Goal: Task Accomplishment & Management: Manage account settings

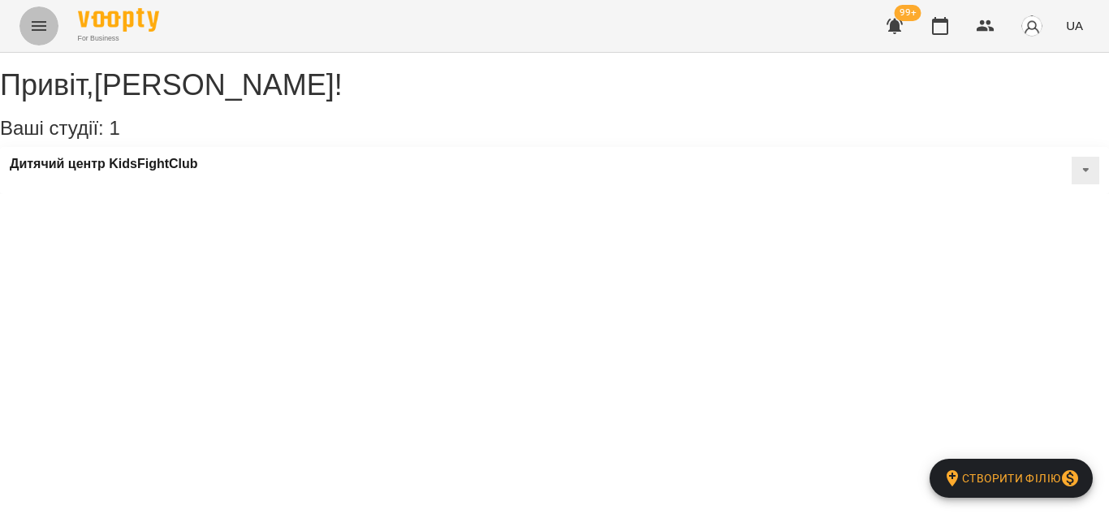
click at [37, 26] on icon "Menu" at bounding box center [39, 26] width 15 height 10
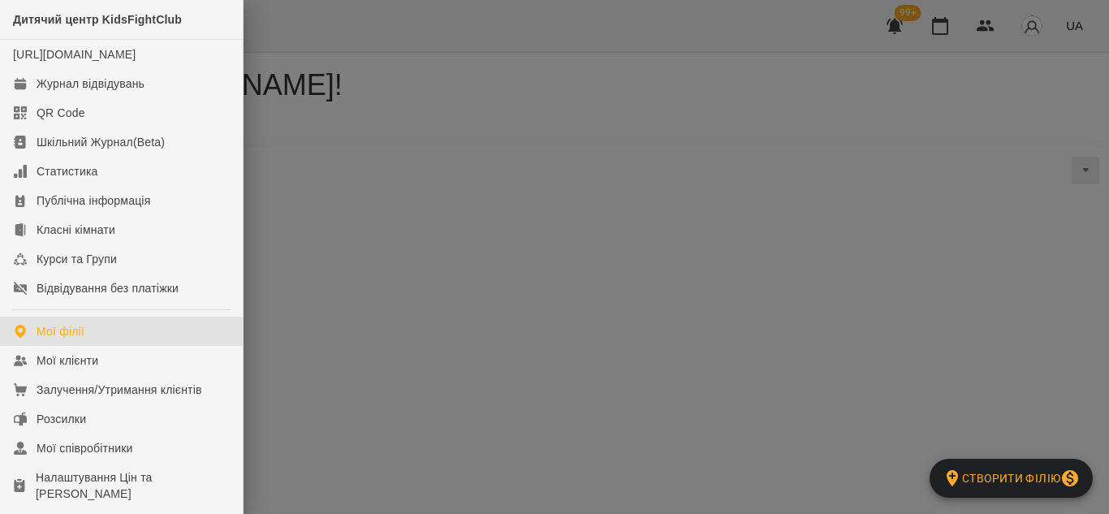
click at [555, 179] on div at bounding box center [554, 257] width 1109 height 514
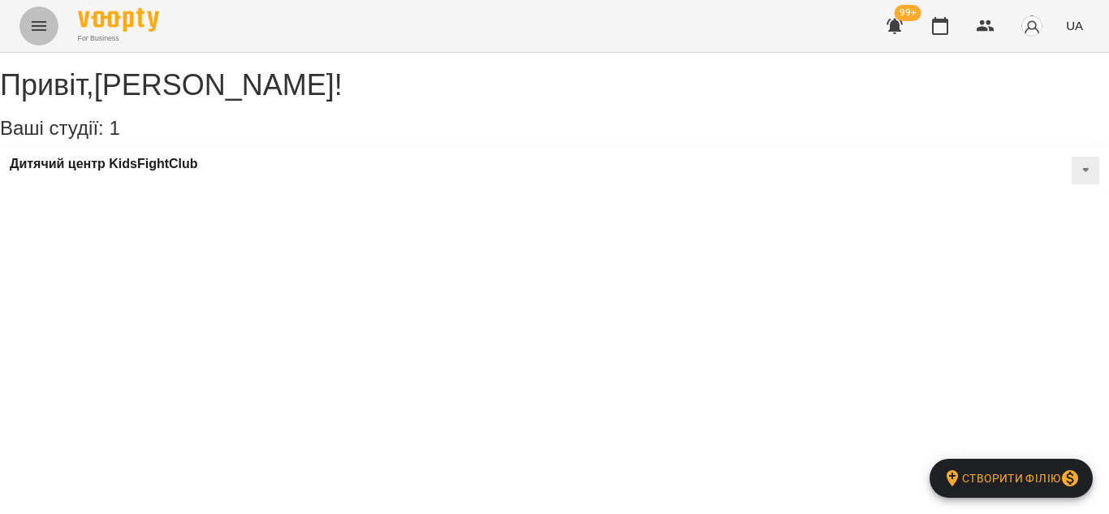
click at [37, 25] on icon "Menu" at bounding box center [38, 25] width 19 height 19
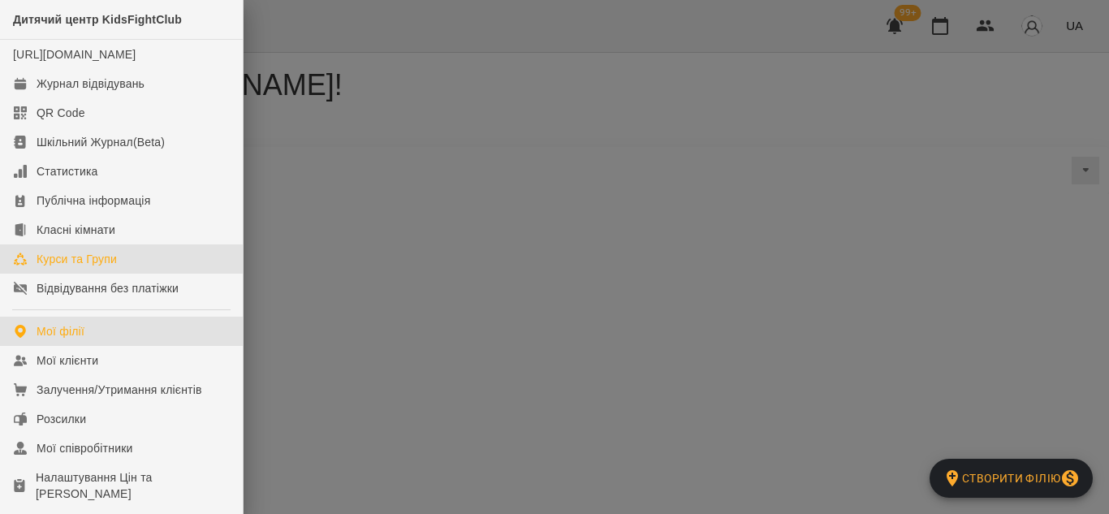
click at [134, 273] on link "Курси та Групи" at bounding box center [121, 258] width 243 height 29
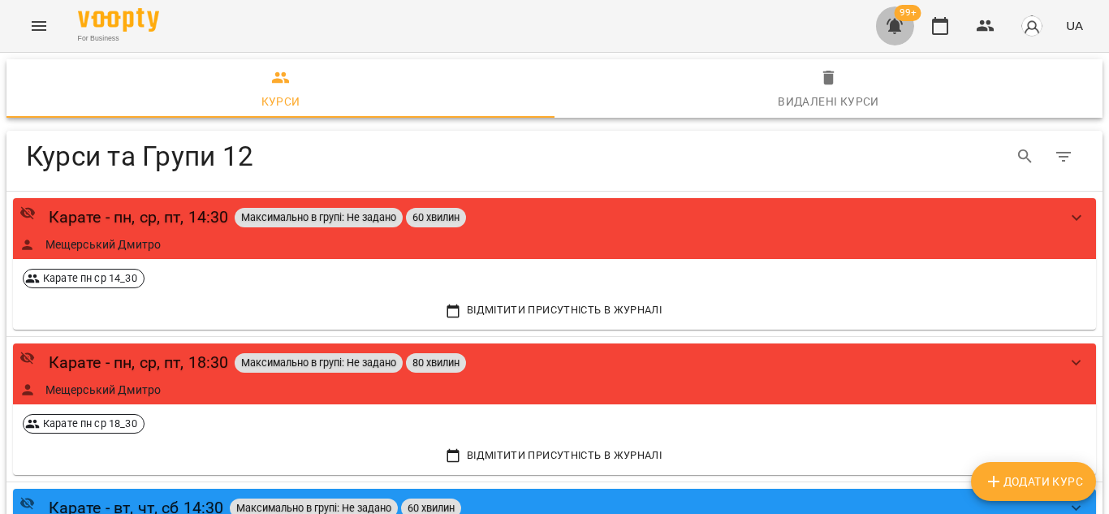
click at [899, 31] on icon "button" at bounding box center [894, 26] width 16 height 15
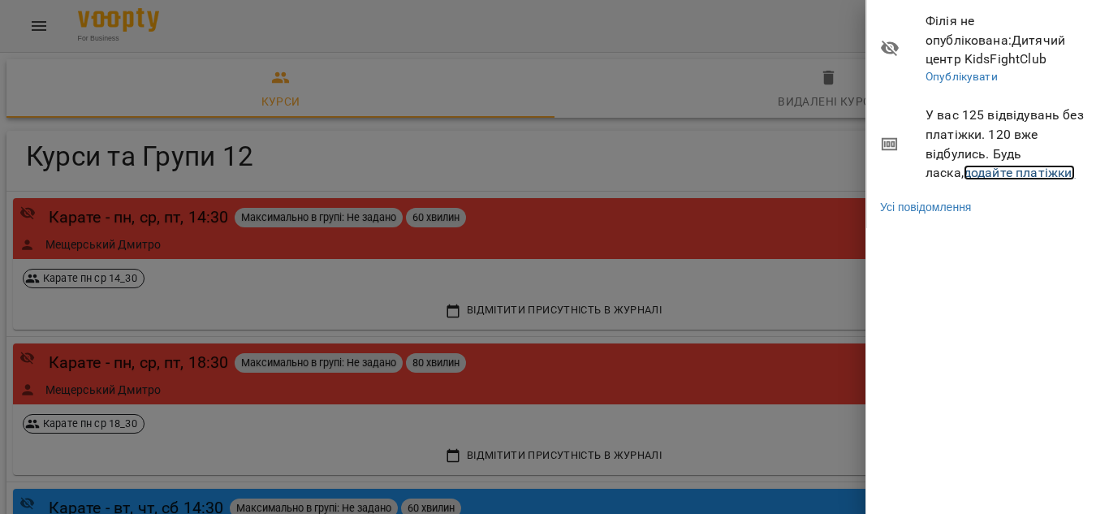
click at [1031, 179] on link "додайте платіжки!" at bounding box center [1019, 172] width 112 height 15
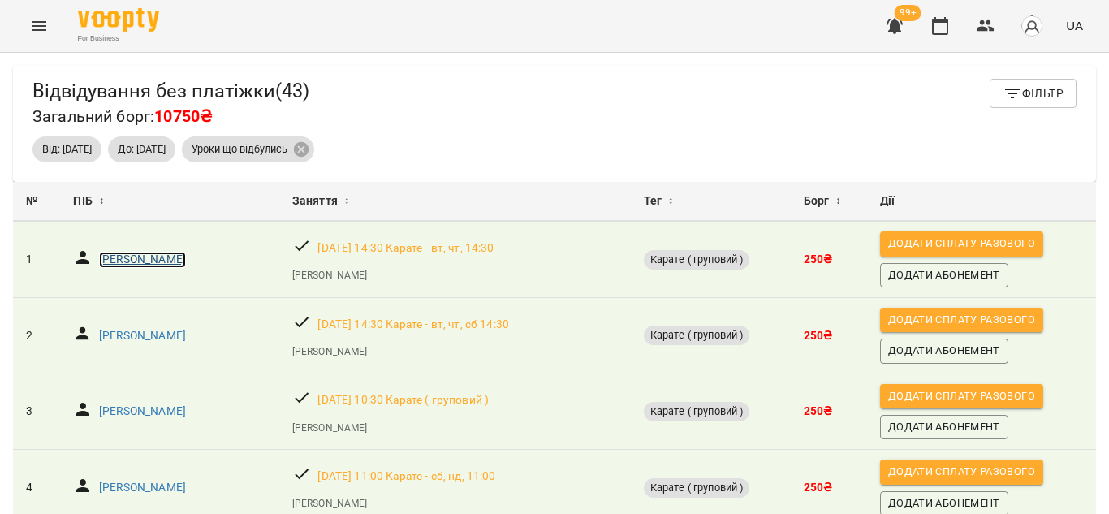
click at [141, 265] on p "Пронько Антон" at bounding box center [142, 260] width 87 height 16
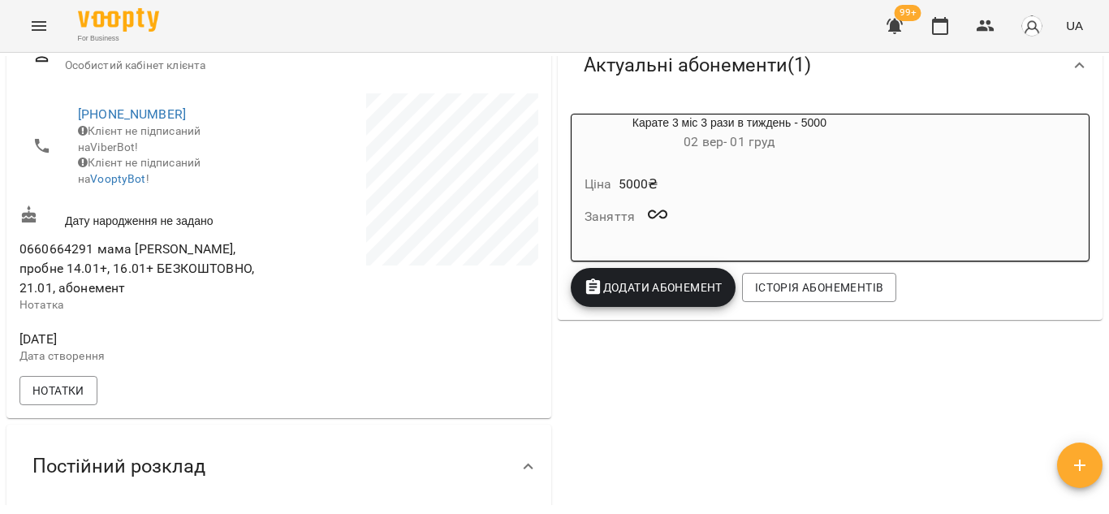
scroll to position [250, 0]
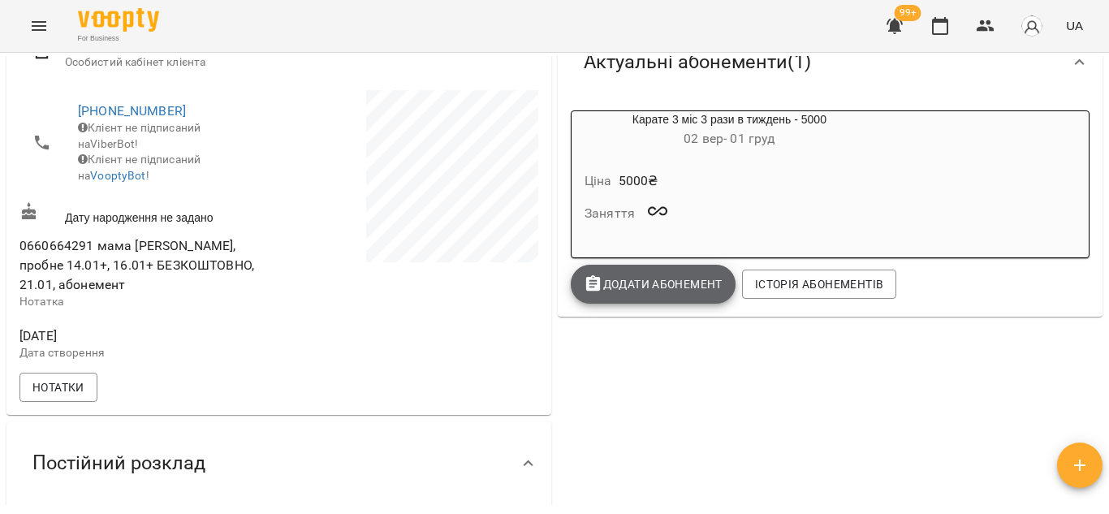
click at [678, 287] on span "Додати Абонемент" at bounding box center [653, 283] width 139 height 19
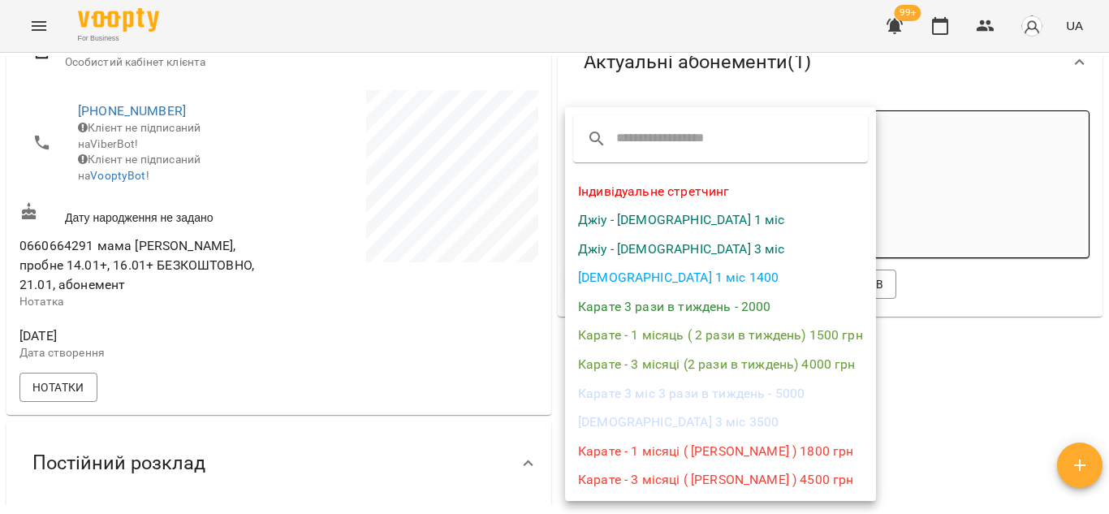
click at [963, 423] on div at bounding box center [554, 257] width 1109 height 514
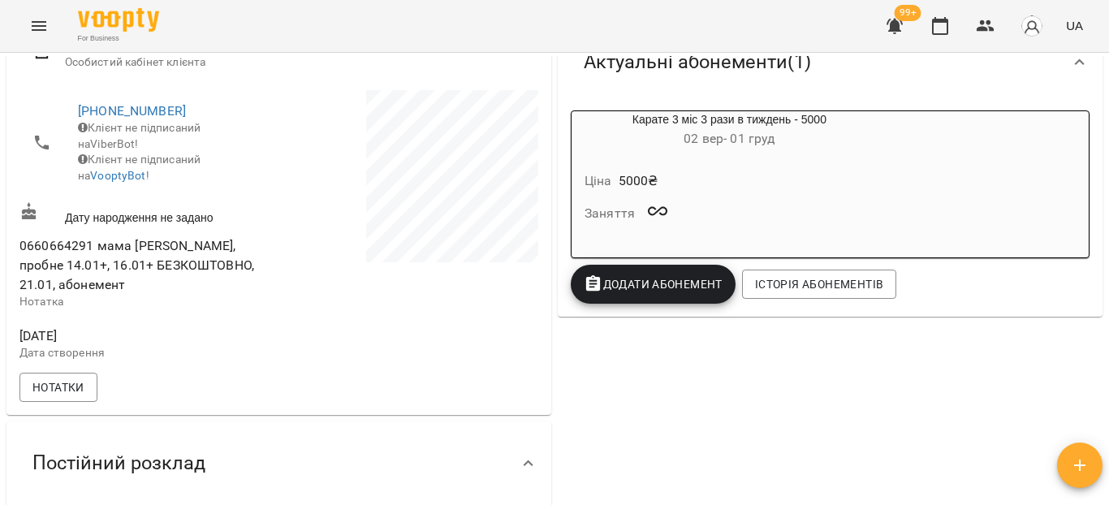
click at [830, 131] on h6 "02 вер - 01 груд" at bounding box center [729, 138] width 316 height 23
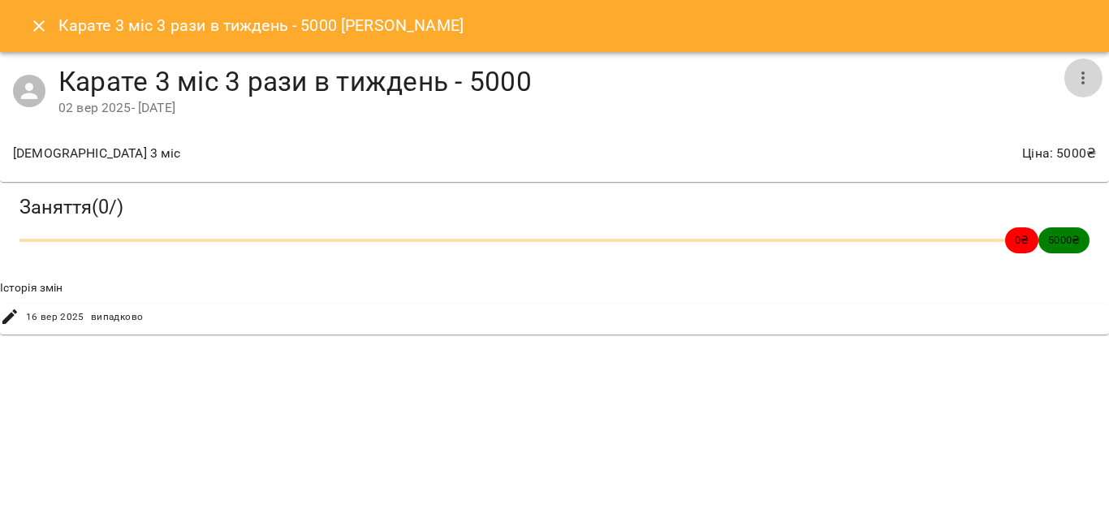
click at [1085, 85] on icon "button" at bounding box center [1082, 77] width 19 height 19
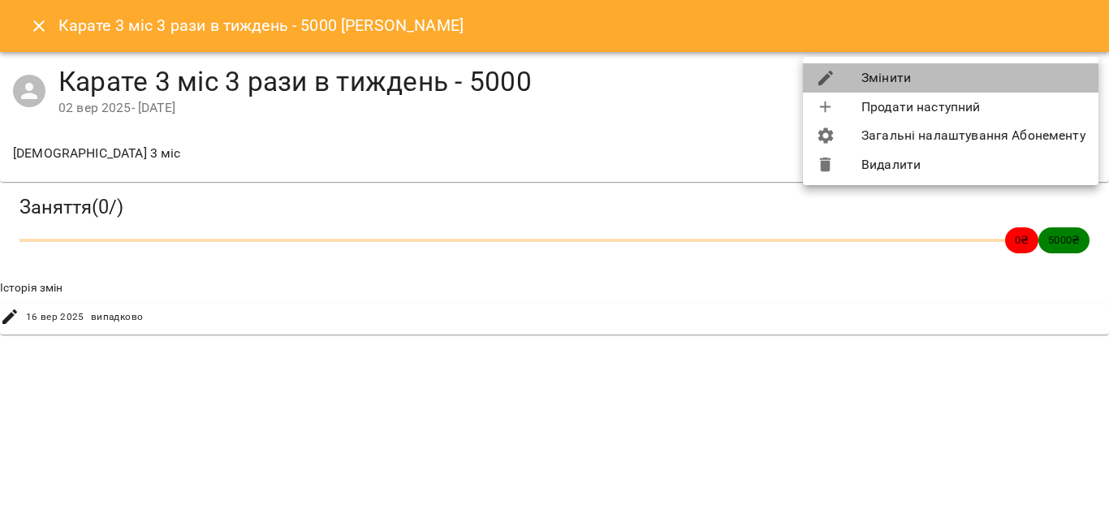
click at [1008, 75] on li "Змінити" at bounding box center [950, 77] width 295 height 29
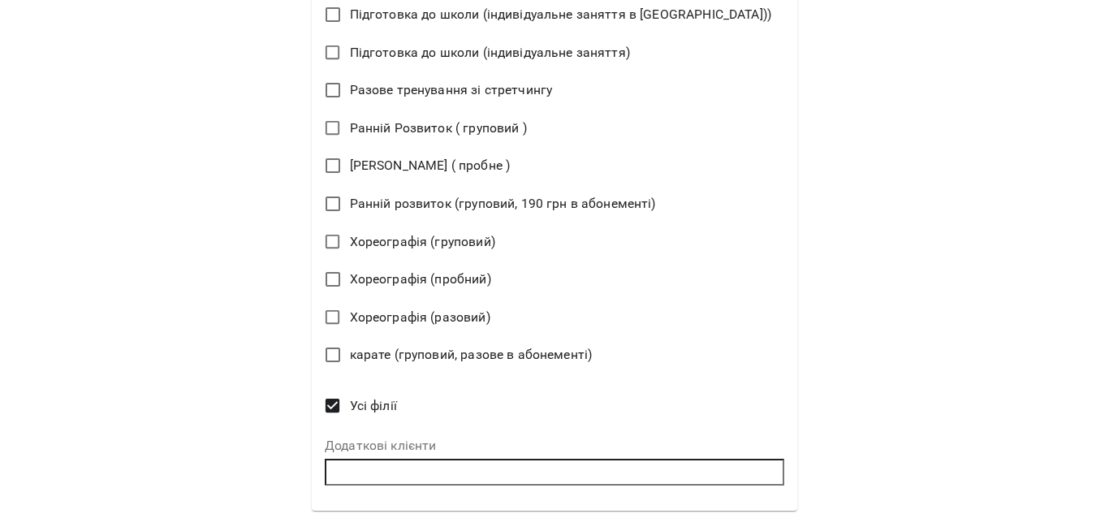
scroll to position [1091, 0]
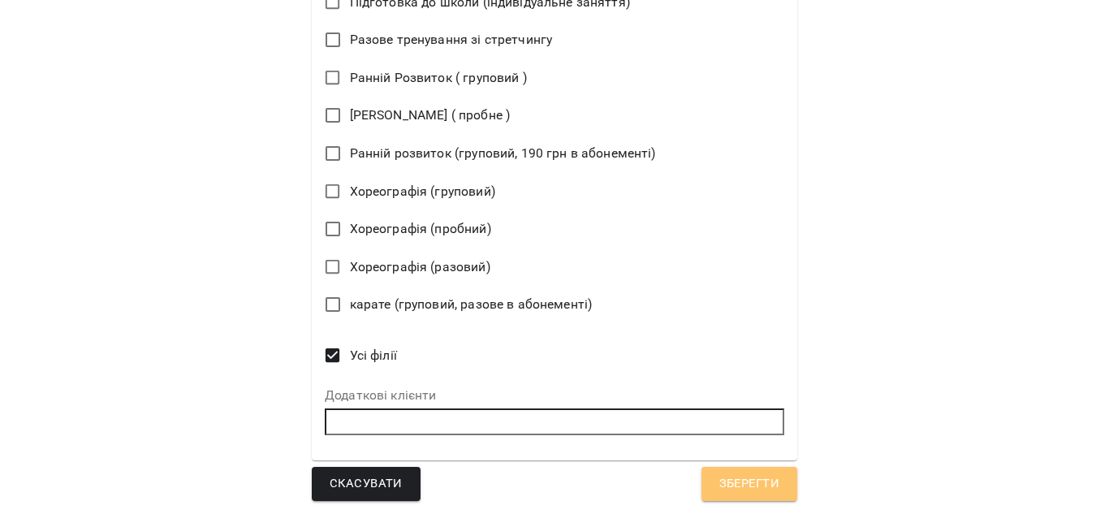
click at [719, 489] on span "Зберегти" at bounding box center [749, 483] width 60 height 21
click at [719, 477] on span "Зберегти" at bounding box center [749, 483] width 60 height 21
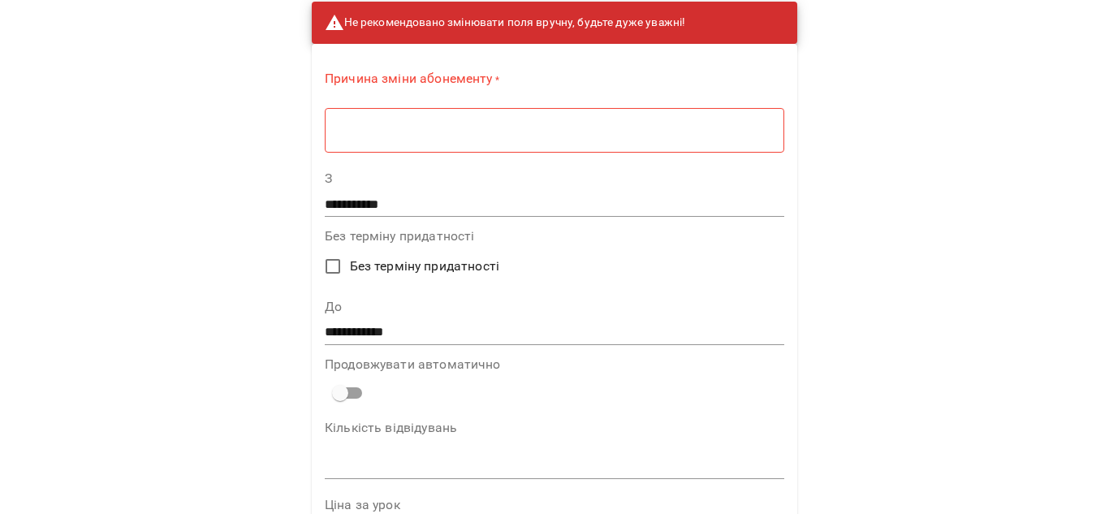
scroll to position [0, 0]
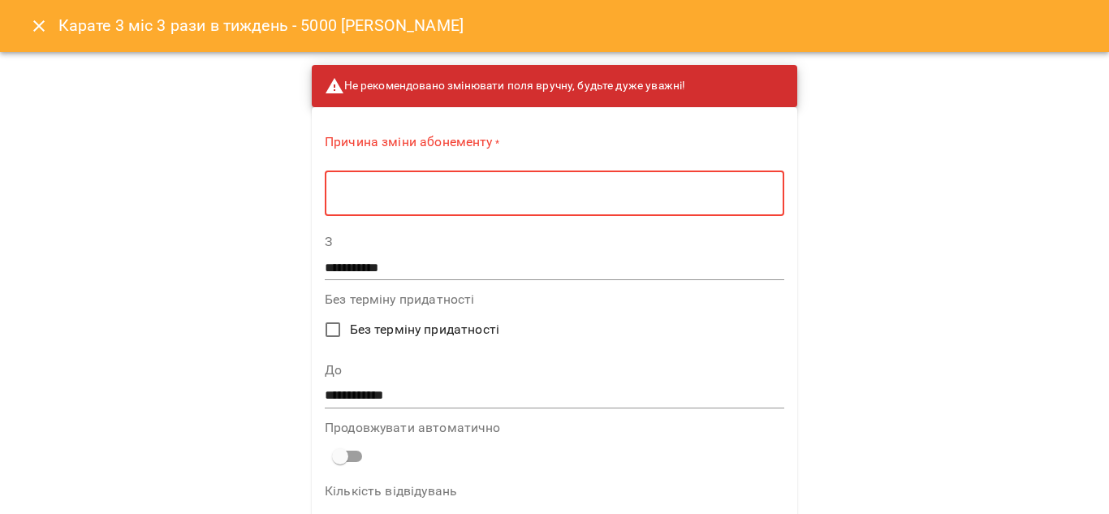
click at [625, 192] on textarea at bounding box center [554, 193] width 437 height 15
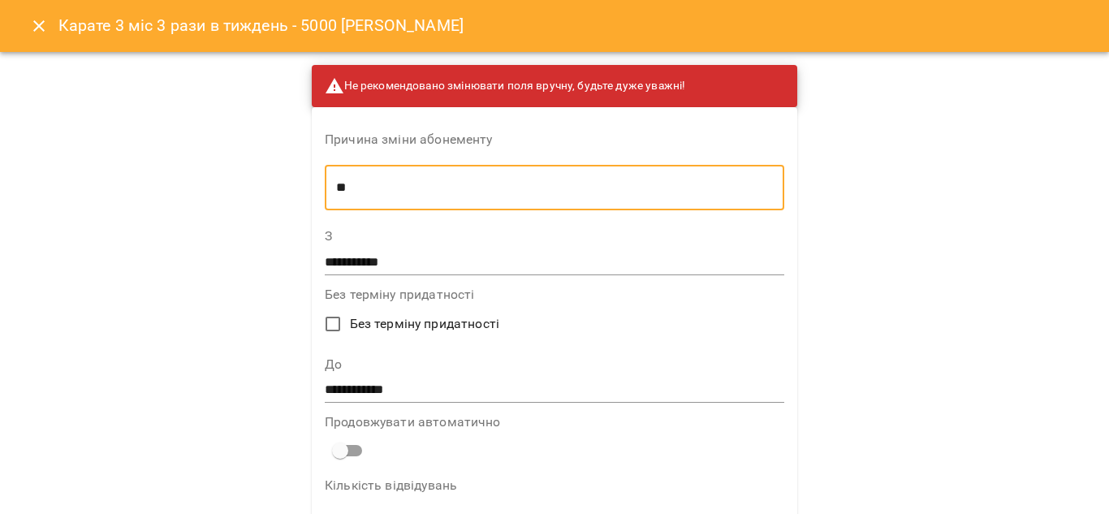
type textarea "*"
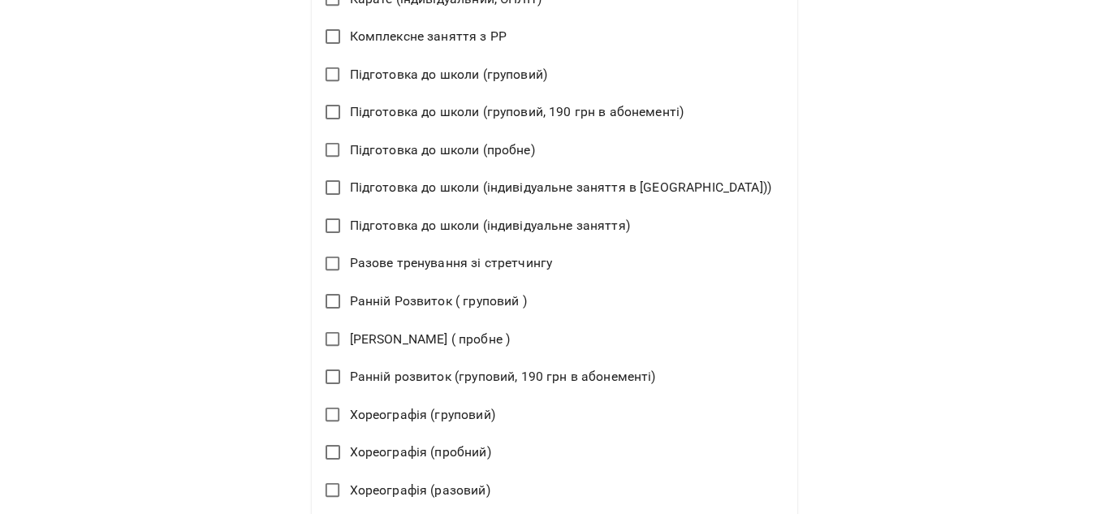
scroll to position [1085, 0]
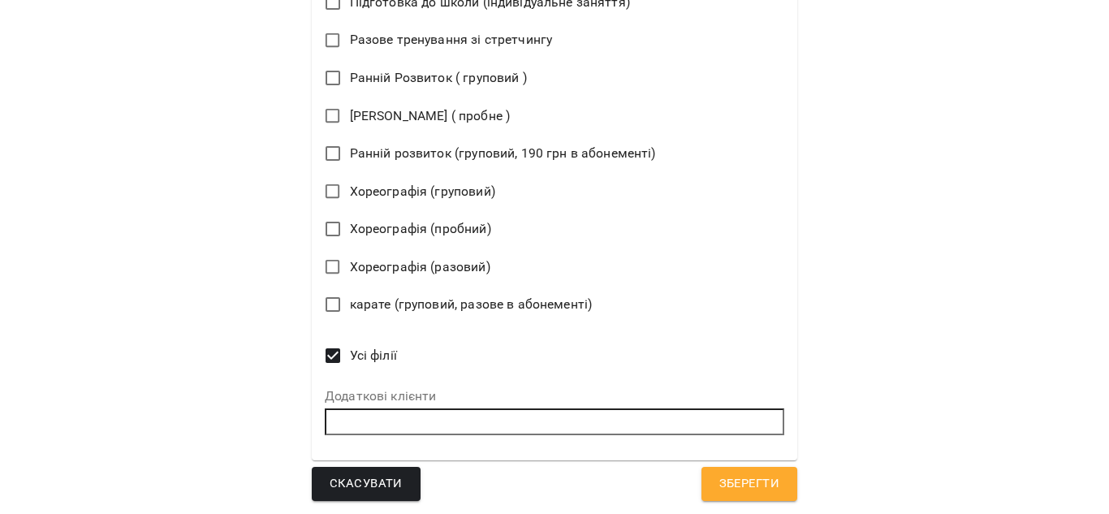
type textarea "**********"
click at [719, 483] on span "Зберегти" at bounding box center [749, 483] width 60 height 21
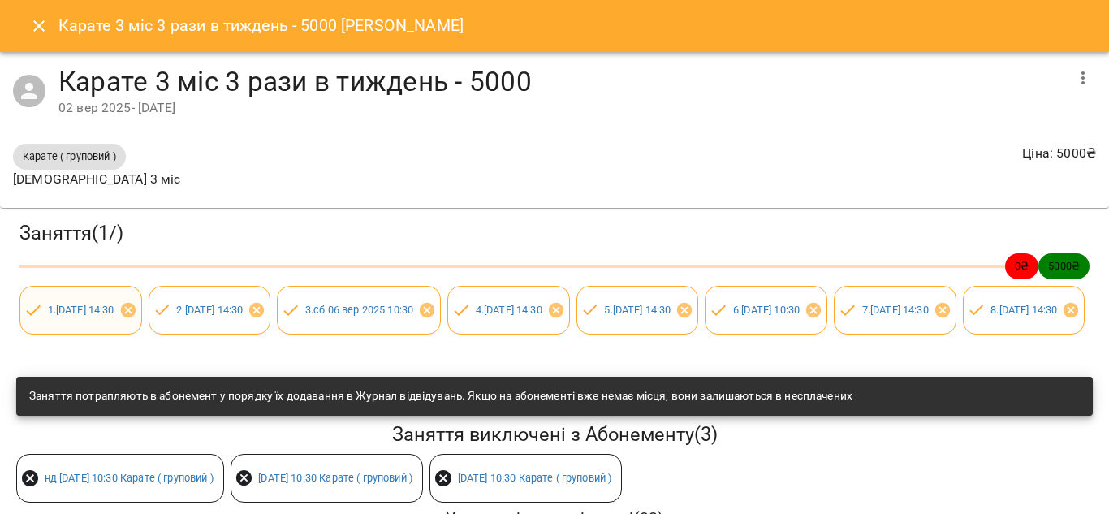
click at [31, 312] on icon at bounding box center [33, 309] width 19 height 19
click at [37, 21] on icon "Close" at bounding box center [38, 25] width 19 height 19
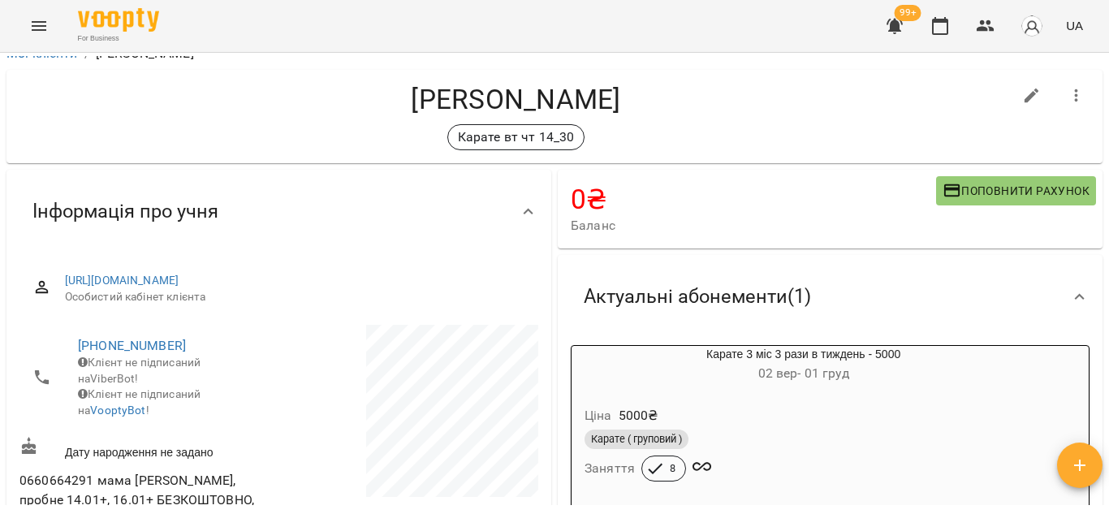
scroll to position [0, 0]
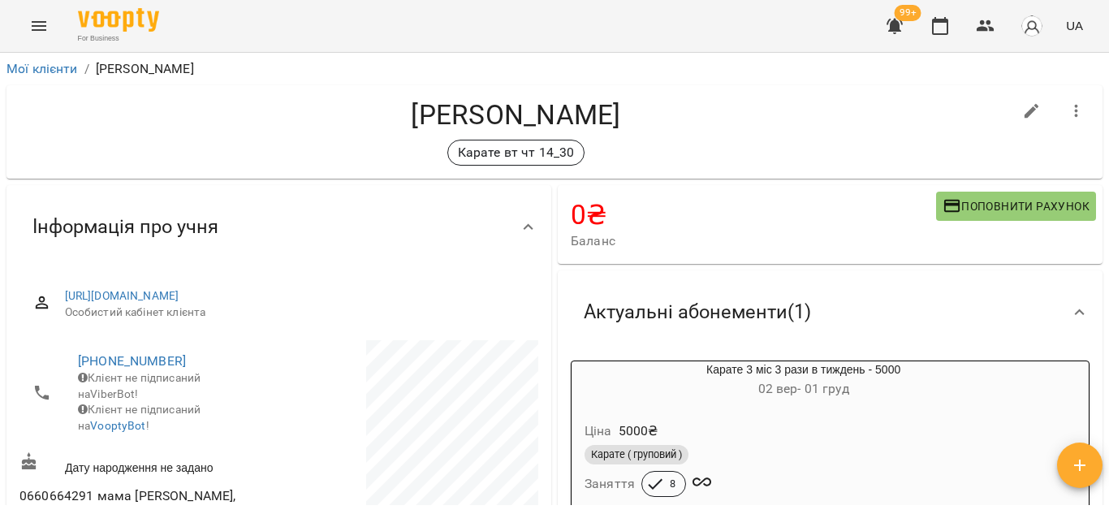
click at [902, 21] on span "99+" at bounding box center [907, 13] width 27 height 16
click at [895, 25] on icon "button" at bounding box center [894, 26] width 16 height 15
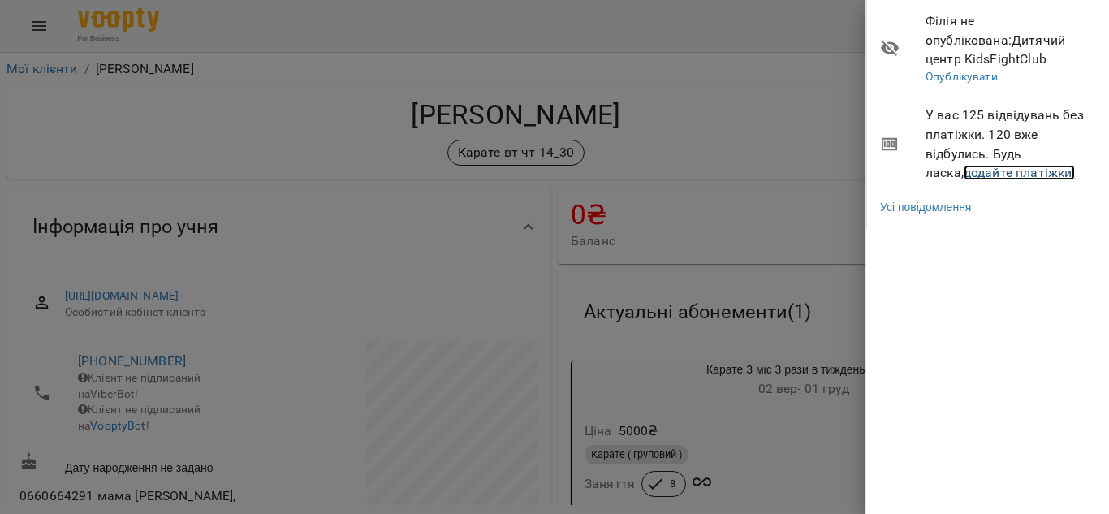
click at [963, 178] on link "додайте платіжки!" at bounding box center [1019, 172] width 112 height 15
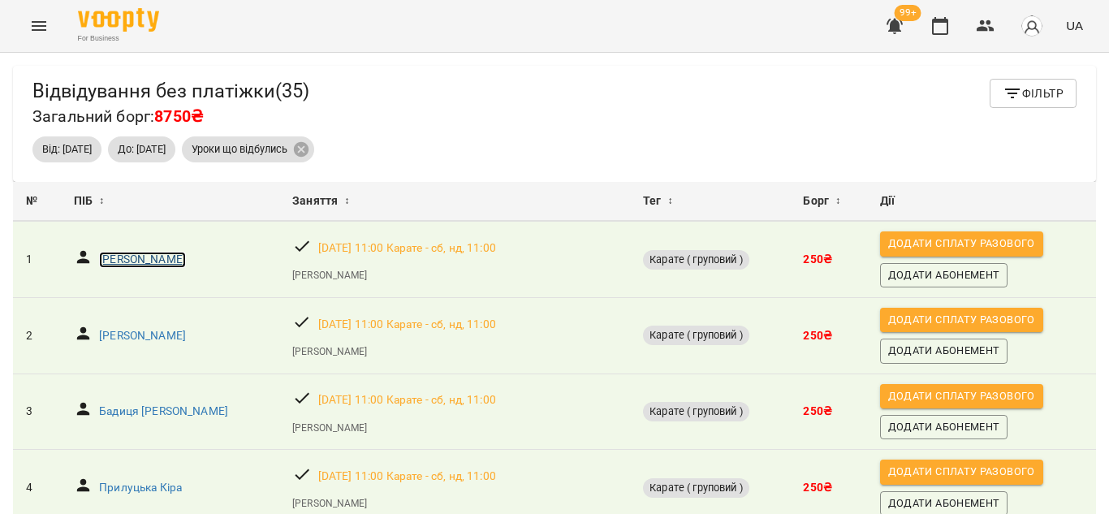
click at [166, 265] on p "Бардело Ярослав" at bounding box center [142, 260] width 87 height 16
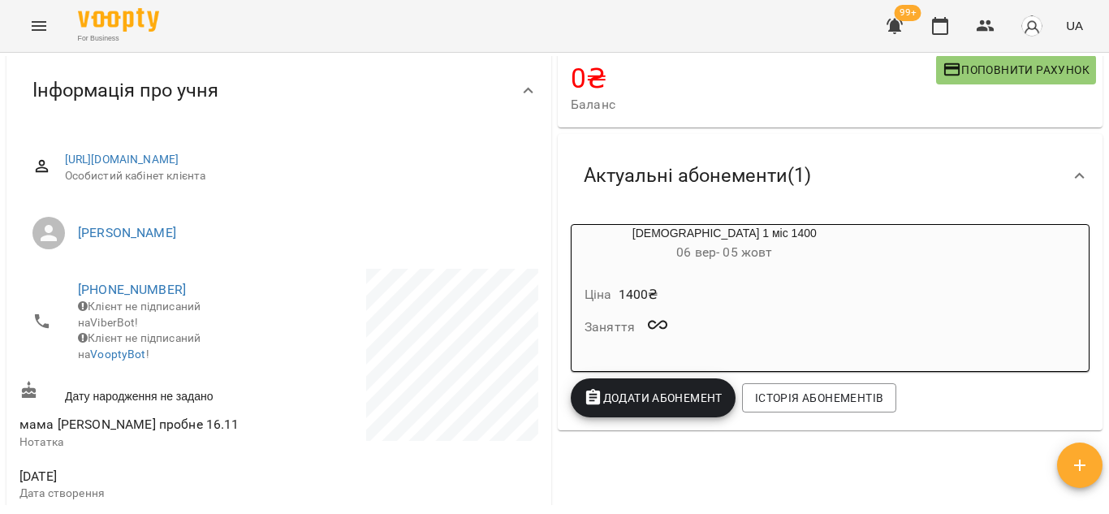
scroll to position [137, 0]
click at [970, 269] on div "карате 1 міс 1400 06 вер - 05 жовт Ціна 1400 ₴ Заняття" at bounding box center [830, 297] width 519 height 148
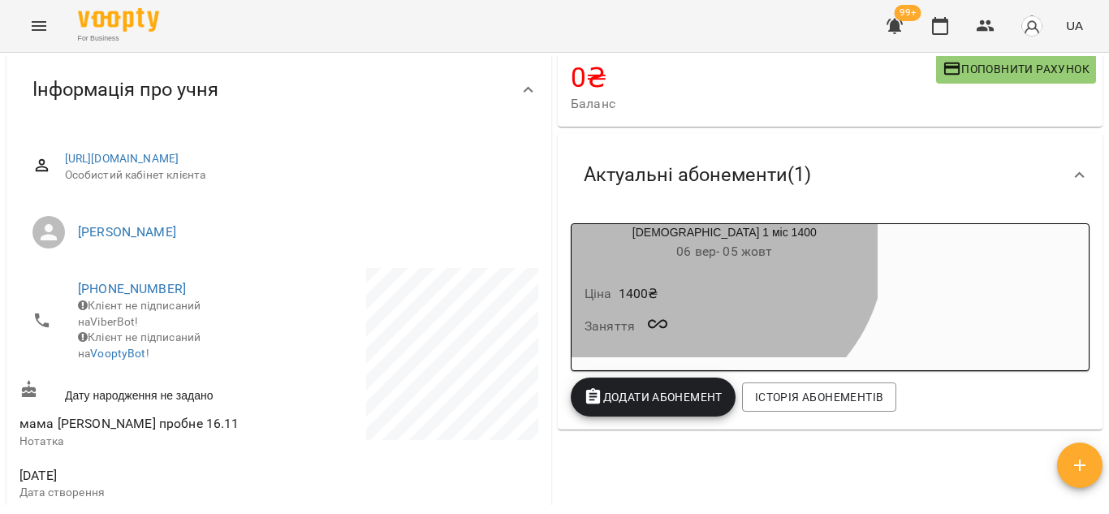
click at [700, 244] on h6 "06 вер - 05 жовт" at bounding box center [724, 251] width 306 height 23
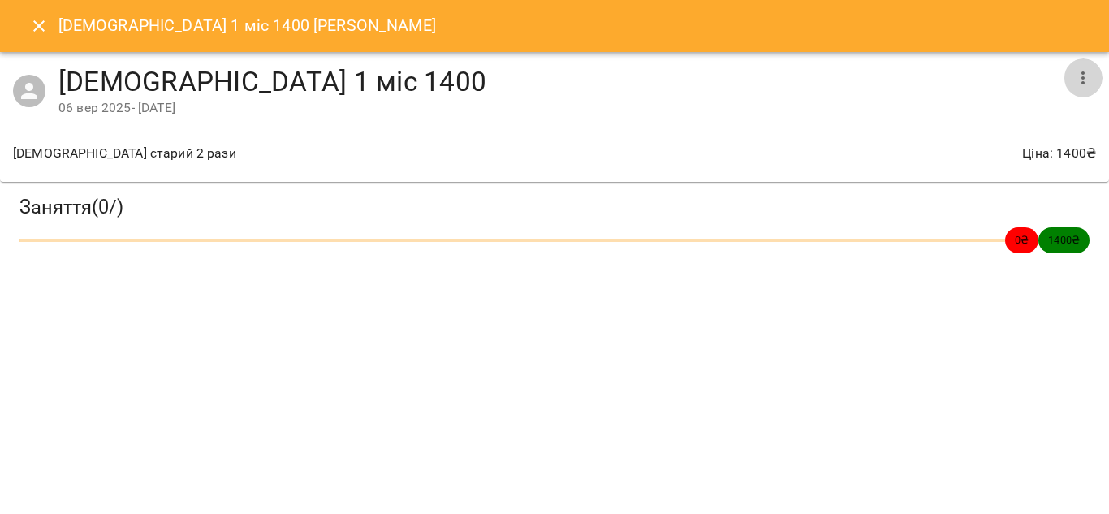
click at [1083, 81] on icon "button" at bounding box center [1082, 77] width 3 height 13
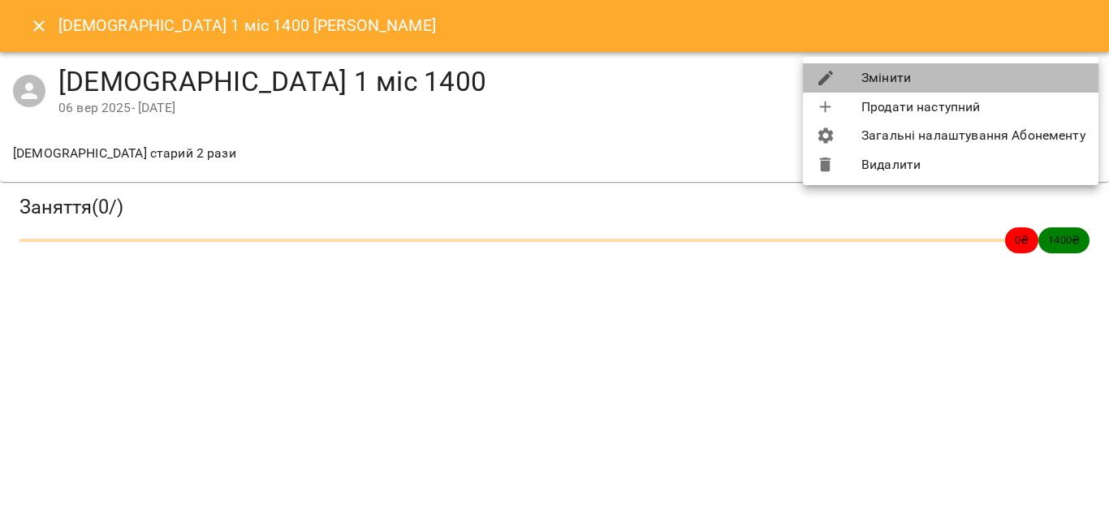
click at [1027, 84] on li "Змінити" at bounding box center [950, 77] width 295 height 29
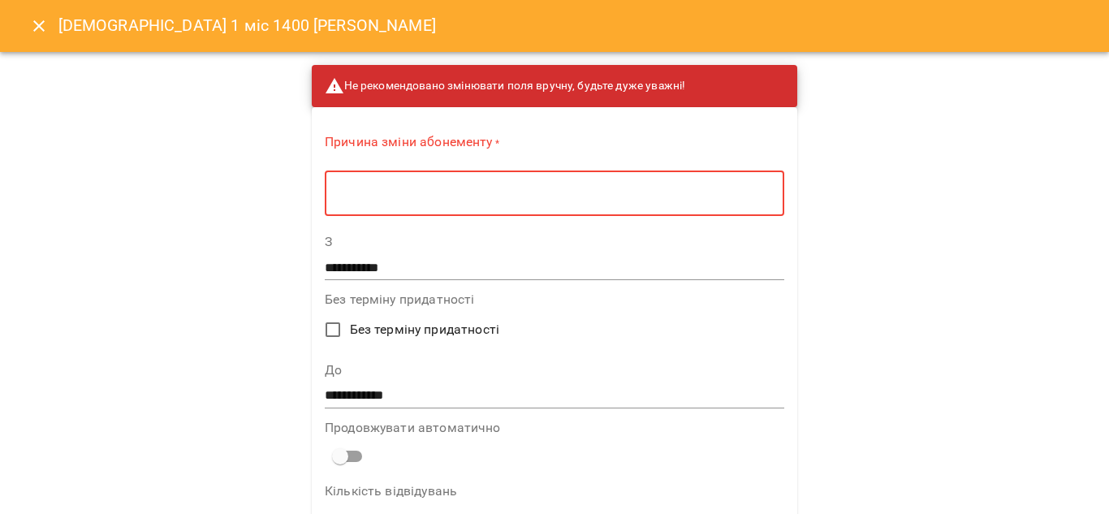
click at [457, 188] on textarea at bounding box center [554, 193] width 437 height 15
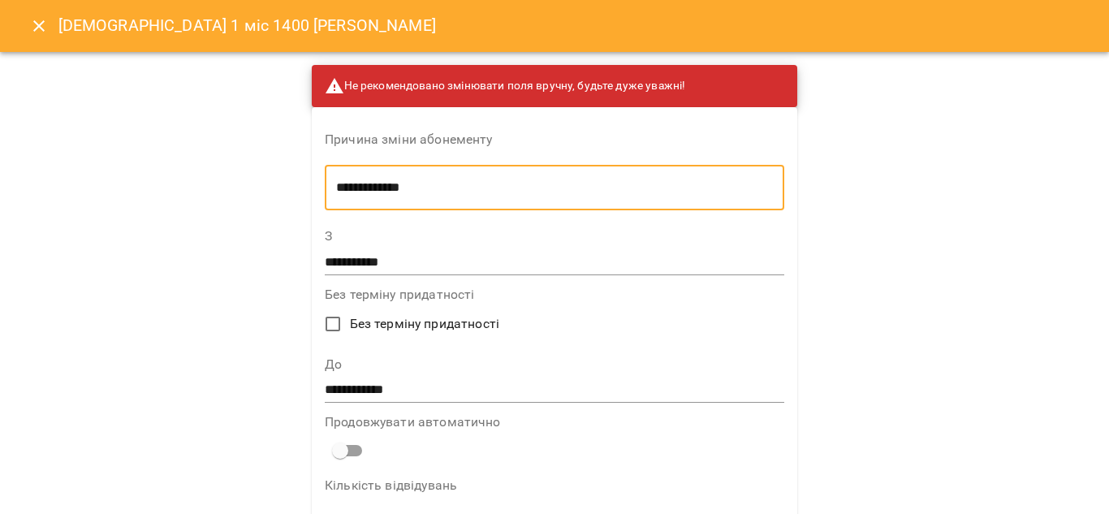
click at [411, 190] on textarea "**********" at bounding box center [509, 187] width 347 height 15
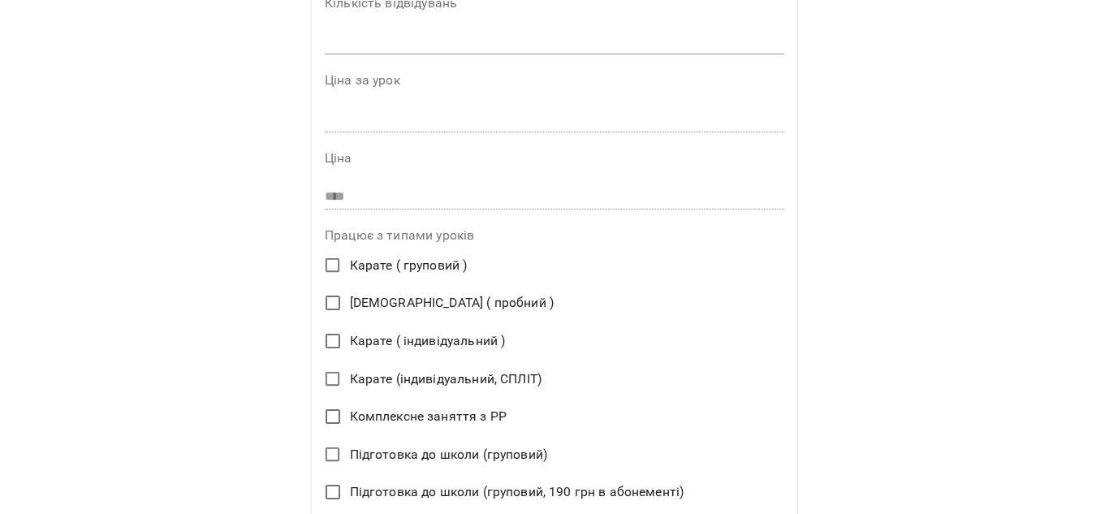
scroll to position [483, 0]
type textarea "**********"
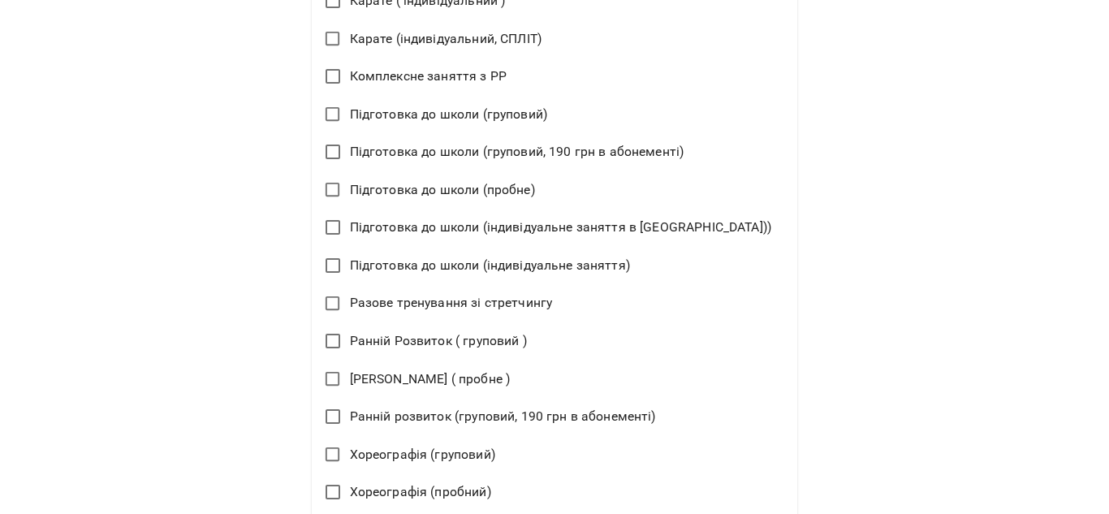
scroll to position [1085, 0]
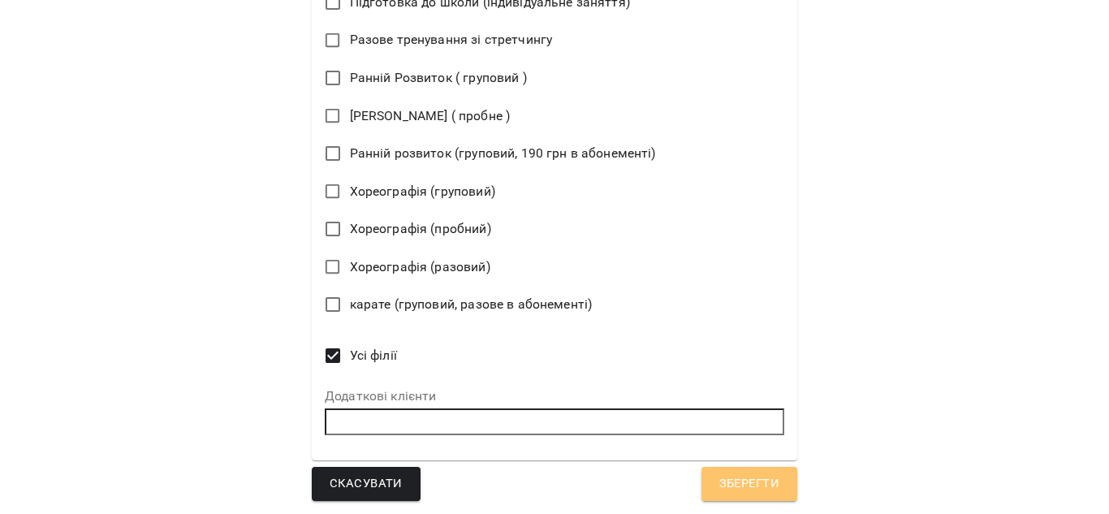
click at [719, 482] on span "Зберегти" at bounding box center [749, 483] width 60 height 21
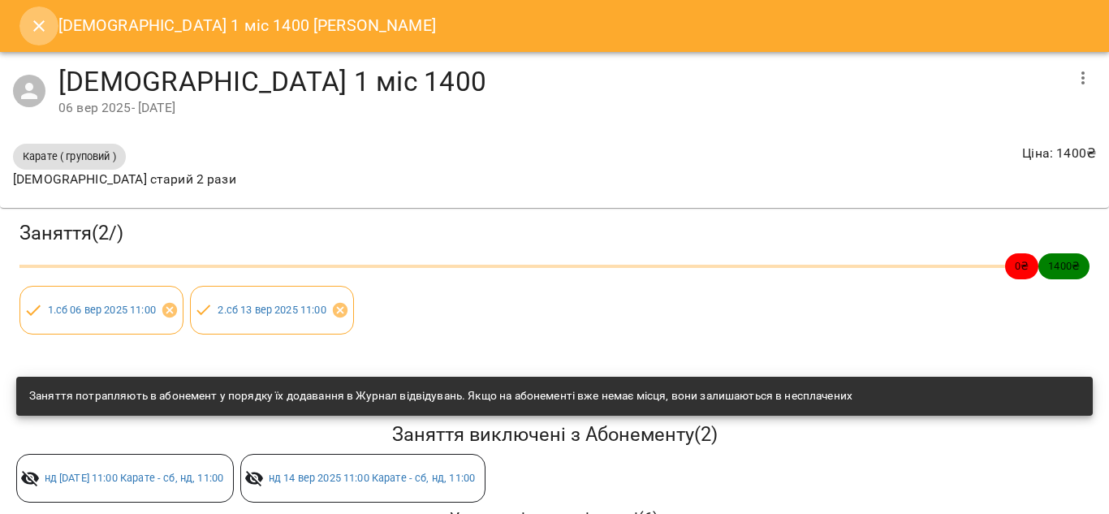
click at [36, 21] on icon "Close" at bounding box center [38, 25] width 19 height 19
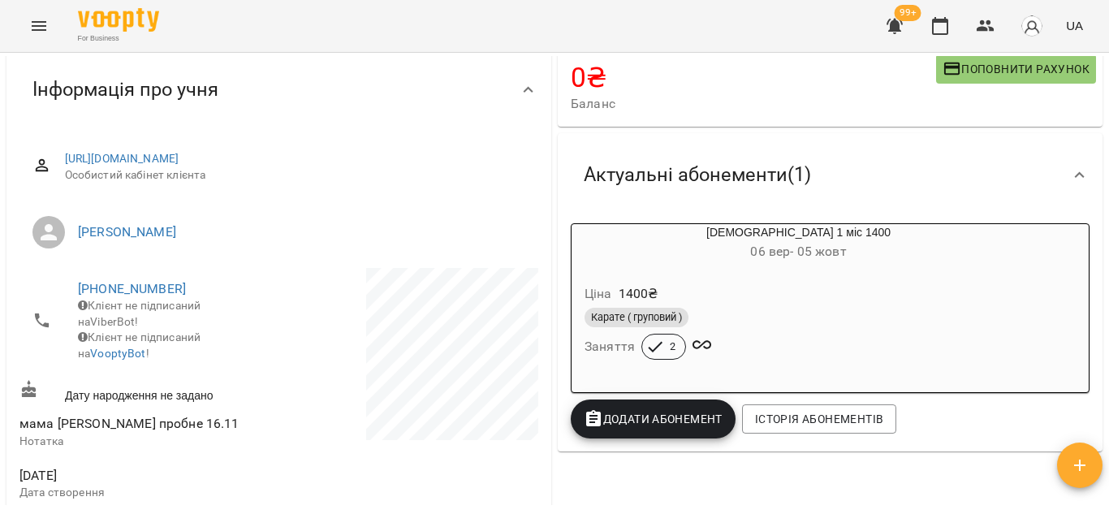
click at [904, 23] on icon "button" at bounding box center [894, 25] width 19 height 19
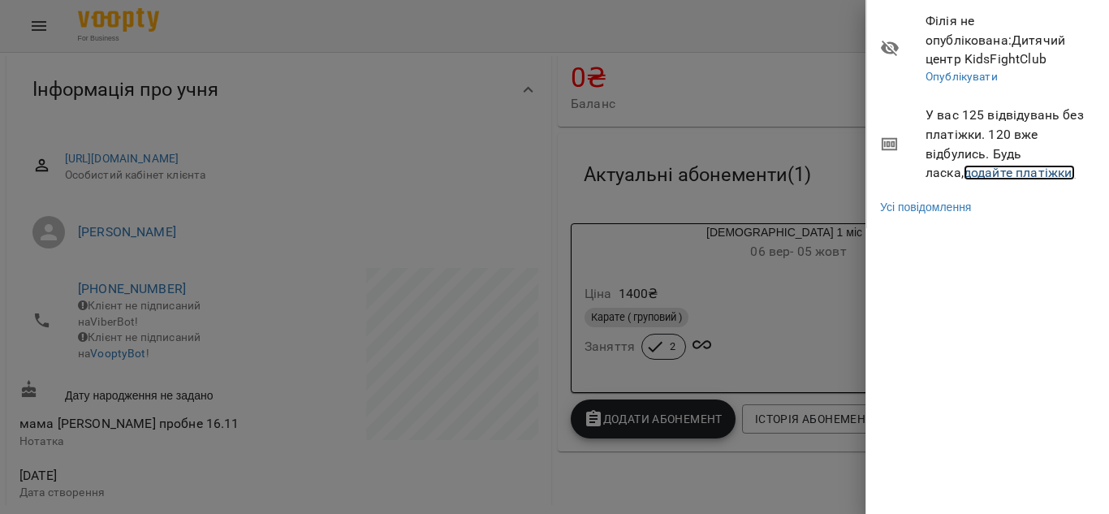
click at [967, 169] on link "додайте платіжки!" at bounding box center [1019, 172] width 112 height 15
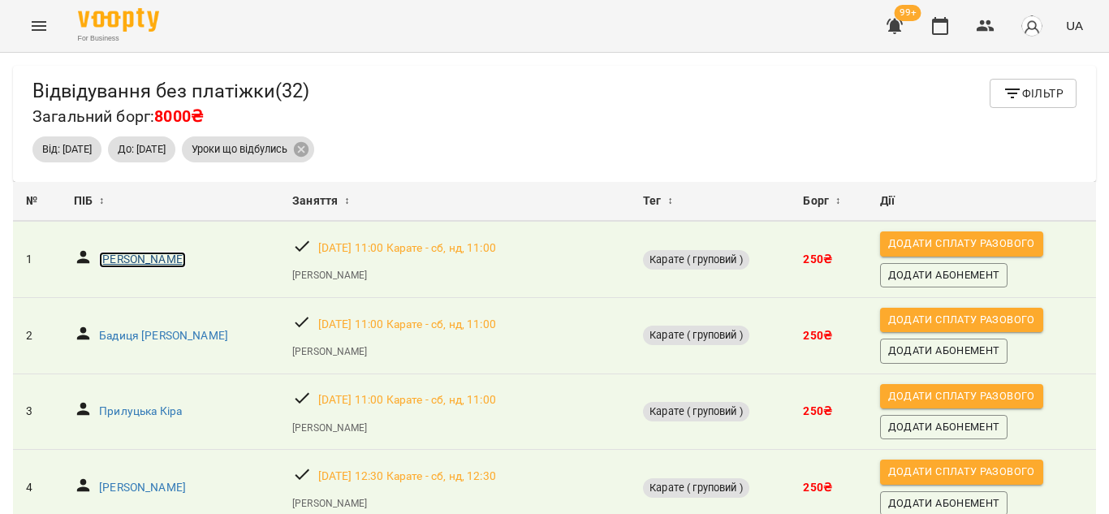
drag, startPoint x: 161, startPoint y: 255, endPoint x: 171, endPoint y: 255, distance: 10.6
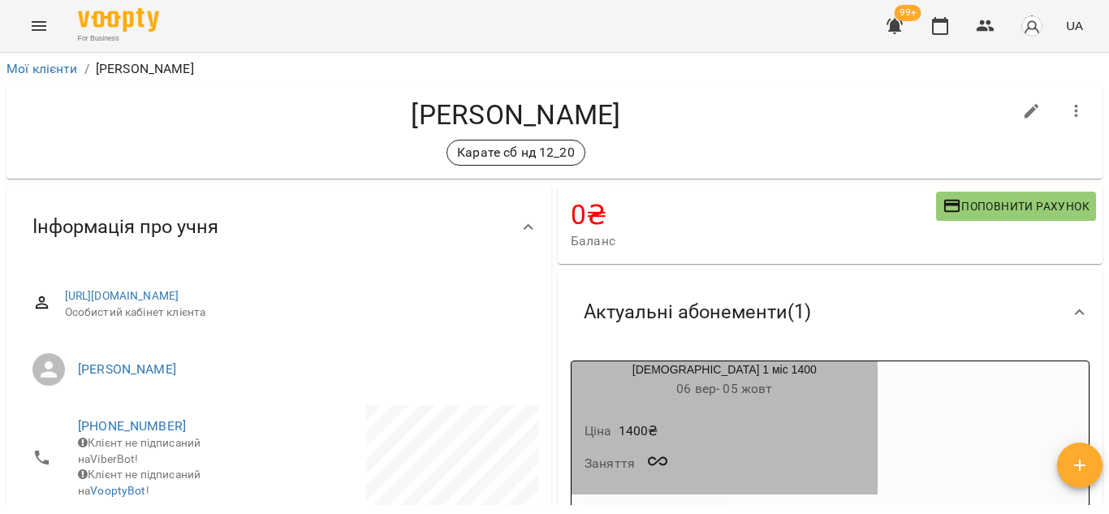
click at [747, 379] on h6 "06 вер - 05 жовт" at bounding box center [724, 388] width 306 height 23
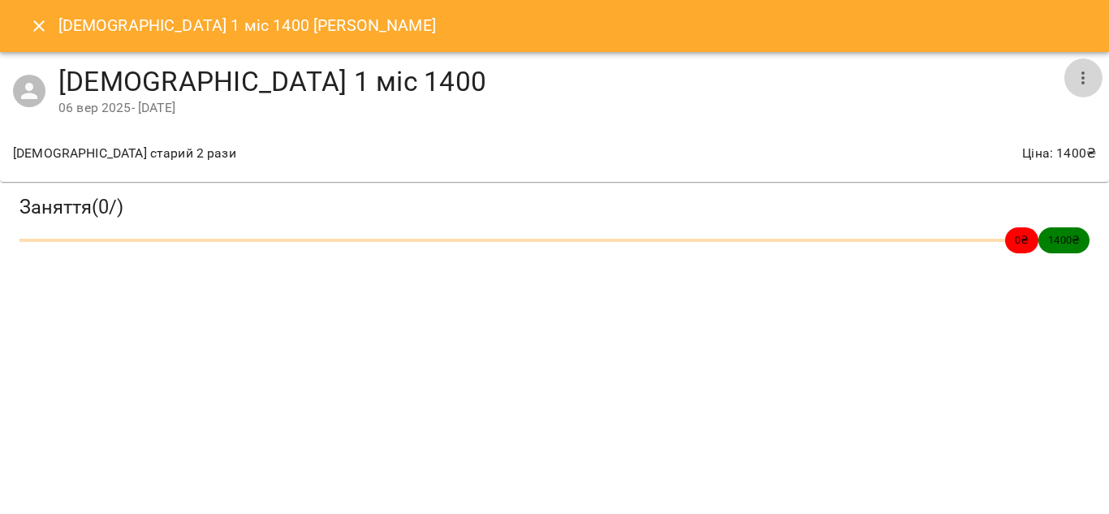
click at [1081, 75] on icon "button" at bounding box center [1082, 77] width 19 height 19
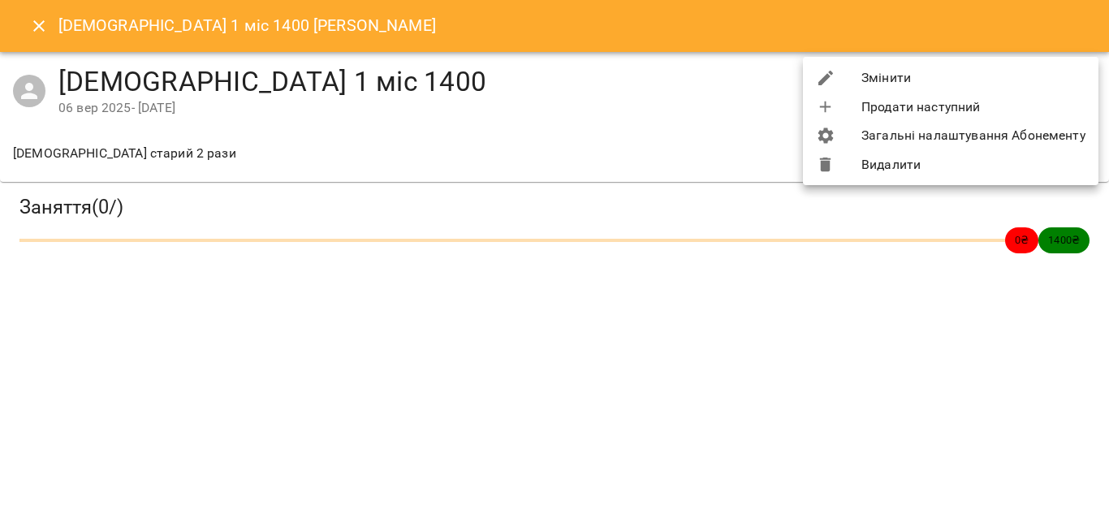
click at [1055, 76] on li "Змінити" at bounding box center [950, 77] width 295 height 29
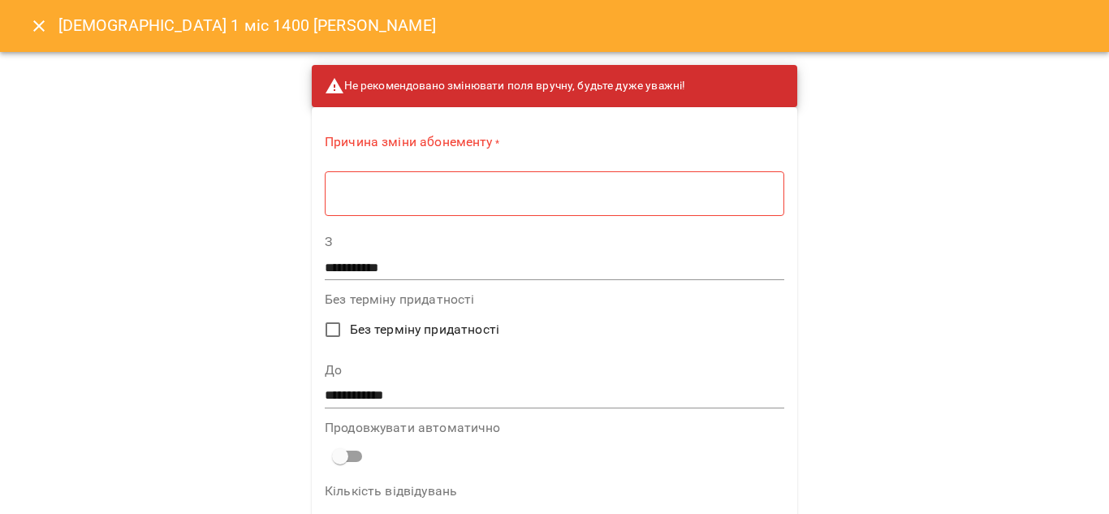
click at [521, 183] on div "* ​" at bounding box center [554, 192] width 459 height 45
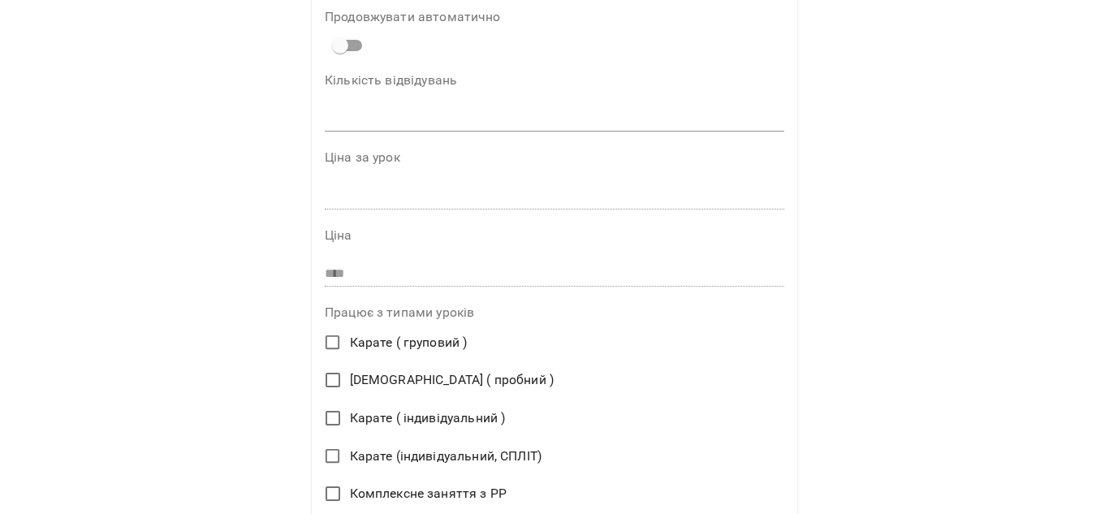
scroll to position [408, 0]
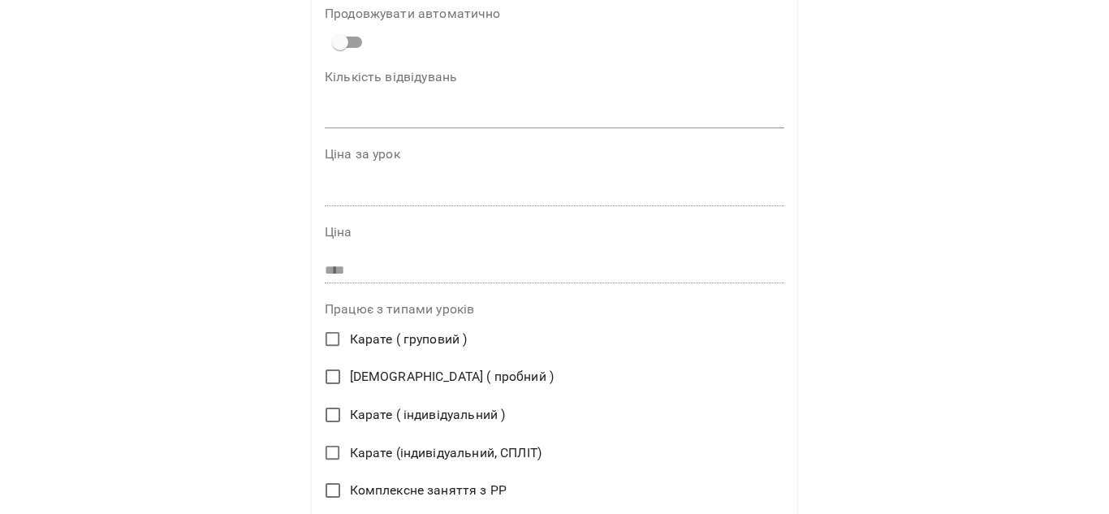
type textarea "**********"
click at [408, 329] on span "Карате ( груповий )" at bounding box center [409, 338] width 118 height 19
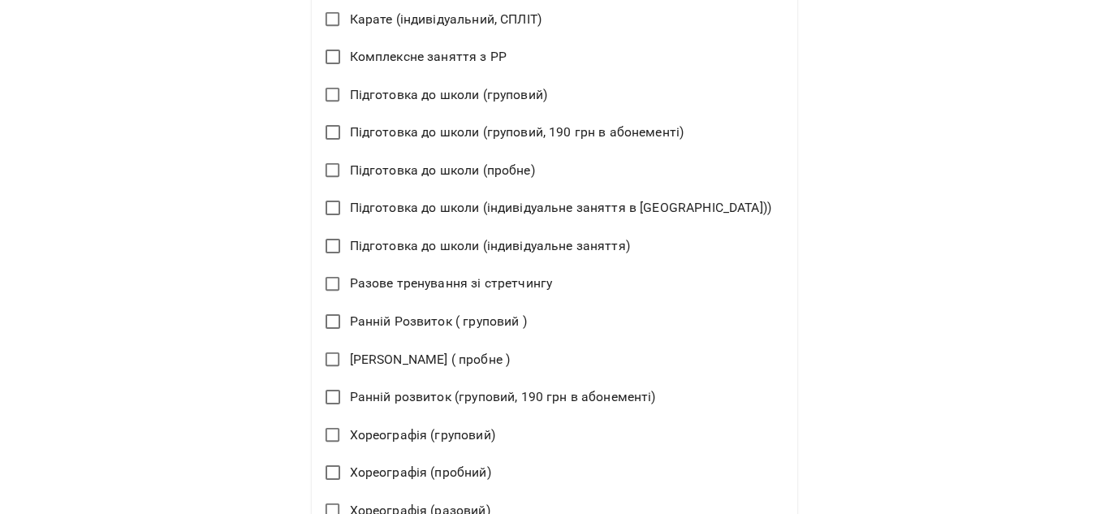
scroll to position [1085, 0]
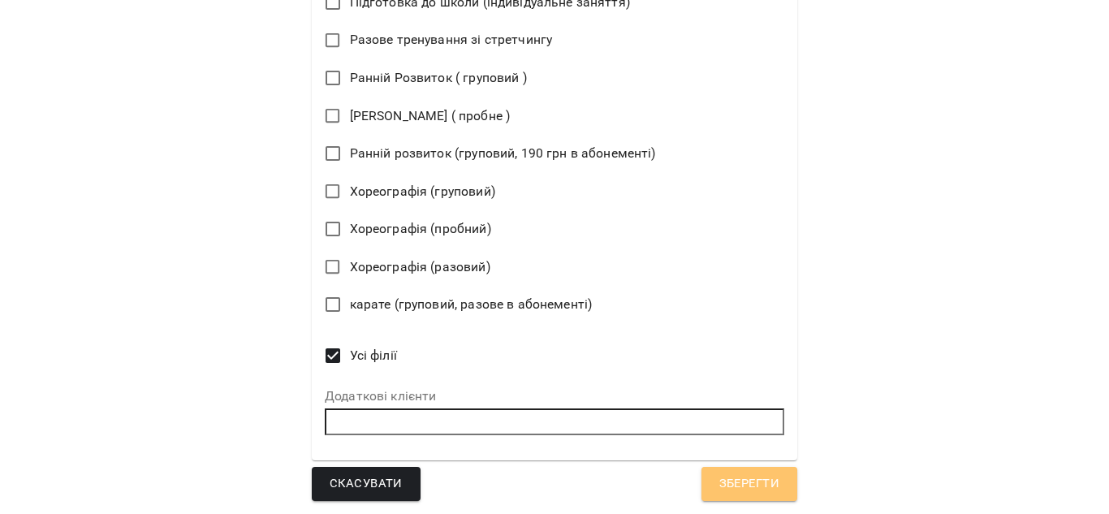
click at [719, 479] on span "Зберегти" at bounding box center [749, 483] width 60 height 21
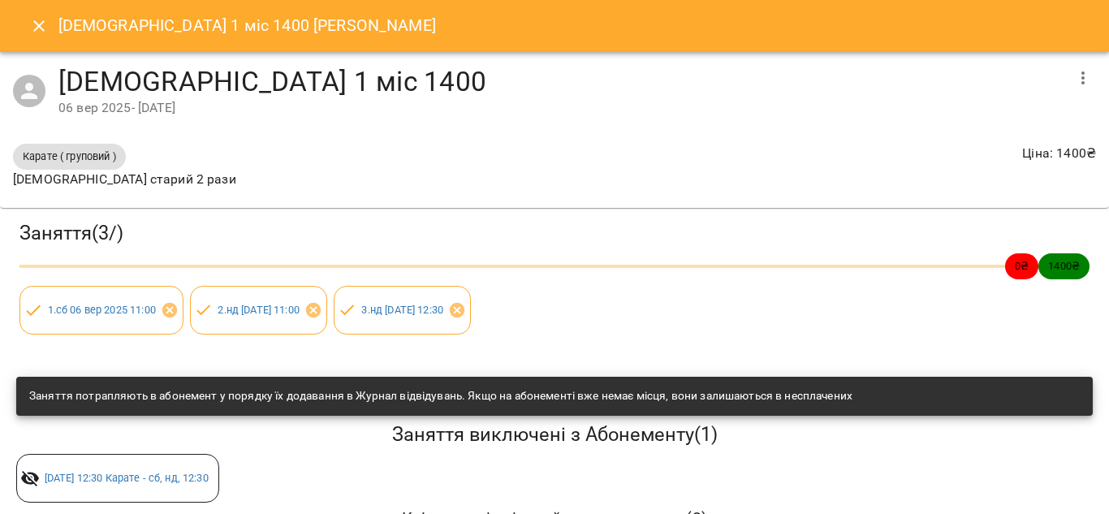
click at [41, 24] on icon "Close" at bounding box center [38, 25] width 11 height 11
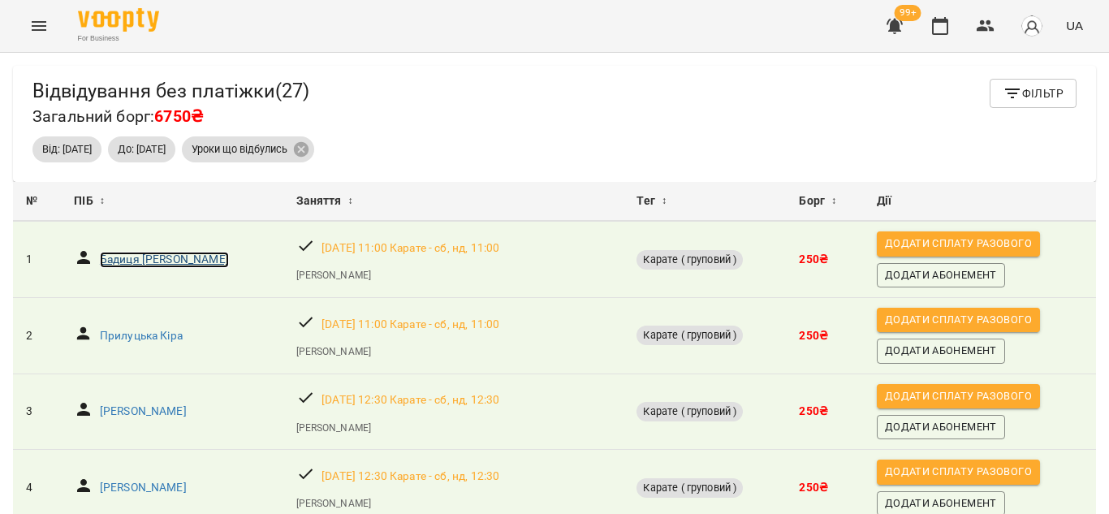
click at [138, 256] on p "Бадиця [PERSON_NAME]" at bounding box center [164, 260] width 129 height 16
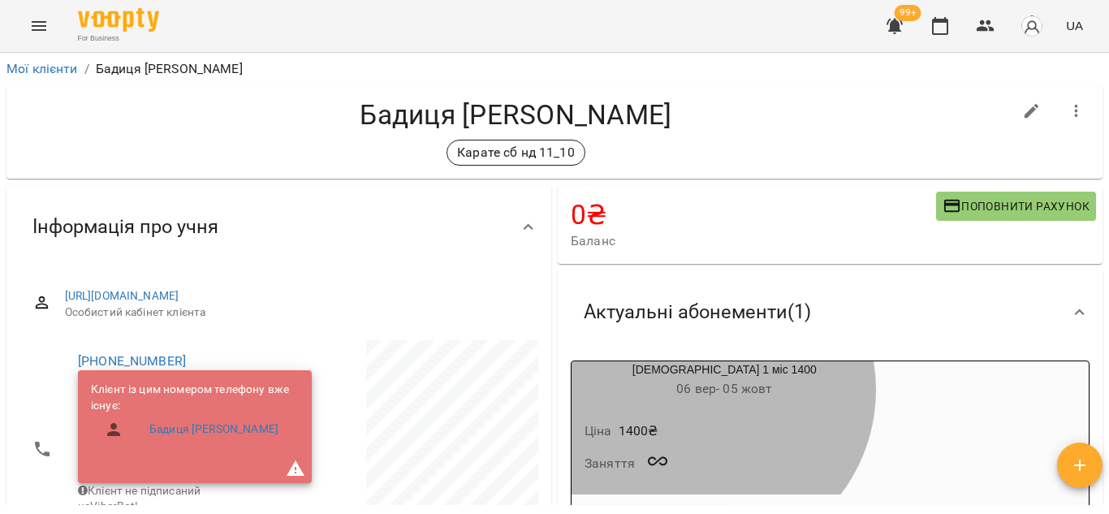
click at [697, 390] on span "[DATE] - [DATE]" at bounding box center [724, 388] width 96 height 15
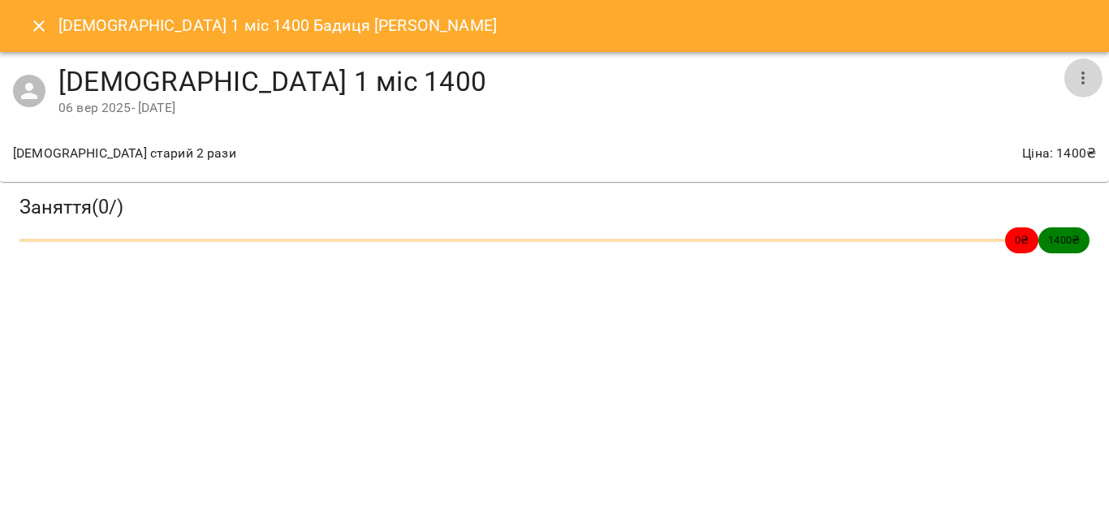
click at [1095, 74] on button "button" at bounding box center [1082, 77] width 39 height 39
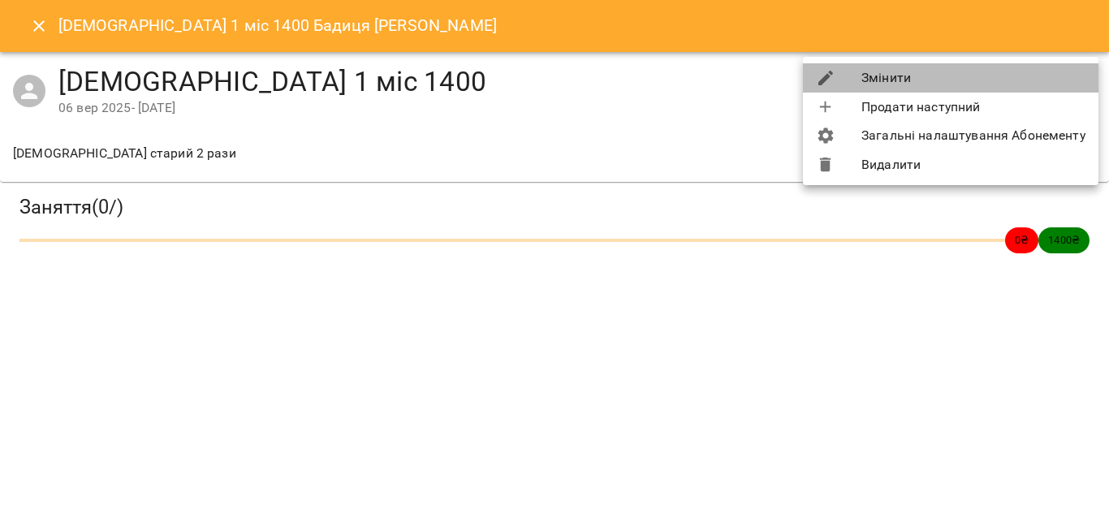
click at [968, 79] on li "Змінити" at bounding box center [950, 77] width 295 height 29
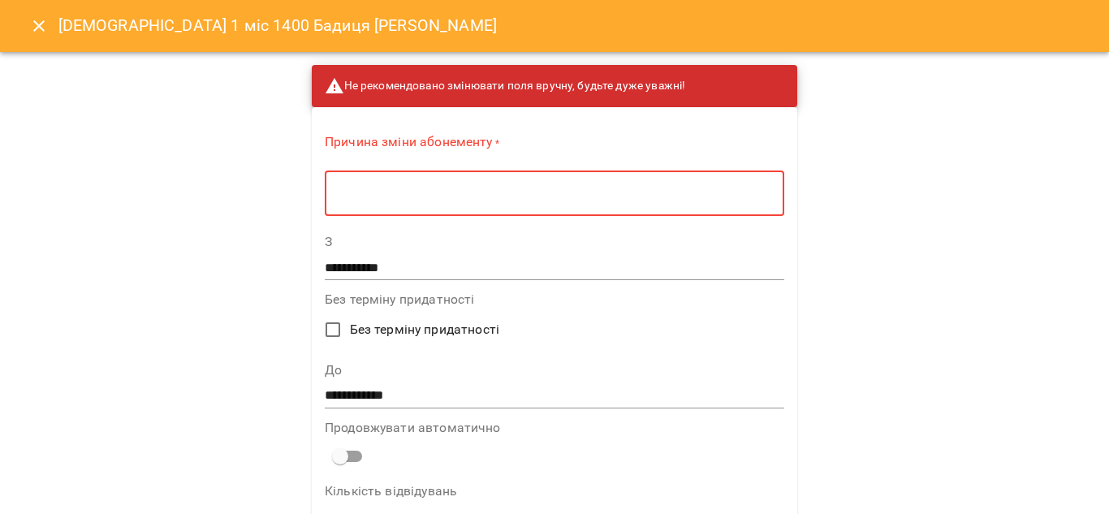
click at [474, 198] on textarea at bounding box center [554, 193] width 437 height 15
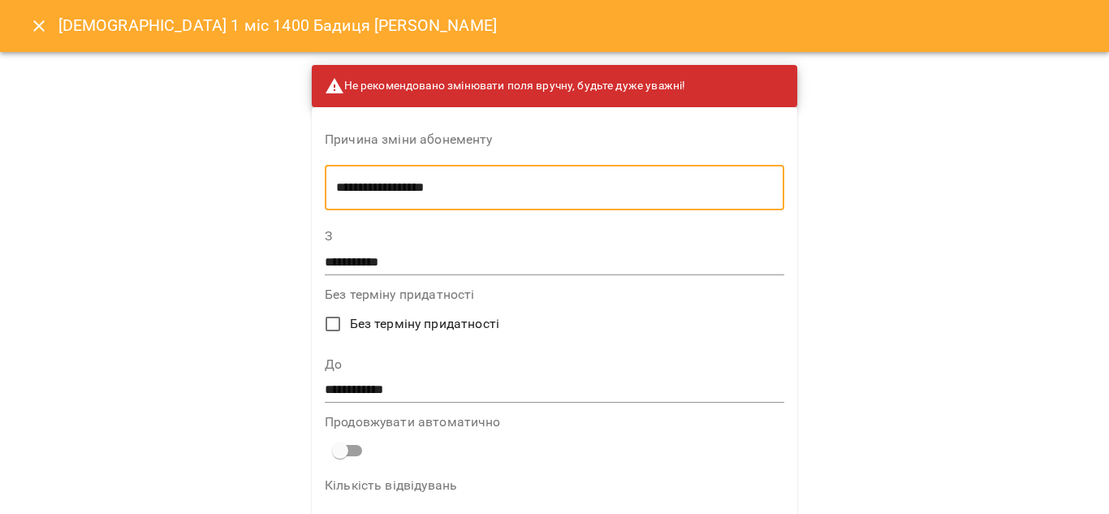
click at [463, 185] on textarea "**********" at bounding box center [509, 187] width 347 height 15
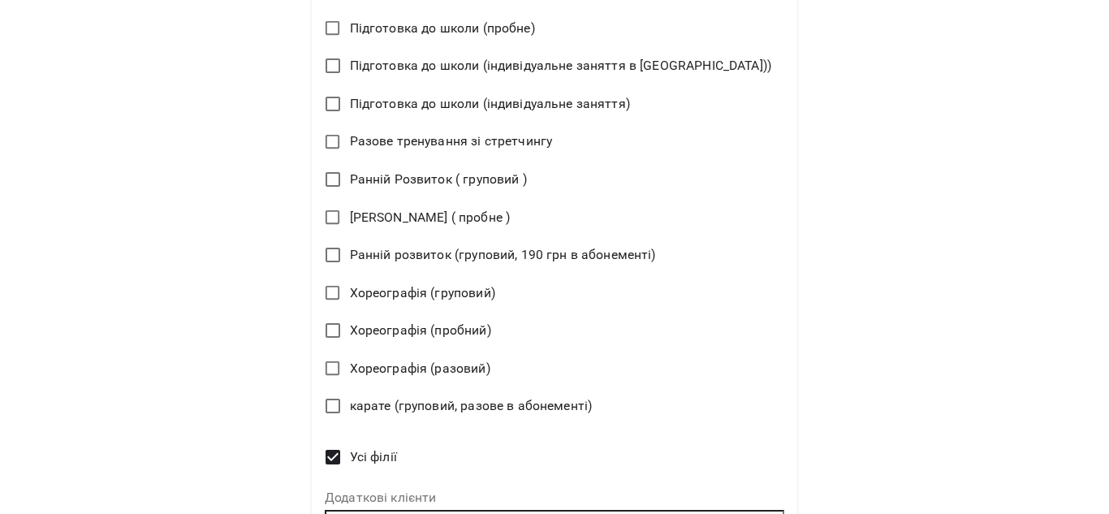
scroll to position [1085, 0]
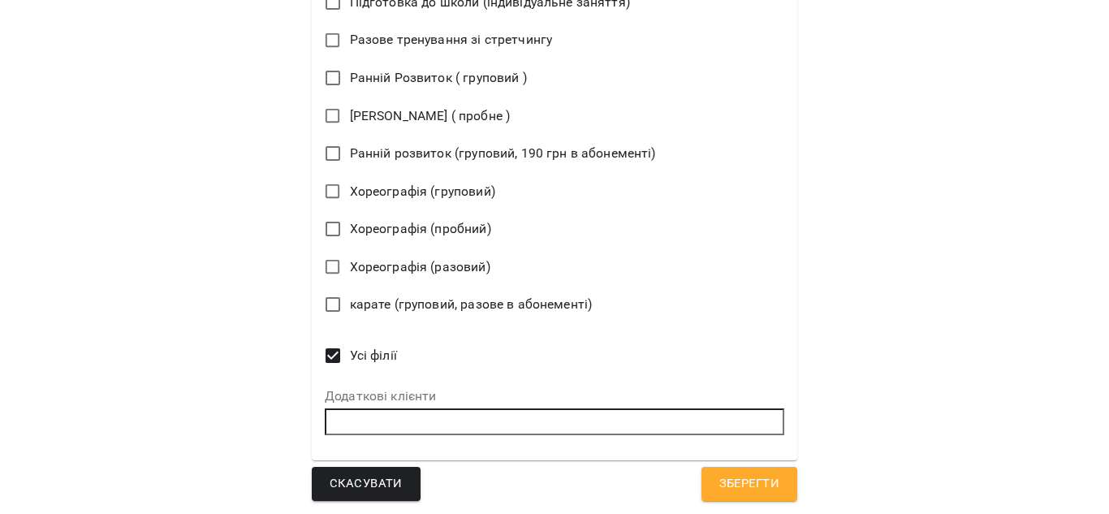
type textarea "**********"
click at [719, 477] on span "Зберегти" at bounding box center [749, 483] width 60 height 21
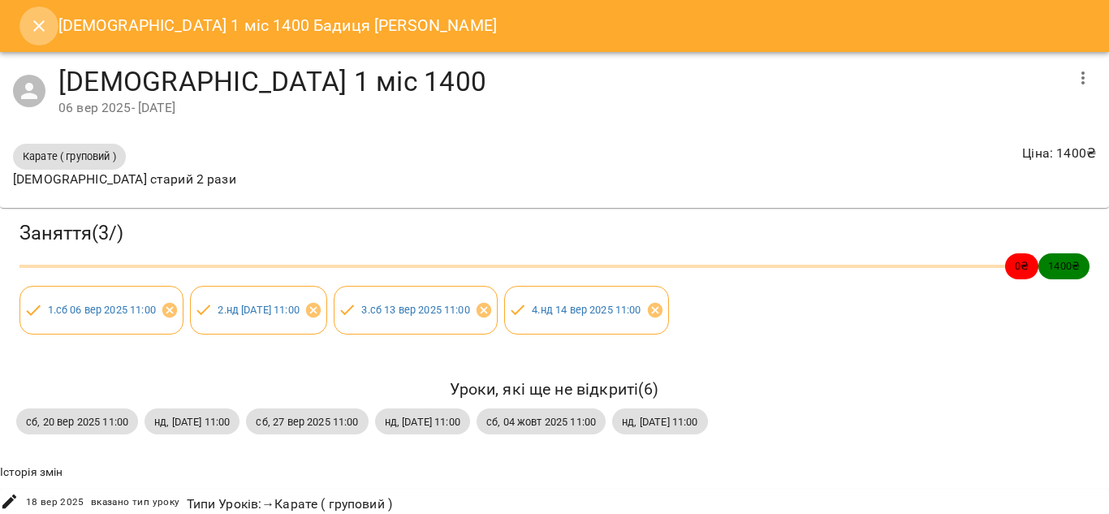
click at [32, 37] on button "Close" at bounding box center [38, 25] width 39 height 39
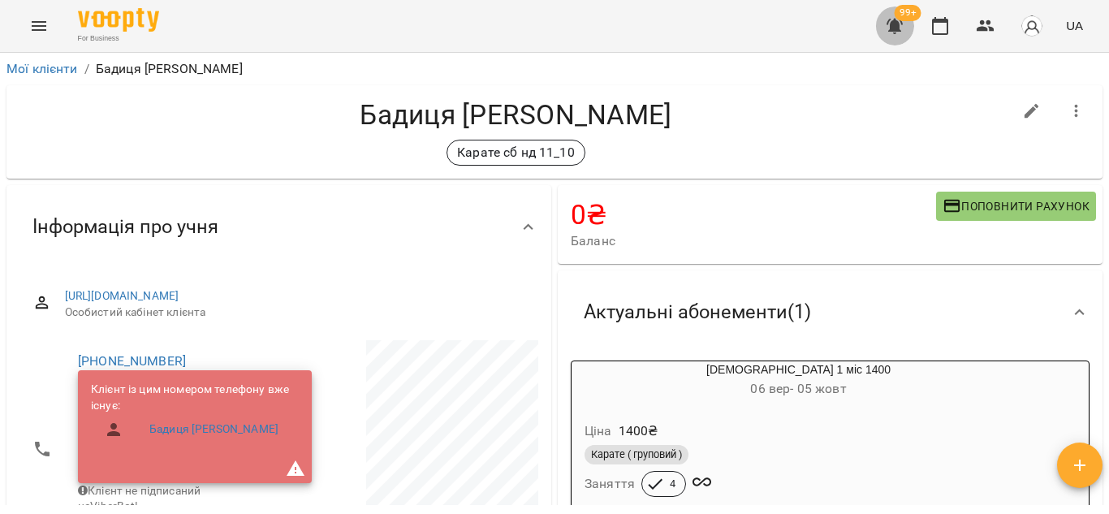
click at [896, 23] on icon "button" at bounding box center [894, 26] width 16 height 15
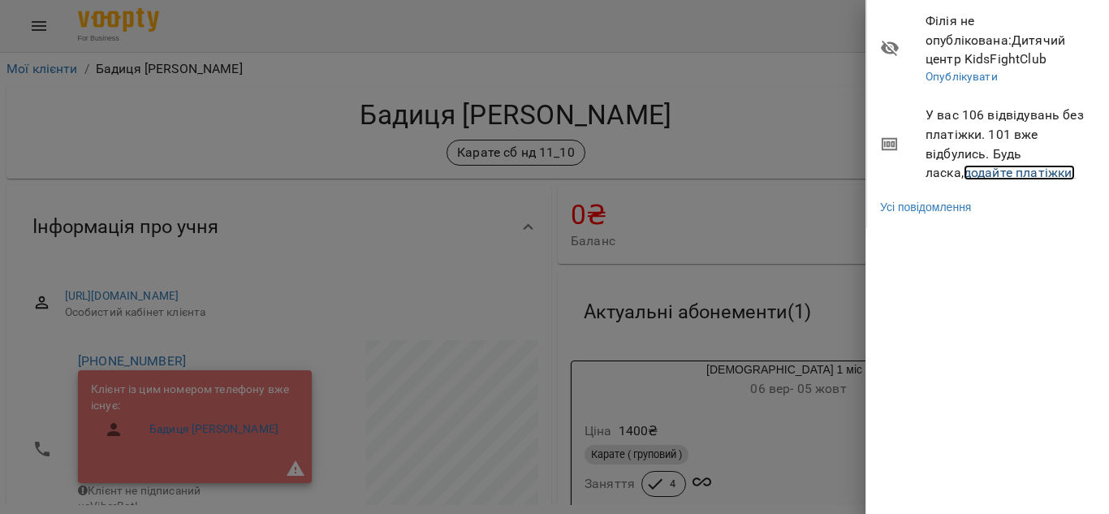
click at [963, 178] on link "додайте платіжки!" at bounding box center [1019, 172] width 112 height 15
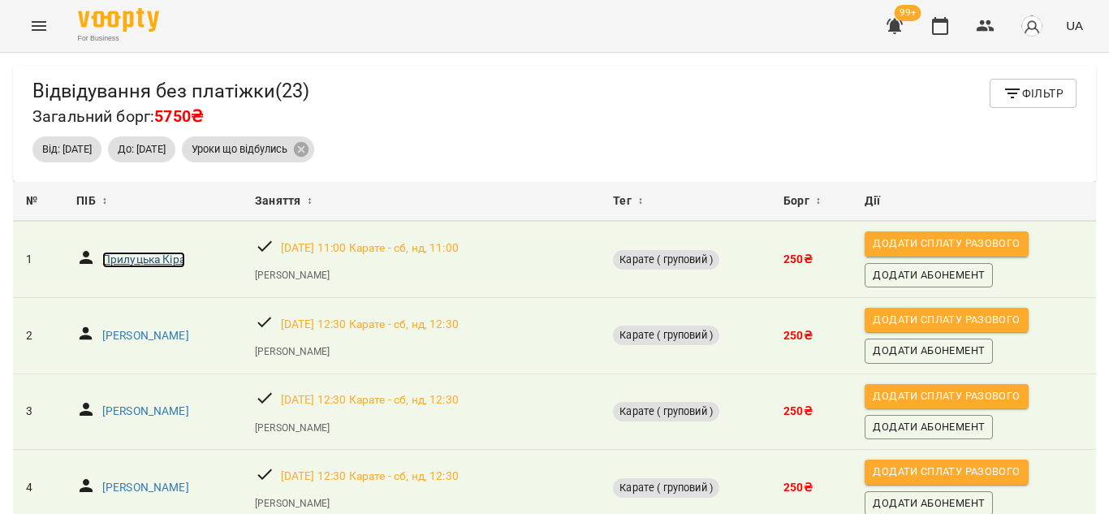
click at [153, 263] on p "Прилуцька Кіра" at bounding box center [143, 260] width 83 height 16
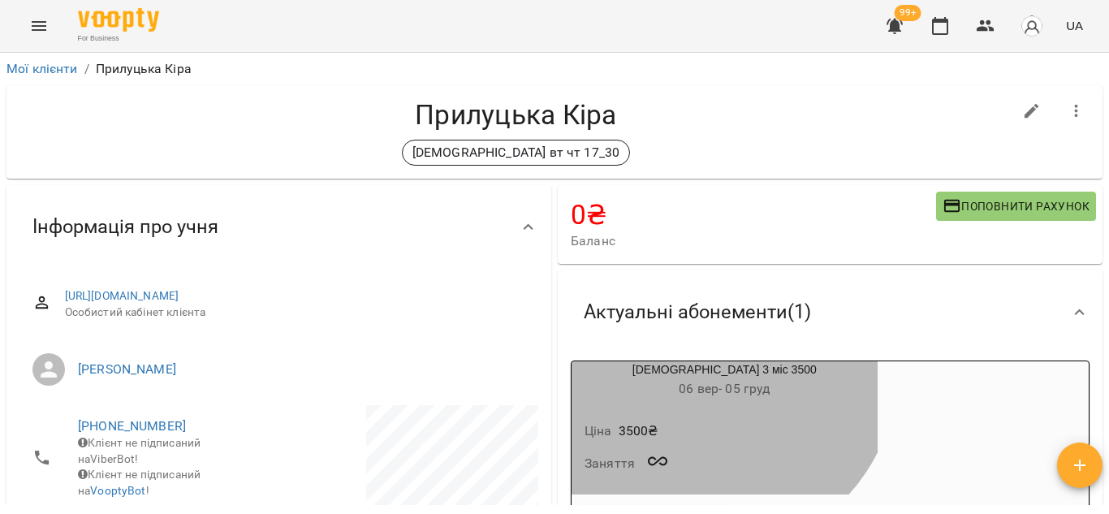
click at [701, 367] on div "карате 3 міс 3500 06 вер - 05 груд" at bounding box center [724, 380] width 306 height 39
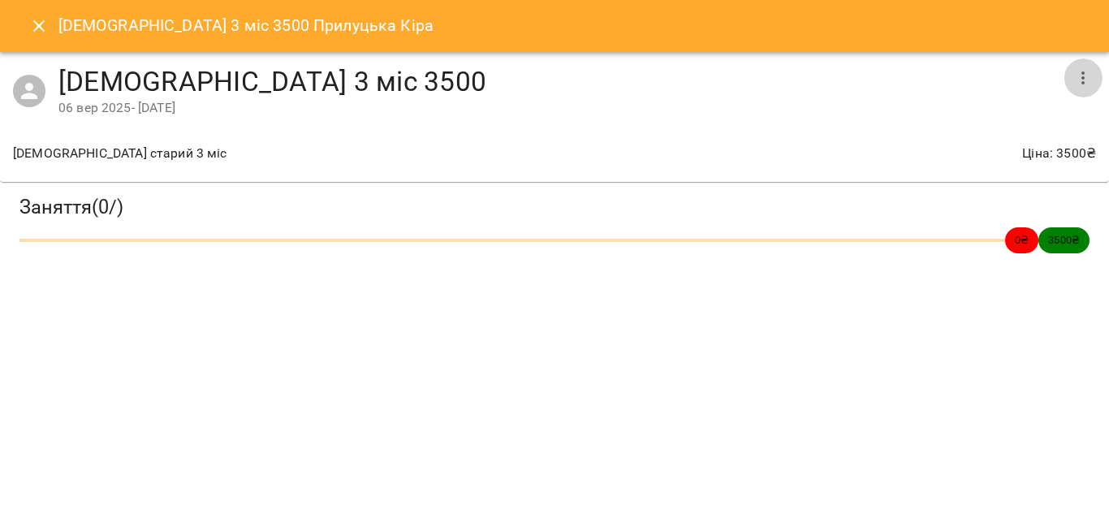
click at [1090, 80] on icon "button" at bounding box center [1082, 77] width 19 height 19
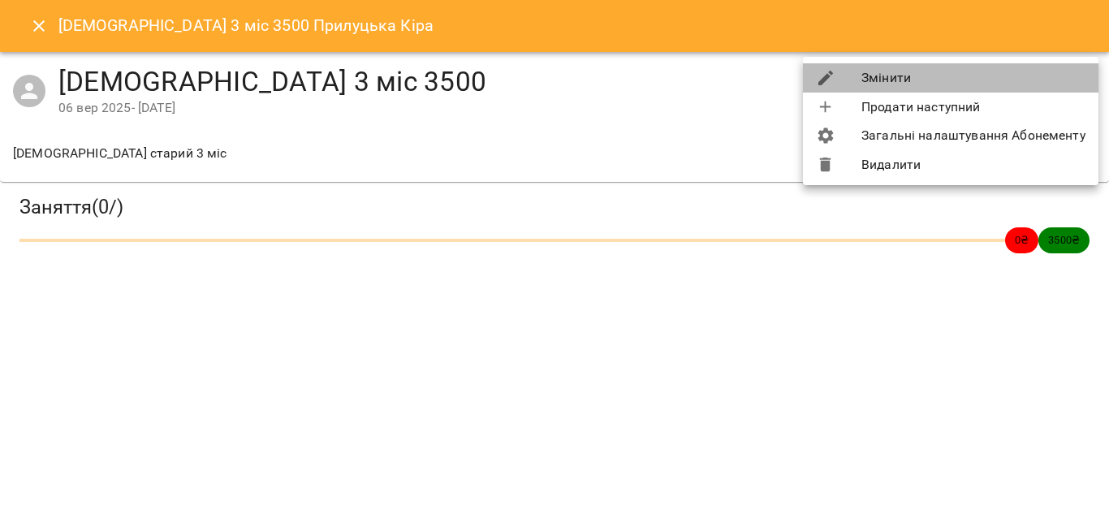
click at [983, 81] on li "Змінити" at bounding box center [950, 77] width 295 height 29
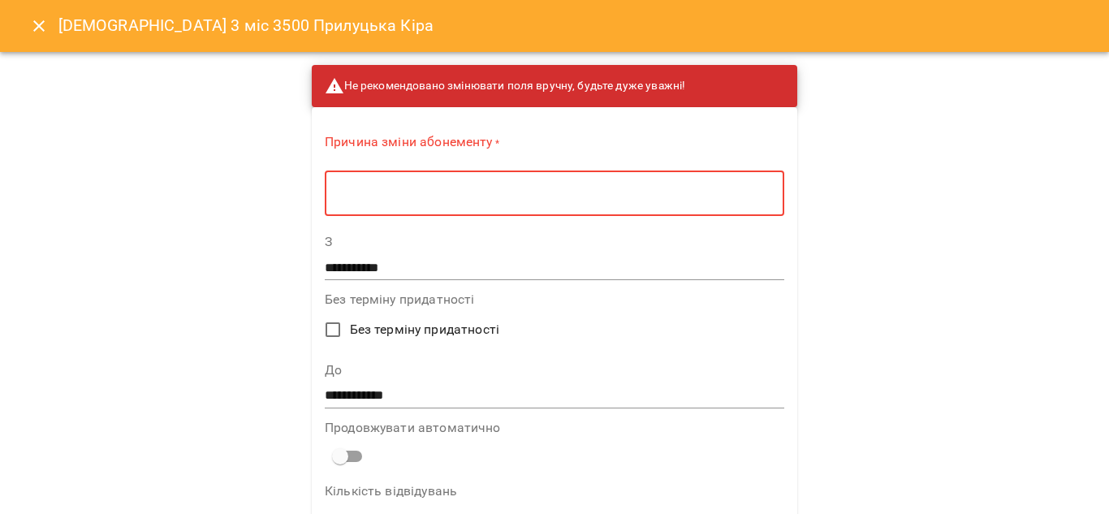
click at [444, 188] on textarea at bounding box center [554, 193] width 437 height 15
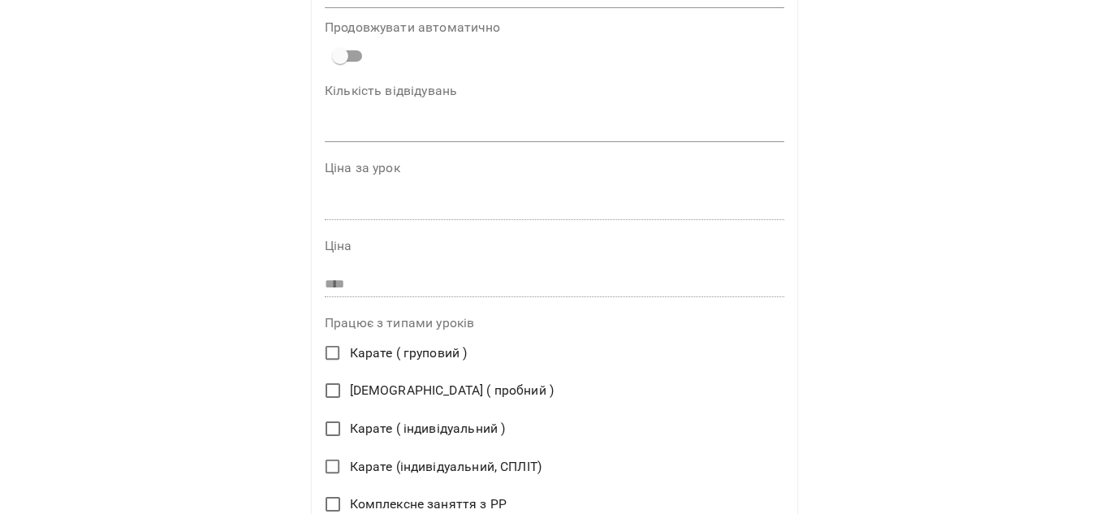
scroll to position [402, 0]
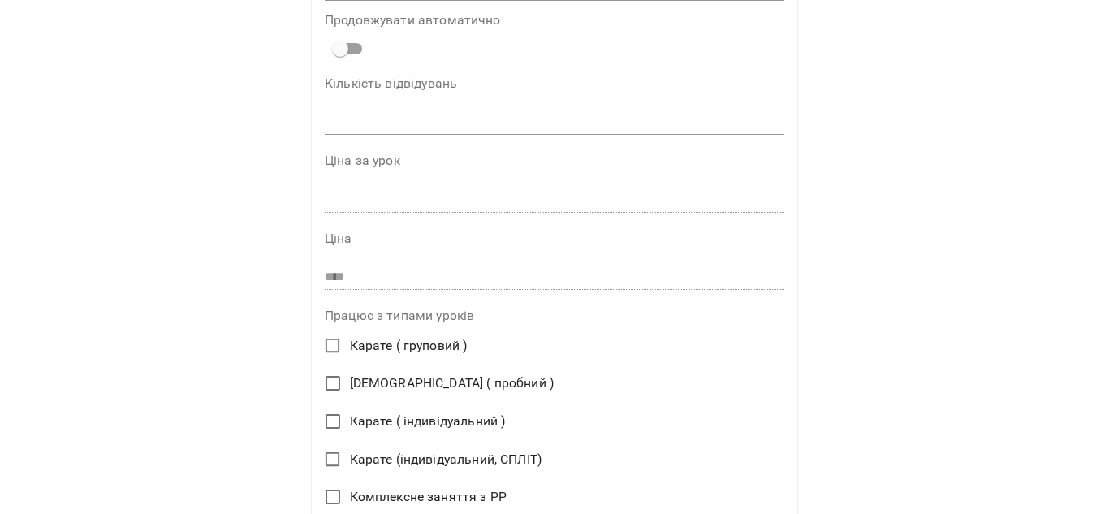
type textarea "**********"
click at [407, 343] on span "Карате ( груповий )" at bounding box center [409, 345] width 118 height 19
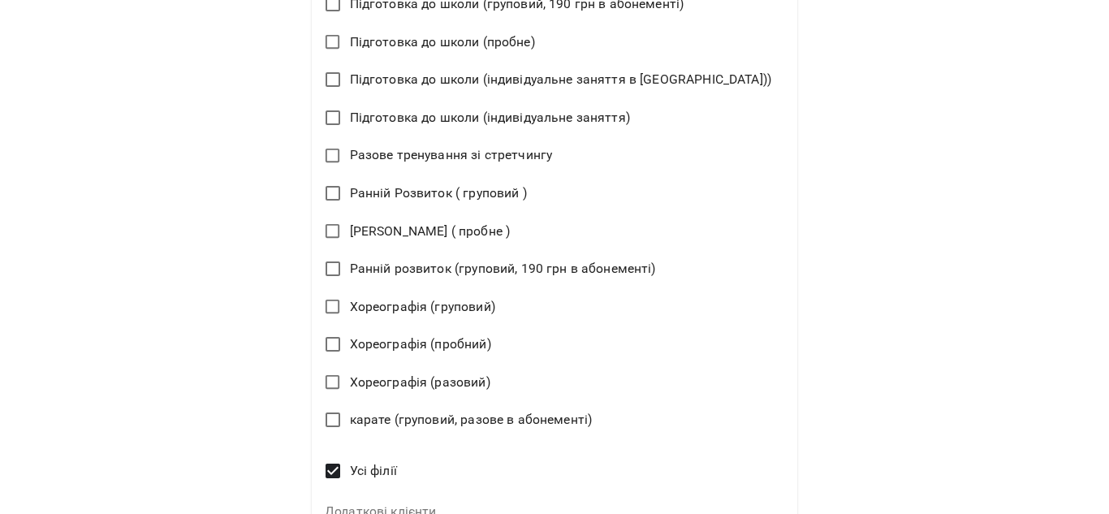
scroll to position [1085, 0]
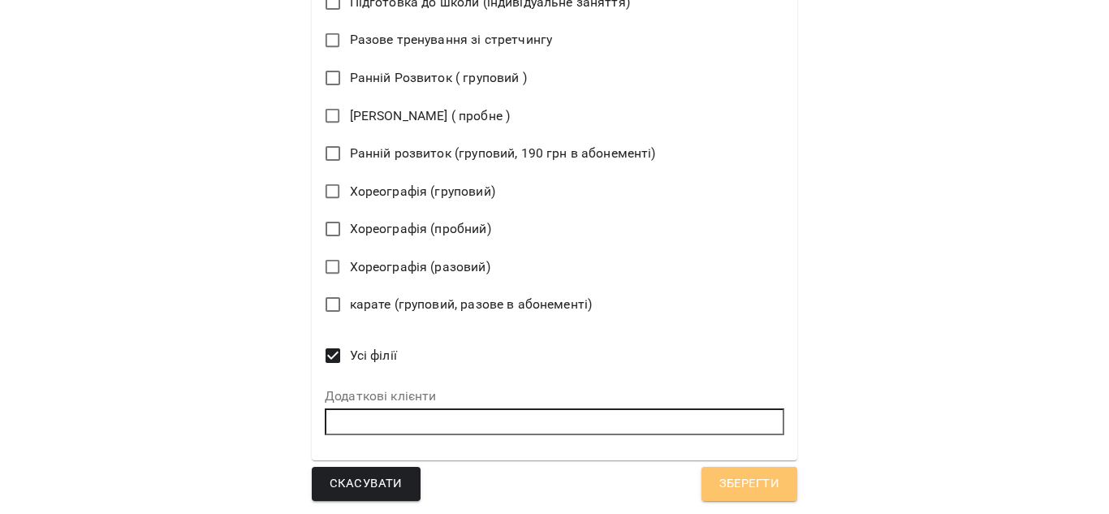
click at [719, 487] on span "Зберегти" at bounding box center [749, 483] width 60 height 21
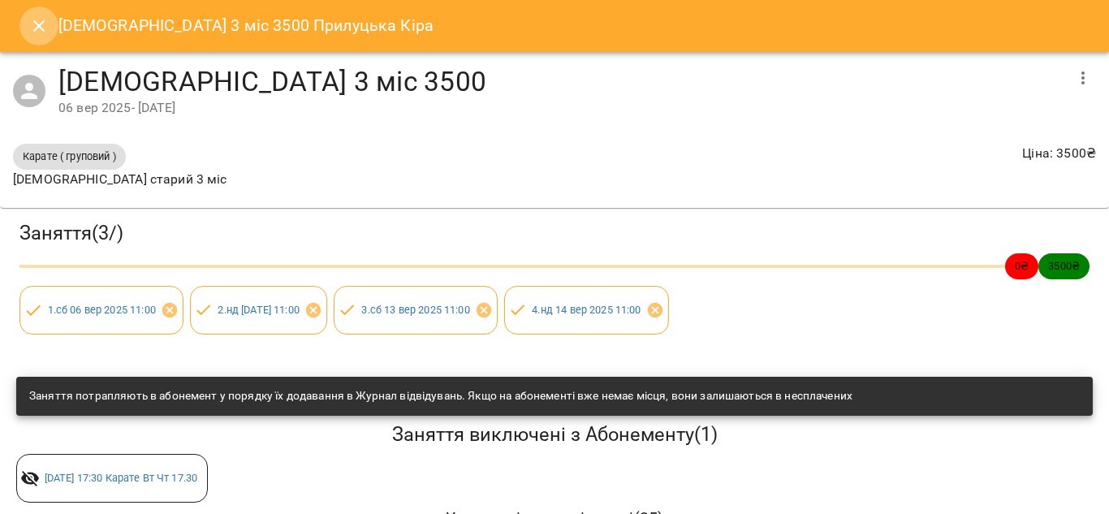
click at [32, 21] on icon "Close" at bounding box center [38, 25] width 19 height 19
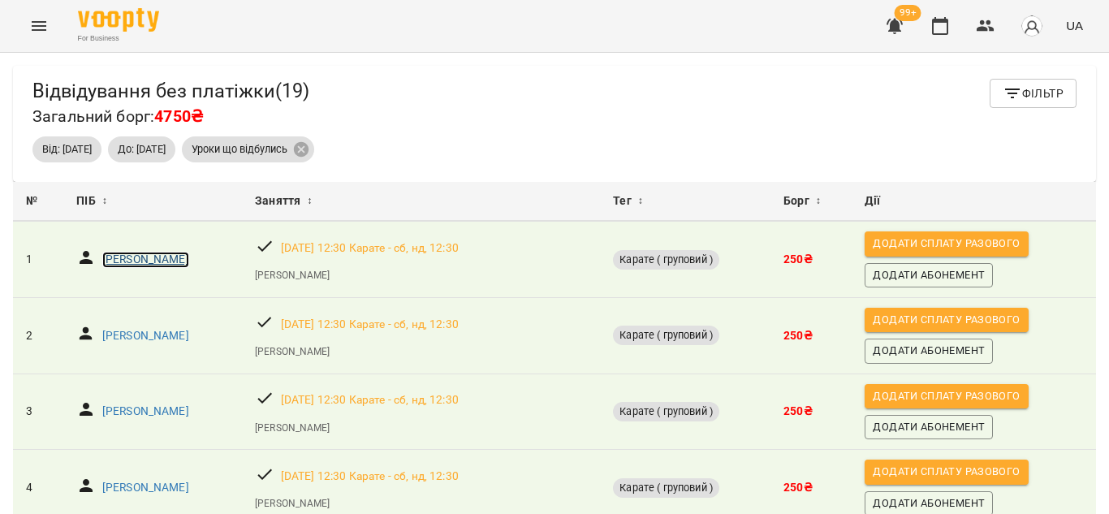
click at [167, 256] on p "Созонов Дмитро" at bounding box center [145, 260] width 87 height 16
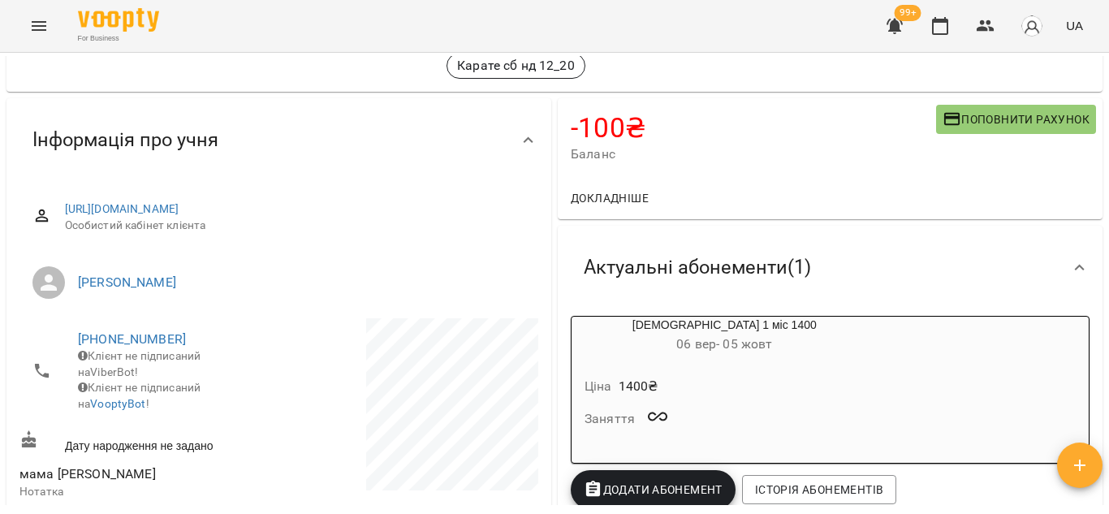
scroll to position [90, 0]
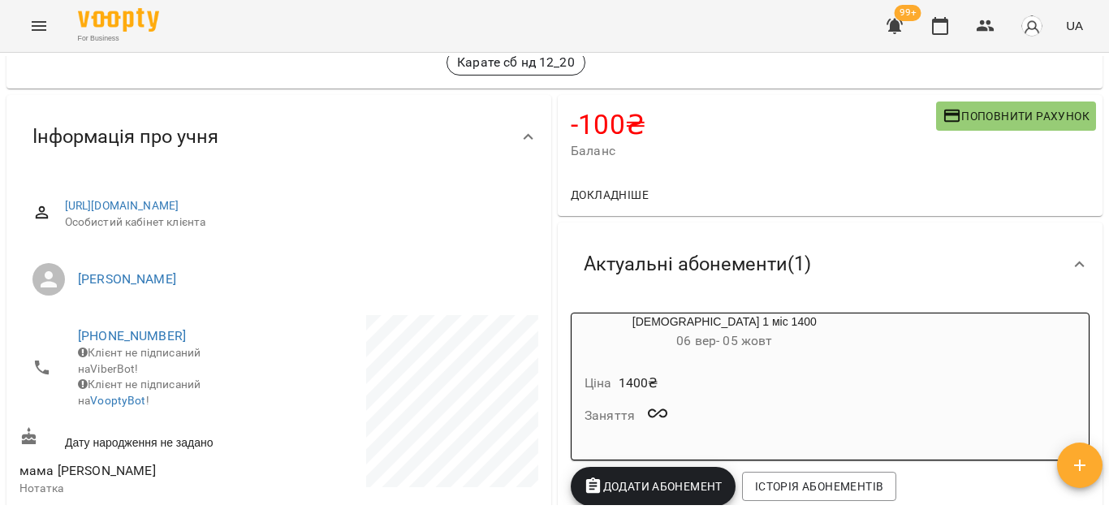
click at [881, 342] on div "[DEMOGRAPHIC_DATA] 1 міс 1400 [DATE] - [DATE] Ціна 1400 ₴ Заняття" at bounding box center [830, 386] width 519 height 148
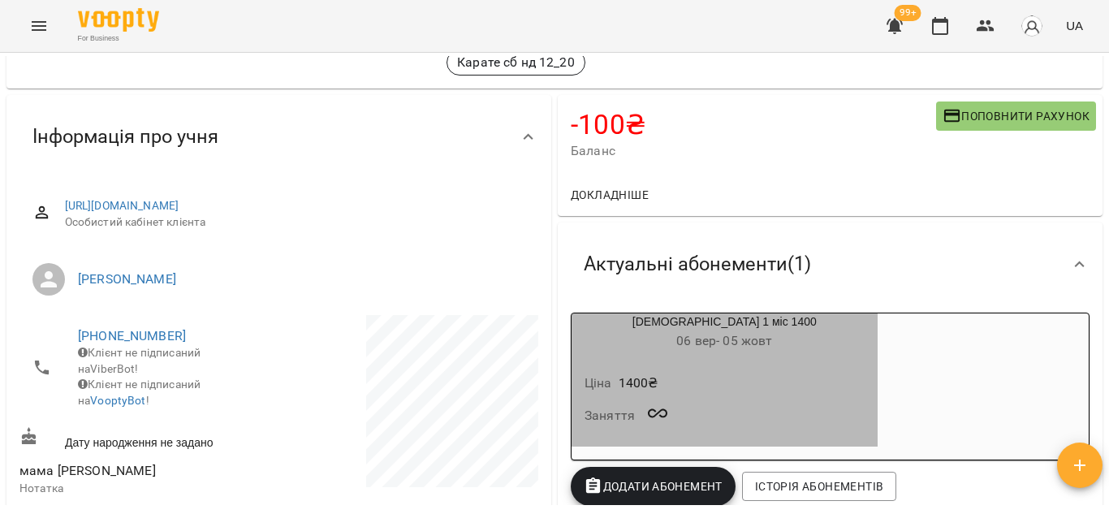
click at [747, 329] on div "карате 1 міс 1400 06 вер - 05 жовт" at bounding box center [724, 332] width 306 height 39
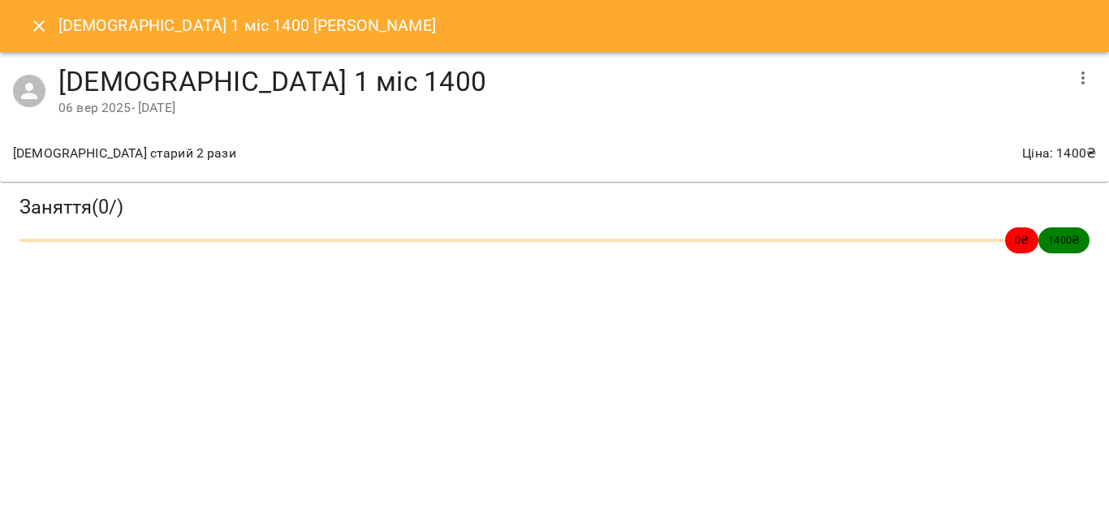
click at [1088, 79] on icon "button" at bounding box center [1082, 77] width 19 height 19
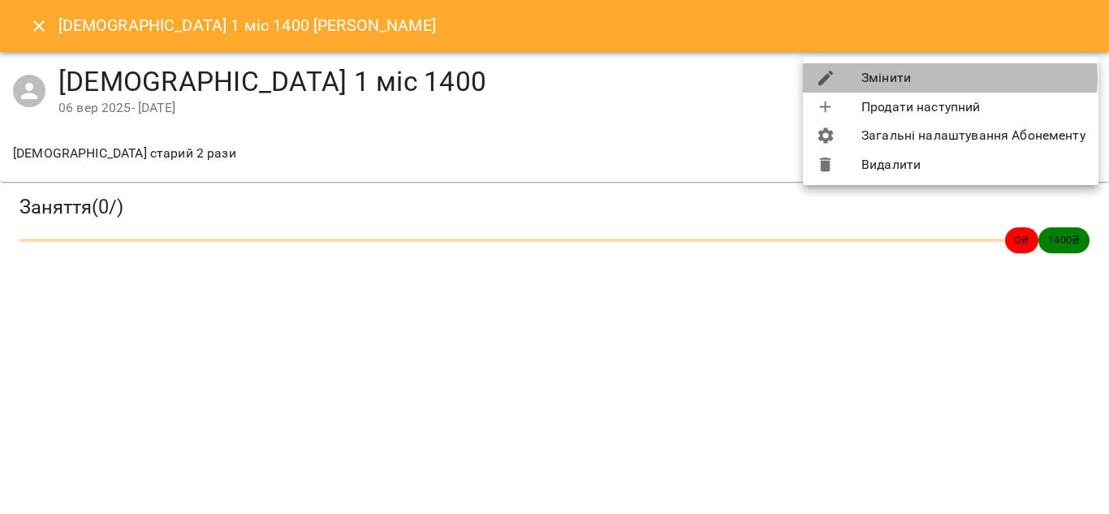
click at [914, 78] on li "Змінити" at bounding box center [950, 77] width 295 height 29
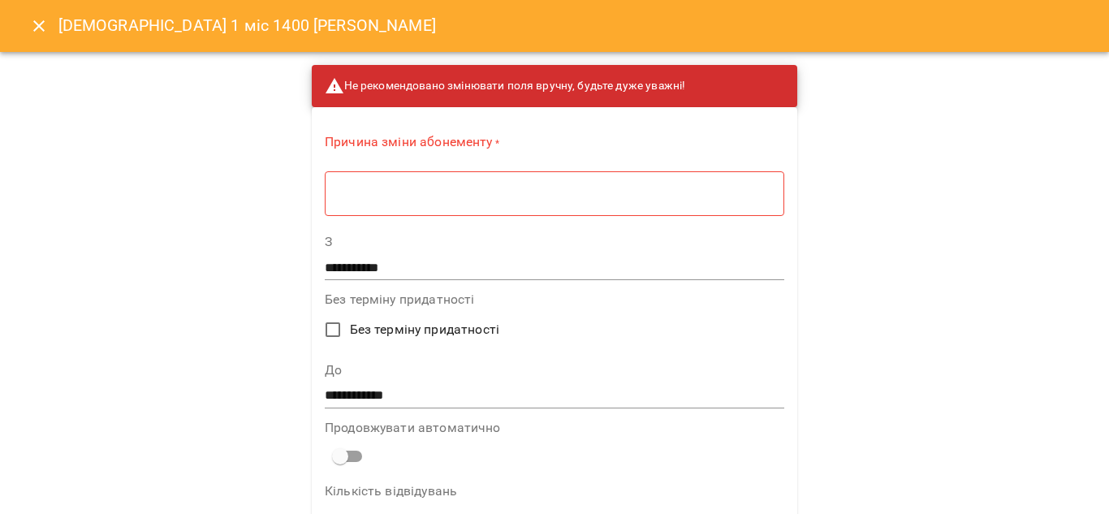
click at [531, 190] on textarea at bounding box center [554, 193] width 437 height 15
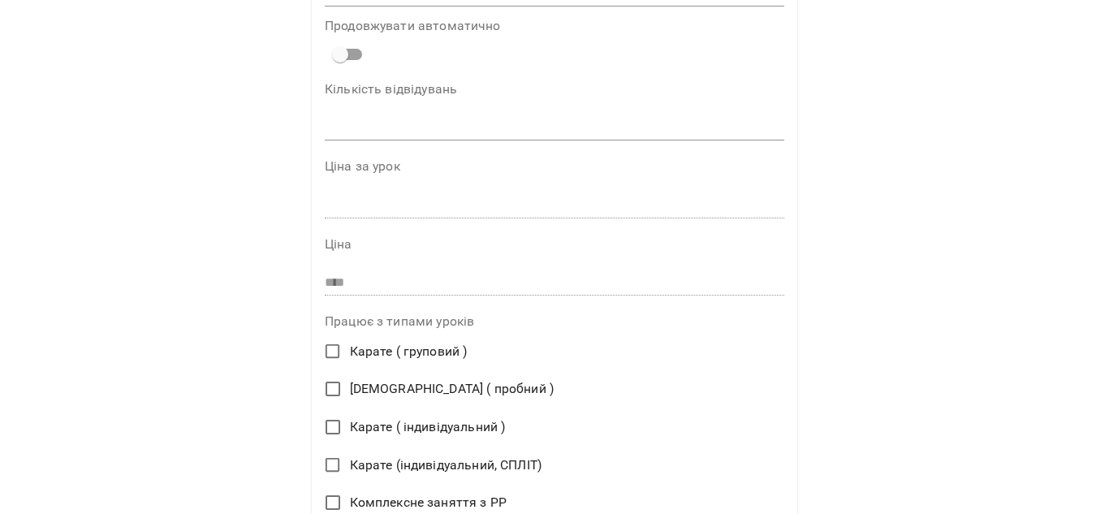
scroll to position [398, 0]
type textarea "**********"
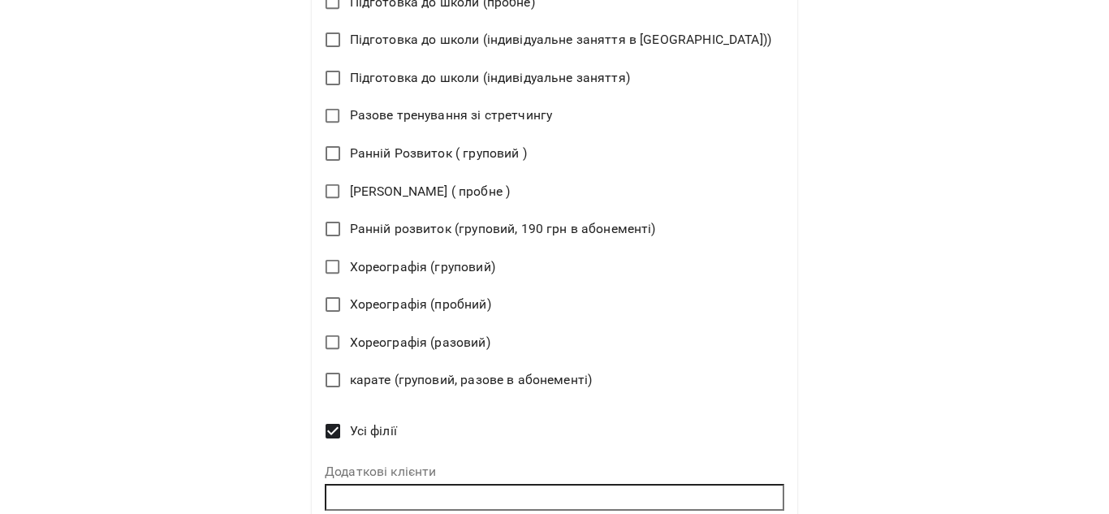
scroll to position [1085, 0]
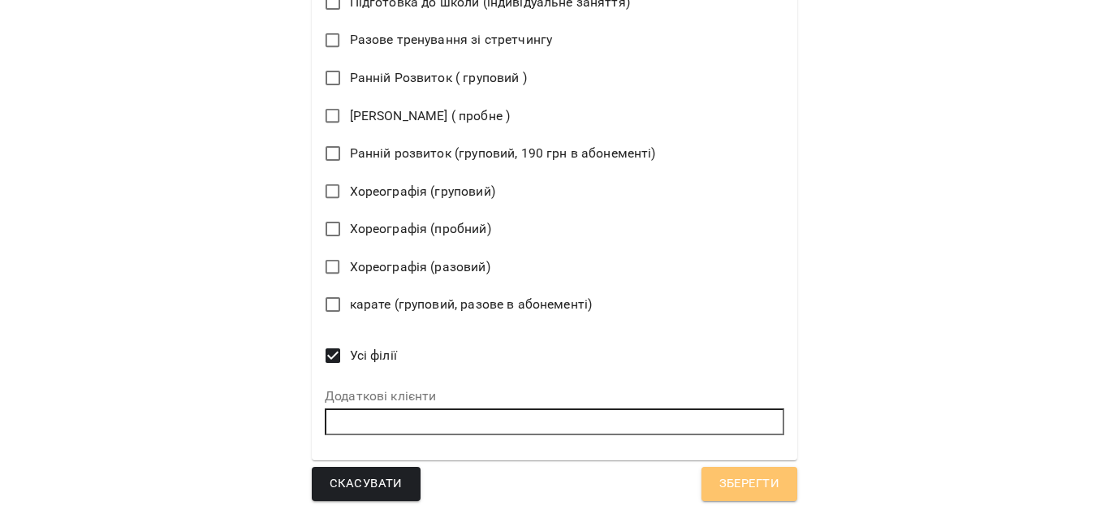
click at [719, 479] on span "Зберегти" at bounding box center [749, 483] width 60 height 21
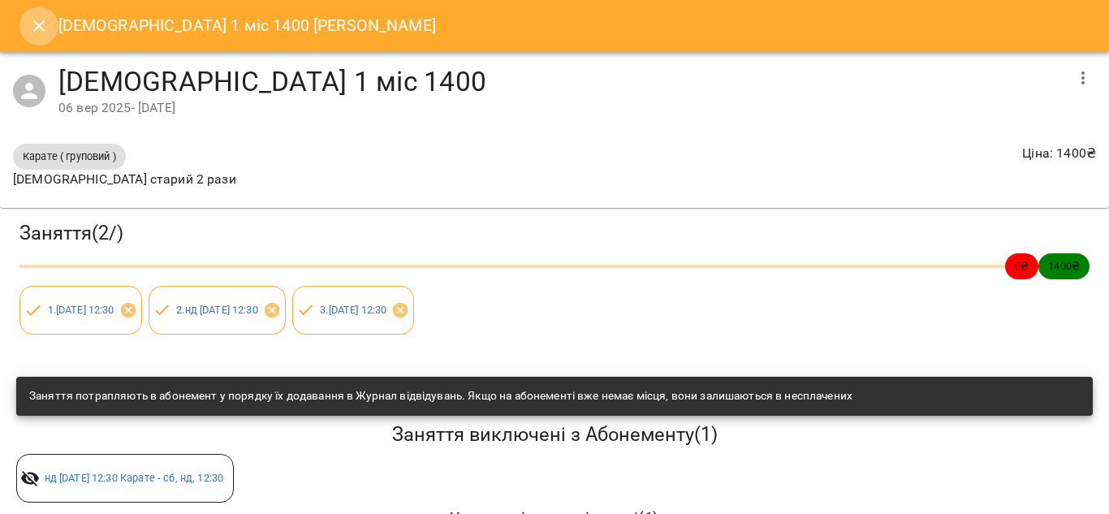
click at [41, 28] on icon "Close" at bounding box center [38, 25] width 11 height 11
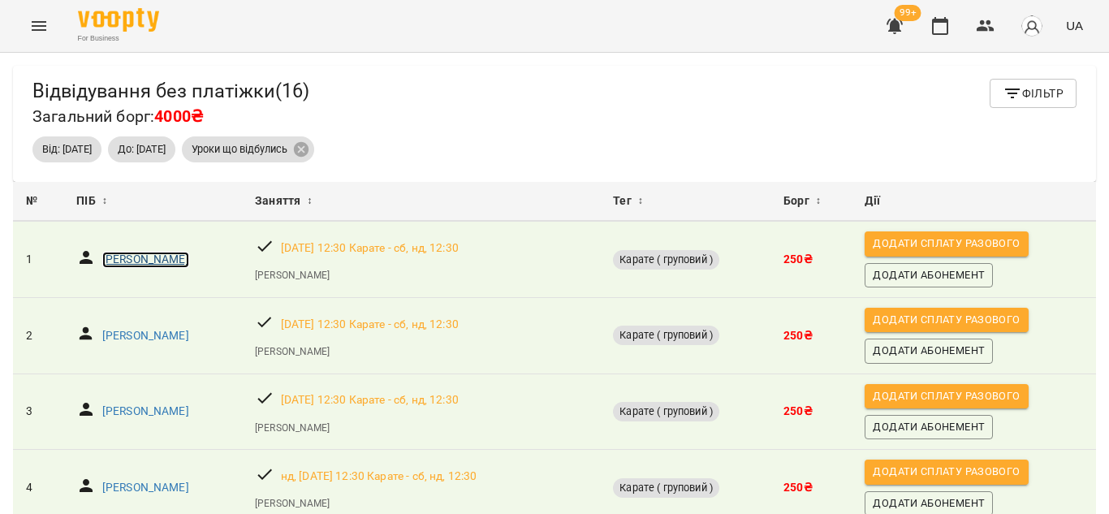
click at [141, 252] on p "Фомічов Артемій" at bounding box center [145, 260] width 87 height 16
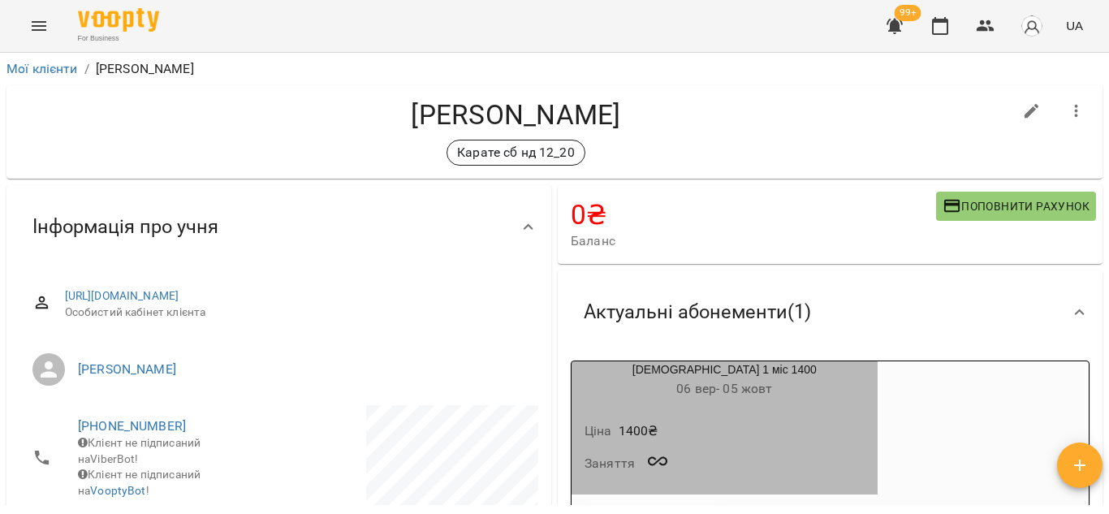
click at [772, 448] on div "button" at bounding box center [724, 444] width 286 height 6
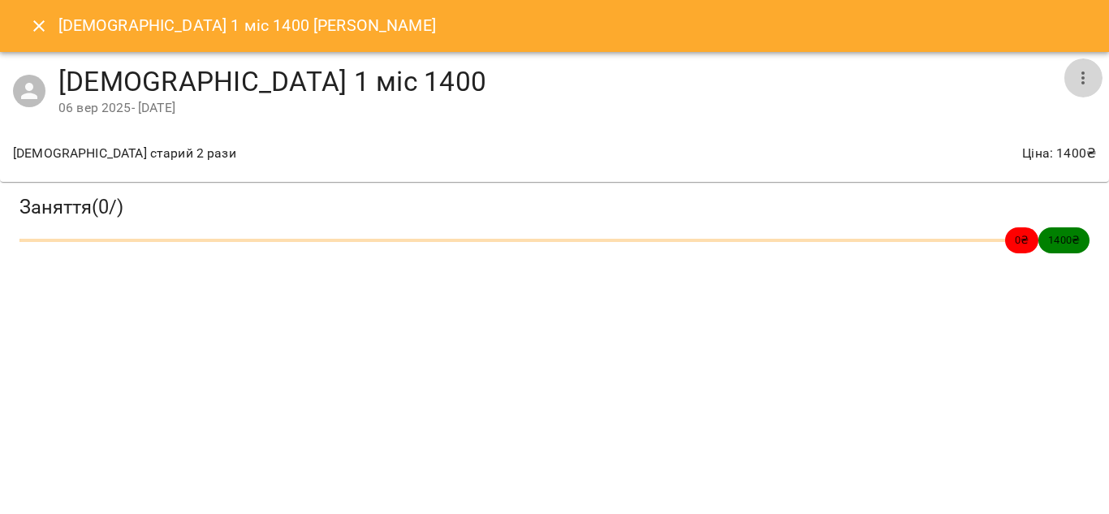
click at [1079, 79] on icon "button" at bounding box center [1082, 77] width 19 height 19
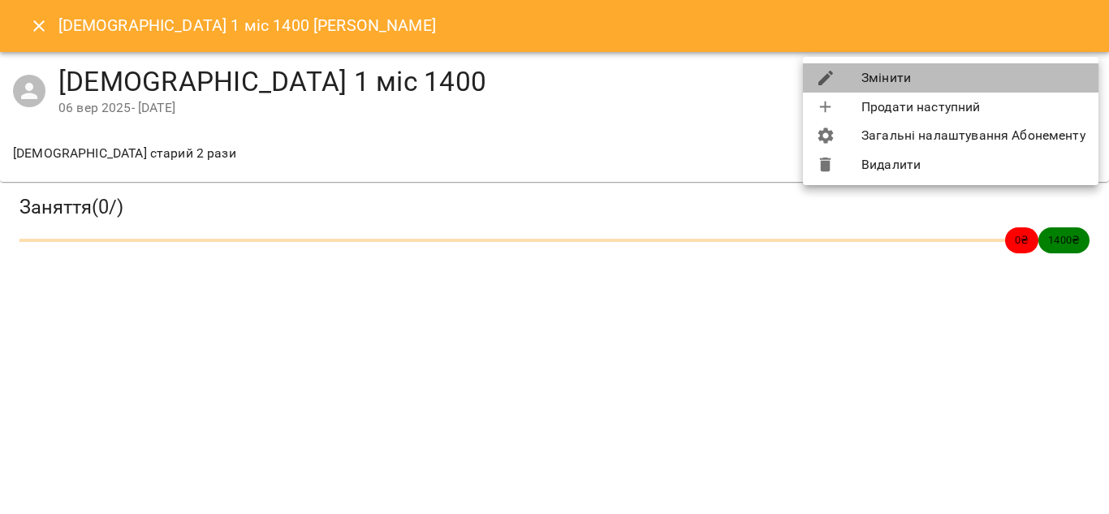
click at [980, 74] on li "Змінити" at bounding box center [950, 77] width 295 height 29
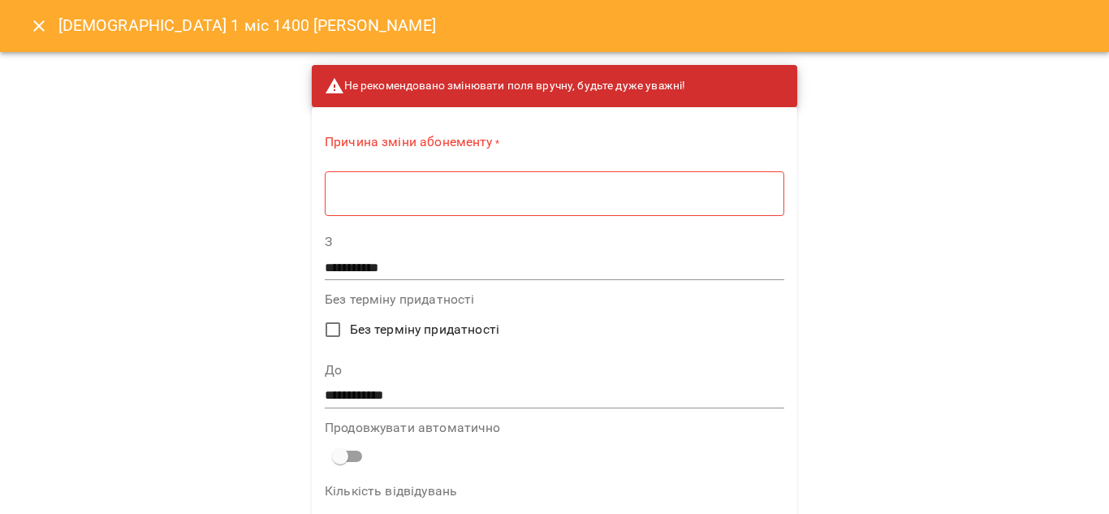
click at [464, 184] on div "* ​" at bounding box center [554, 192] width 459 height 45
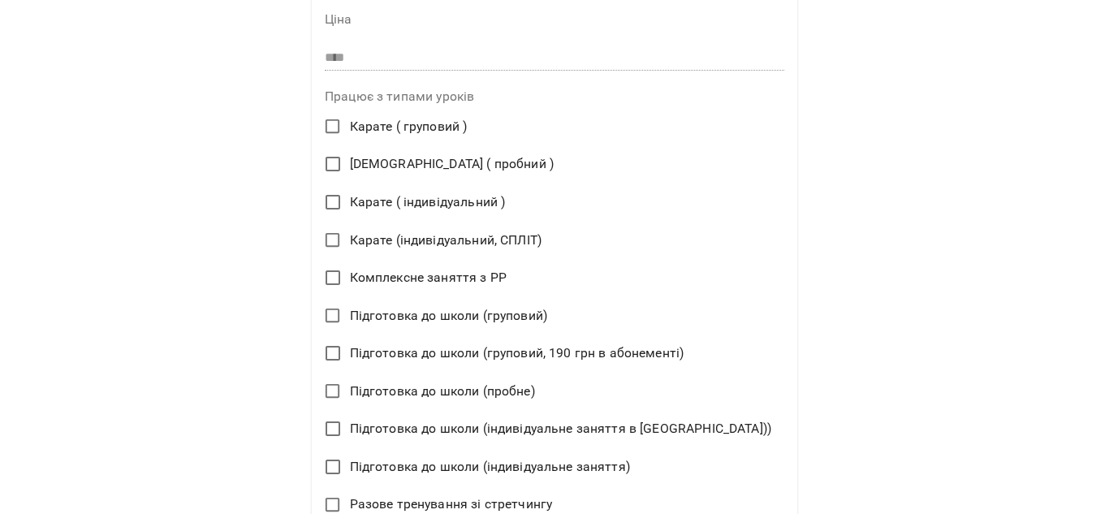
scroll to position [622, 0]
type textarea "**********"
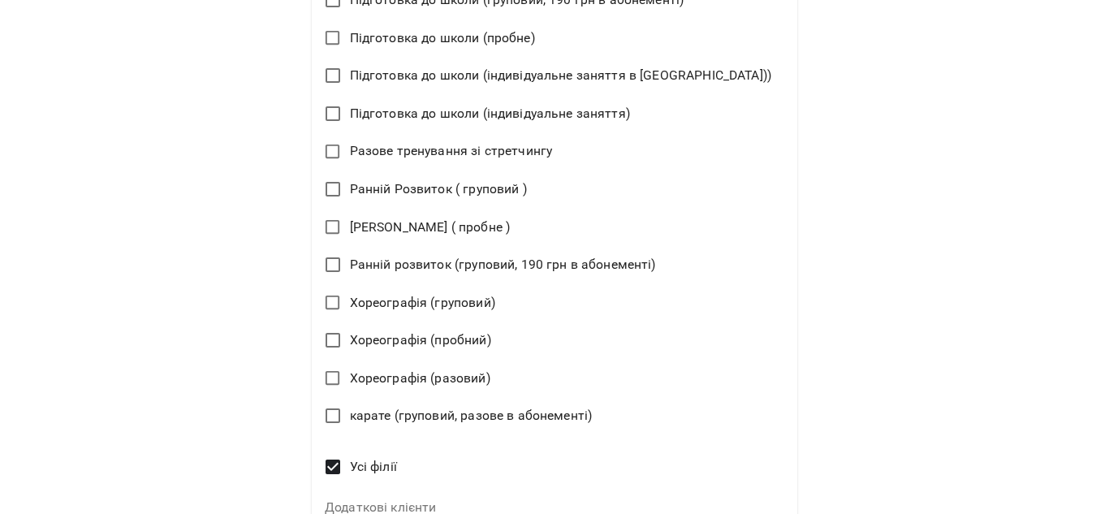
scroll to position [1085, 0]
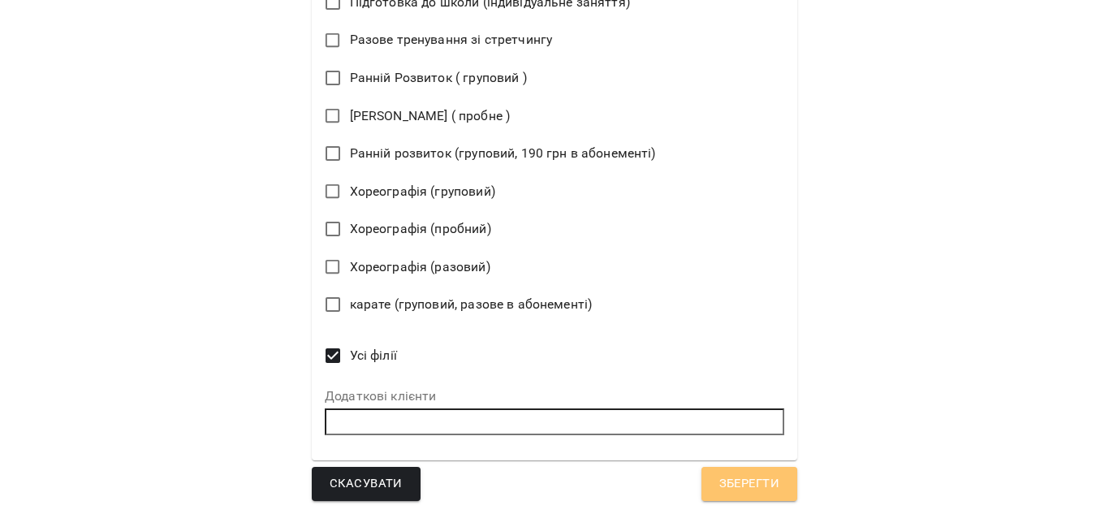
click at [719, 479] on span "Зберегти" at bounding box center [749, 483] width 60 height 21
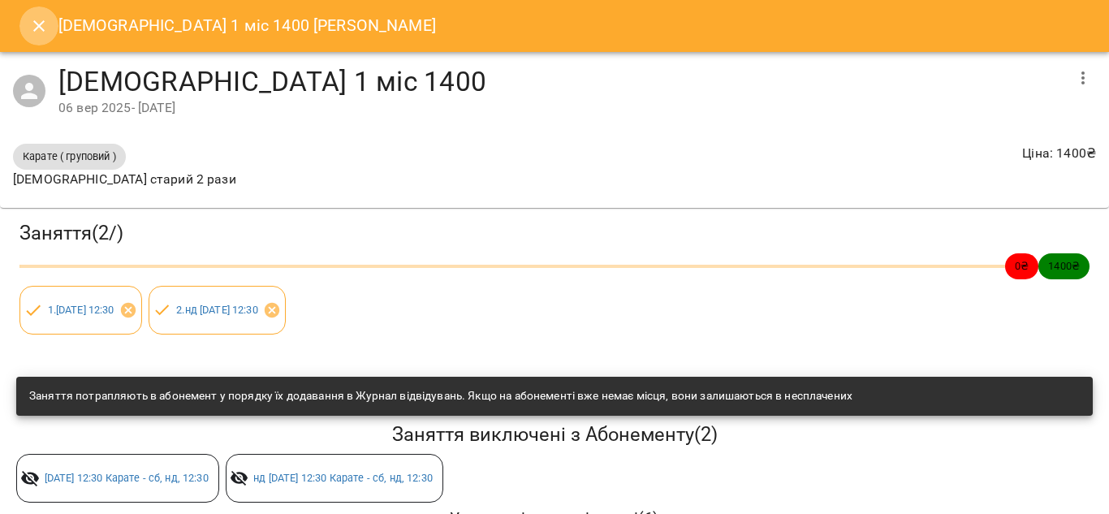
click at [37, 28] on icon "Close" at bounding box center [38, 25] width 11 height 11
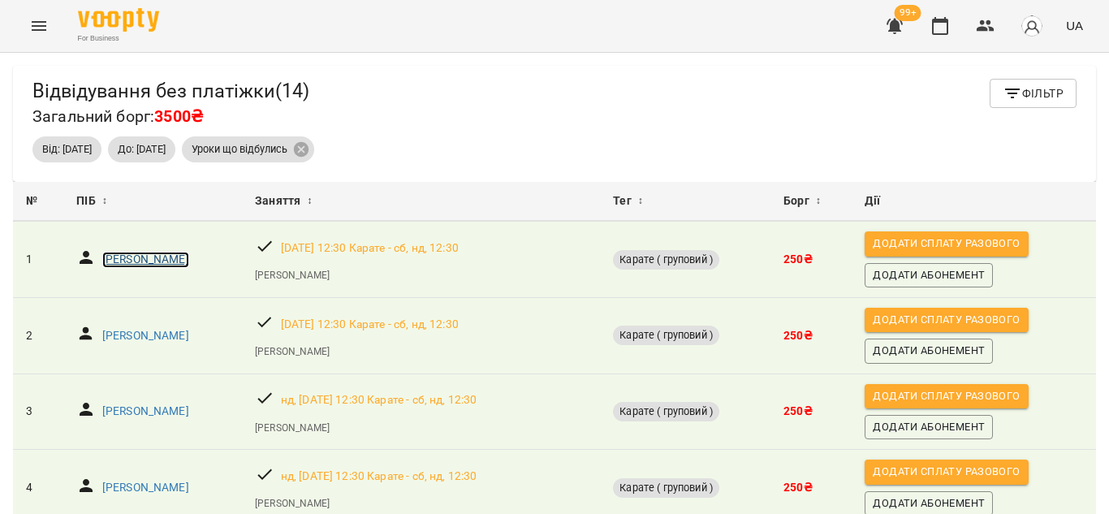
click at [144, 260] on p "Дергюльов Ярослав" at bounding box center [145, 260] width 87 height 16
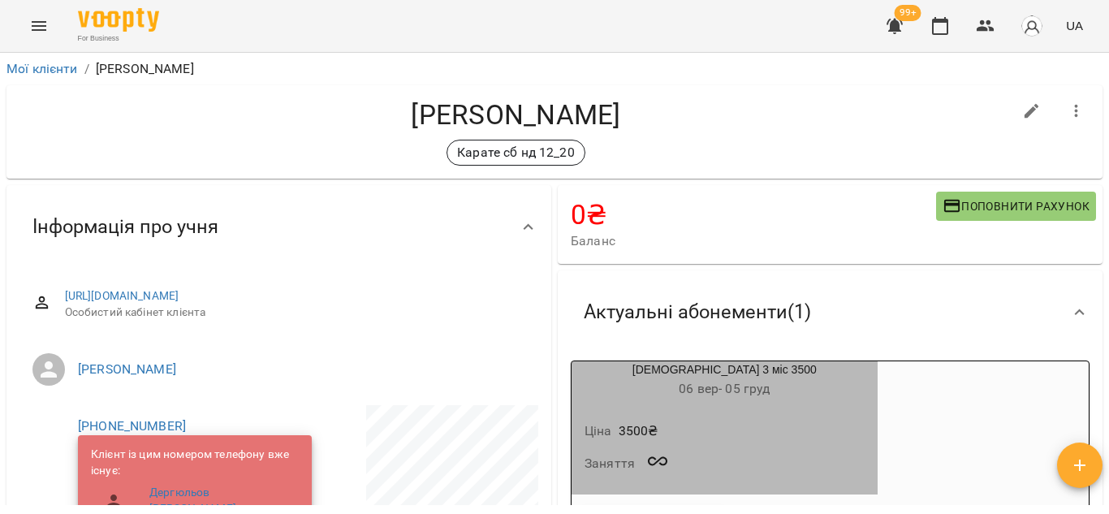
click at [735, 379] on h6 "06 вер - 05 груд" at bounding box center [724, 388] width 306 height 23
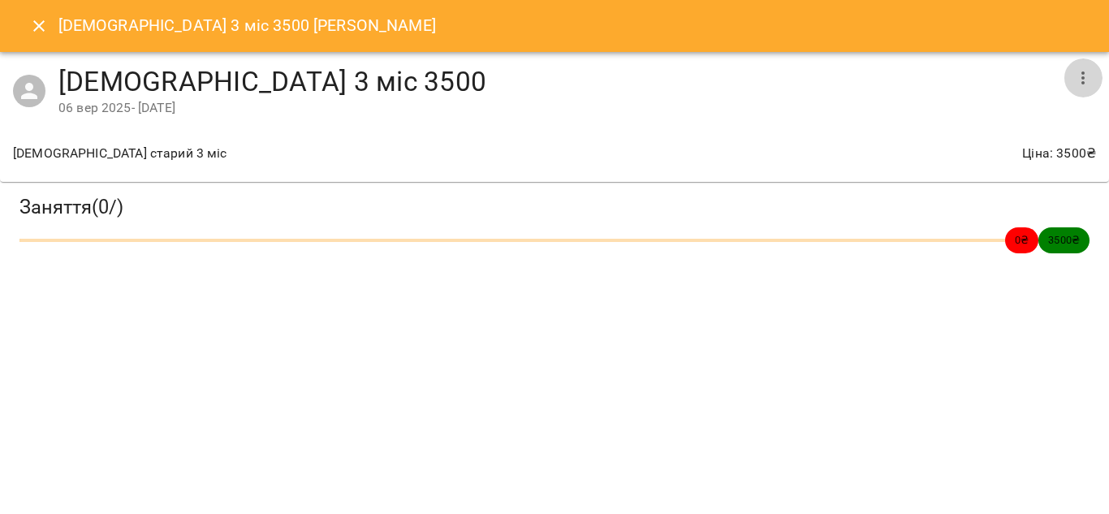
click at [1086, 76] on icon "button" at bounding box center [1082, 77] width 19 height 19
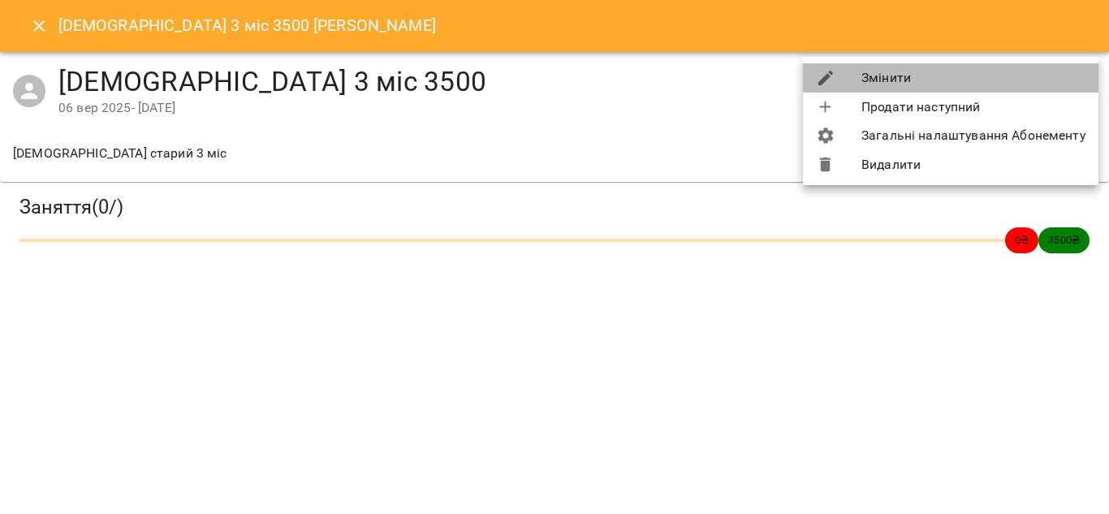
click at [985, 71] on li "Змінити" at bounding box center [950, 77] width 295 height 29
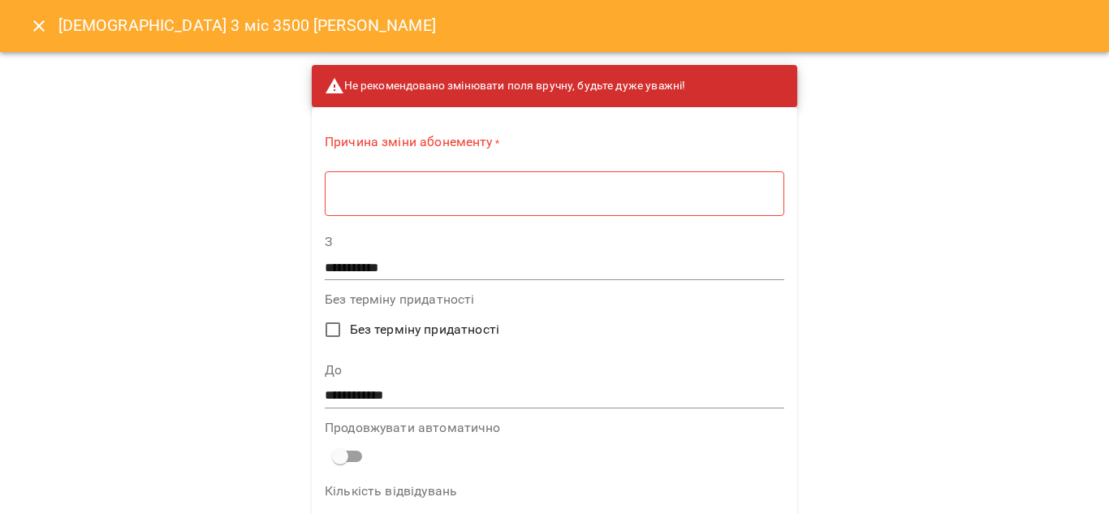
click at [468, 189] on textarea at bounding box center [554, 193] width 437 height 15
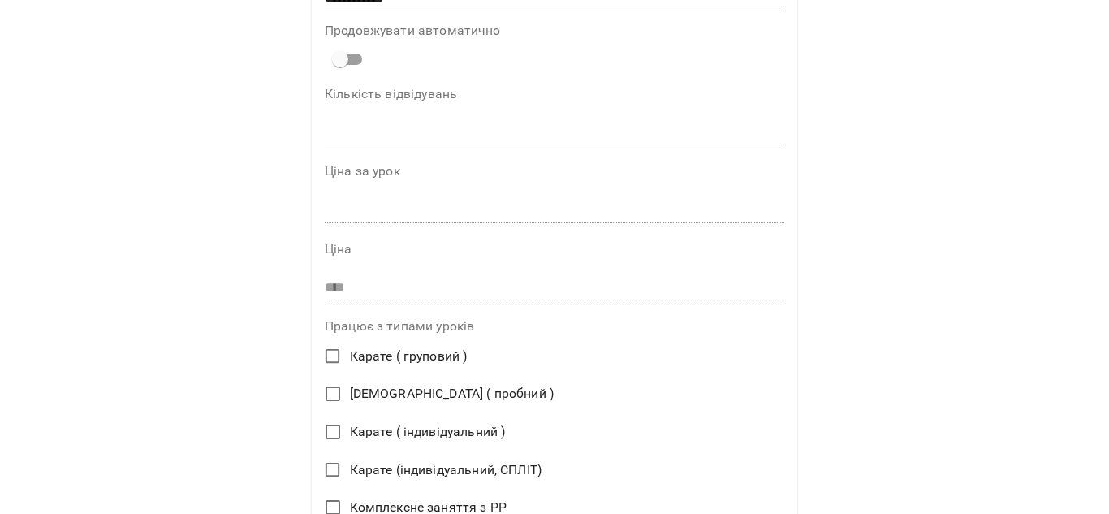
scroll to position [411, 0]
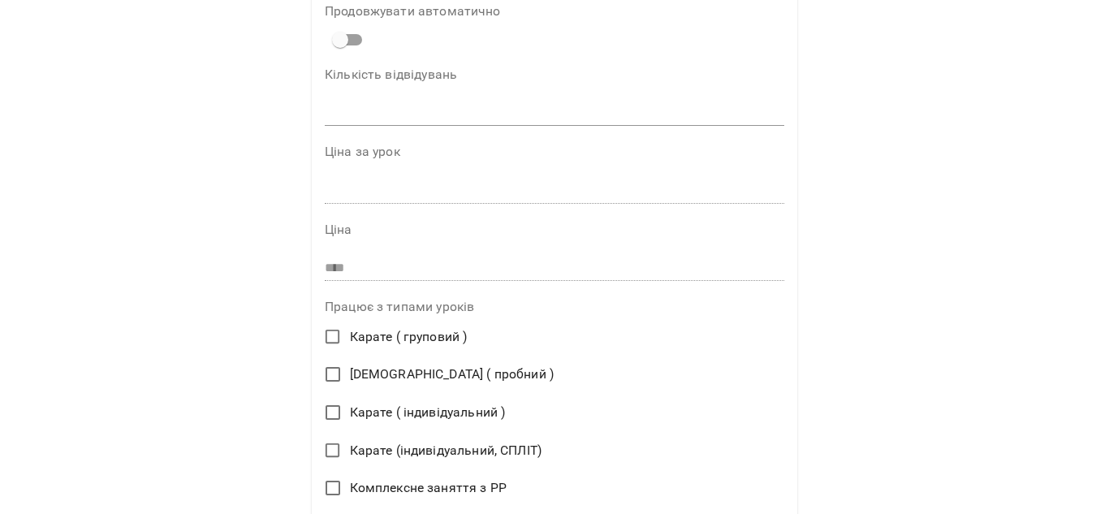
type textarea "**********"
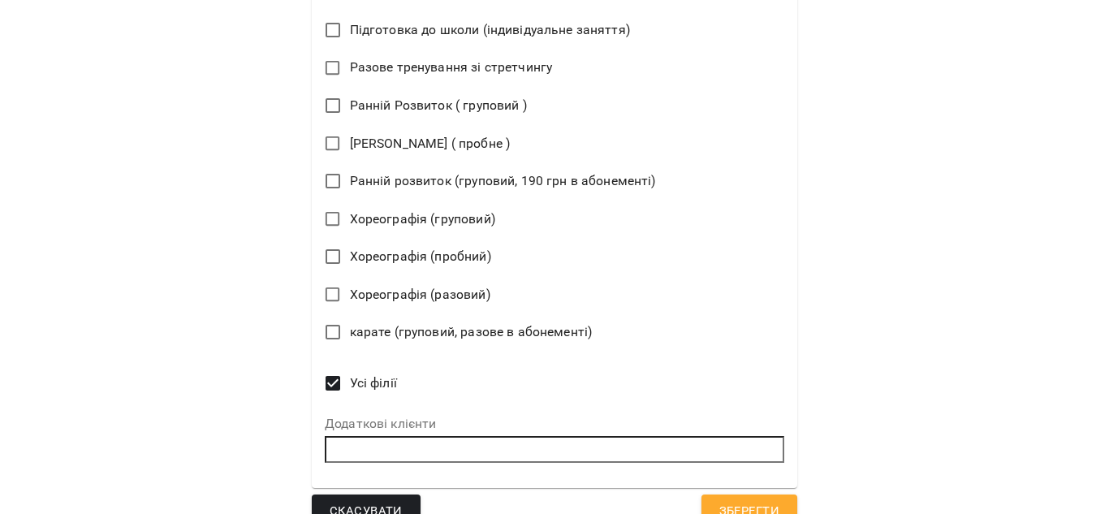
scroll to position [1085, 0]
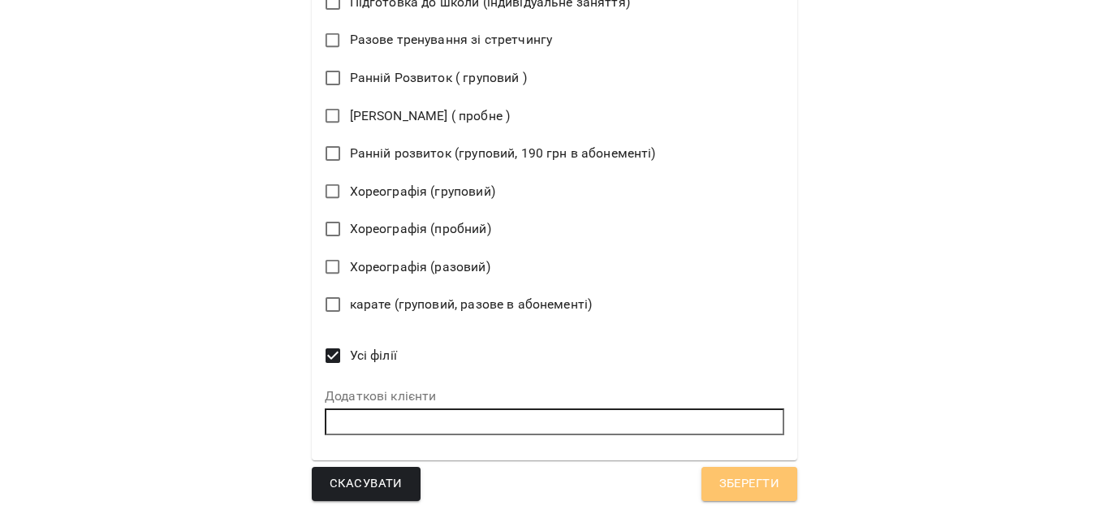
click at [719, 482] on span "Зберегти" at bounding box center [749, 483] width 60 height 21
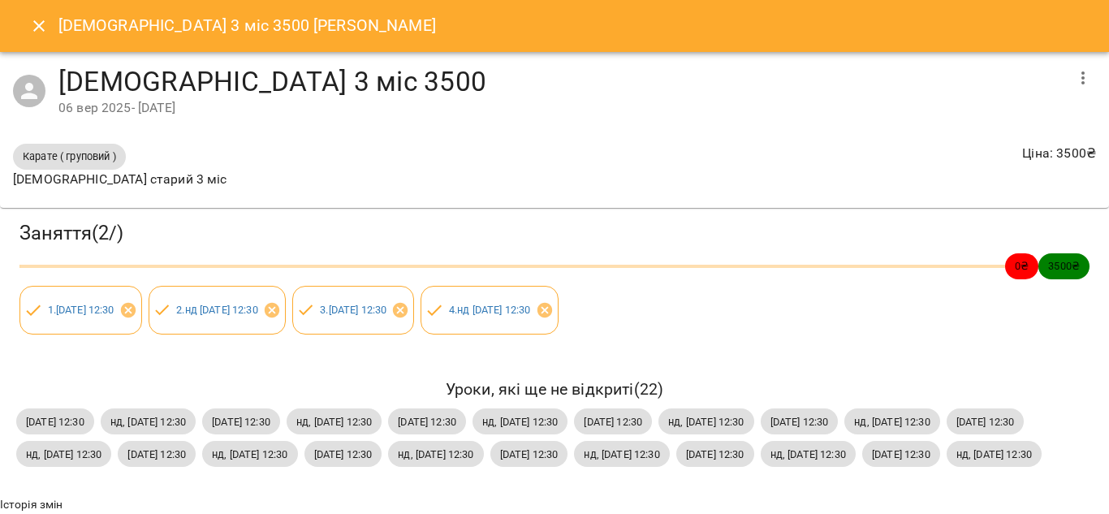
click at [45, 26] on icon "Close" at bounding box center [38, 25] width 19 height 19
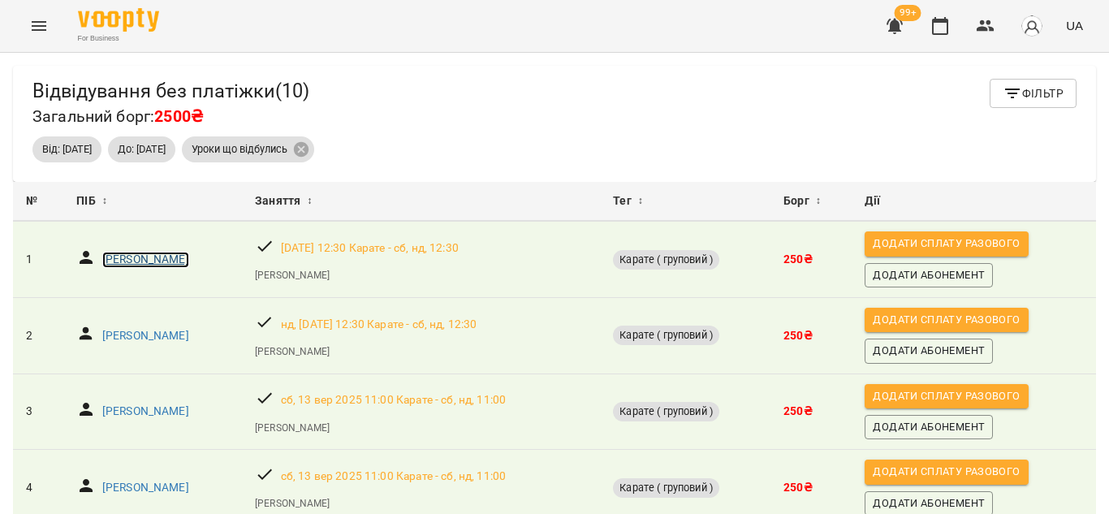
click at [118, 261] on p "Скляр Єгор" at bounding box center [145, 260] width 87 height 16
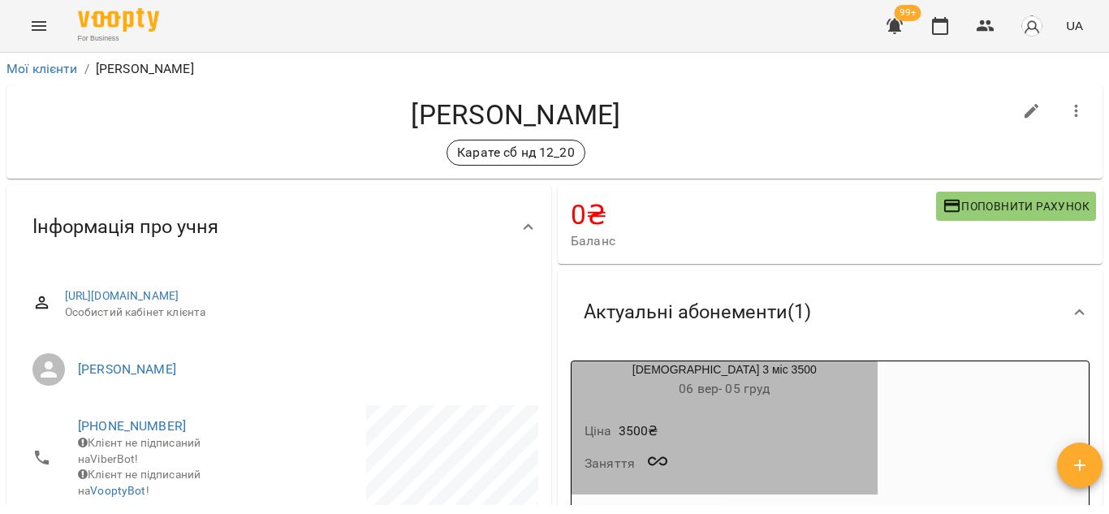
click at [795, 397] on div "карате 3 міс 3500 06 вер - 05 груд" at bounding box center [724, 380] width 312 height 45
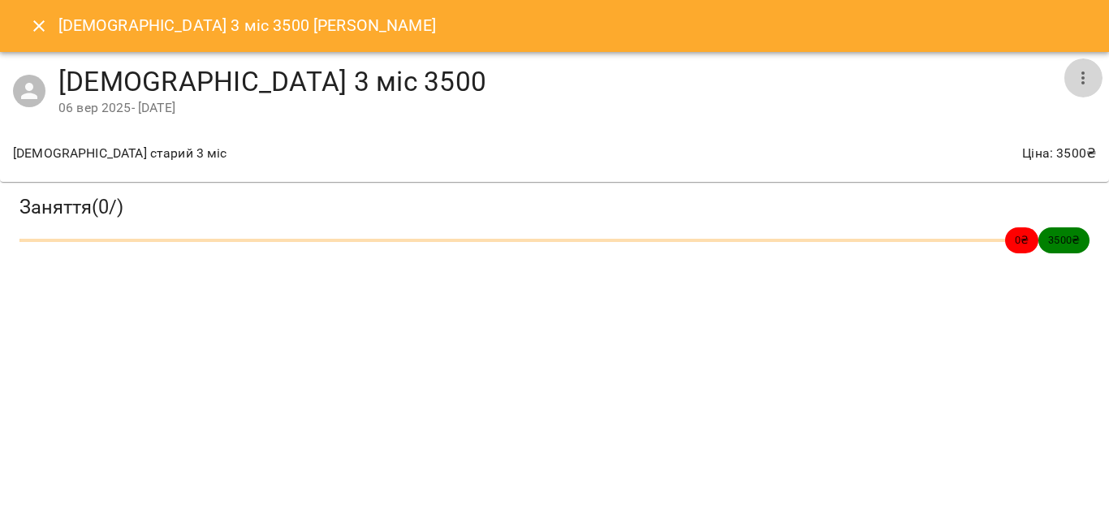
click at [1074, 81] on icon "button" at bounding box center [1082, 77] width 19 height 19
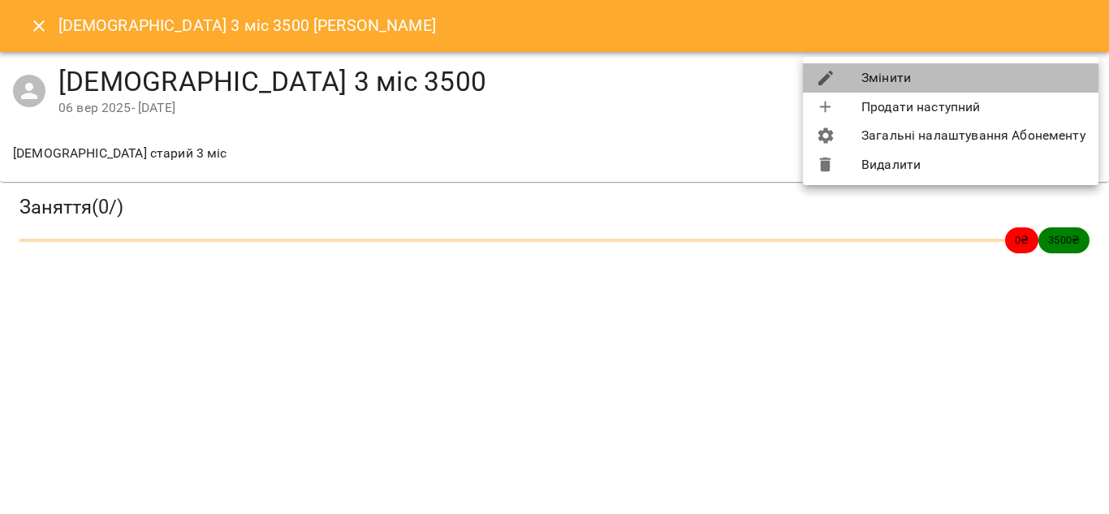
click at [975, 78] on li "Змінити" at bounding box center [950, 77] width 295 height 29
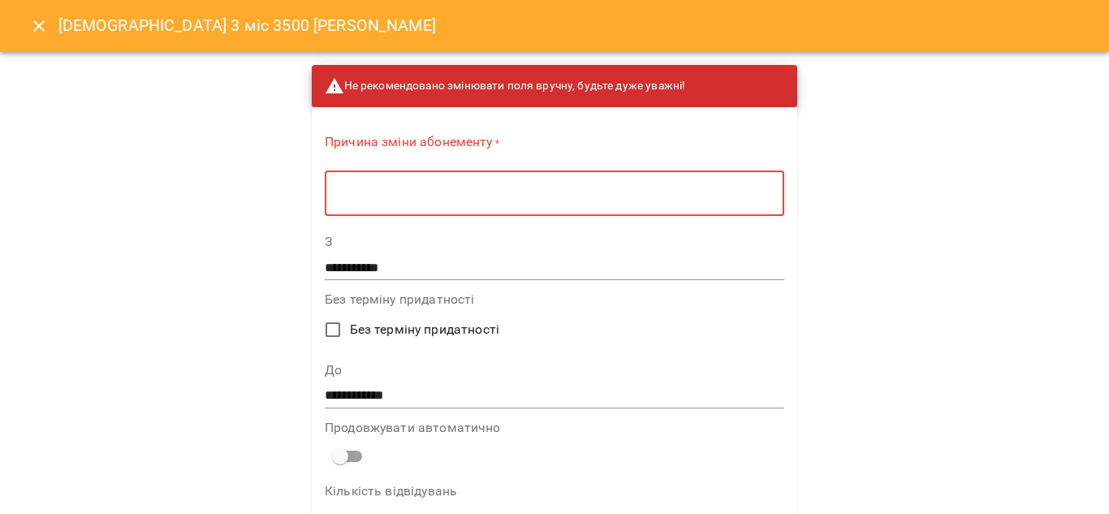
click at [528, 197] on textarea at bounding box center [554, 193] width 437 height 15
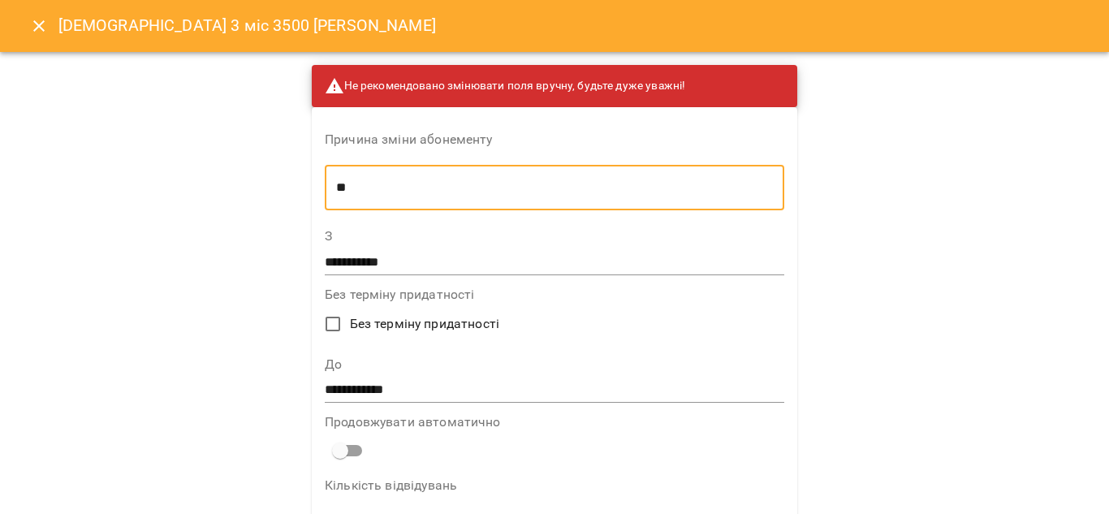
type textarea "*"
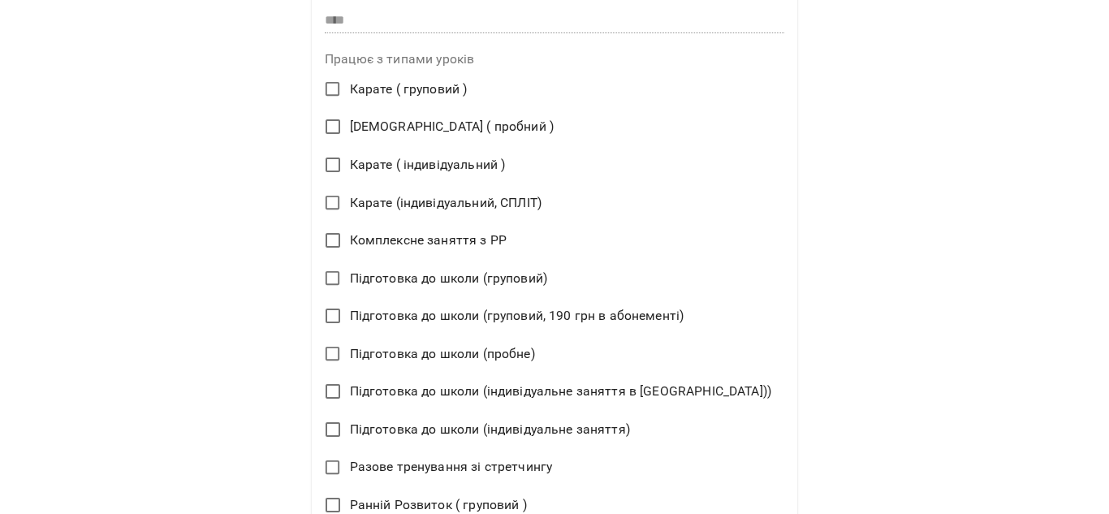
scroll to position [659, 0]
type textarea "**********"
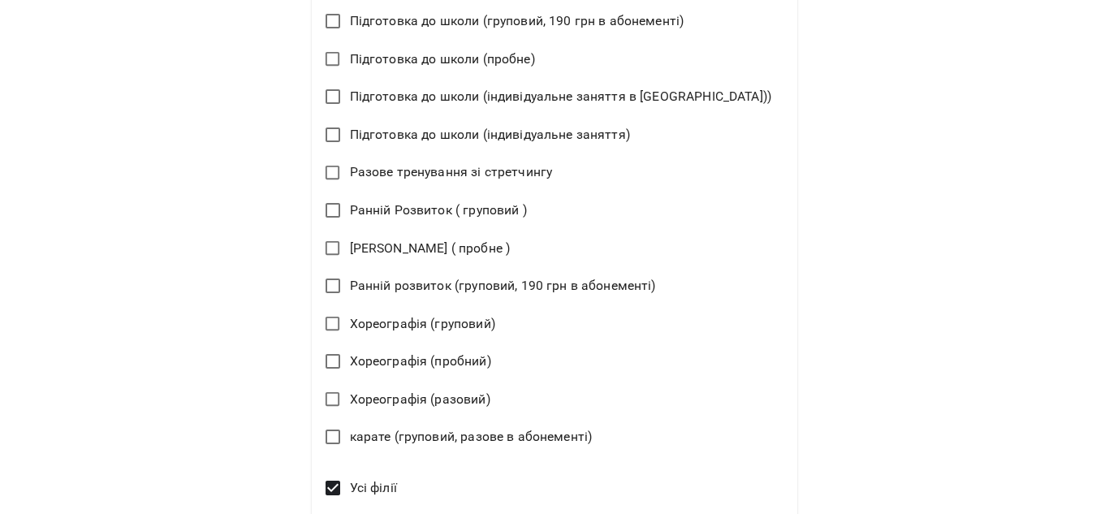
scroll to position [1085, 0]
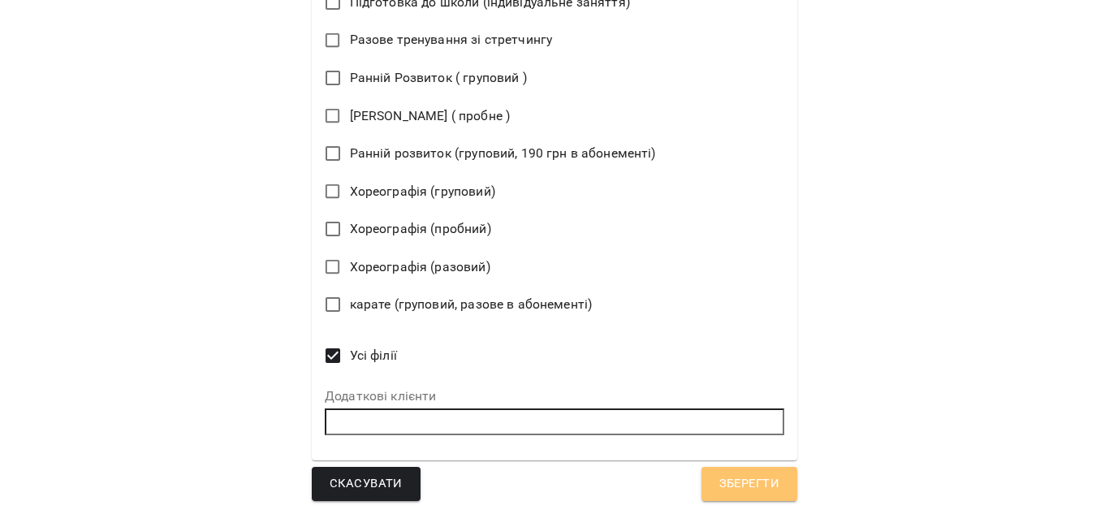
click at [727, 484] on span "Зберегти" at bounding box center [749, 483] width 60 height 21
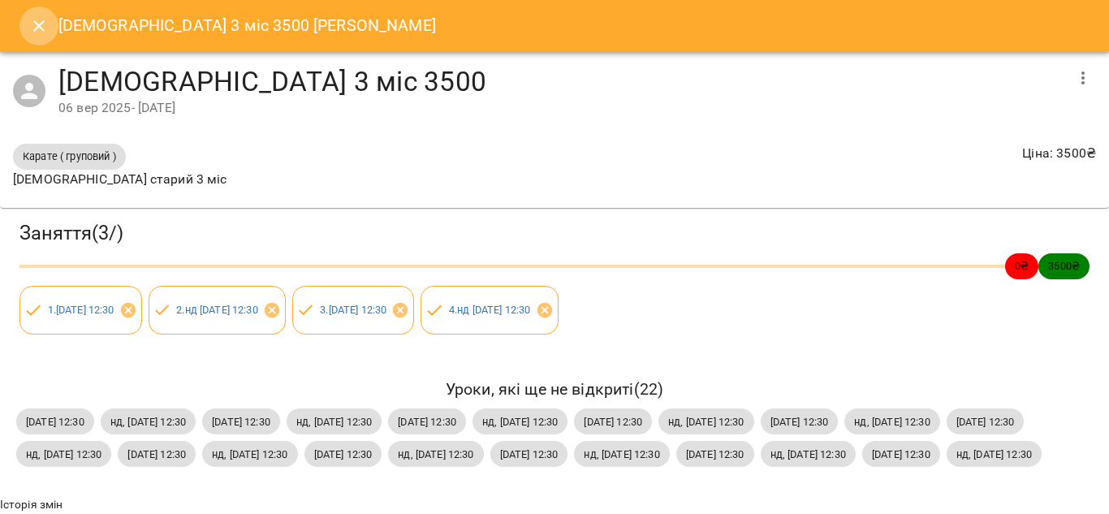
click at [51, 26] on button "Close" at bounding box center [38, 25] width 39 height 39
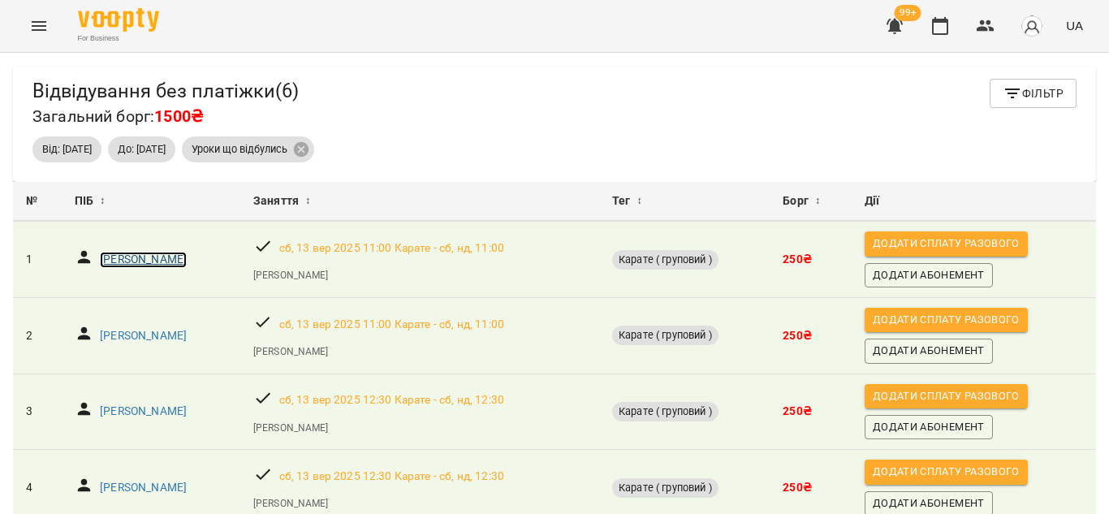
click at [137, 267] on p "Старчик Андрій" at bounding box center [143, 260] width 87 height 16
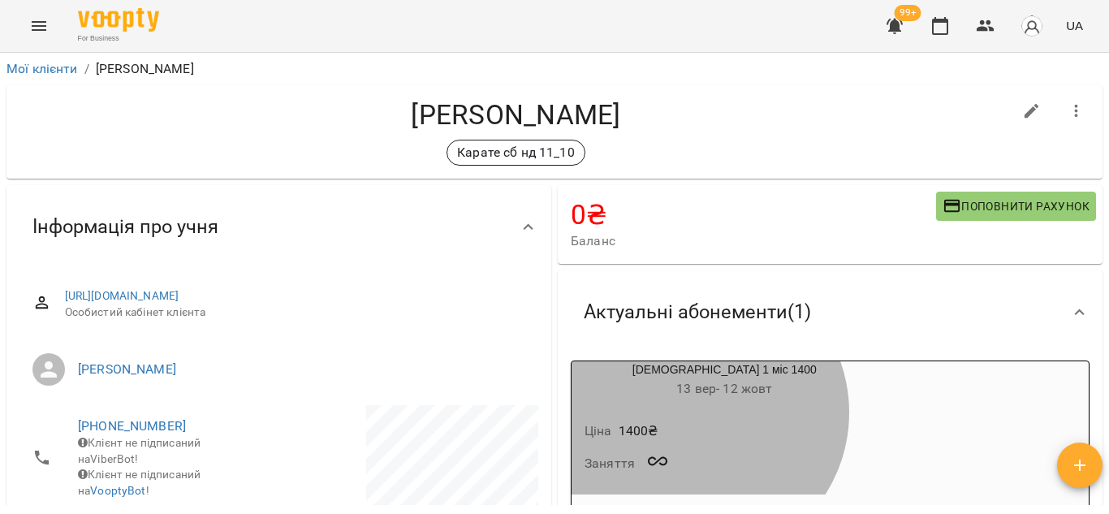
click at [690, 412] on div "Ціна 1400 ₴ Заняття" at bounding box center [724, 451] width 306 height 88
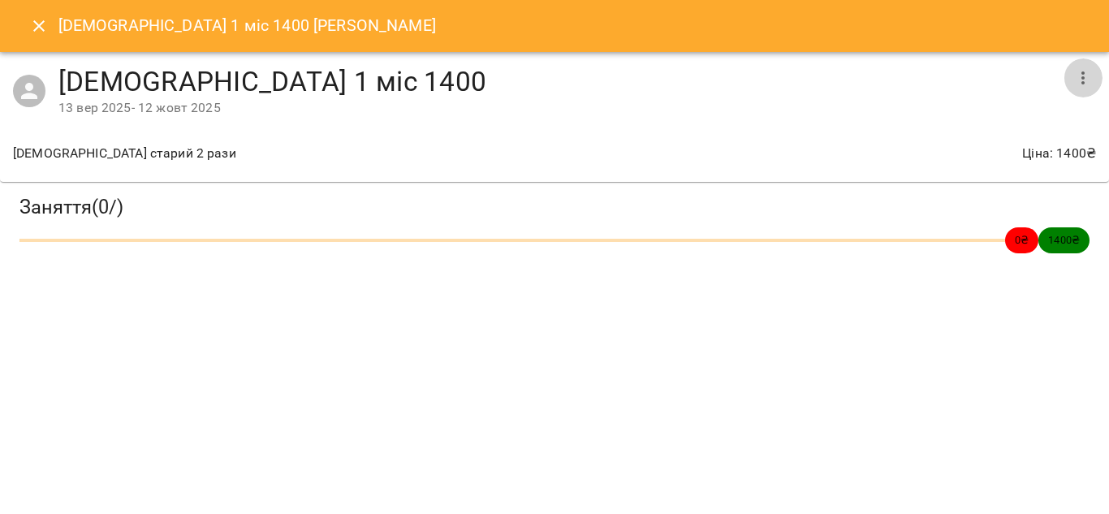
click at [1084, 88] on button "button" at bounding box center [1082, 77] width 39 height 39
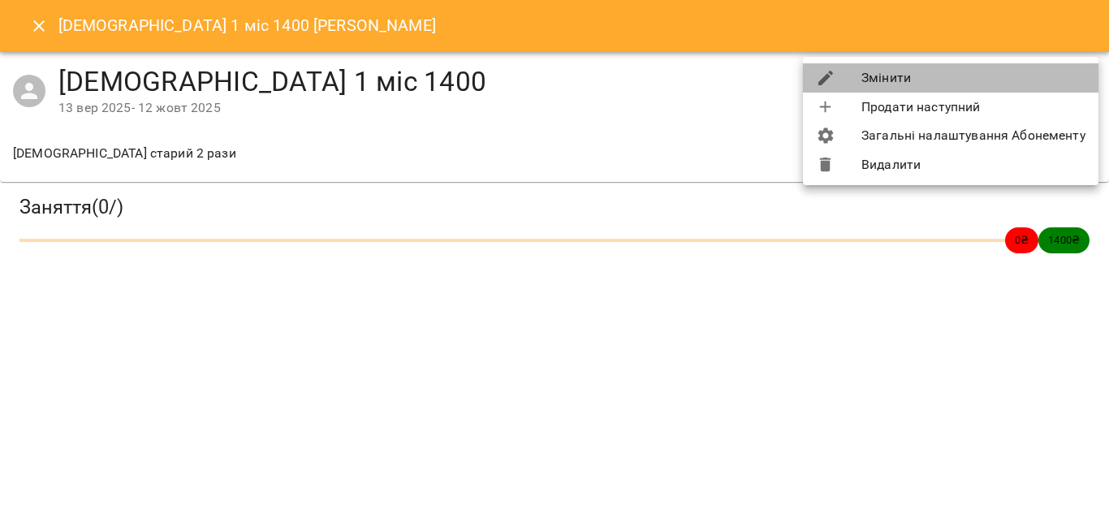
click at [998, 71] on li "Змінити" at bounding box center [950, 77] width 295 height 29
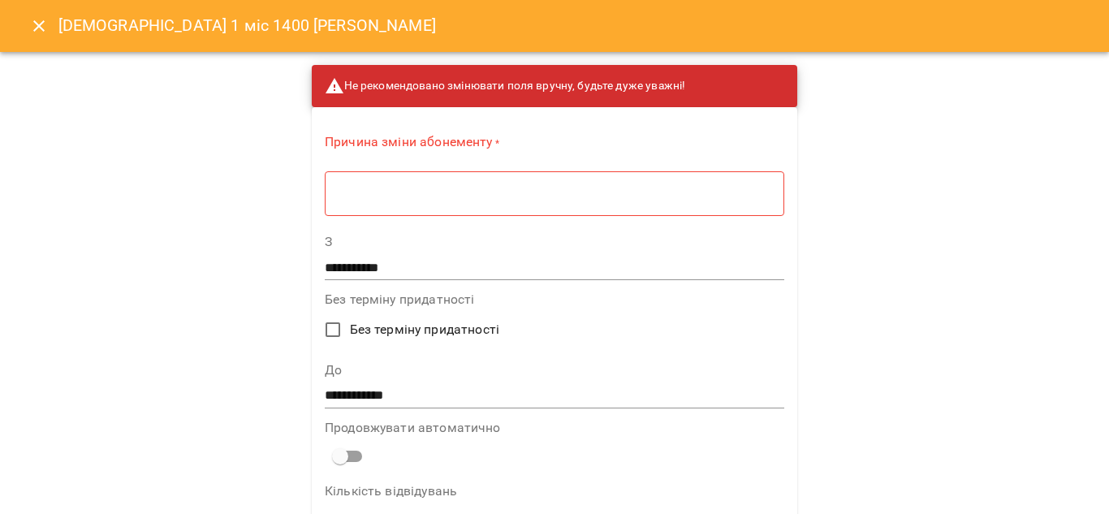
click at [592, 180] on div "* ​" at bounding box center [554, 192] width 459 height 45
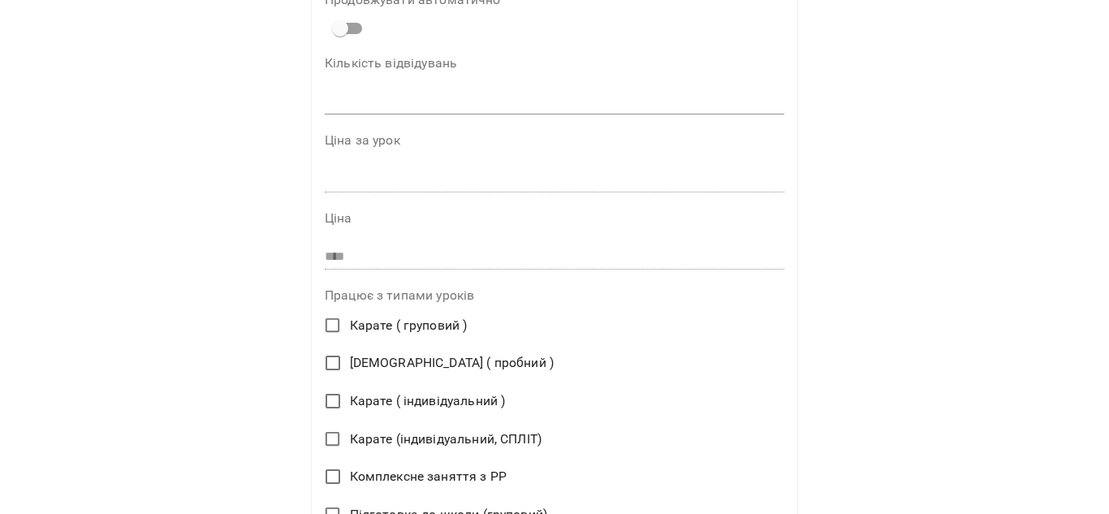
scroll to position [423, 0]
type textarea "**********"
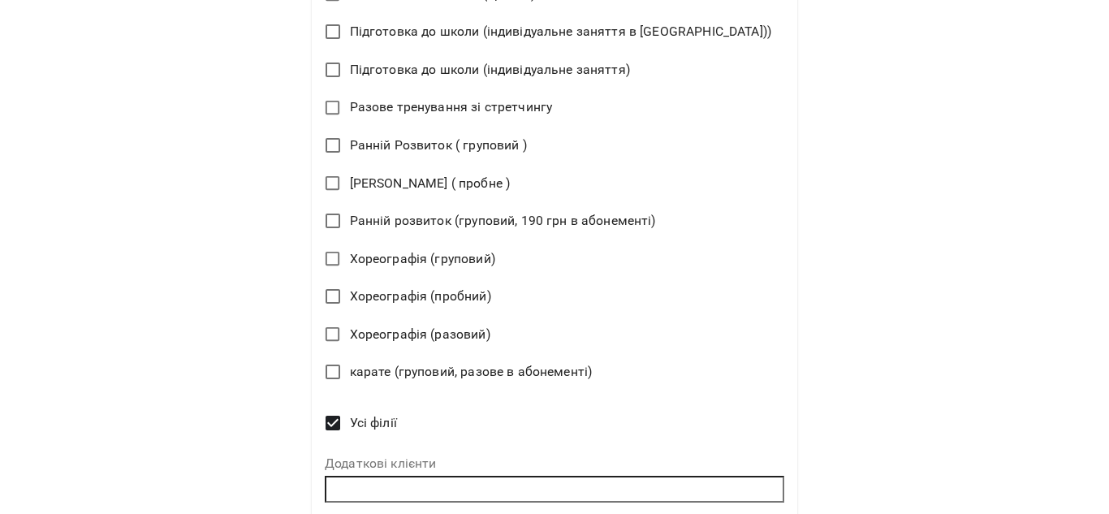
scroll to position [1085, 0]
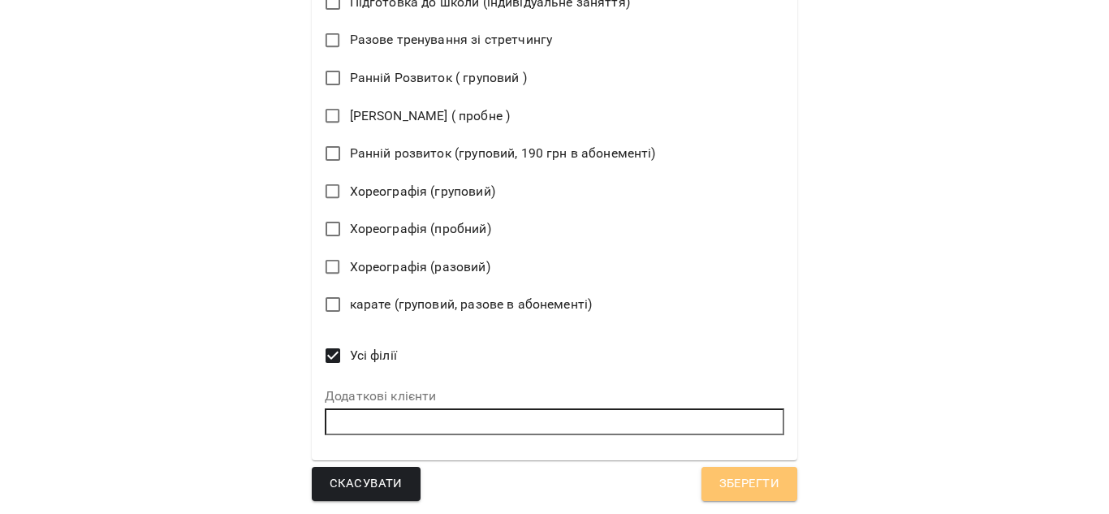
click at [719, 478] on span "Зберегти" at bounding box center [749, 483] width 60 height 21
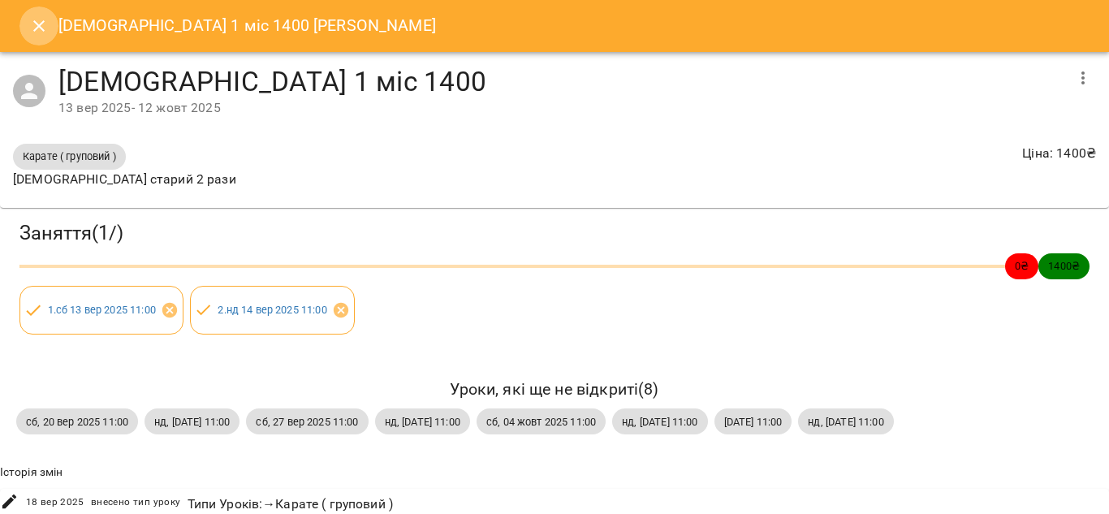
click at [33, 26] on icon "Close" at bounding box center [38, 25] width 19 height 19
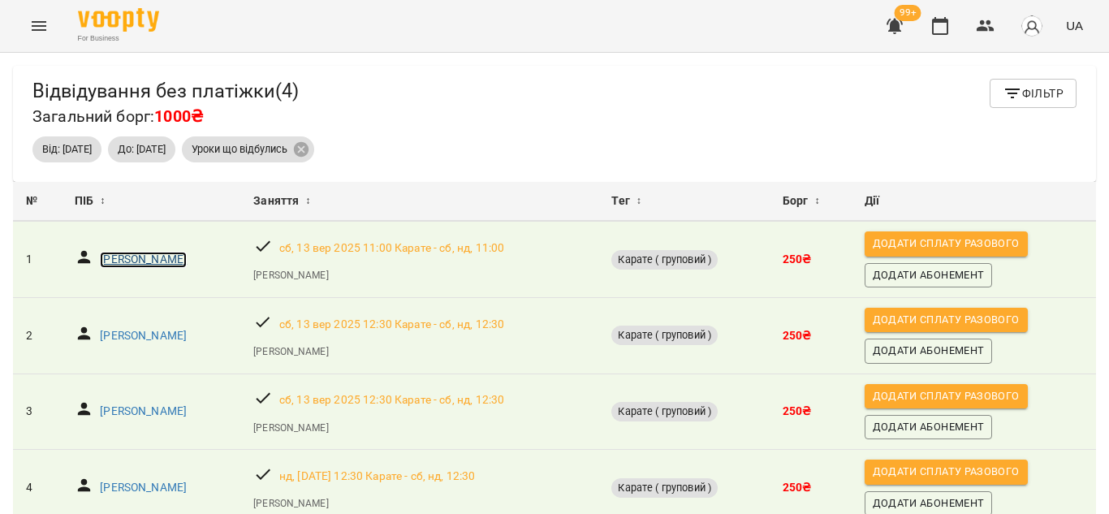
click at [138, 261] on p "Лебедєв Михайло" at bounding box center [143, 260] width 87 height 16
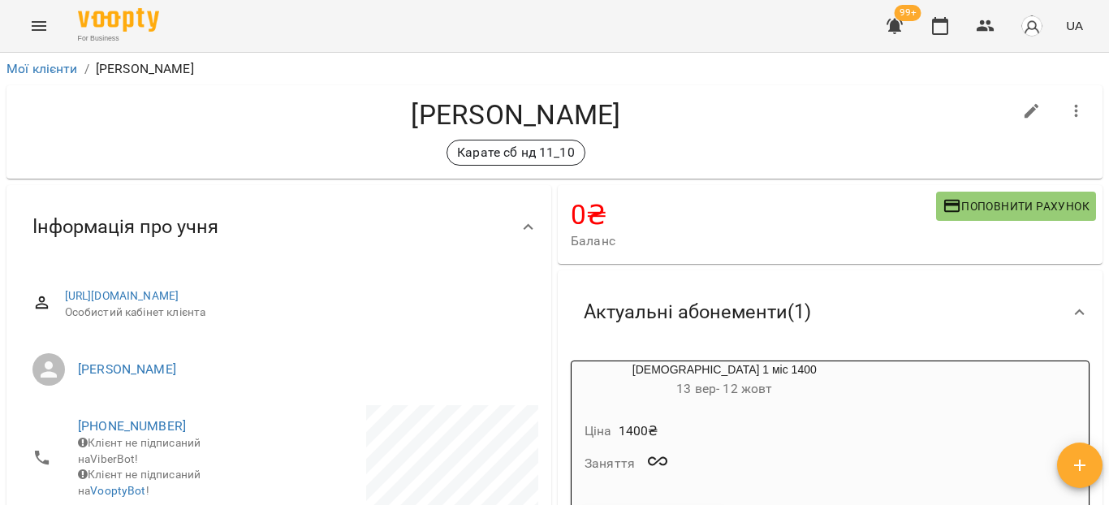
click at [686, 386] on span "13 вер - 12 жовт" at bounding box center [724, 388] width 96 height 15
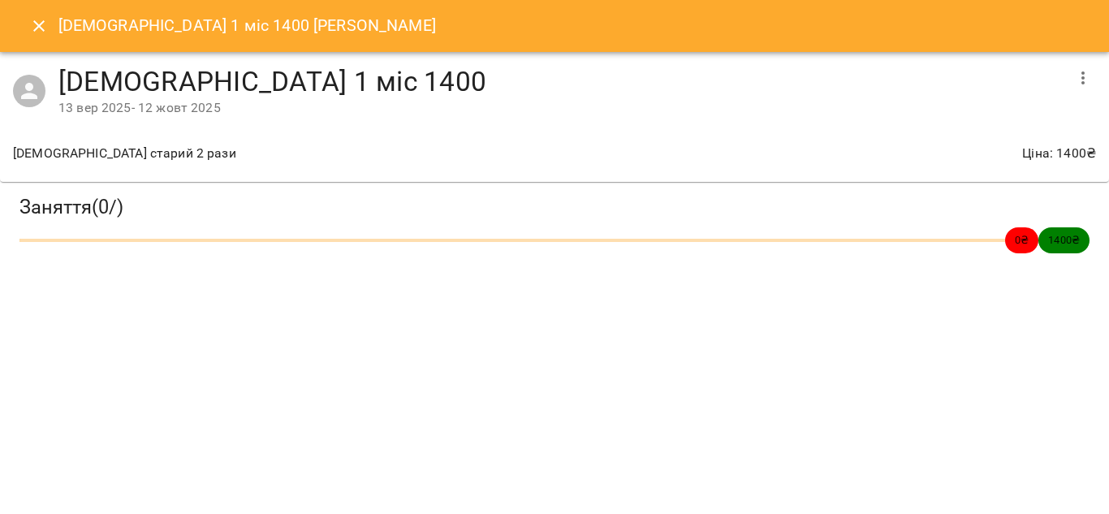
click at [1080, 77] on icon "button" at bounding box center [1082, 77] width 19 height 19
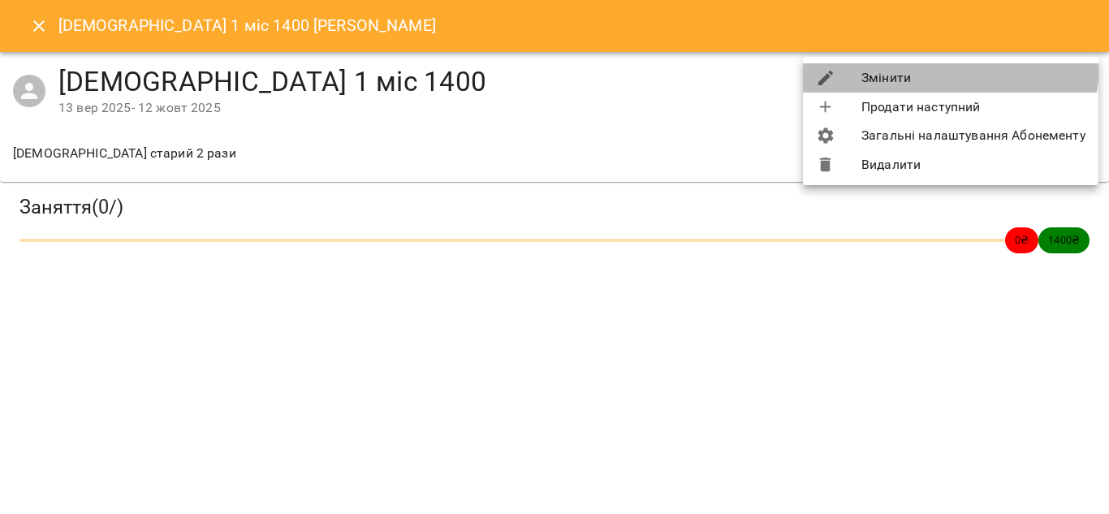
click at [941, 65] on li "Змінити" at bounding box center [950, 77] width 295 height 29
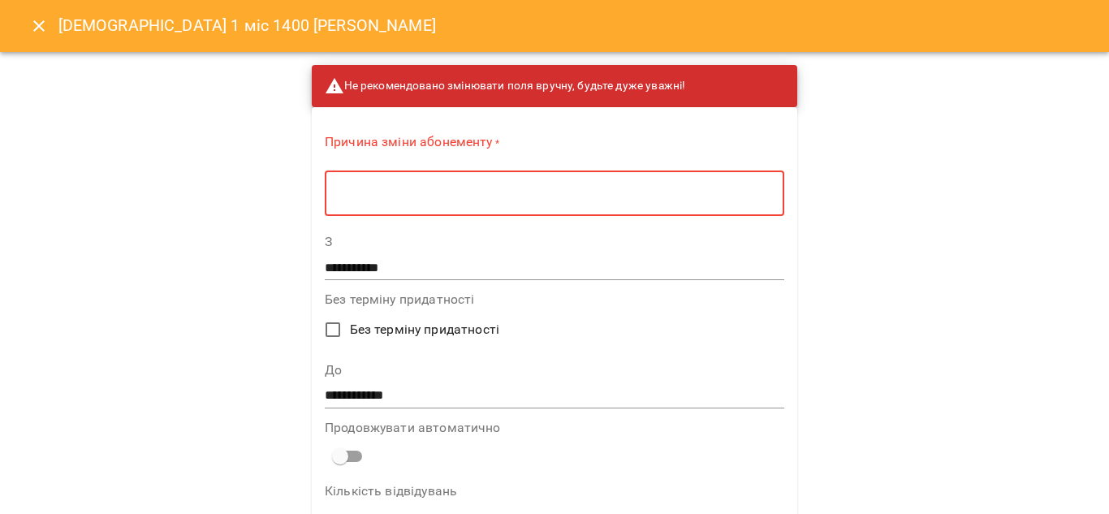
click at [465, 197] on textarea at bounding box center [554, 193] width 437 height 15
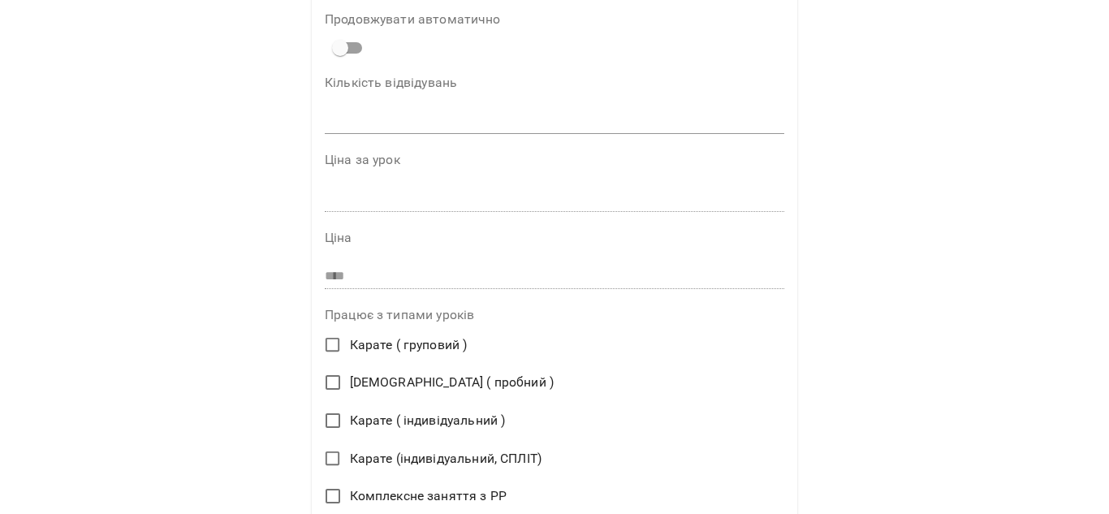
scroll to position [403, 0]
type textarea "**********"
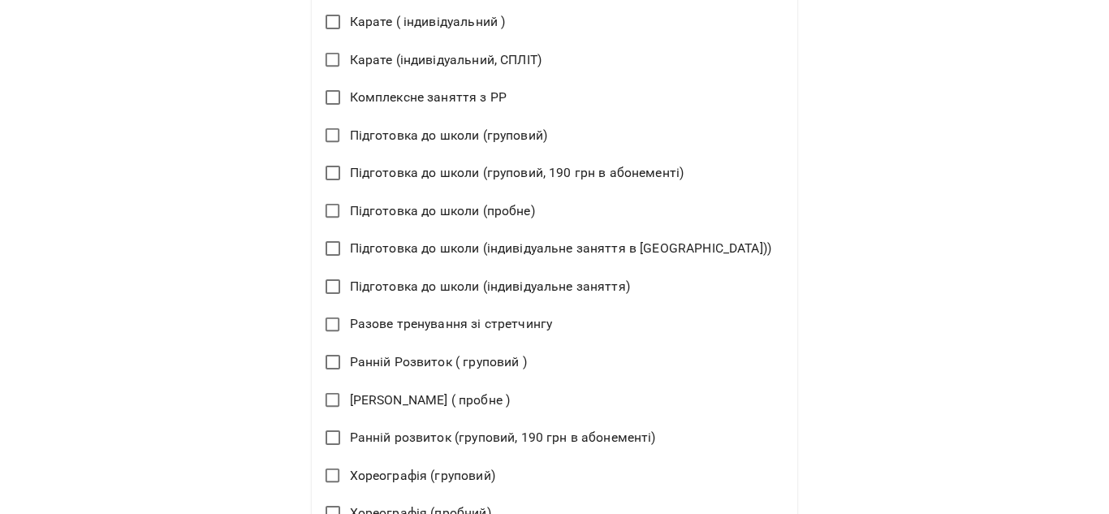
scroll to position [1085, 0]
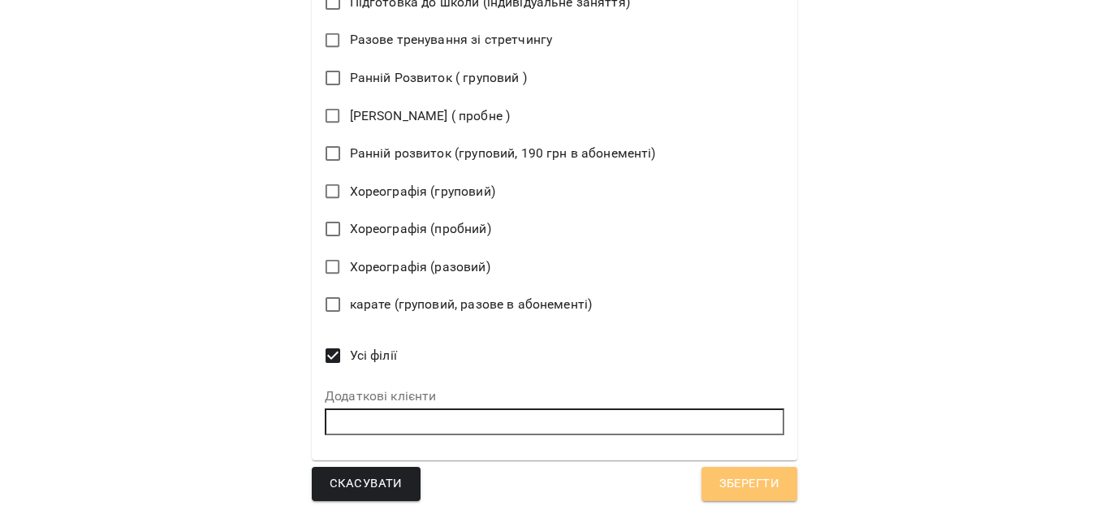
click at [719, 482] on span "Зберегти" at bounding box center [749, 483] width 60 height 21
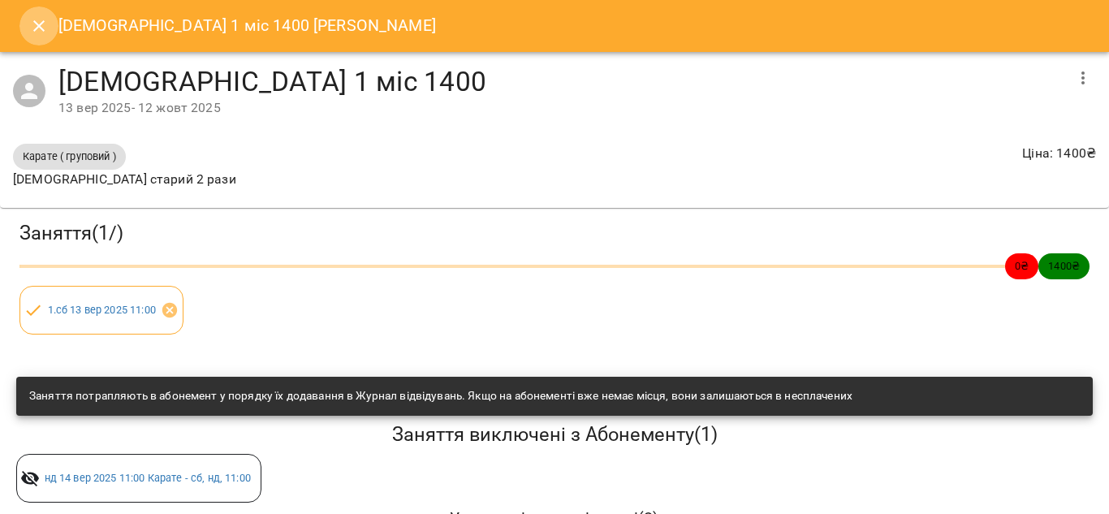
click at [29, 28] on icon "Close" at bounding box center [38, 25] width 19 height 19
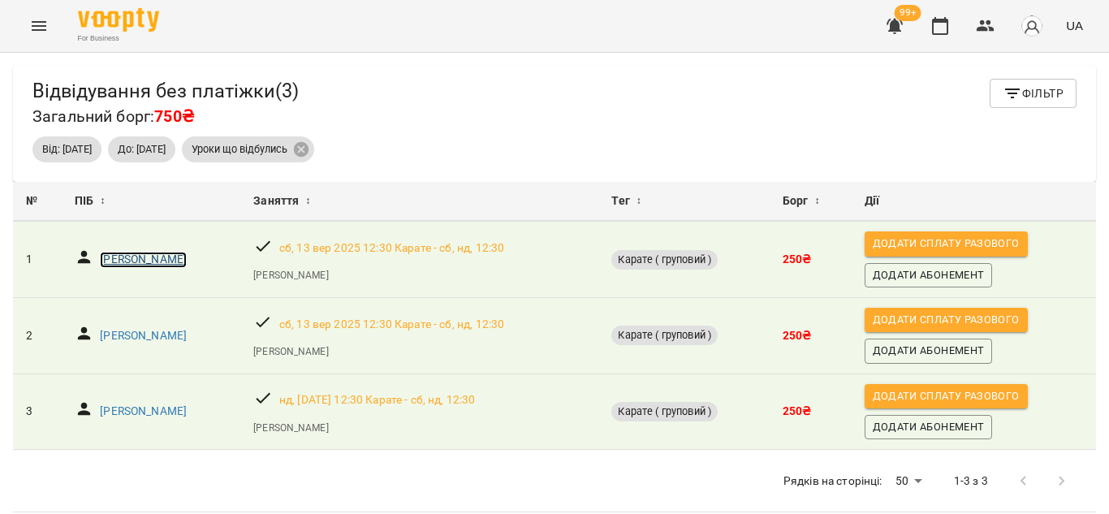
click at [129, 262] on p "Тягун Настя" at bounding box center [143, 260] width 87 height 16
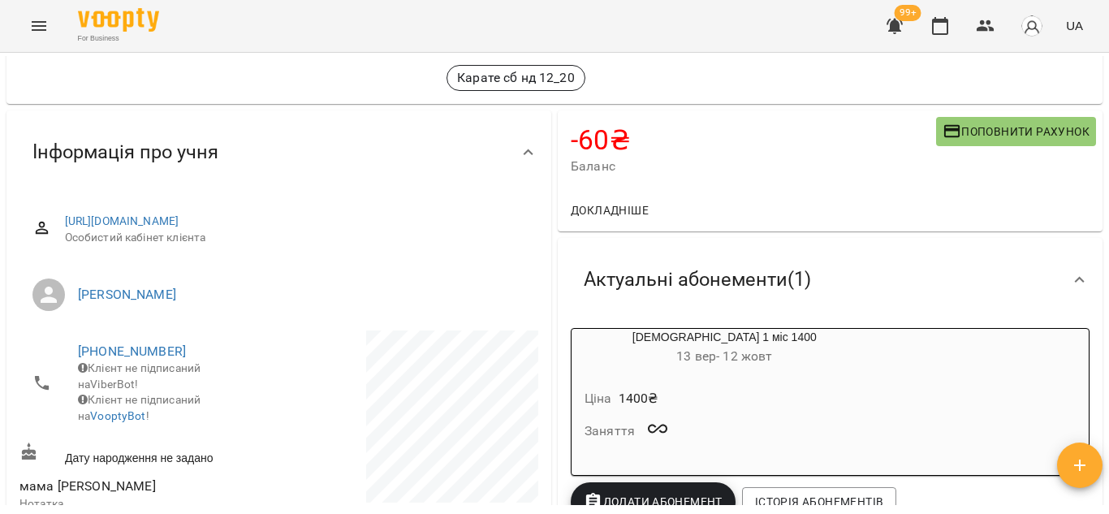
scroll to position [75, 0]
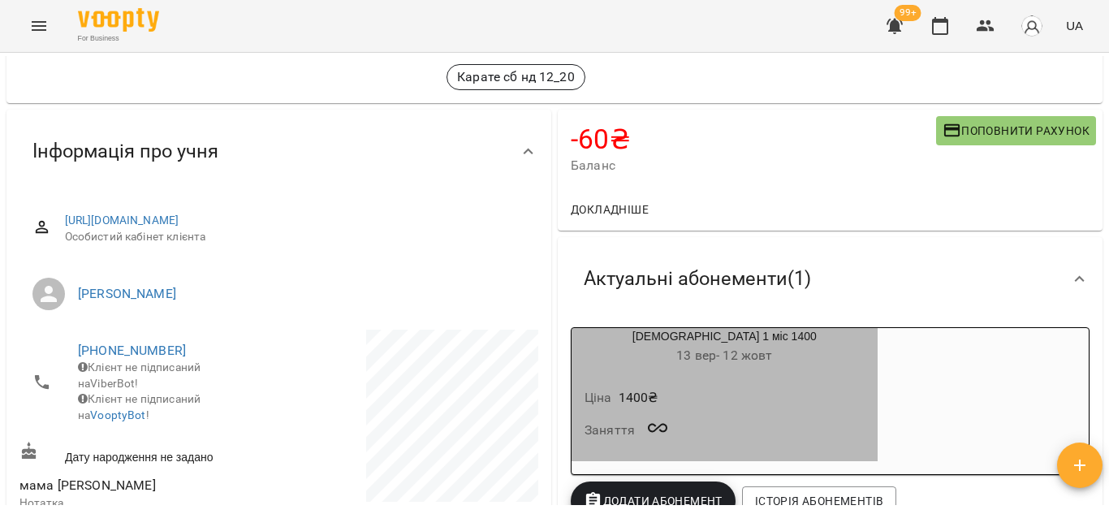
click at [742, 345] on div "карате 1 міс 1400 13 вер - 12 жовт" at bounding box center [724, 347] width 306 height 39
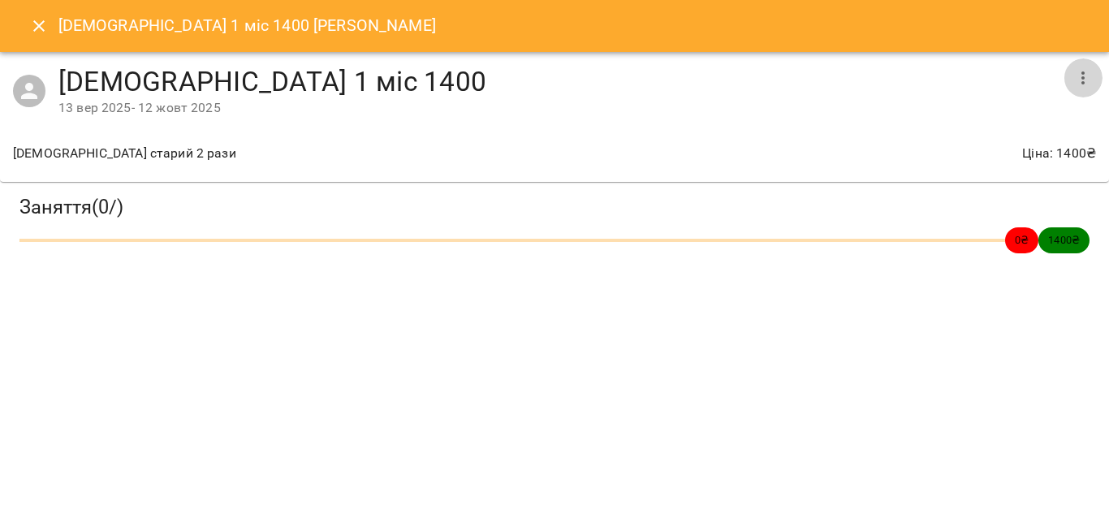
click at [1080, 82] on icon "button" at bounding box center [1082, 77] width 19 height 19
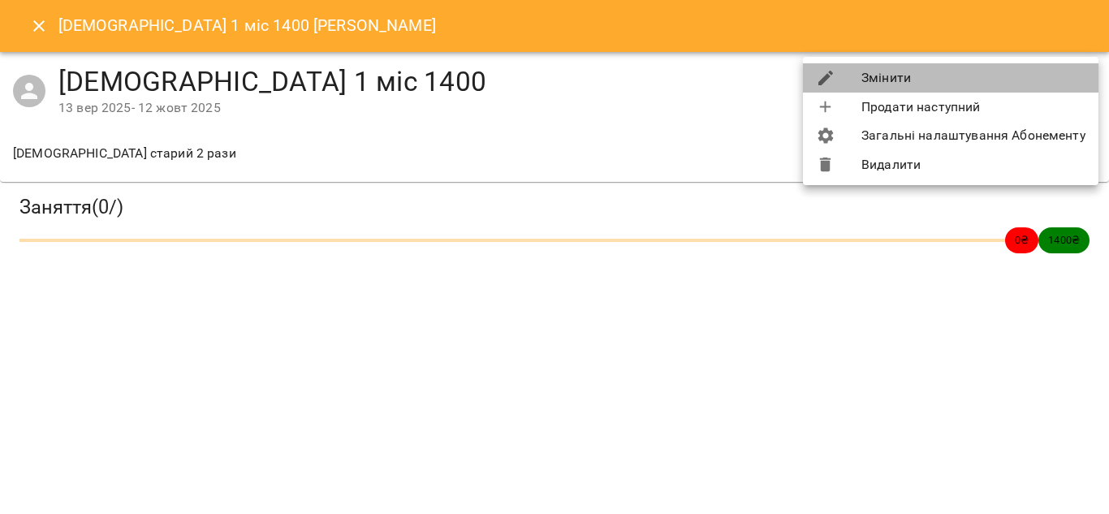
click at [1033, 79] on li "Змінити" at bounding box center [950, 77] width 295 height 29
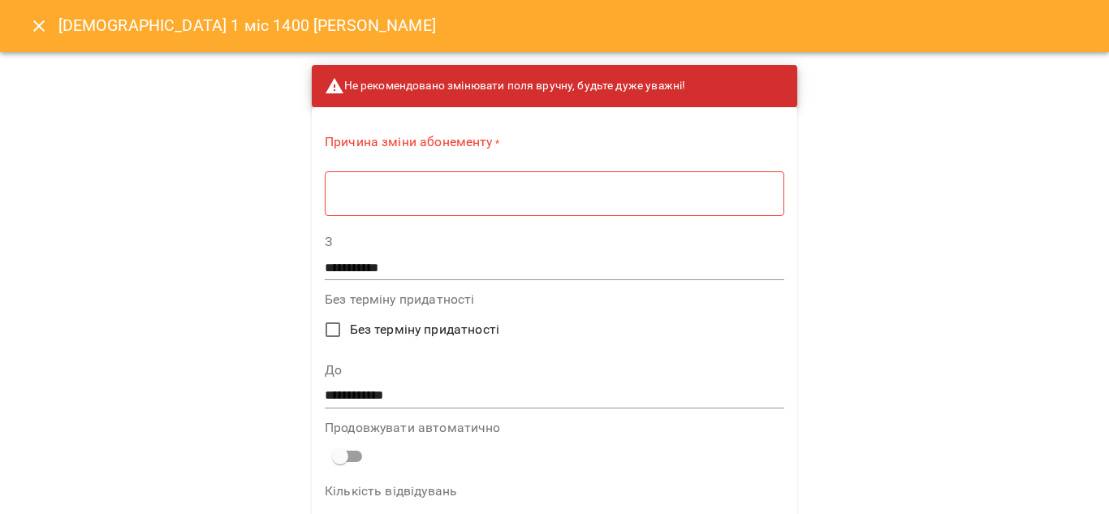
click at [454, 207] on div "* ​" at bounding box center [554, 192] width 459 height 45
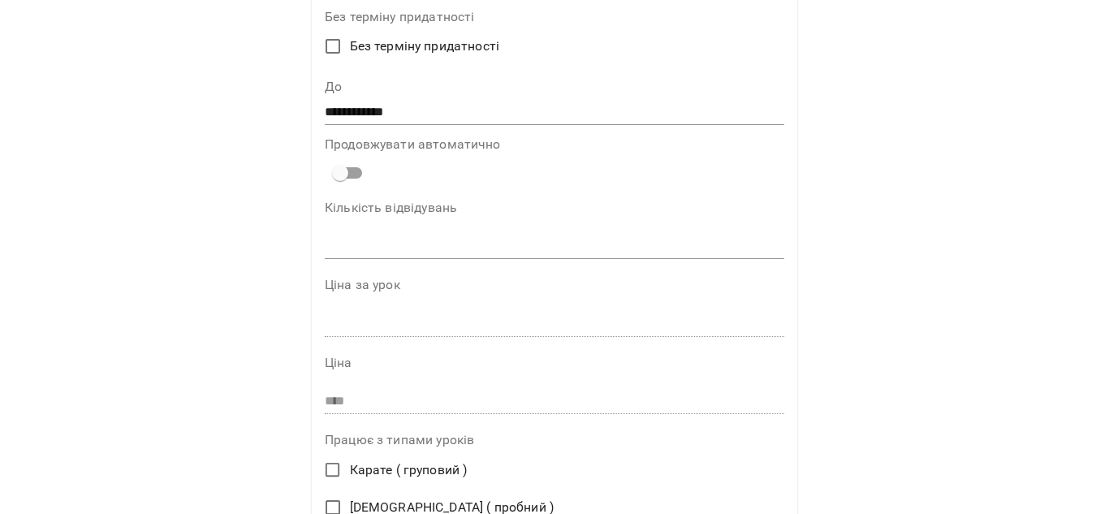
scroll to position [278, 0]
type textarea "**********"
click at [395, 466] on span "Карате ( груповий )" at bounding box center [409, 468] width 118 height 19
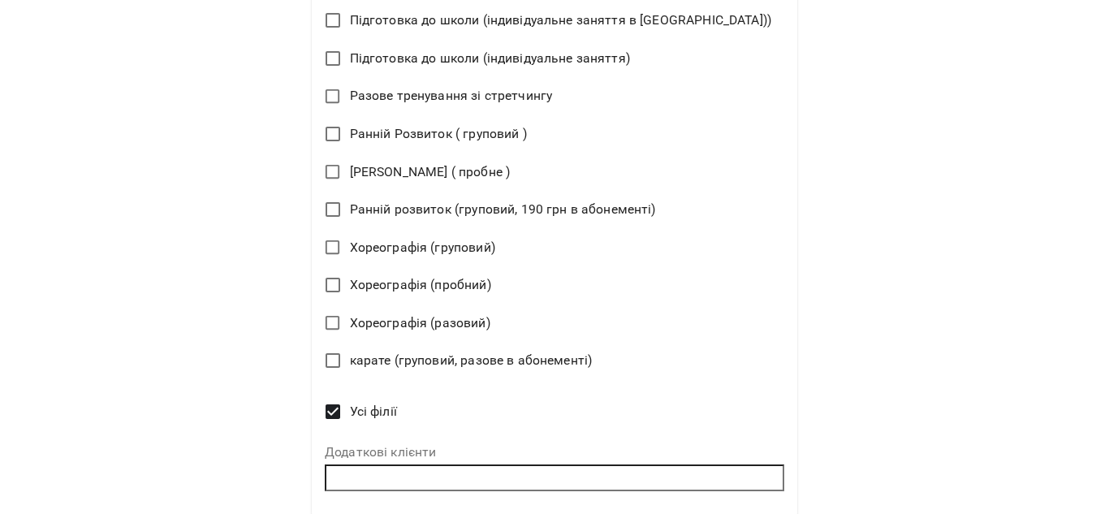
scroll to position [1085, 0]
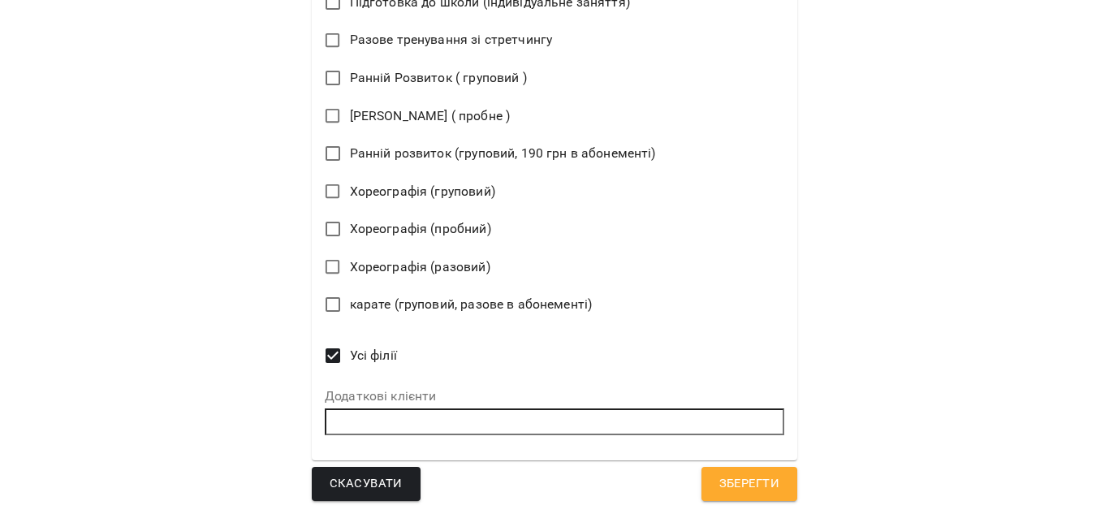
click at [719, 492] on span "Зберегти" at bounding box center [749, 483] width 60 height 21
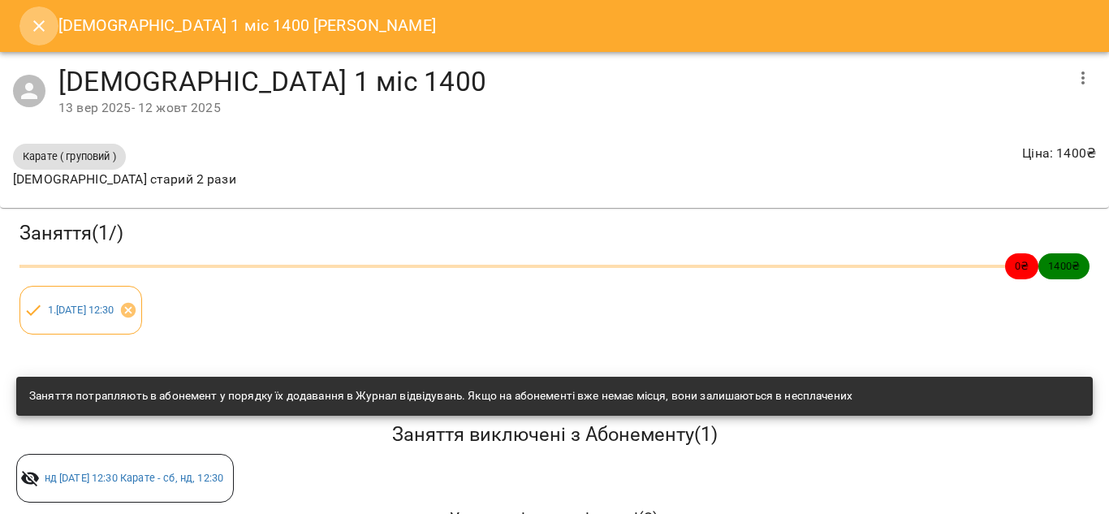
click at [42, 17] on icon "Close" at bounding box center [38, 25] width 19 height 19
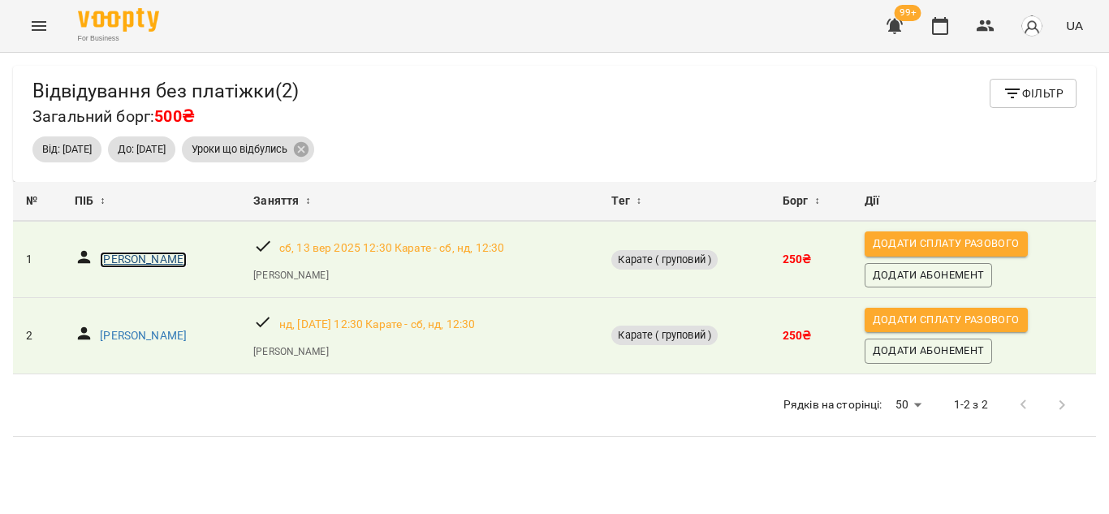
click at [119, 256] on p "Джепа Софія" at bounding box center [143, 260] width 87 height 16
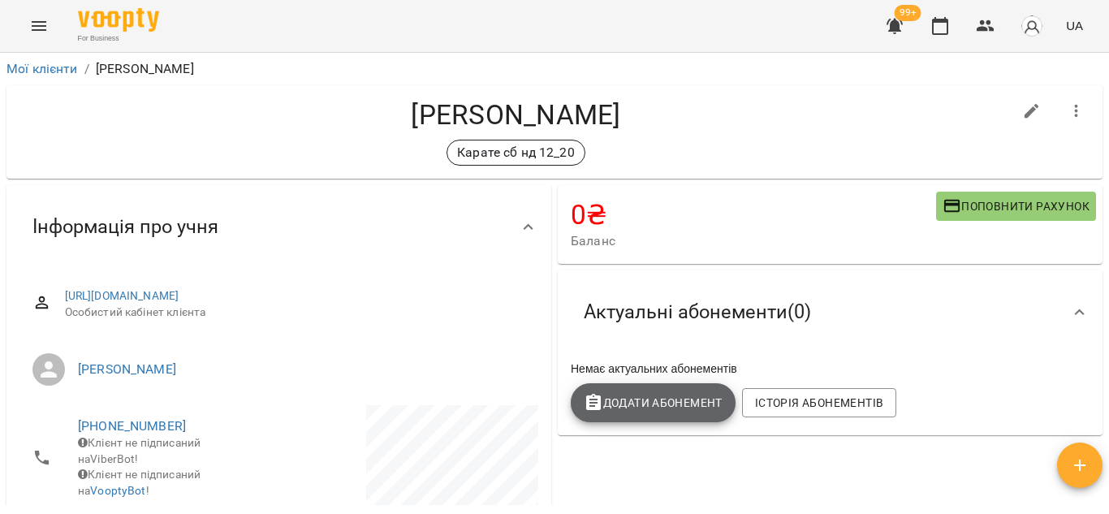
click at [634, 403] on span "Додати Абонемент" at bounding box center [653, 402] width 139 height 19
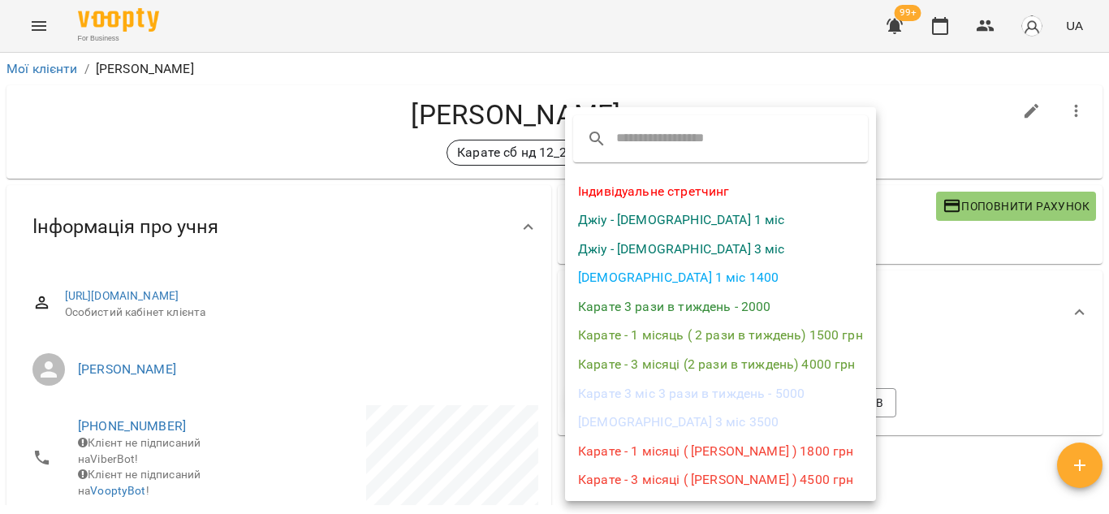
click at [997, 479] on div at bounding box center [554, 257] width 1109 height 514
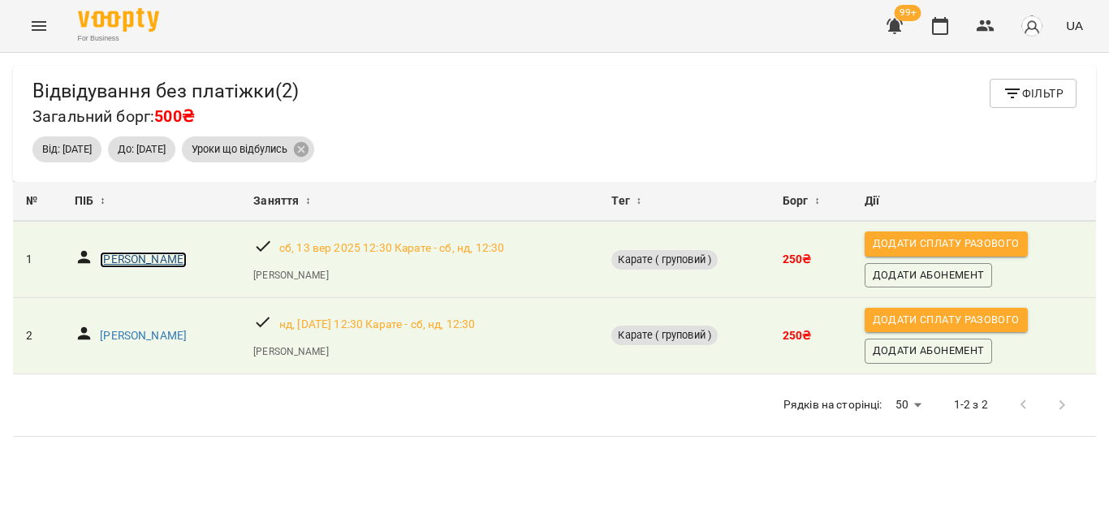
click at [114, 255] on p "Джепа Софія" at bounding box center [143, 260] width 87 height 16
click at [145, 329] on p "Джепа Софія" at bounding box center [143, 336] width 87 height 16
click at [1046, 399] on div at bounding box center [1042, 404] width 77 height 39
click at [896, 28] on icon "button" at bounding box center [894, 26] width 16 height 15
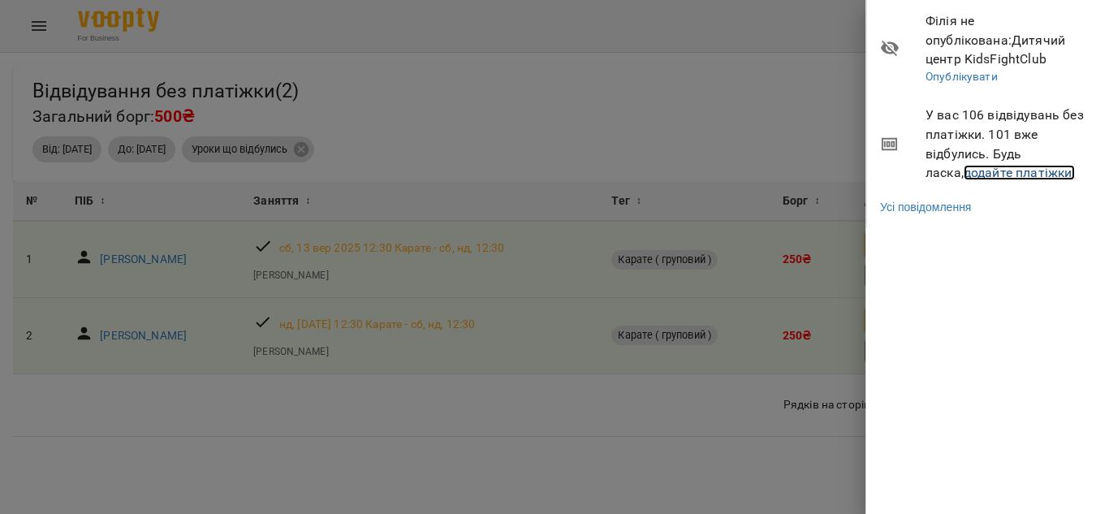
click at [963, 177] on link "додайте платіжки!" at bounding box center [1019, 172] width 112 height 15
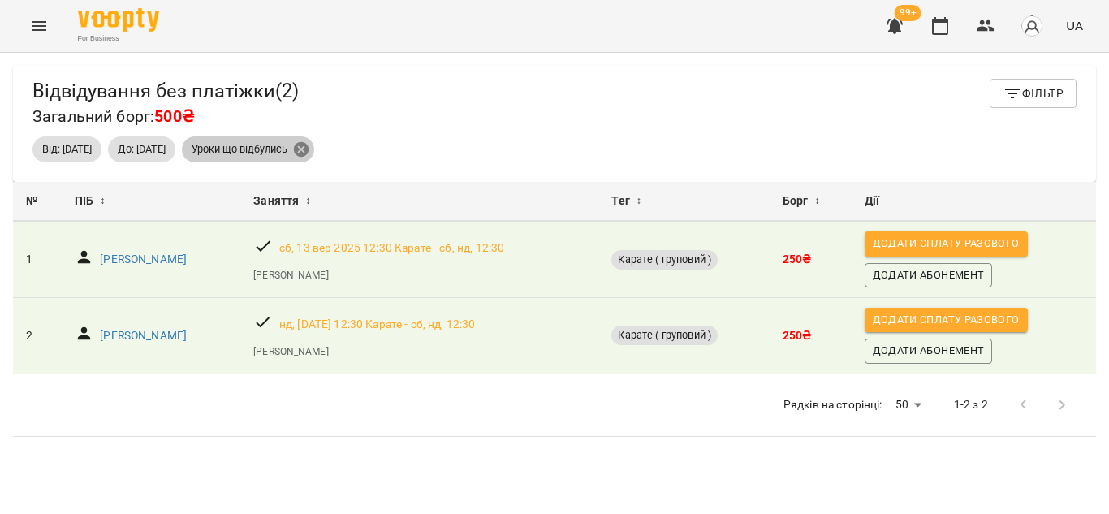
click at [308, 149] on icon at bounding box center [301, 149] width 15 height 15
click at [175, 148] on span "До: 18 вер 2025" at bounding box center [141, 149] width 67 height 15
click at [891, 24] on icon "button" at bounding box center [894, 26] width 16 height 15
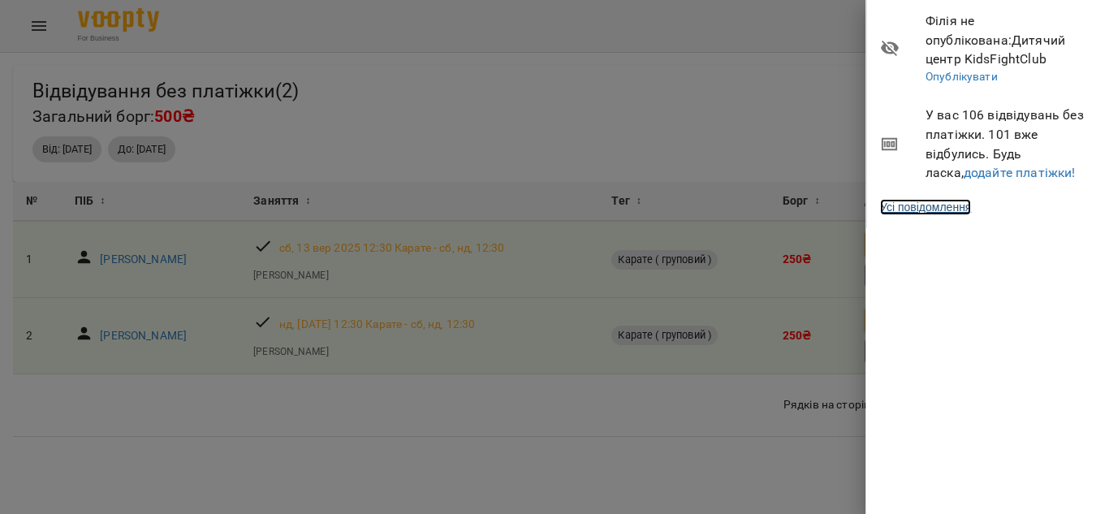
click at [921, 205] on link "Усі повідомлення" at bounding box center [925, 207] width 91 height 16
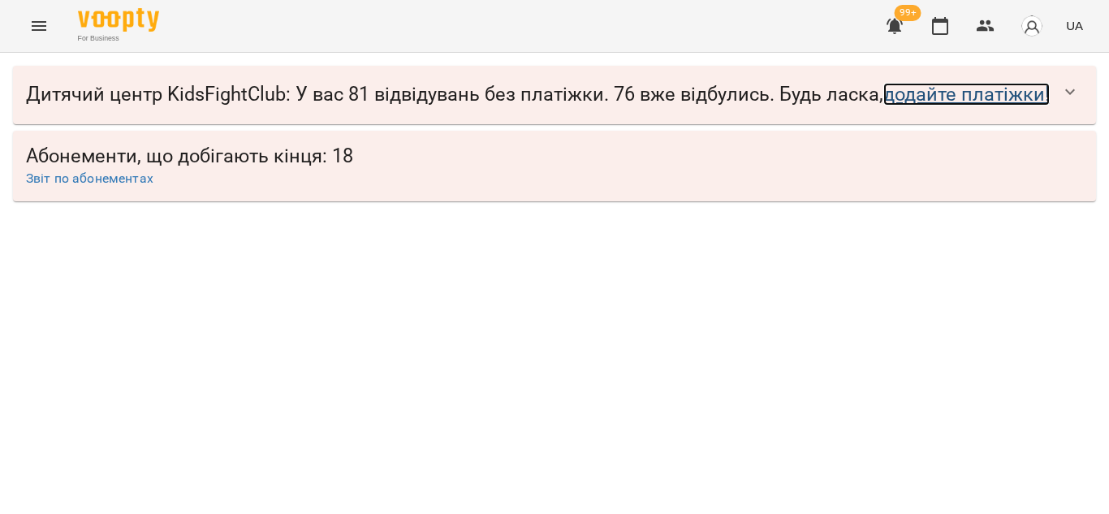
click at [911, 96] on link "додайте платіжки!" at bounding box center [966, 94] width 166 height 23
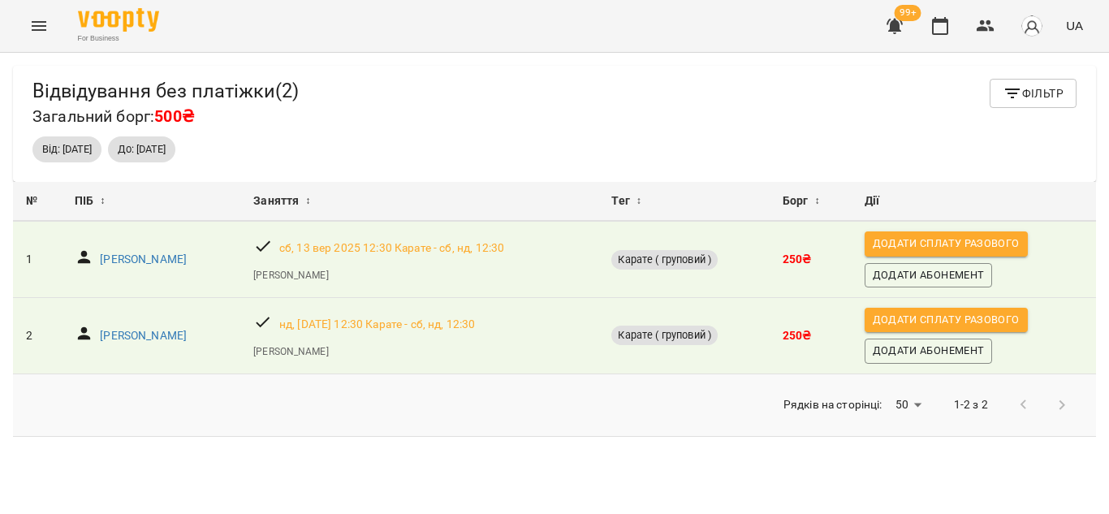
click at [898, 403] on body "For Business 99+ UA Відвідування без платіжки ( 2 ) Загальний борг: 500₴ Фільтр…" at bounding box center [554, 283] width 1109 height 566
click at [899, 418] on li "100" at bounding box center [900, 422] width 48 height 29
click at [901, 400] on body "For Business 99+ UA Відвідування без платіжки ( 2 ) Загальний борг: 500₴ Фільтр…" at bounding box center [554, 283] width 1109 height 566
click at [889, 438] on li "200" at bounding box center [894, 433] width 48 height 29
click at [889, 407] on body "For Business 99+ UA Відвідування без платіжки ( 2 ) Загальний борг: 500₴ Фільтр…" at bounding box center [554, 283] width 1109 height 566
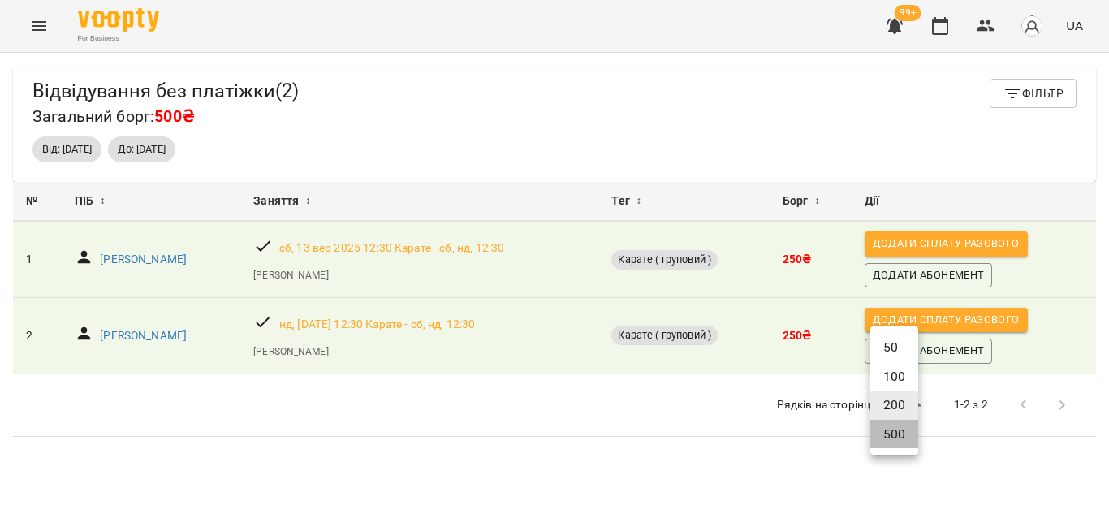
click at [895, 432] on li "500" at bounding box center [894, 434] width 48 height 29
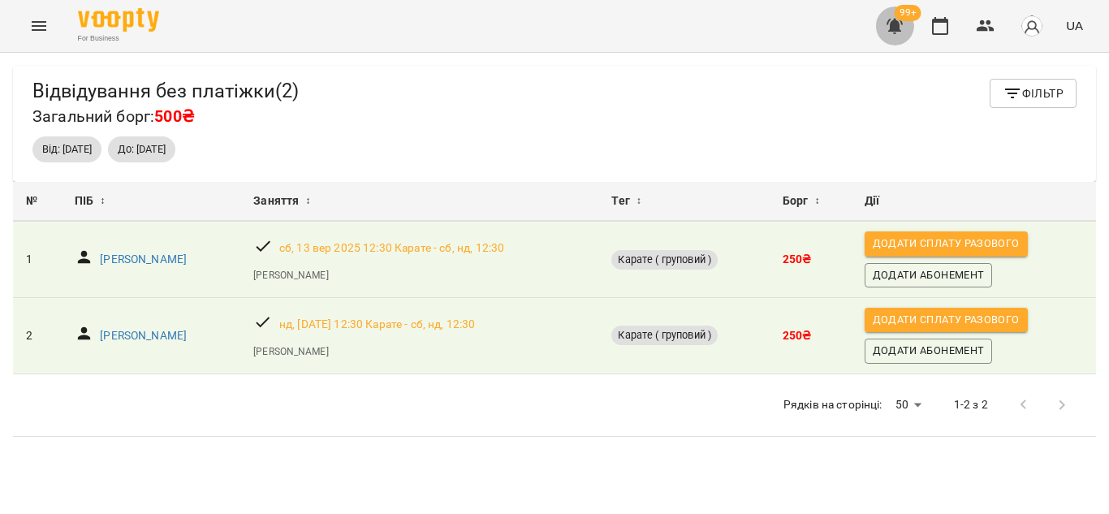
click at [902, 22] on icon "button" at bounding box center [894, 26] width 16 height 15
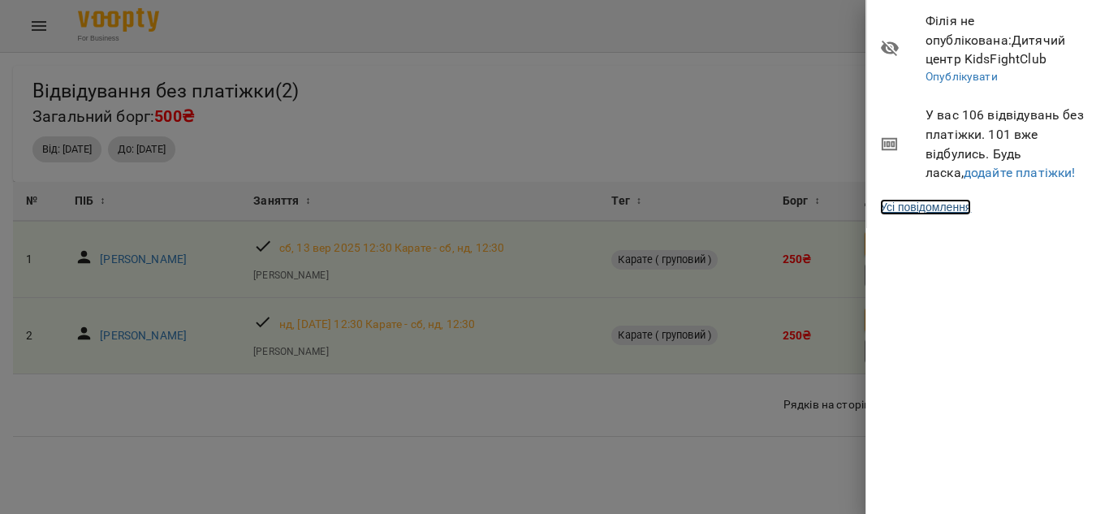
click at [915, 203] on link "Усі повідомлення" at bounding box center [925, 207] width 91 height 16
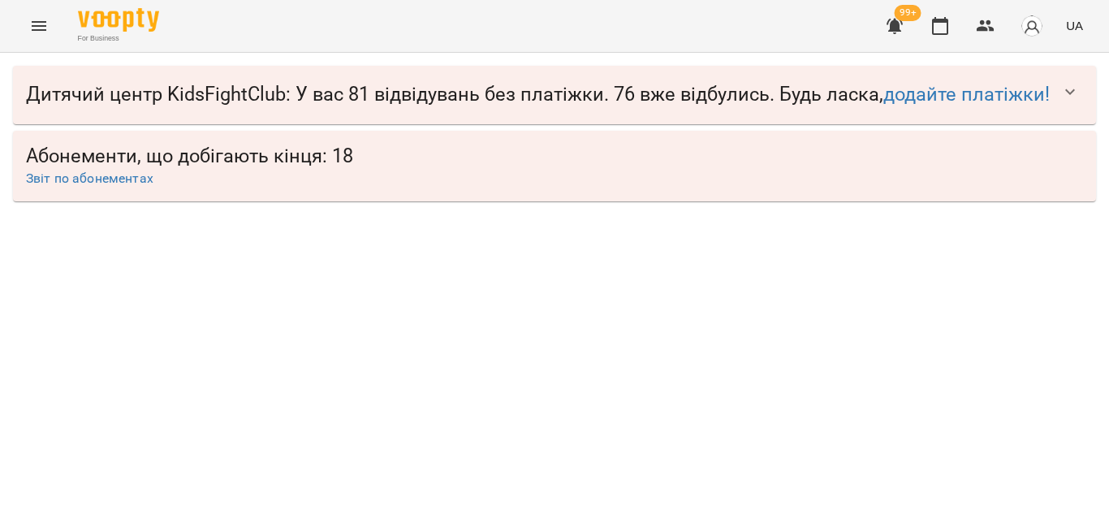
click at [360, 169] on span "Абонементи, що добігають кінця: 18" at bounding box center [554, 156] width 1057 height 25
click at [87, 186] on link "Звіт по абонементах" at bounding box center [89, 177] width 127 height 15
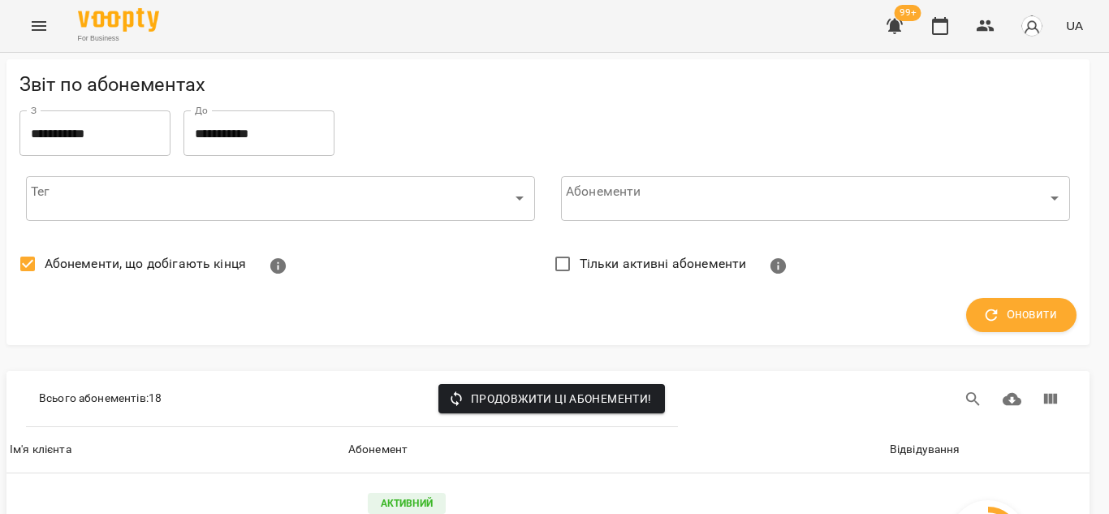
scroll to position [1178, 6]
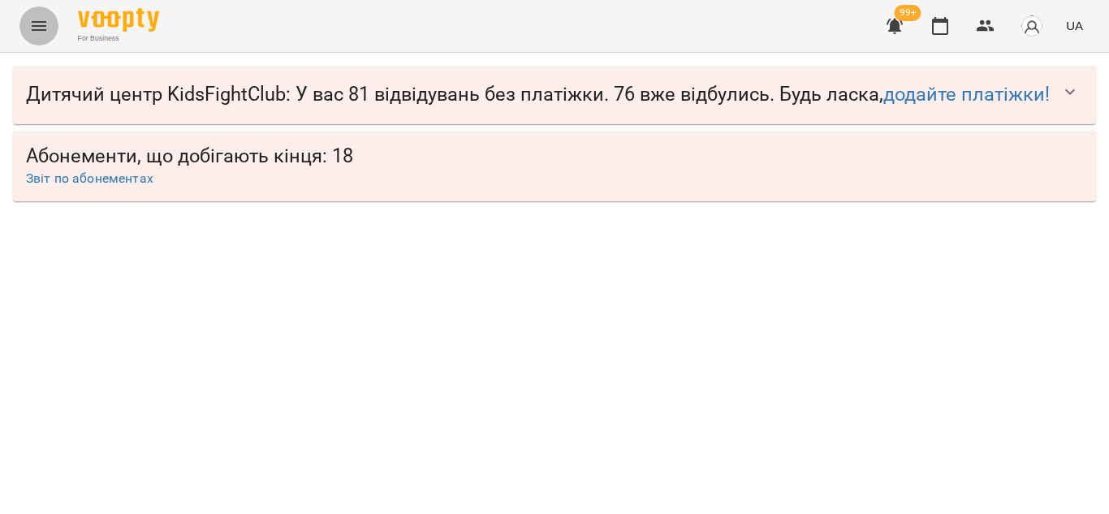
click at [35, 19] on icon "Menu" at bounding box center [38, 25] width 19 height 19
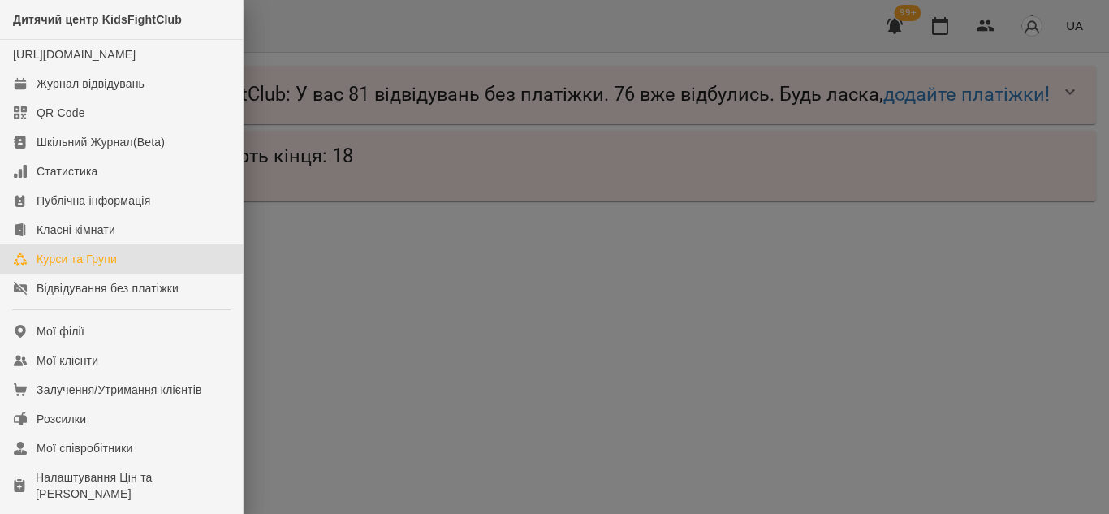
click at [114, 267] on div "Курси та Групи" at bounding box center [77, 259] width 80 height 16
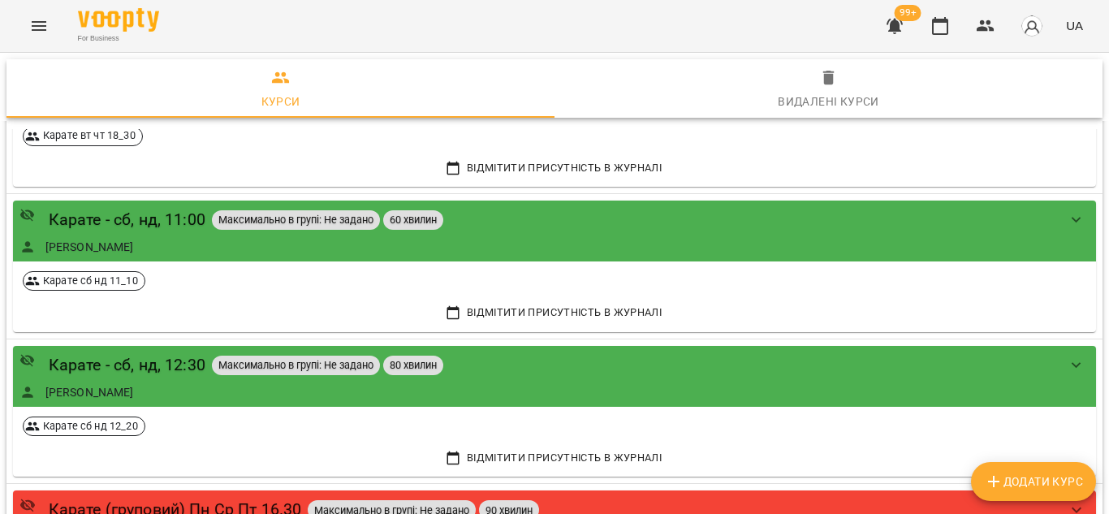
scroll to position [577, 0]
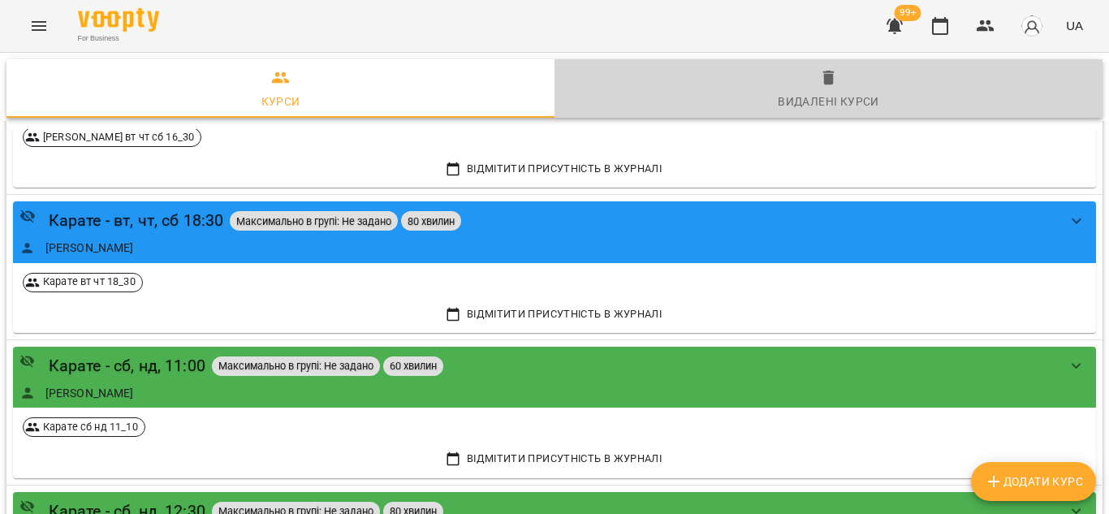
click at [812, 79] on span "Видалені курси" at bounding box center [828, 90] width 528 height 44
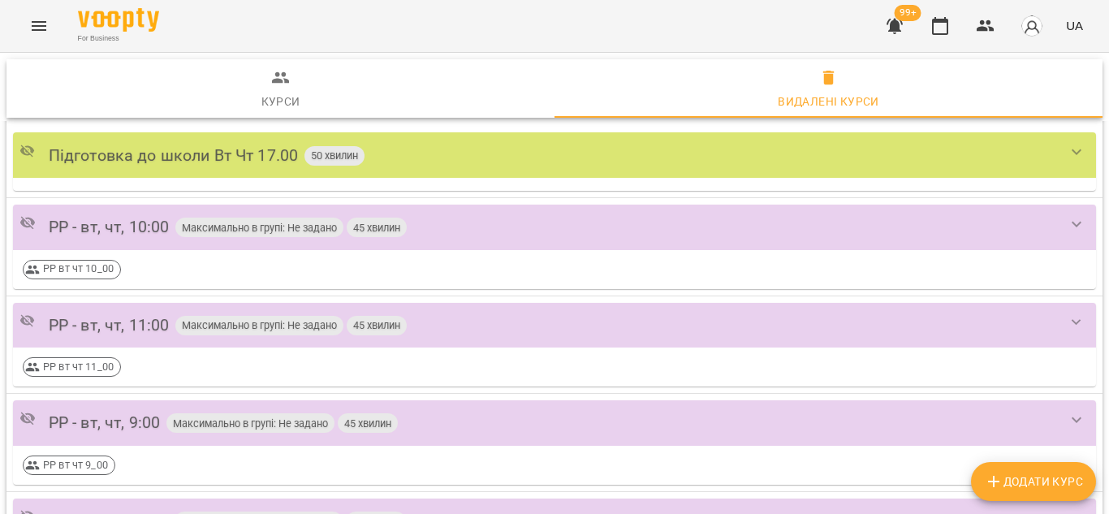
scroll to position [467, 0]
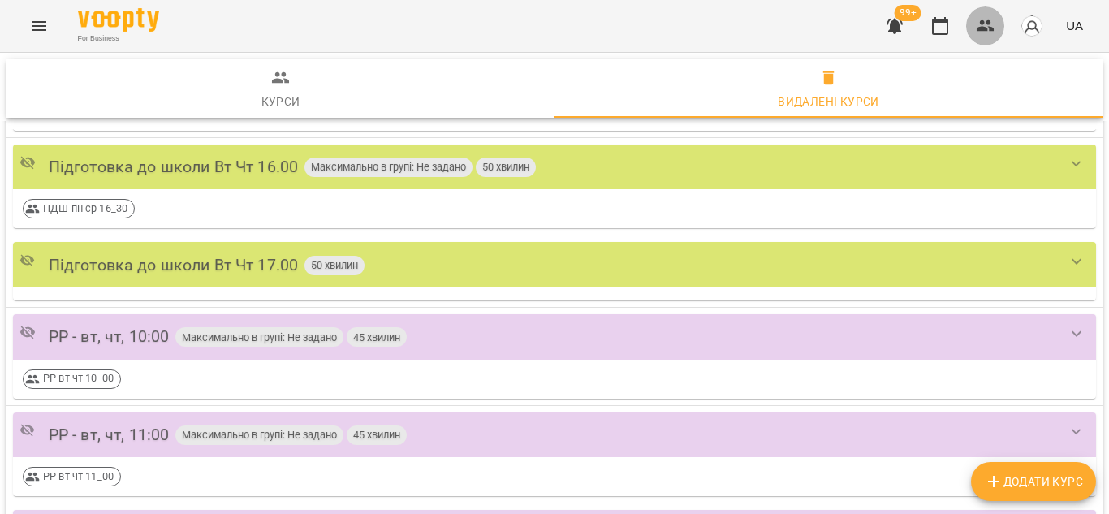
click at [995, 26] on icon "button" at bounding box center [984, 25] width 19 height 19
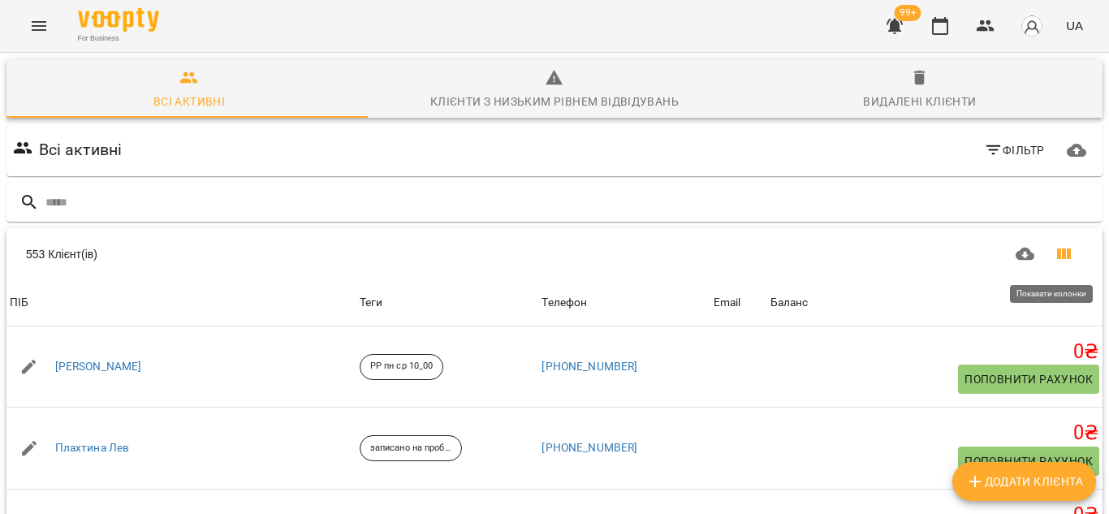
click at [1057, 252] on icon "Показати колонки" at bounding box center [1064, 253] width 14 height 11
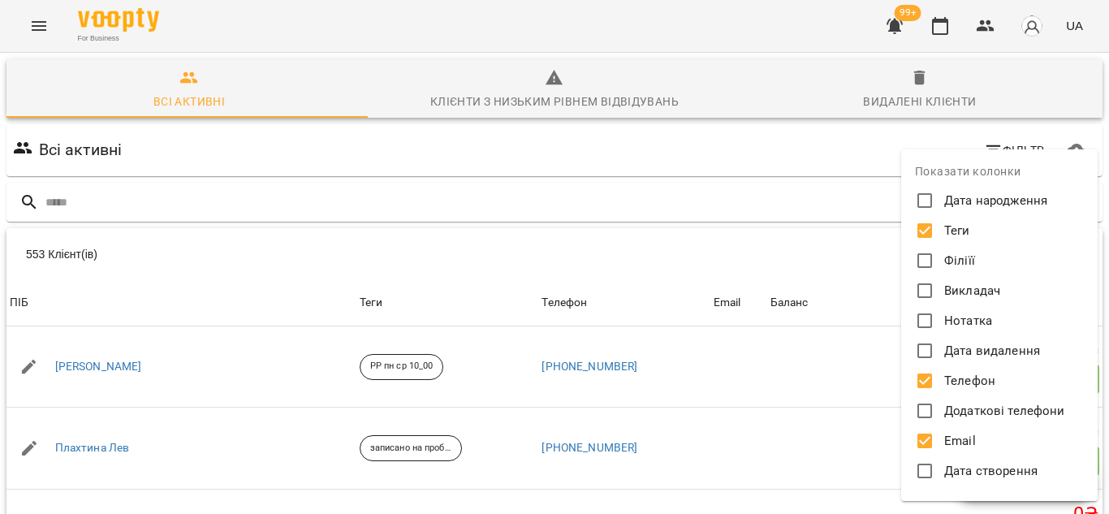
click at [219, 192] on div at bounding box center [554, 257] width 1109 height 514
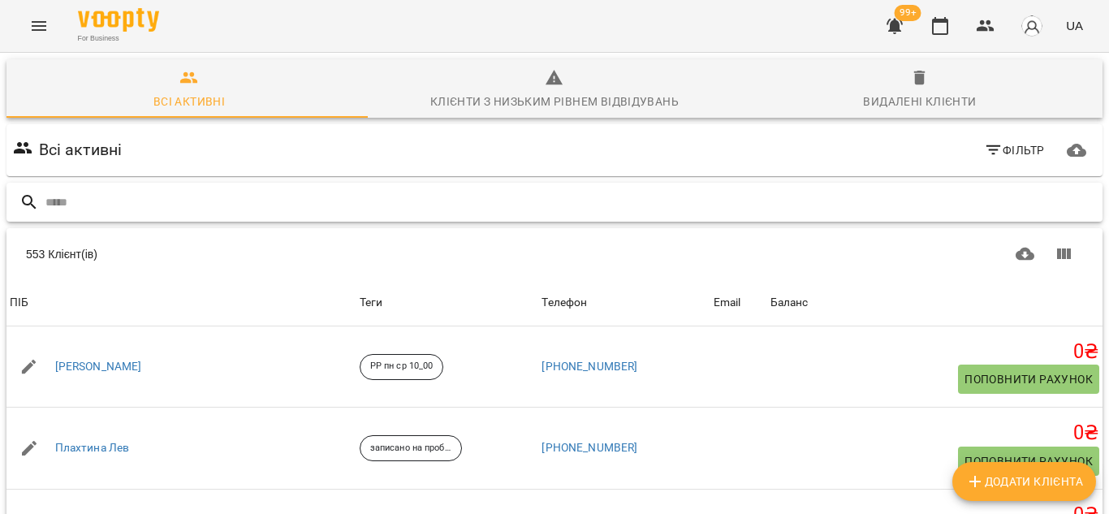
click at [93, 197] on input "text" at bounding box center [570, 202] width 1050 height 27
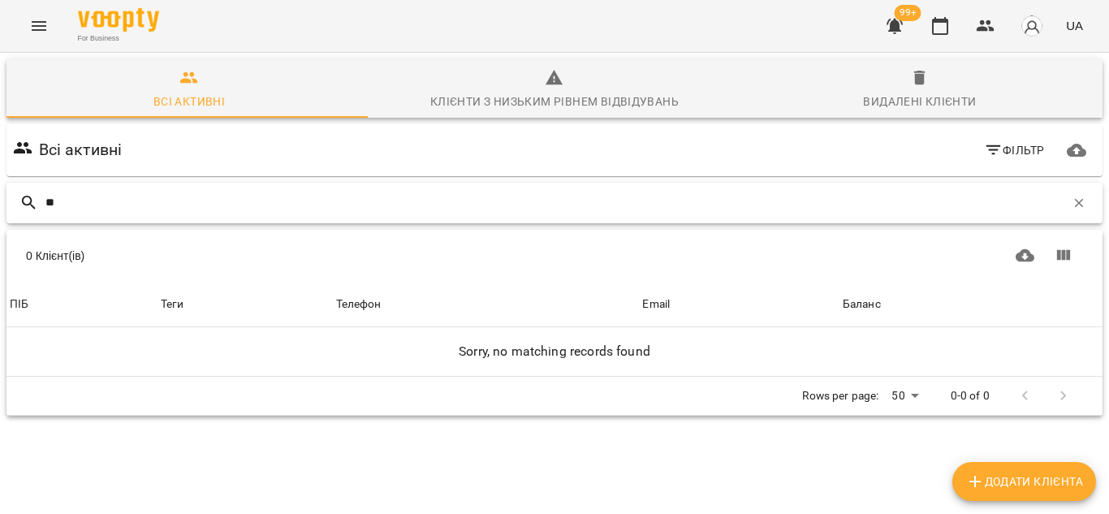
type input "*"
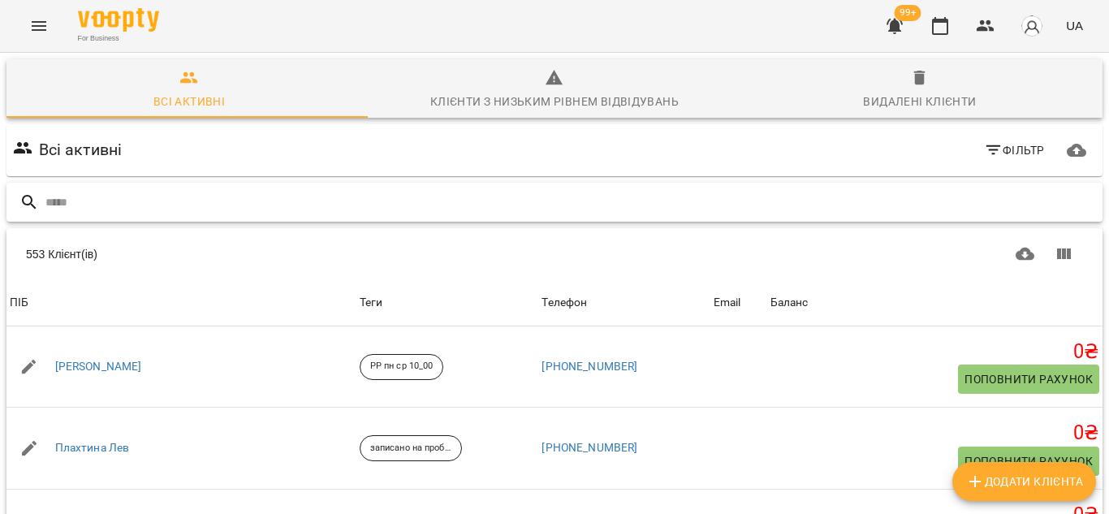
type input "*"
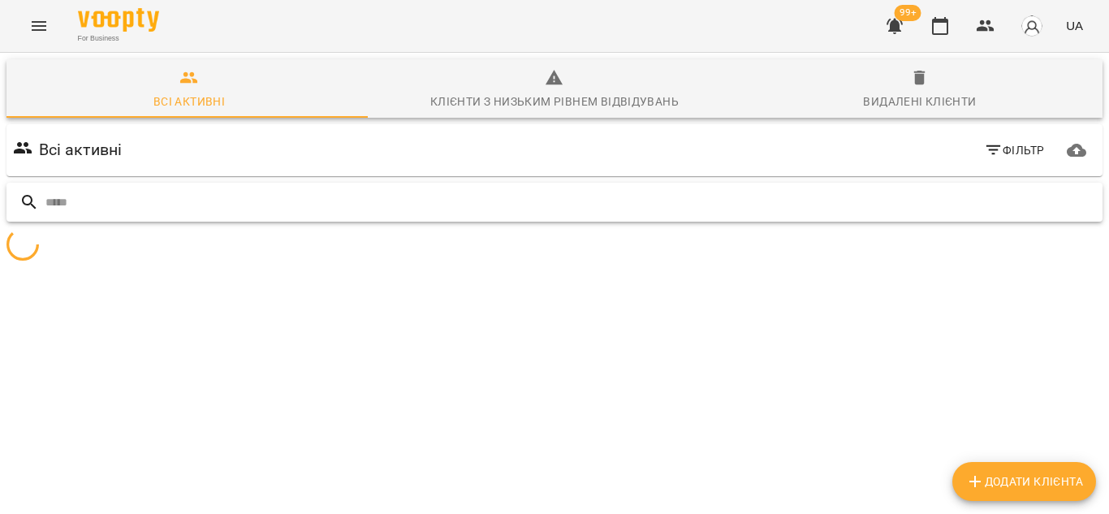
type input "*"
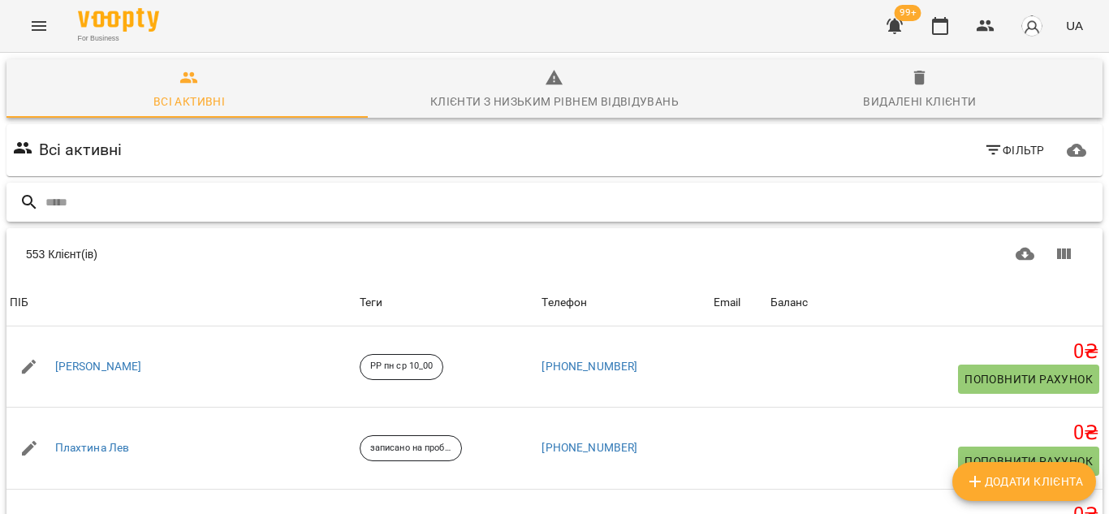
type input "*"
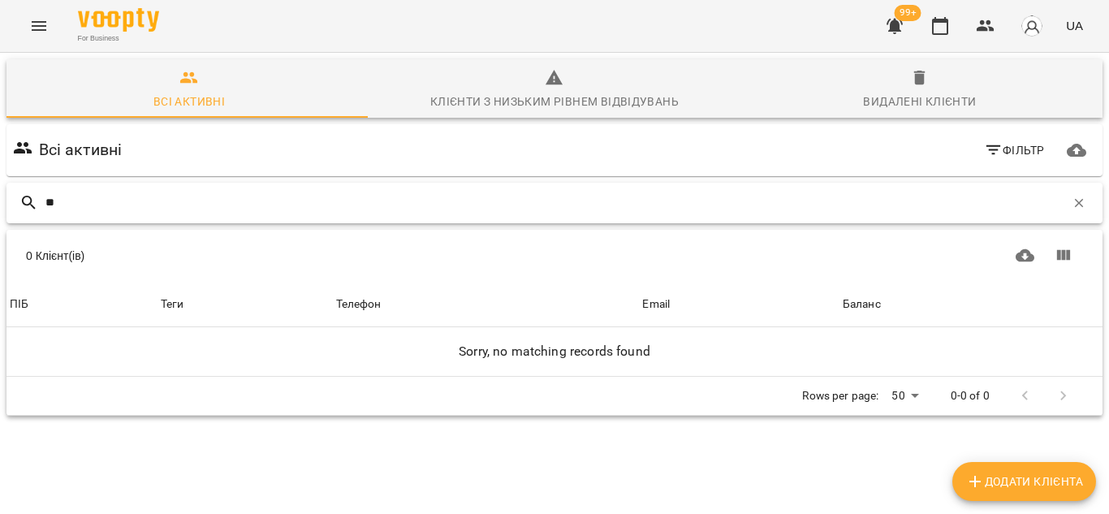
type input "*"
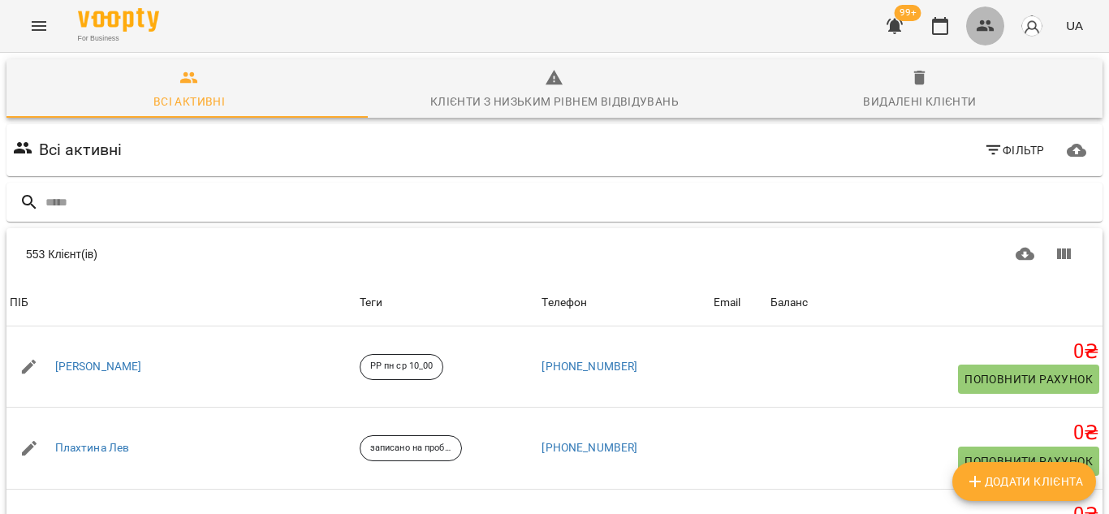
click at [993, 33] on icon "button" at bounding box center [984, 25] width 19 height 19
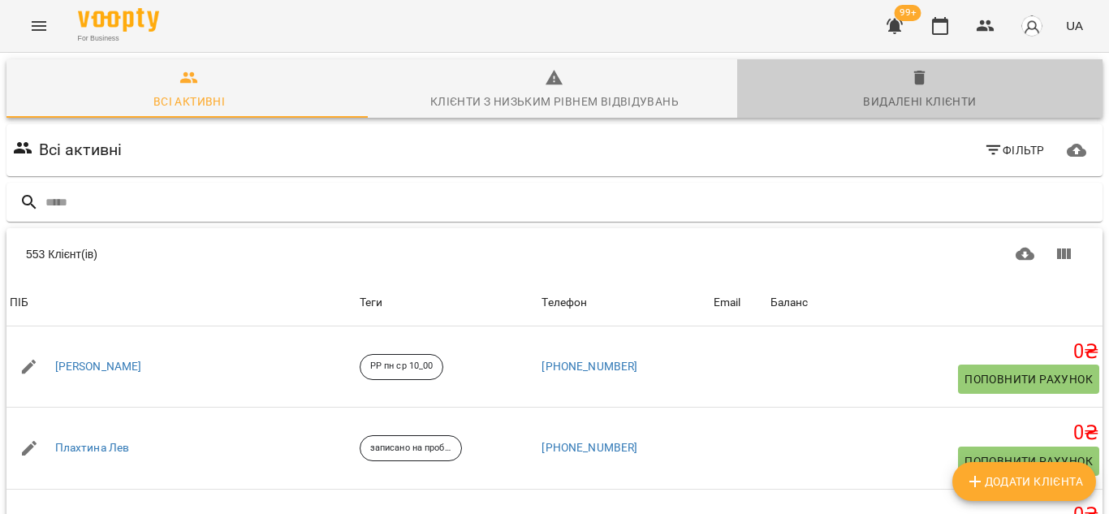
click at [922, 93] on div "Видалені клієнти" at bounding box center [919, 101] width 113 height 19
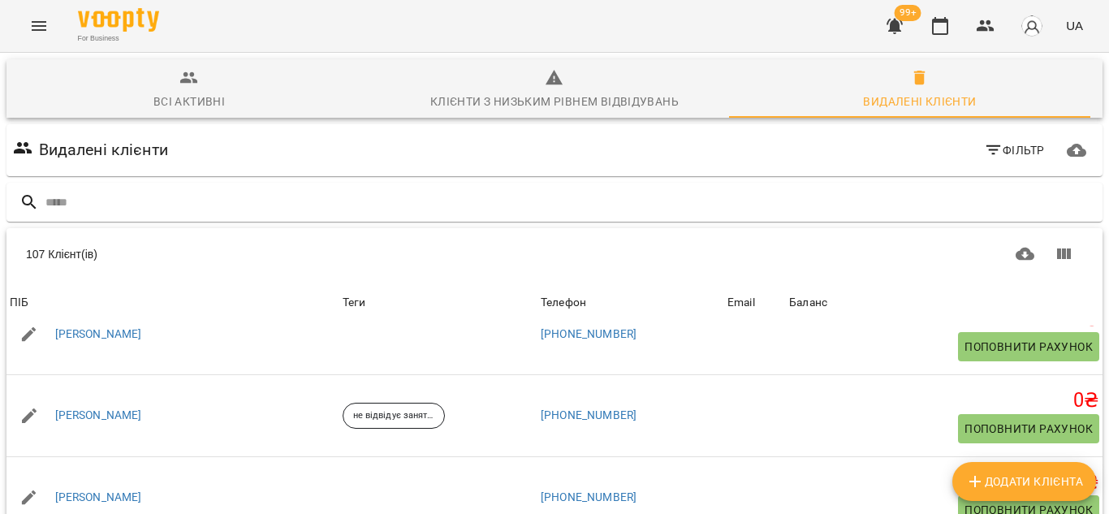
scroll to position [2399, 0]
click at [988, 153] on icon "button" at bounding box center [993, 149] width 19 height 19
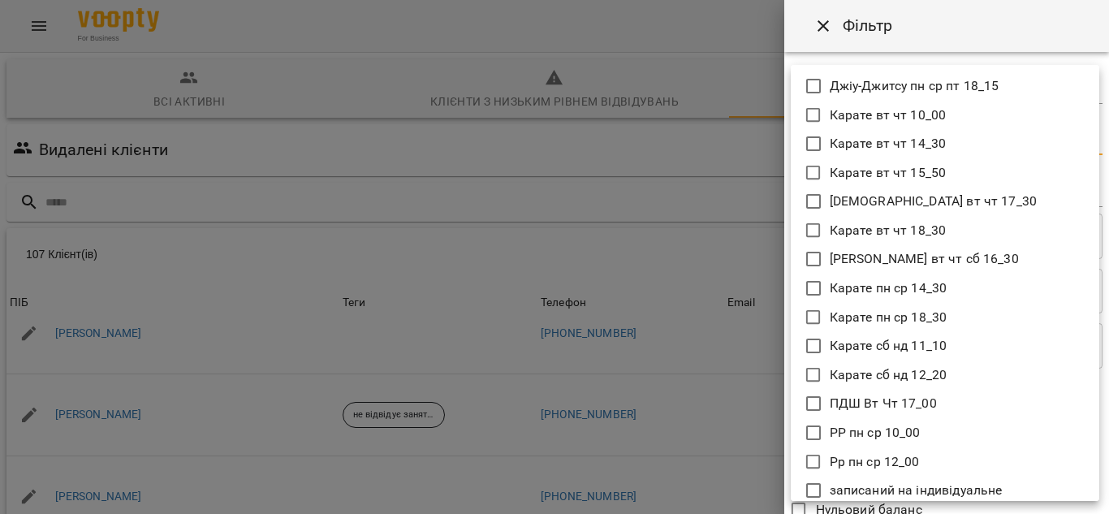
click at [982, 145] on body "For Business 99+ UA Всі активні Клієнти з низьким рівнем відвідувань Видалені к…" at bounding box center [554, 422] width 1109 height 845
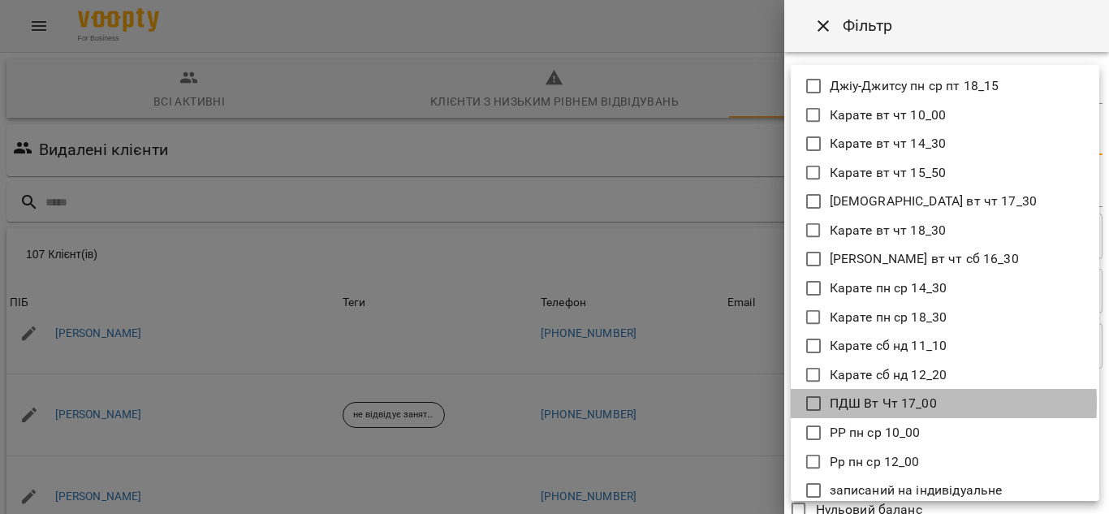
click at [816, 403] on icon at bounding box center [812, 403] width 19 height 19
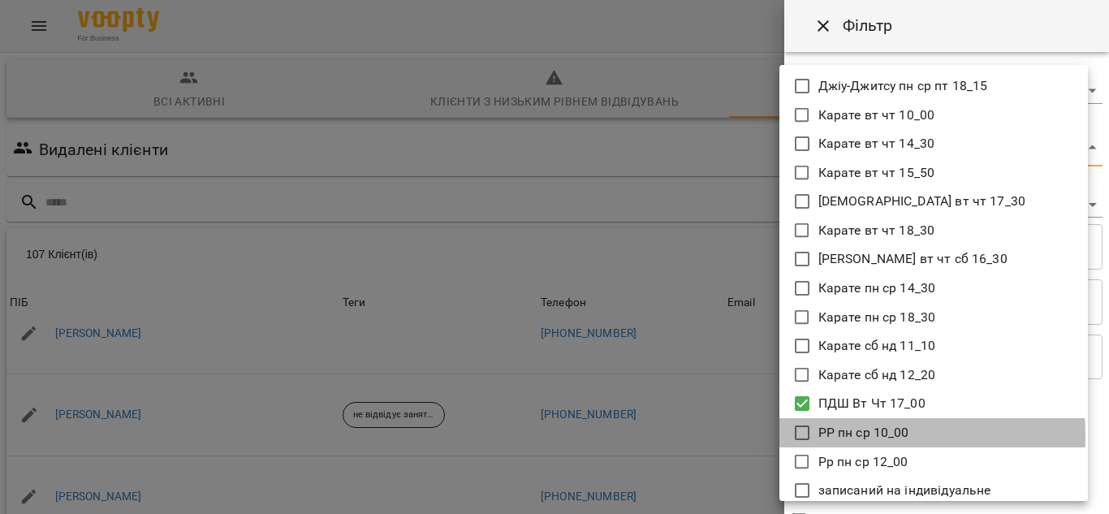
click at [803, 437] on icon at bounding box center [801, 432] width 19 height 19
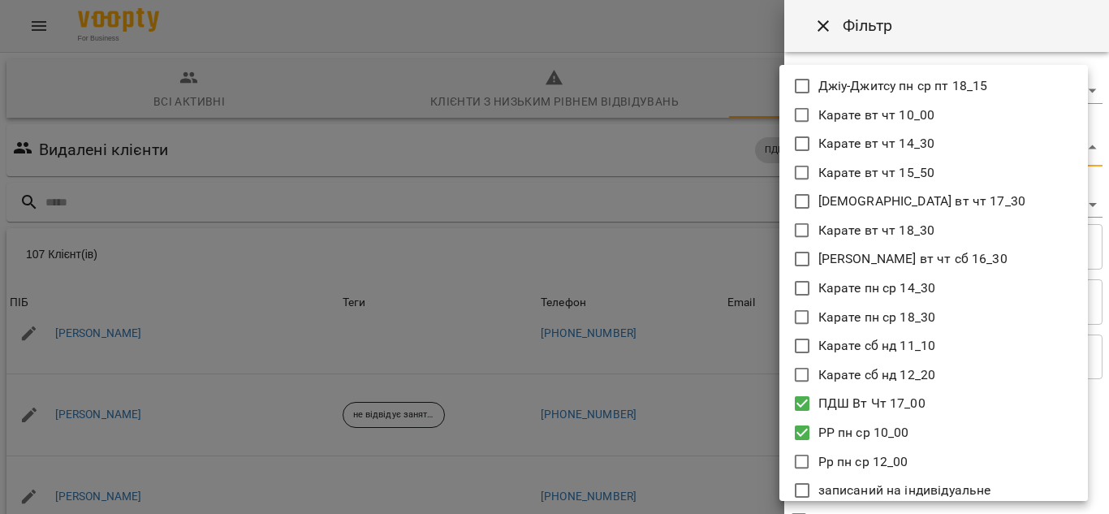
click at [799, 463] on icon at bounding box center [801, 461] width 19 height 19
type input "**********"
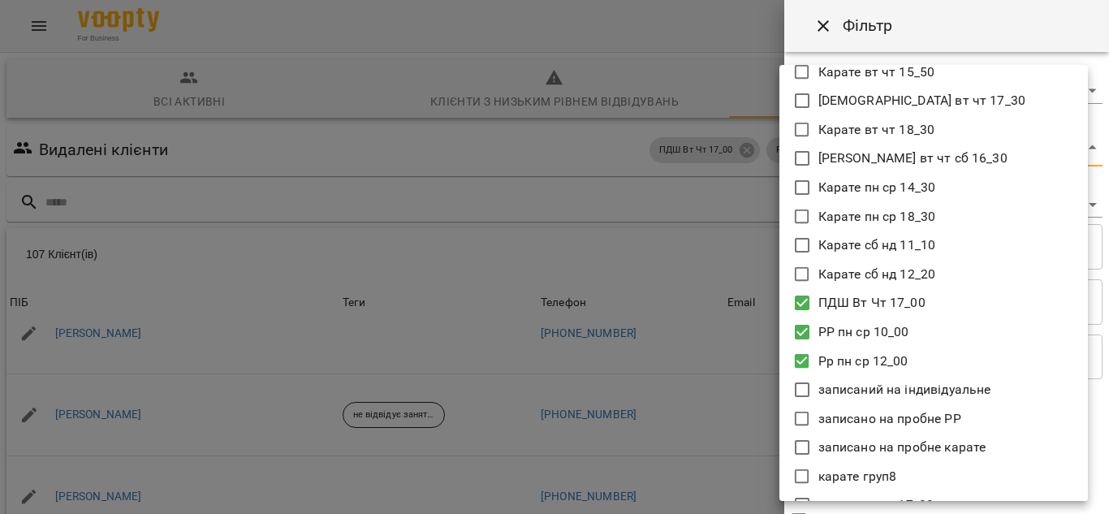
scroll to position [101, 0]
click at [743, 424] on div at bounding box center [554, 257] width 1109 height 514
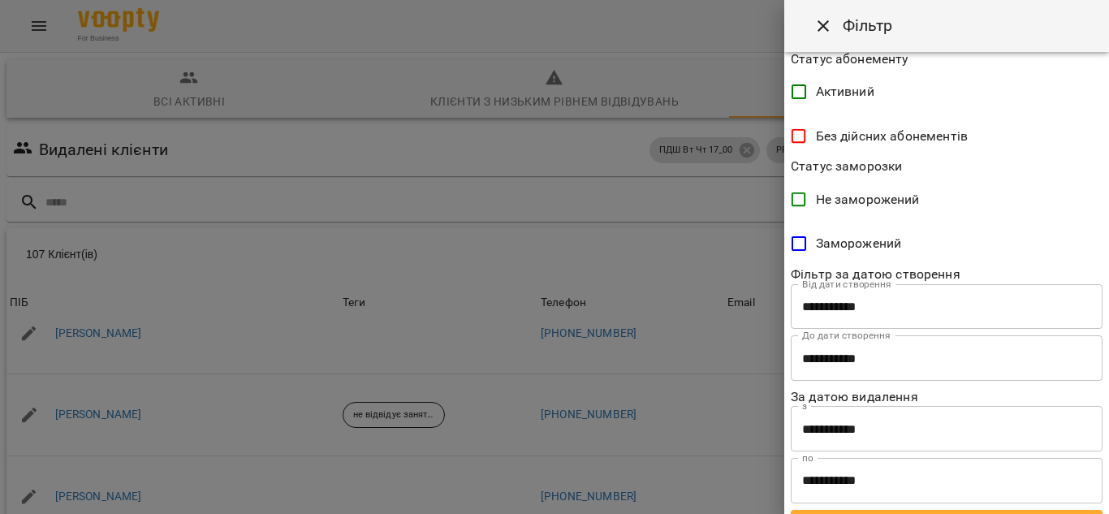
scroll to position [523, 0]
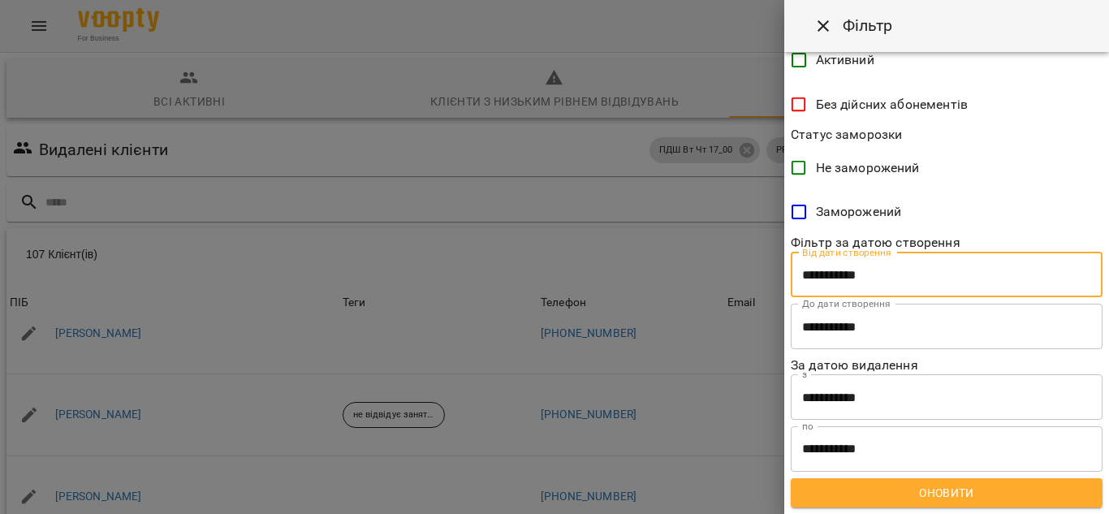
click at [923, 261] on input "**********" at bounding box center [946, 274] width 312 height 45
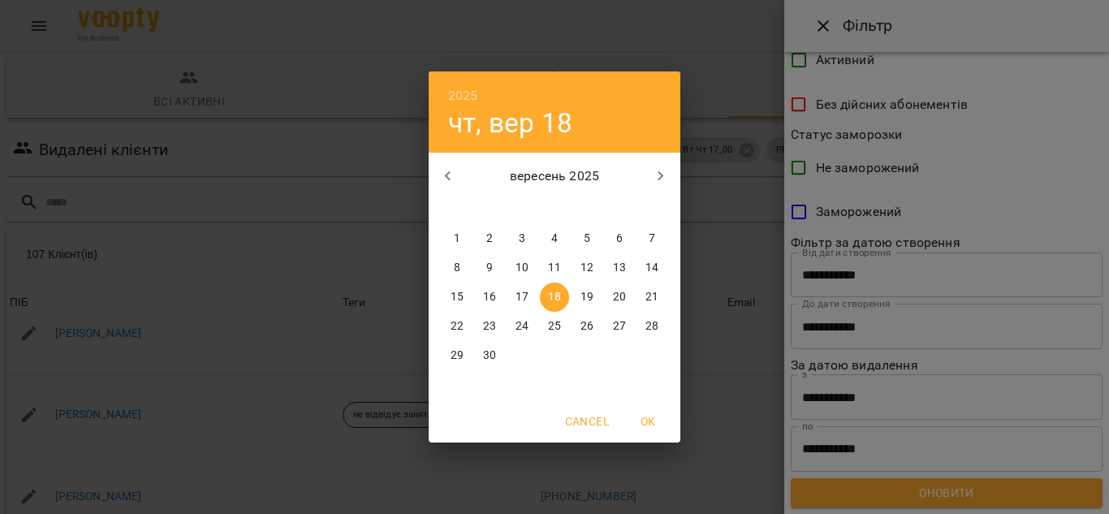
click at [441, 171] on icon "button" at bounding box center [447, 175] width 19 height 19
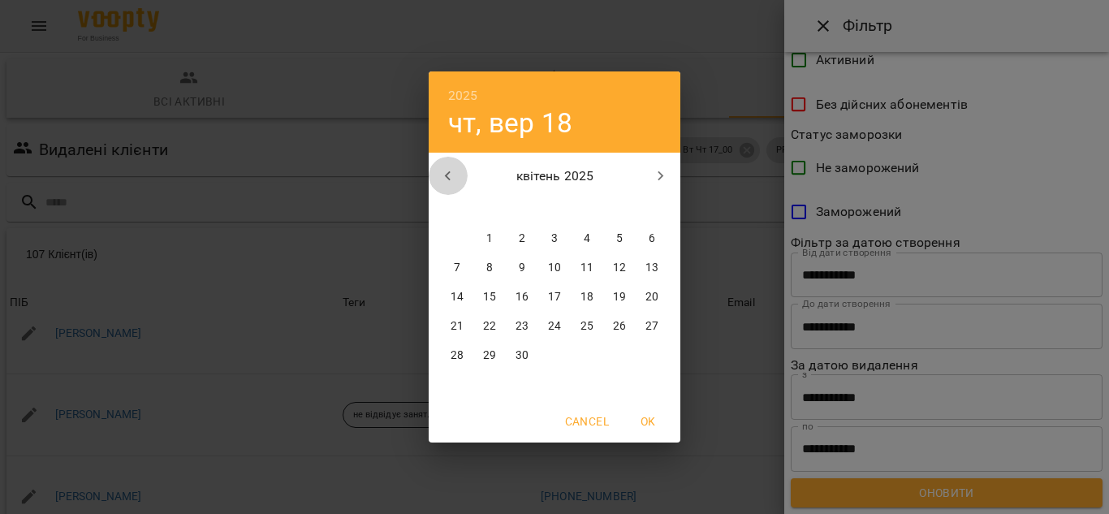
click at [441, 171] on icon "button" at bounding box center [447, 175] width 19 height 19
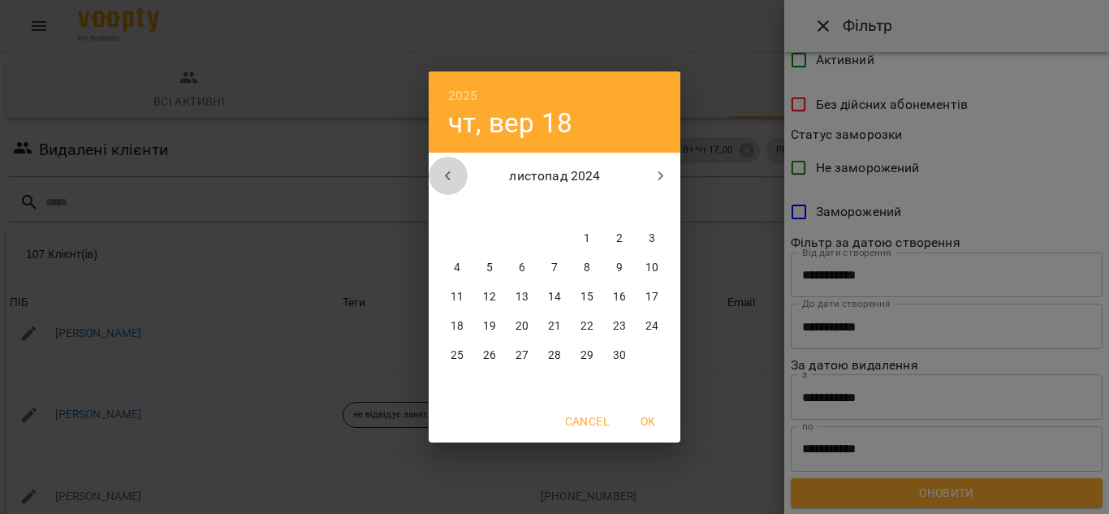
click at [441, 171] on icon "button" at bounding box center [447, 175] width 19 height 19
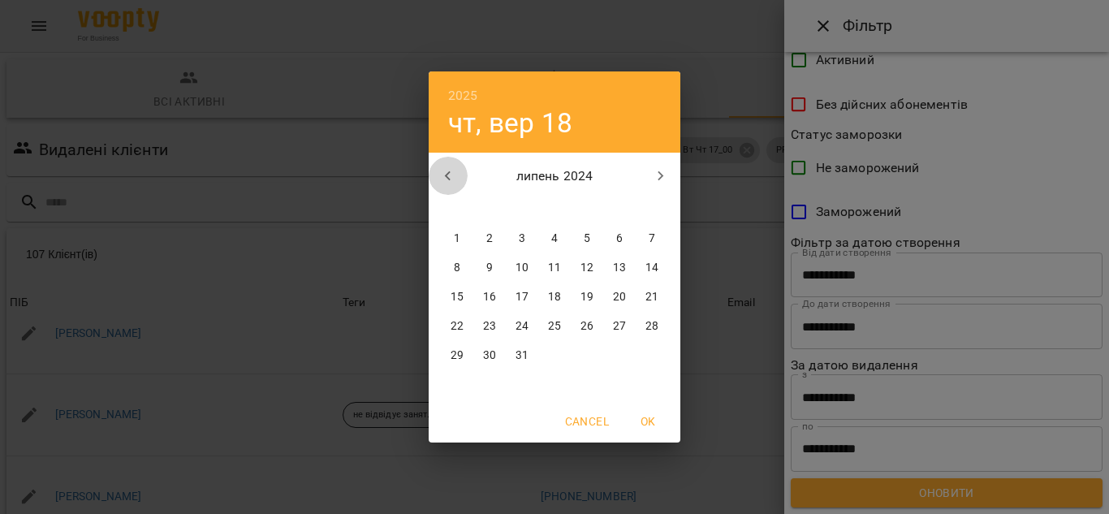
click at [441, 171] on icon "button" at bounding box center [447, 175] width 19 height 19
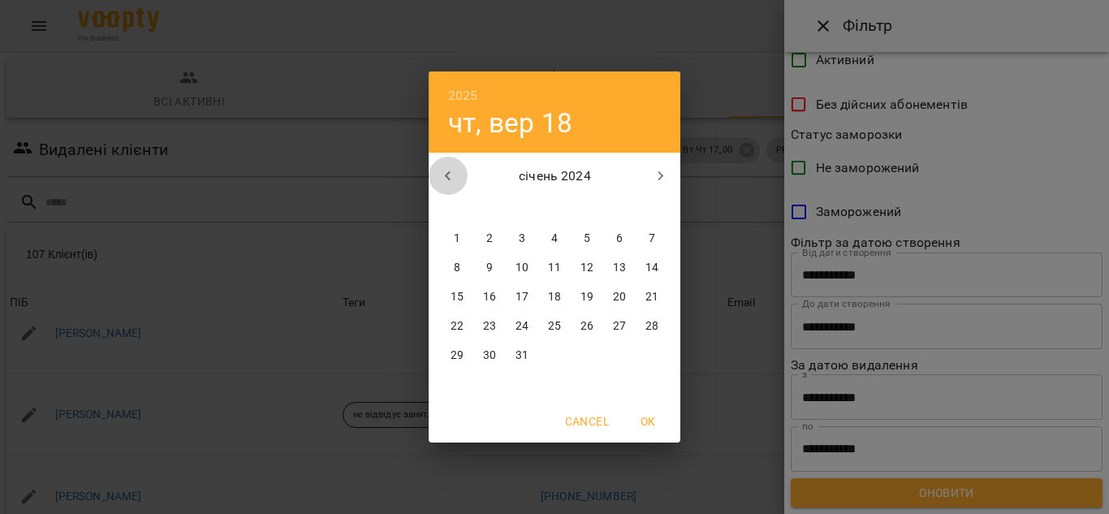
click at [441, 171] on icon "button" at bounding box center [447, 175] width 19 height 19
click at [523, 233] on p "1" at bounding box center [522, 238] width 6 height 16
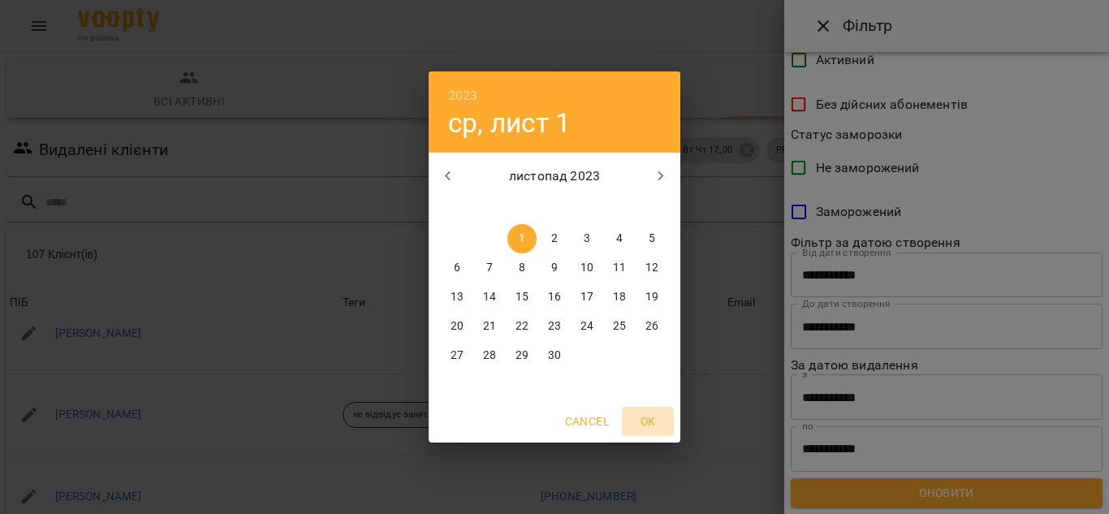
click at [656, 421] on span "OK" at bounding box center [647, 420] width 39 height 19
type input "**********"
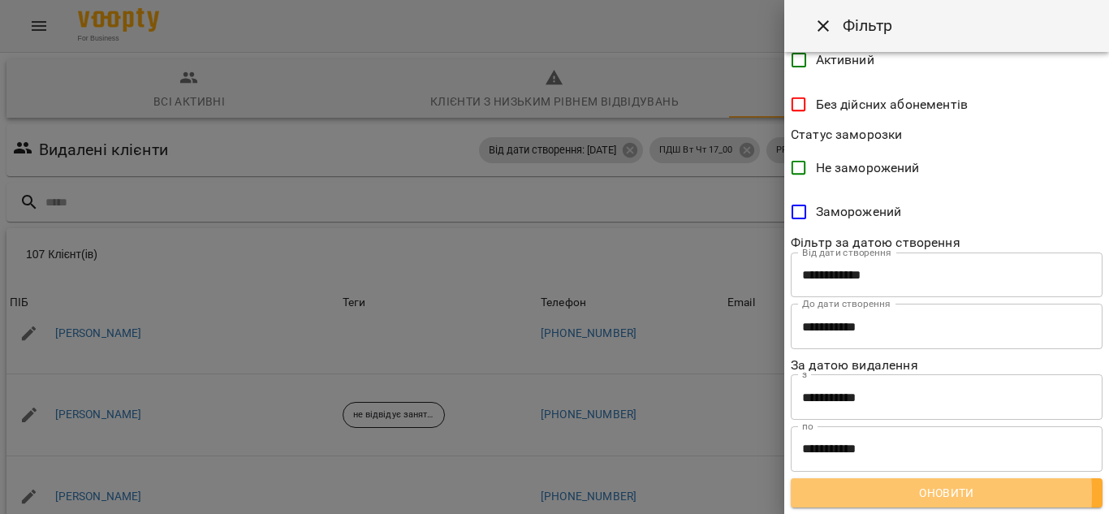
click at [848, 494] on span "Оновити" at bounding box center [946, 492] width 286 height 19
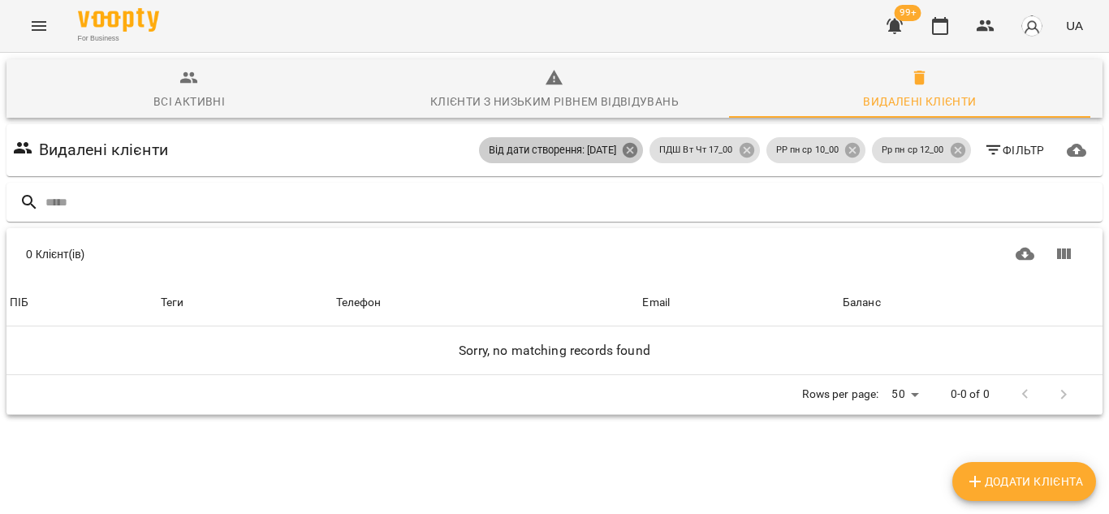
click at [621, 151] on icon at bounding box center [630, 150] width 18 height 18
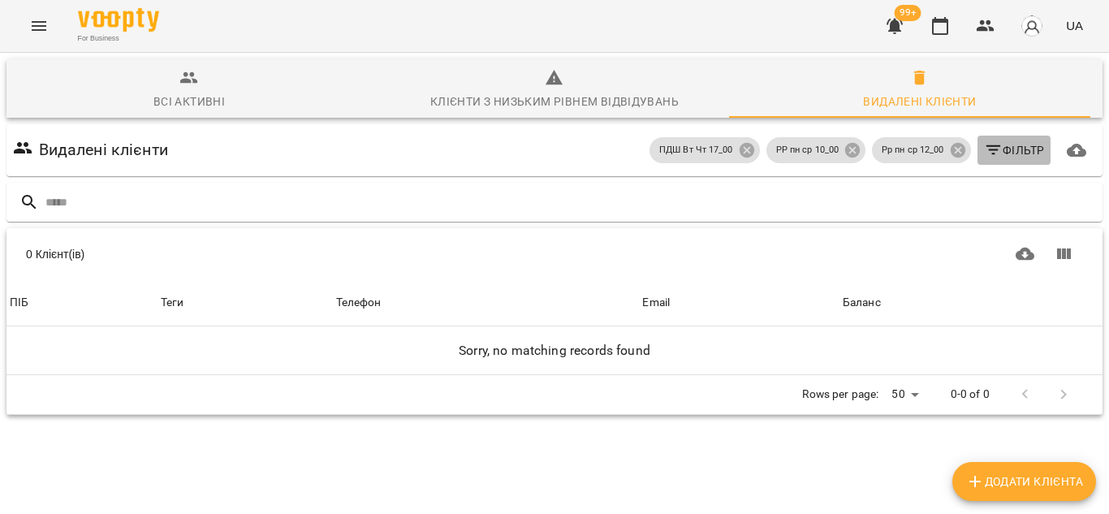
click at [990, 153] on icon "button" at bounding box center [993, 149] width 19 height 19
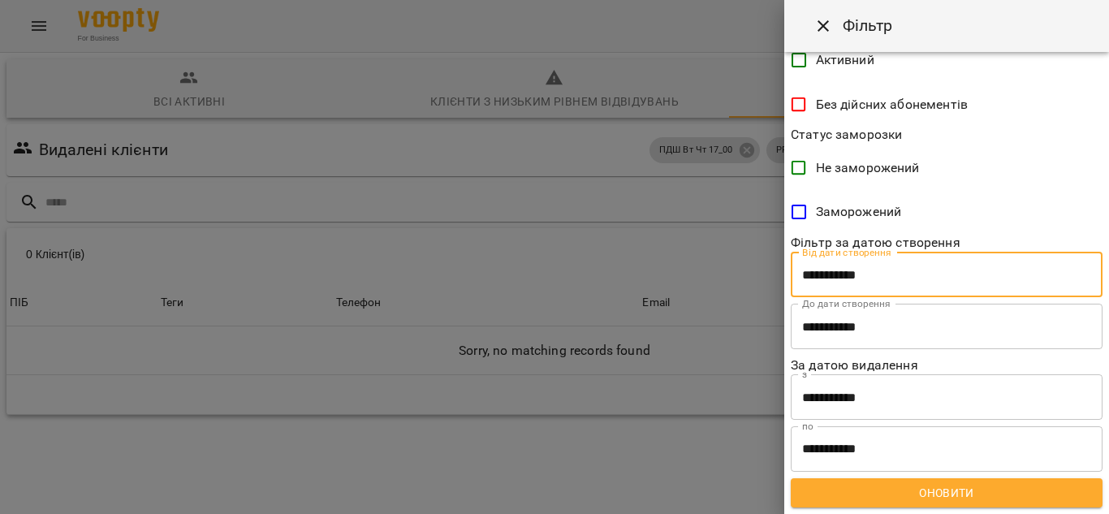
click at [842, 272] on input "**********" at bounding box center [946, 274] width 312 height 45
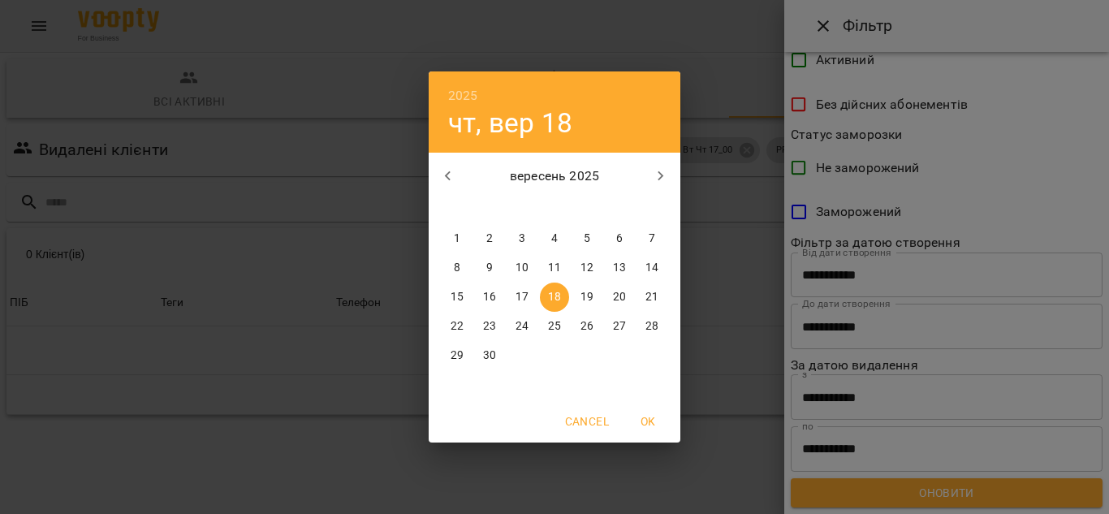
click at [446, 172] on icon "button" at bounding box center [447, 175] width 19 height 19
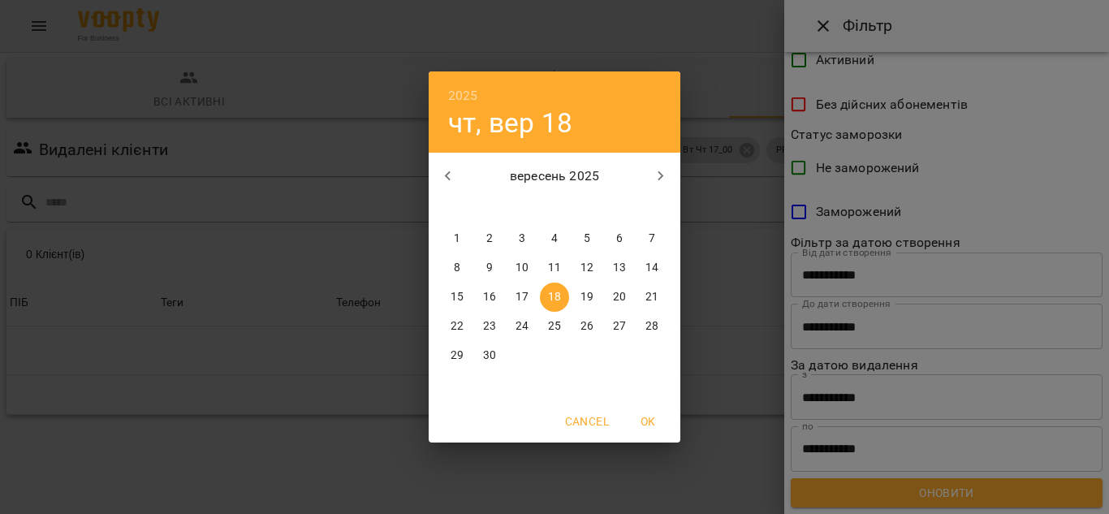
click at [446, 172] on icon "button" at bounding box center [447, 175] width 19 height 19
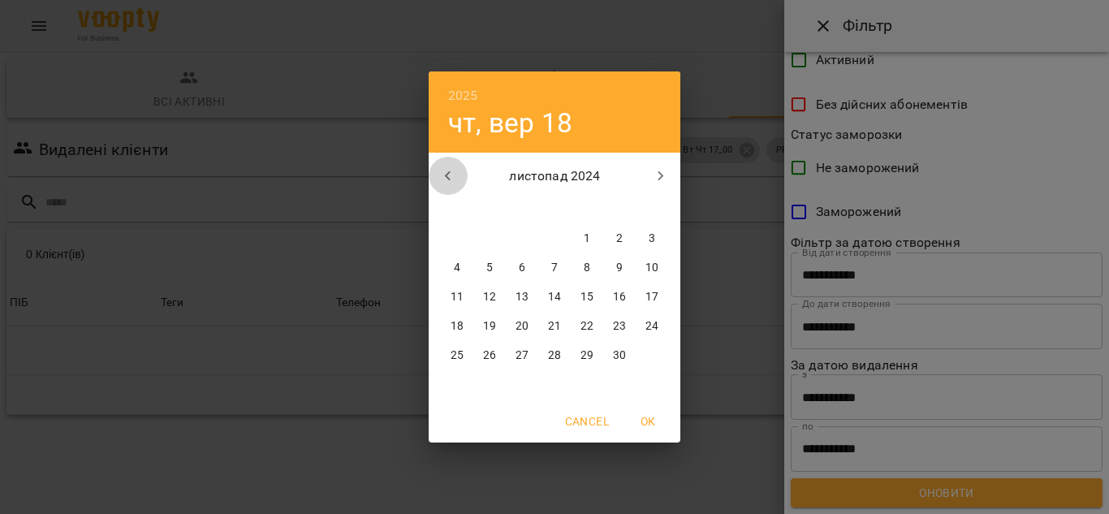
click at [446, 172] on icon "button" at bounding box center [447, 175] width 19 height 19
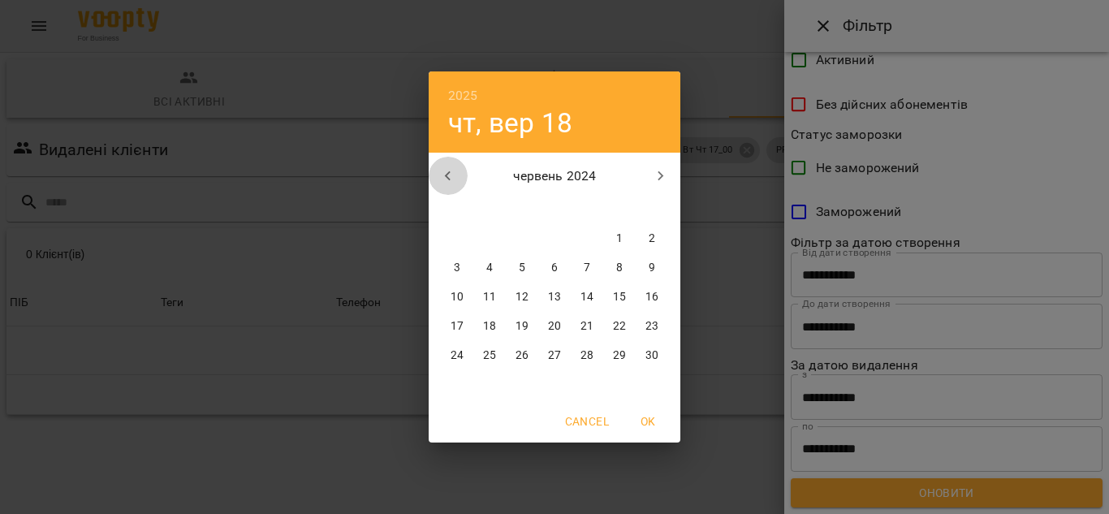
click at [446, 172] on icon "button" at bounding box center [447, 175] width 19 height 19
click at [661, 179] on icon "button" at bounding box center [660, 175] width 19 height 19
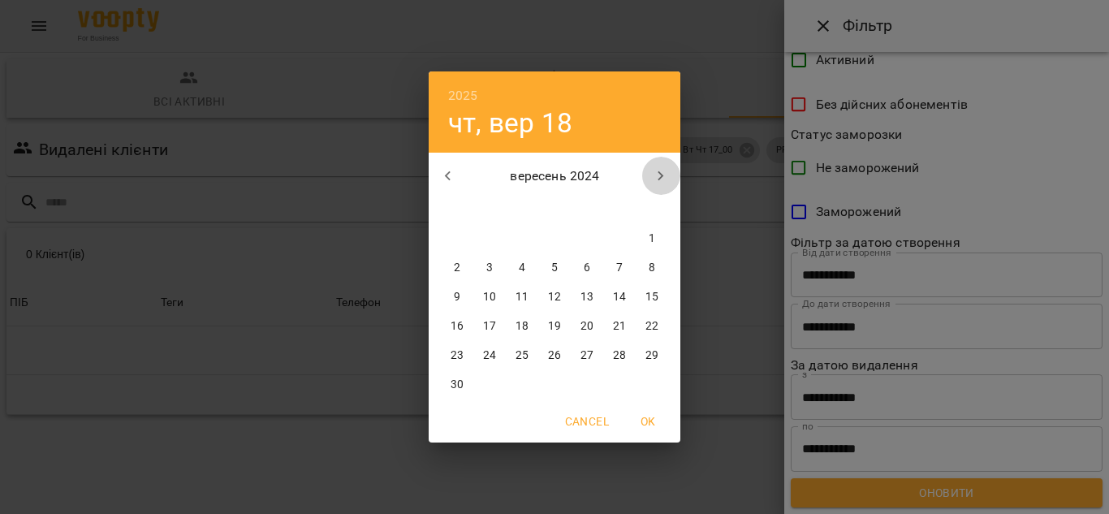
click at [661, 179] on icon "button" at bounding box center [660, 175] width 19 height 19
click at [488, 239] on p "1" at bounding box center [489, 238] width 6 height 16
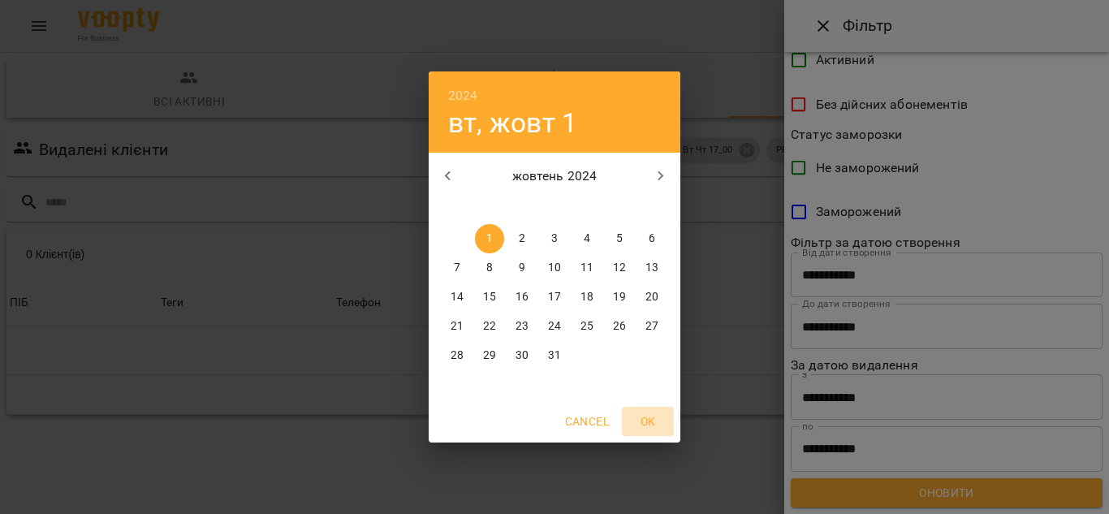
click at [647, 419] on span "OK" at bounding box center [647, 420] width 39 height 19
type input "**********"
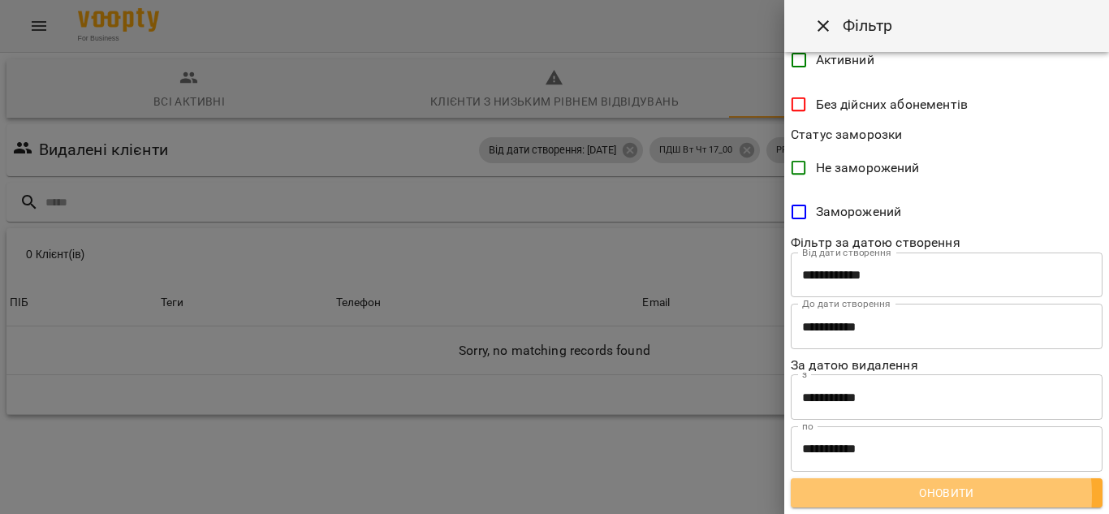
click at [911, 495] on span "Оновити" at bounding box center [946, 492] width 286 height 19
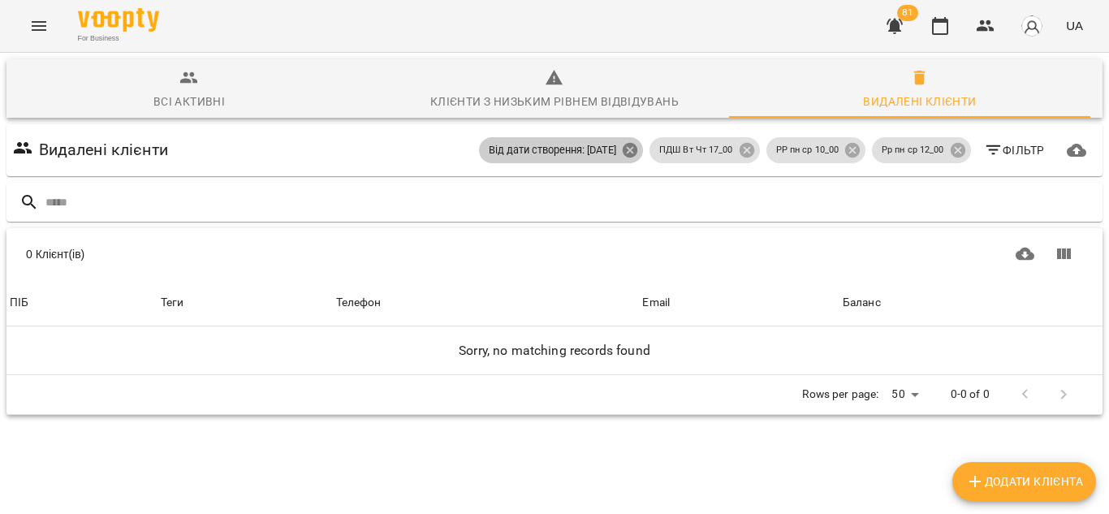
click at [622, 153] on icon at bounding box center [629, 150] width 15 height 15
click at [28, 148] on icon at bounding box center [22, 147] width 19 height 19
click at [992, 28] on icon "button" at bounding box center [985, 25] width 18 height 11
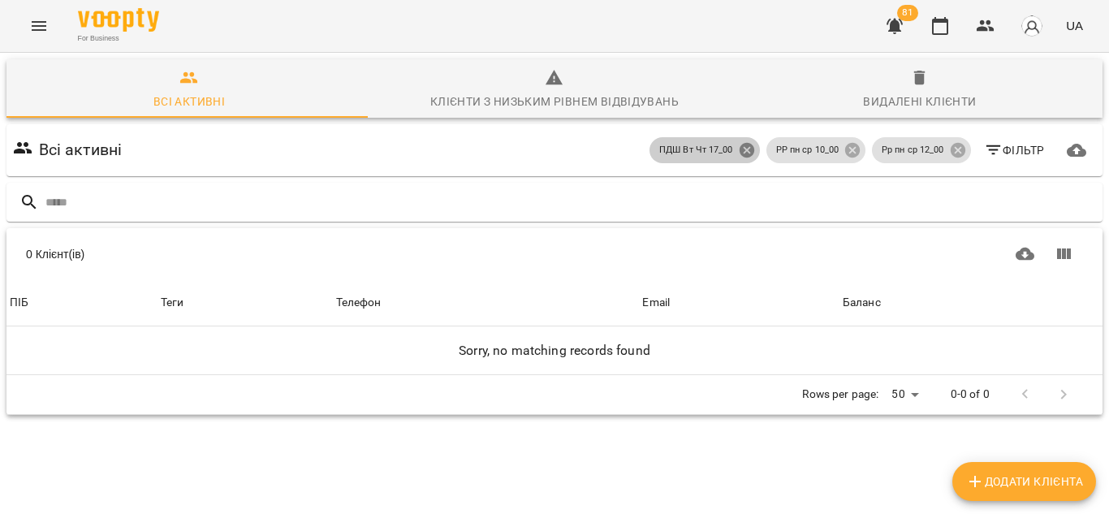
click at [739, 149] on icon at bounding box center [746, 150] width 15 height 15
click at [845, 154] on icon at bounding box center [852, 150] width 15 height 15
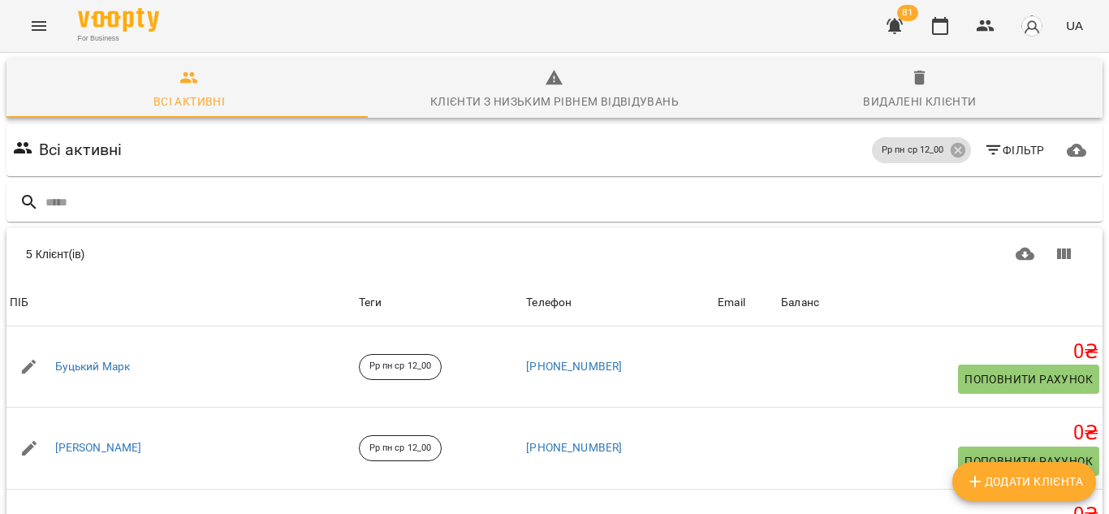
scroll to position [0, 0]
click at [949, 148] on icon at bounding box center [958, 150] width 18 height 18
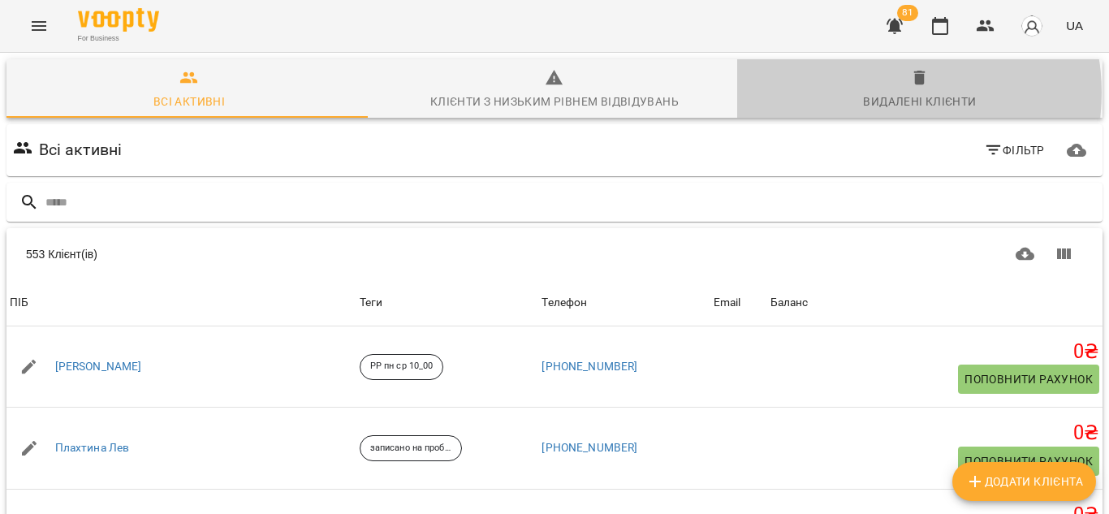
click at [878, 93] on div "Видалені клієнти" at bounding box center [919, 101] width 113 height 19
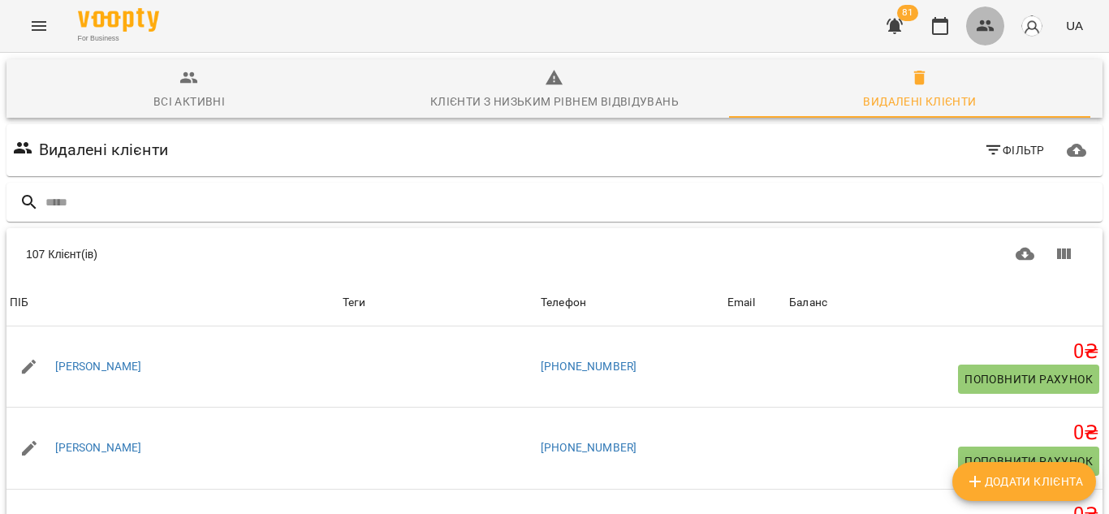
click at [988, 19] on icon "button" at bounding box center [984, 25] width 19 height 19
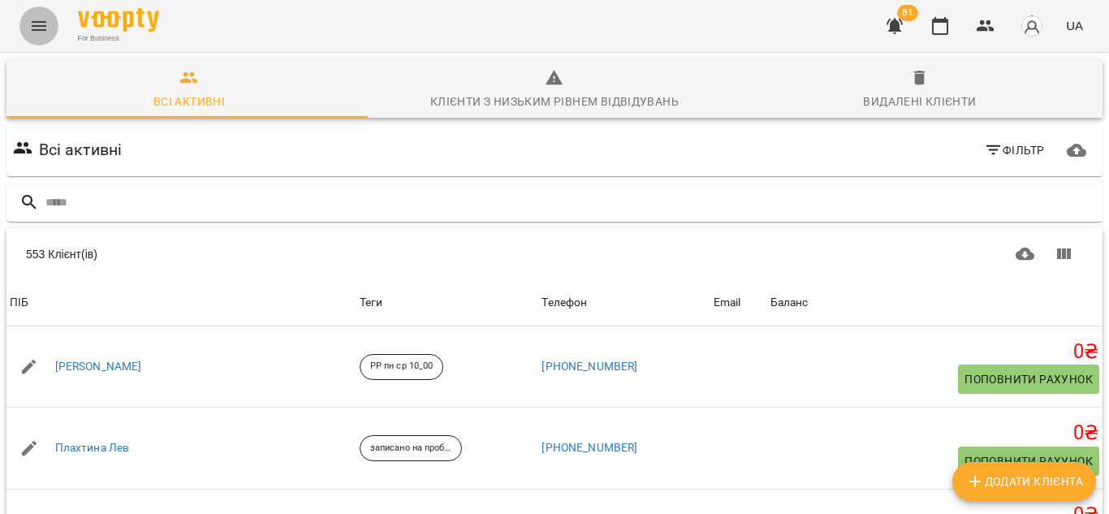
click at [44, 15] on button "Menu" at bounding box center [38, 25] width 39 height 39
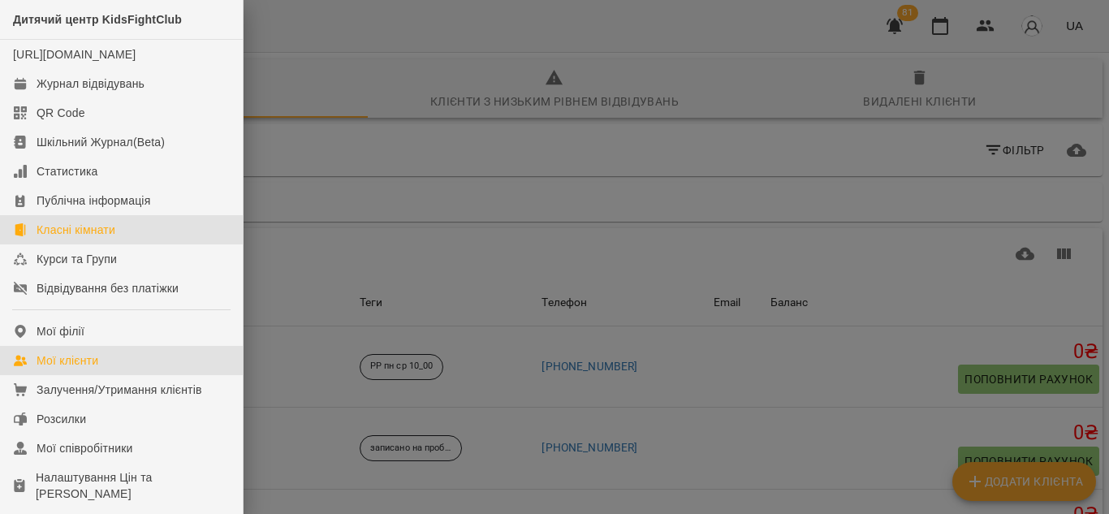
click at [61, 238] on div "Класні кімнати" at bounding box center [76, 230] width 79 height 16
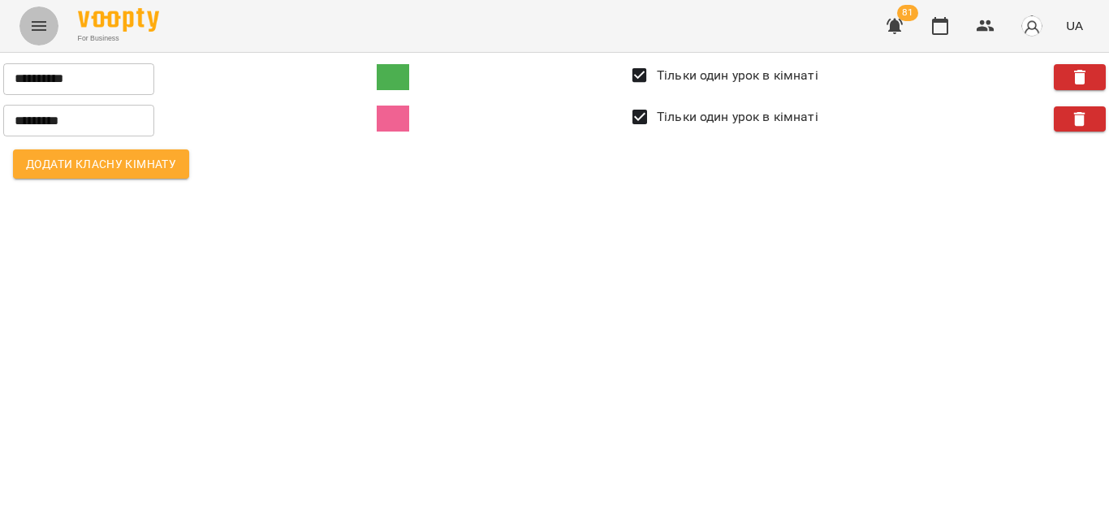
click at [37, 28] on icon "Menu" at bounding box center [38, 25] width 19 height 19
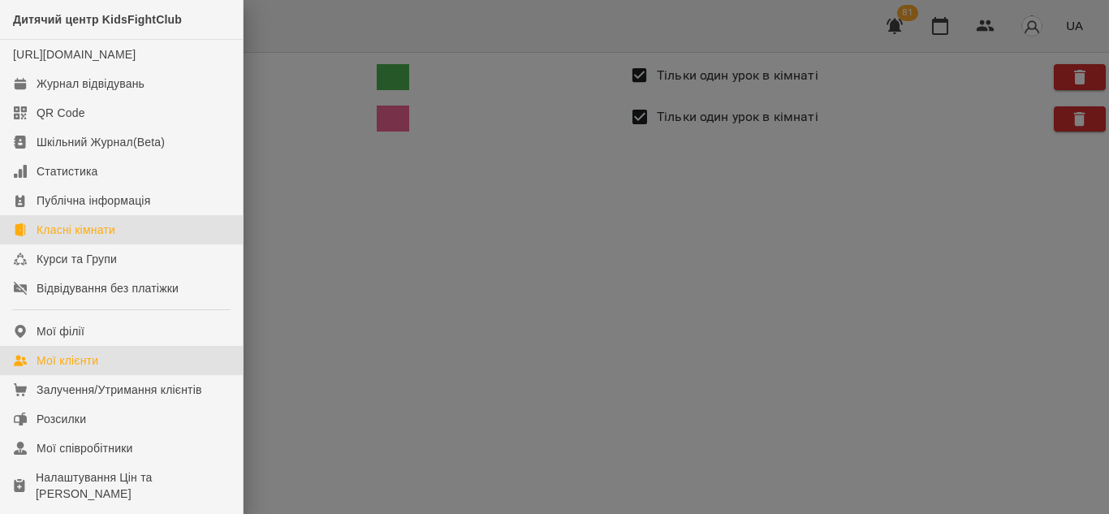
click at [39, 368] on div "Мої клієнти" at bounding box center [68, 360] width 62 height 16
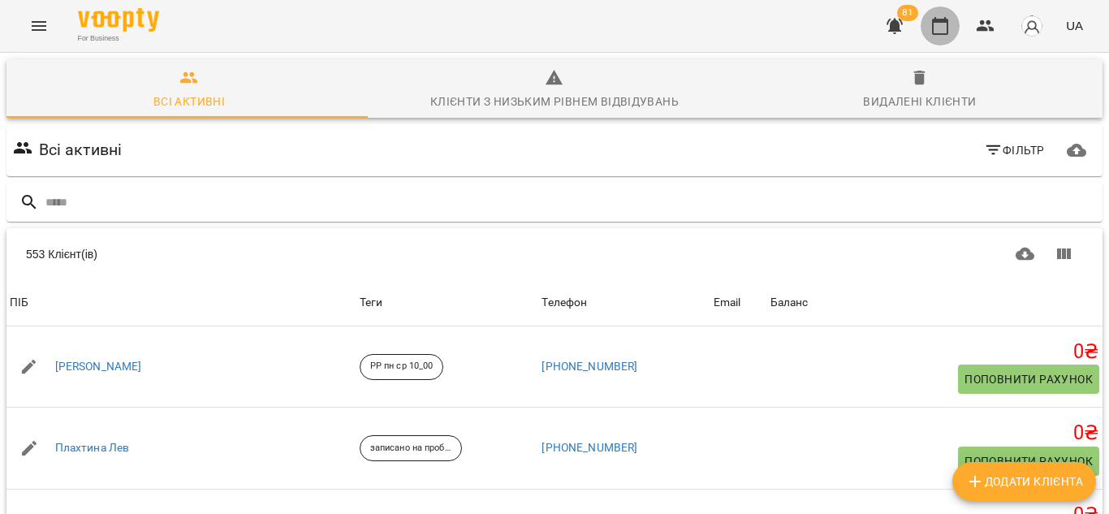
click at [950, 22] on icon "button" at bounding box center [939, 25] width 19 height 19
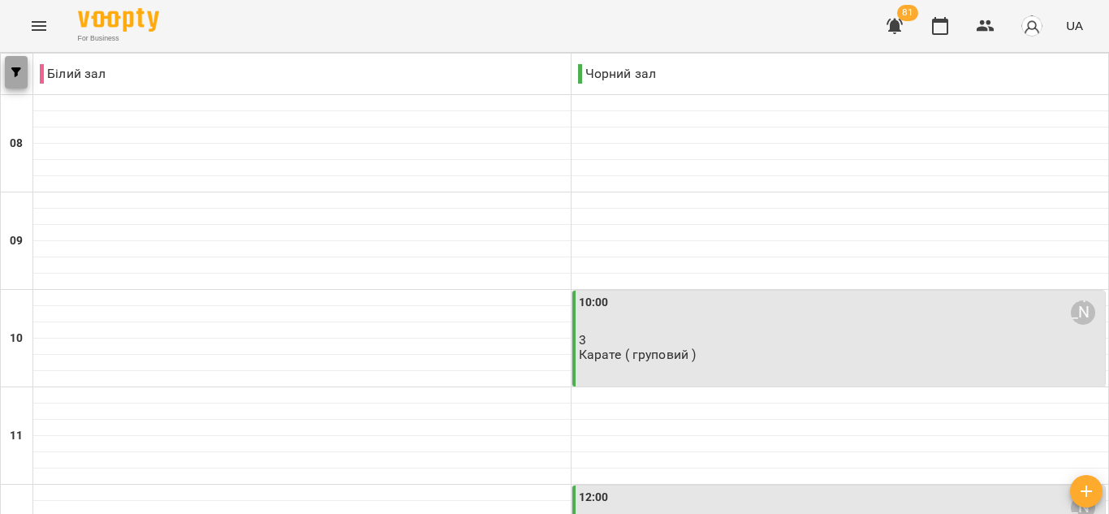
click at [10, 75] on span "button" at bounding box center [16, 72] width 23 height 10
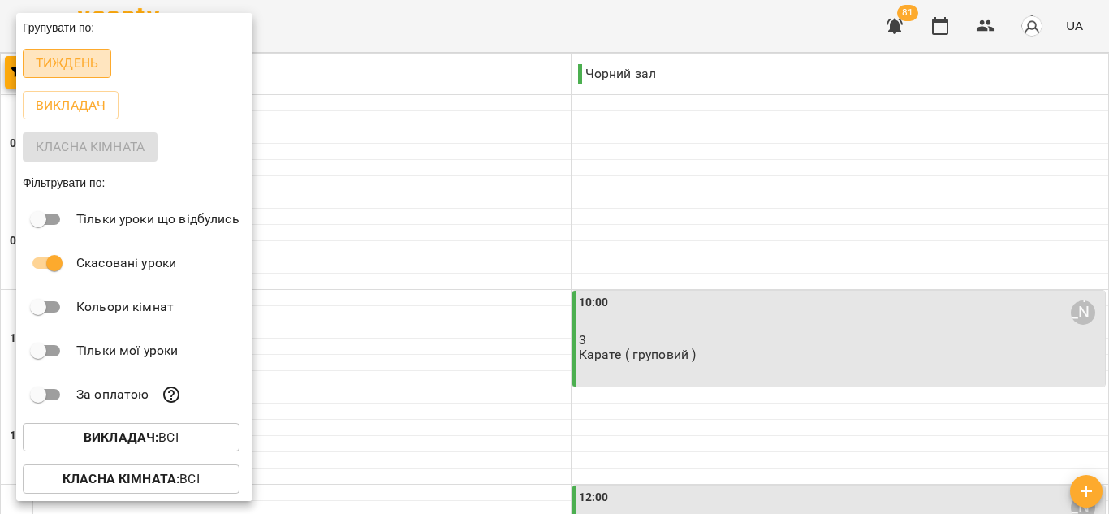
click at [51, 72] on p "Тиждень" at bounding box center [67, 63] width 62 height 19
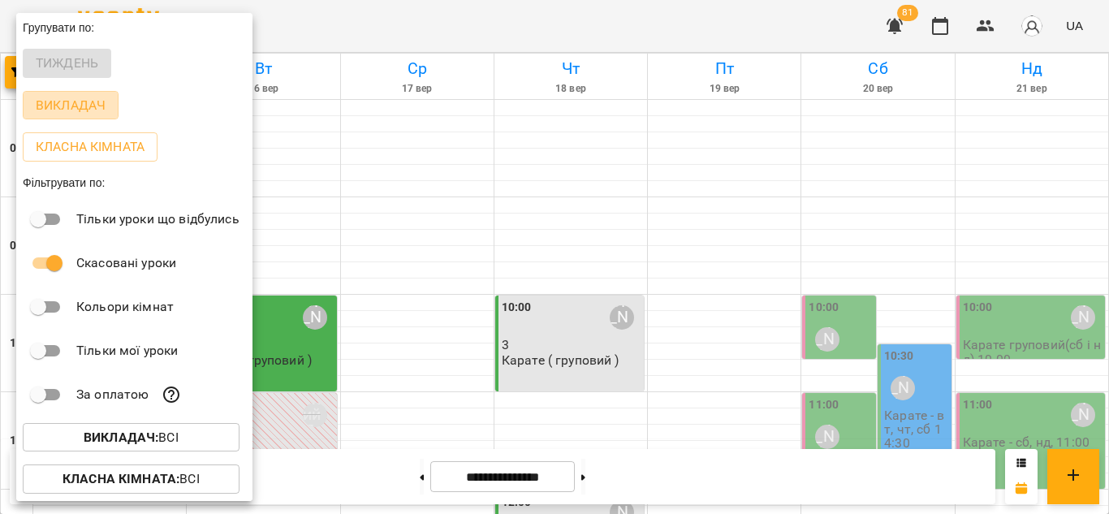
click at [50, 105] on p "Викладач" at bounding box center [71, 105] width 70 height 19
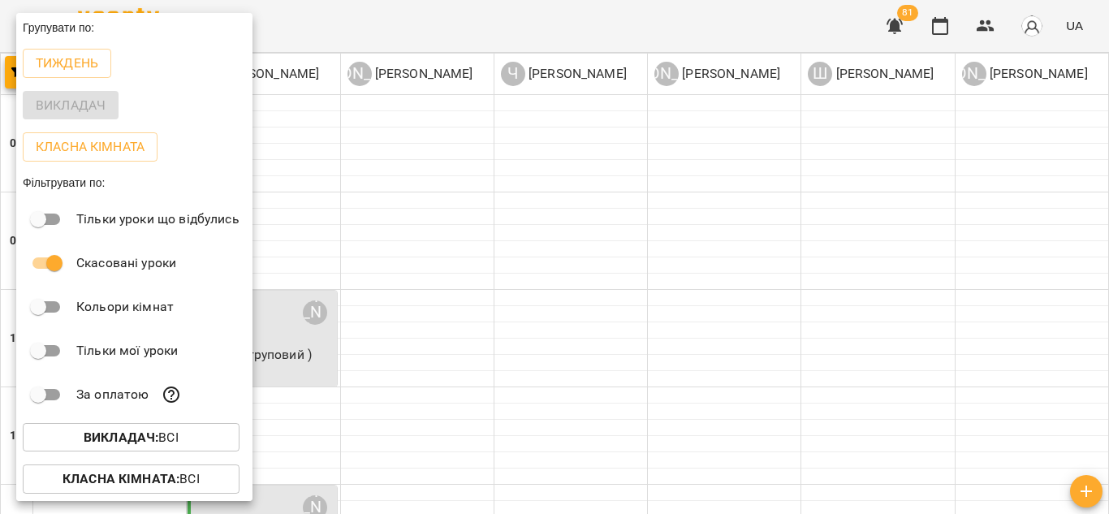
click at [394, 286] on div at bounding box center [554, 257] width 1109 height 514
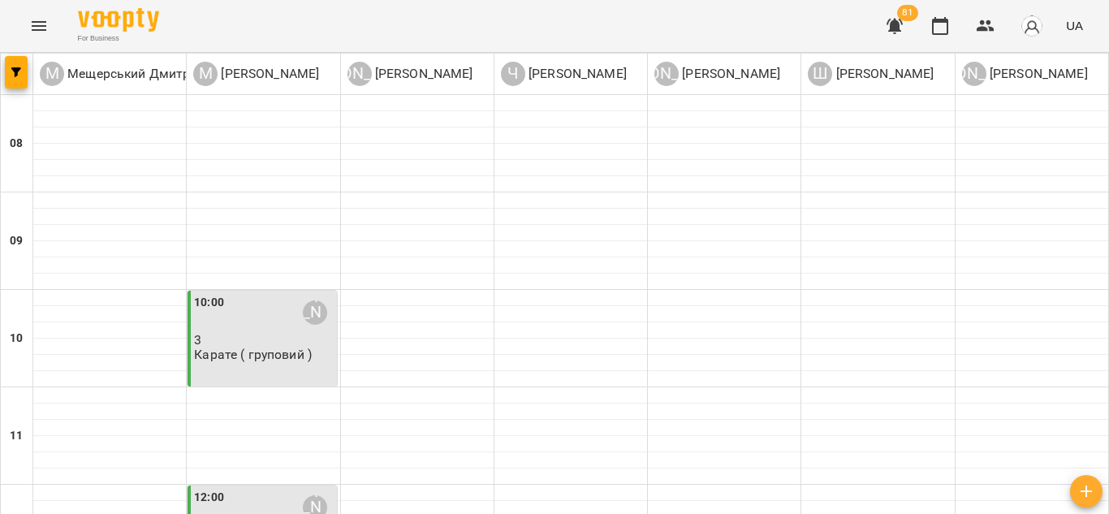
scroll to position [300, 0]
click at [21, 23] on button "Menu" at bounding box center [38, 25] width 39 height 39
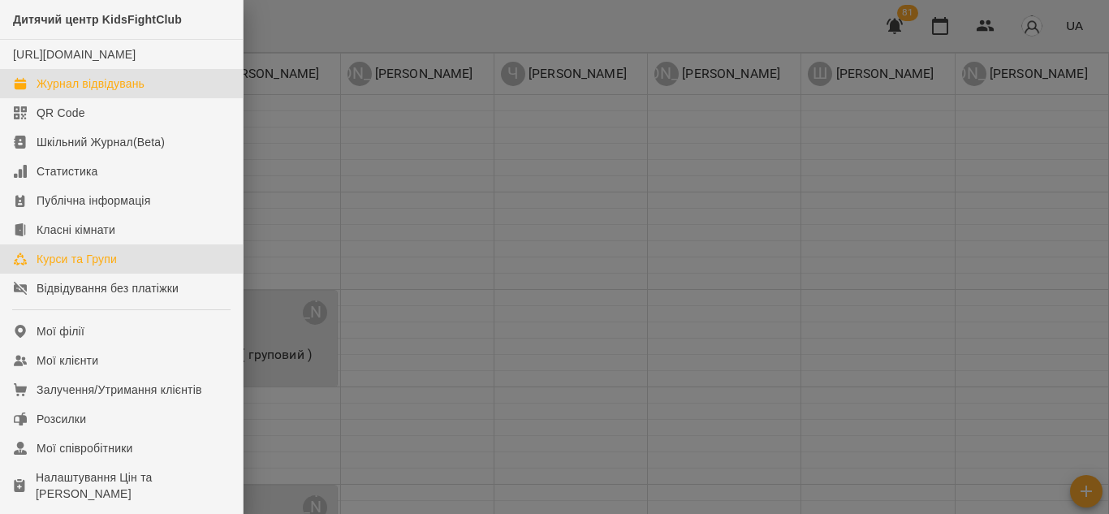
click at [123, 270] on link "Курси та Групи" at bounding box center [121, 258] width 243 height 29
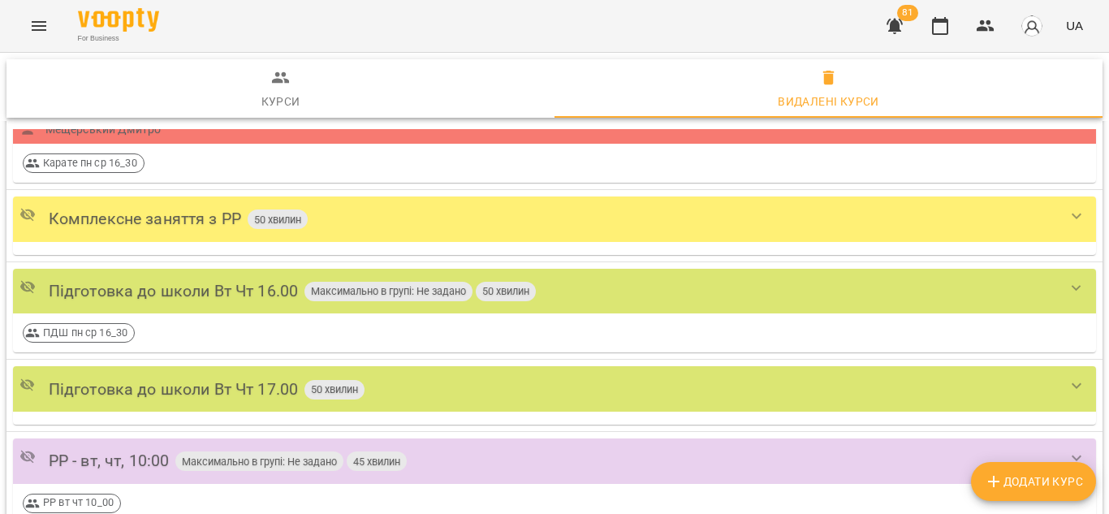
scroll to position [365, 0]
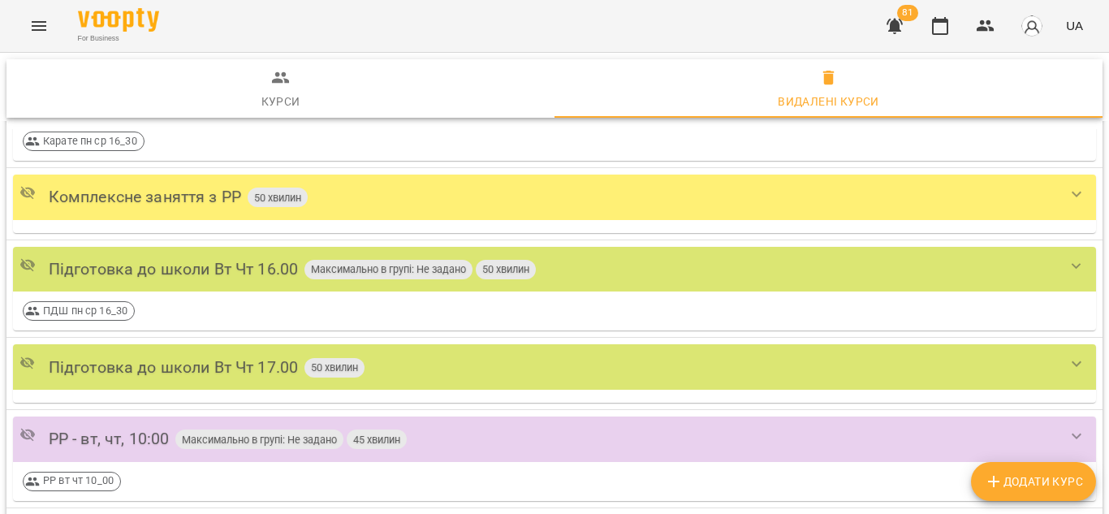
click at [38, 26] on icon "Menu" at bounding box center [39, 26] width 15 height 10
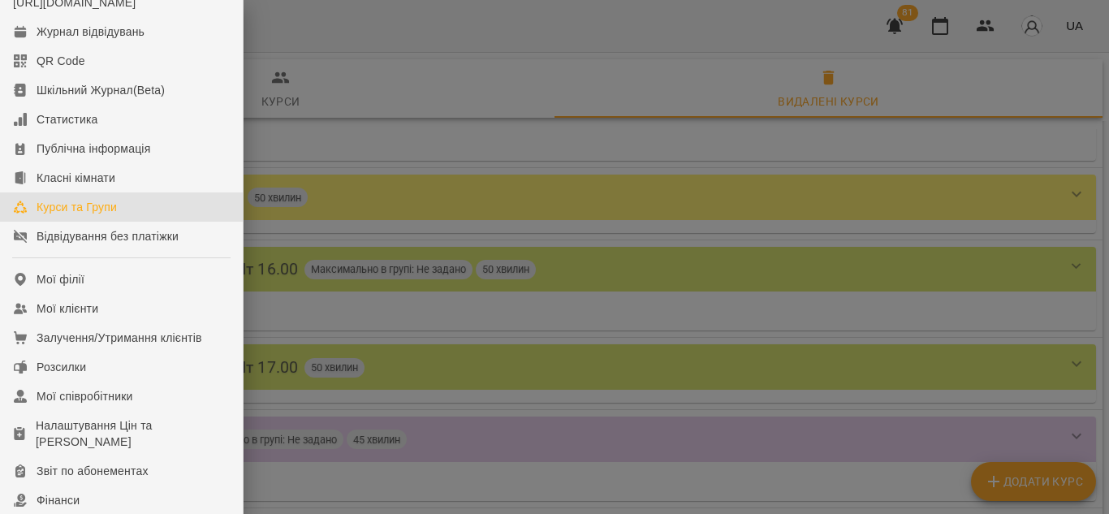
scroll to position [88, 0]
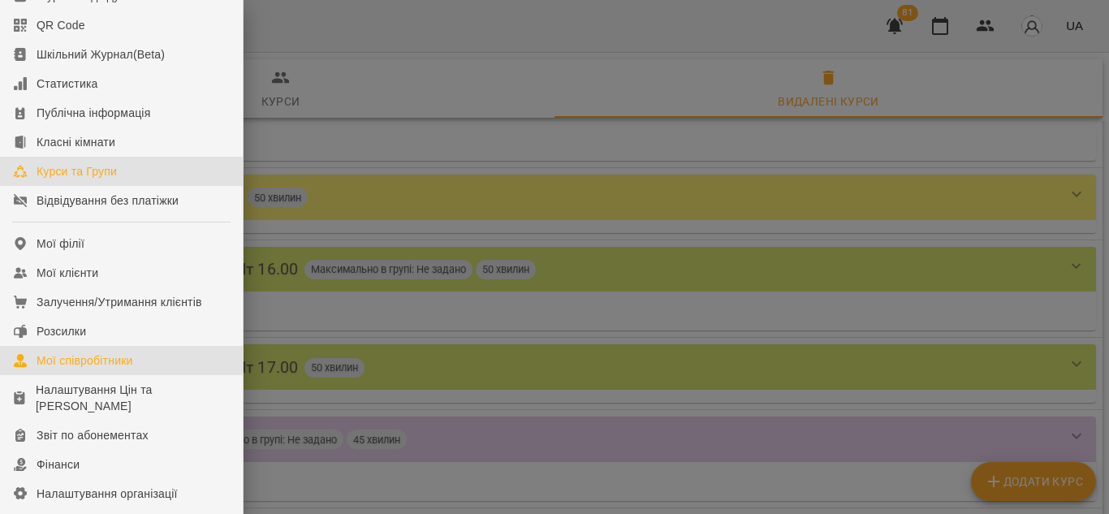
click at [106, 368] on div "Мої співробітники" at bounding box center [85, 360] width 97 height 16
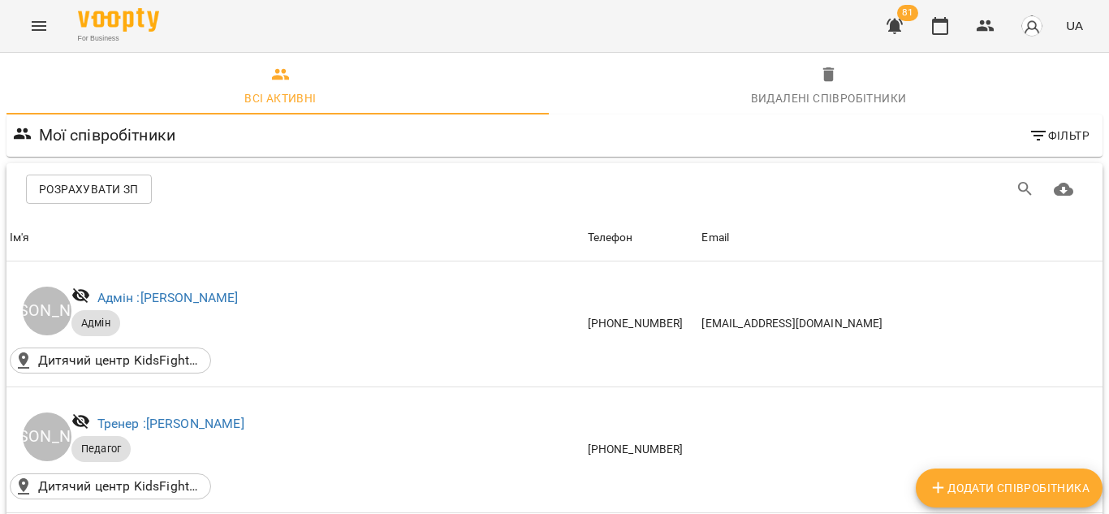
scroll to position [176, 0]
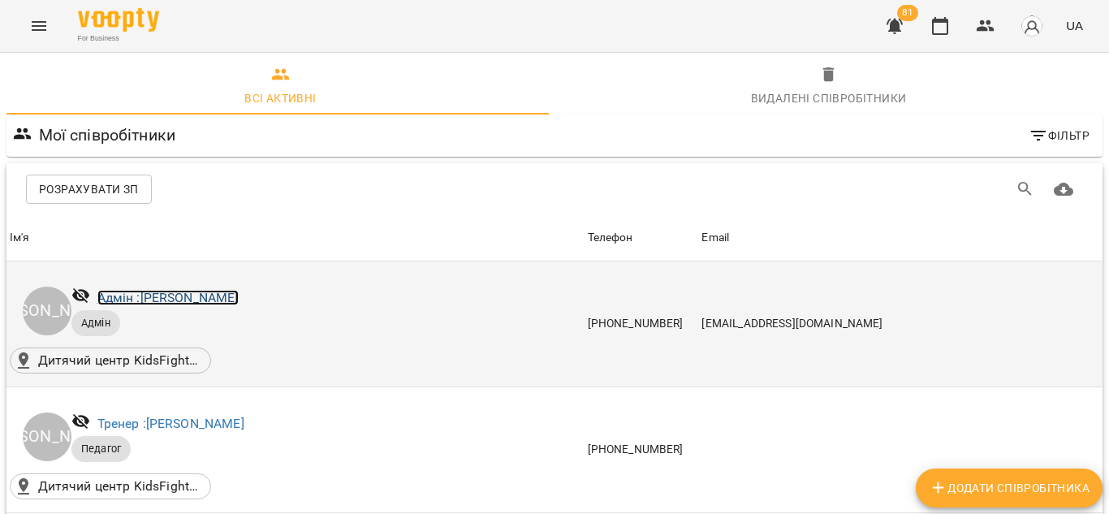
click at [210, 290] on link "Адмін : Ворона Валентина" at bounding box center [167, 297] width 141 height 15
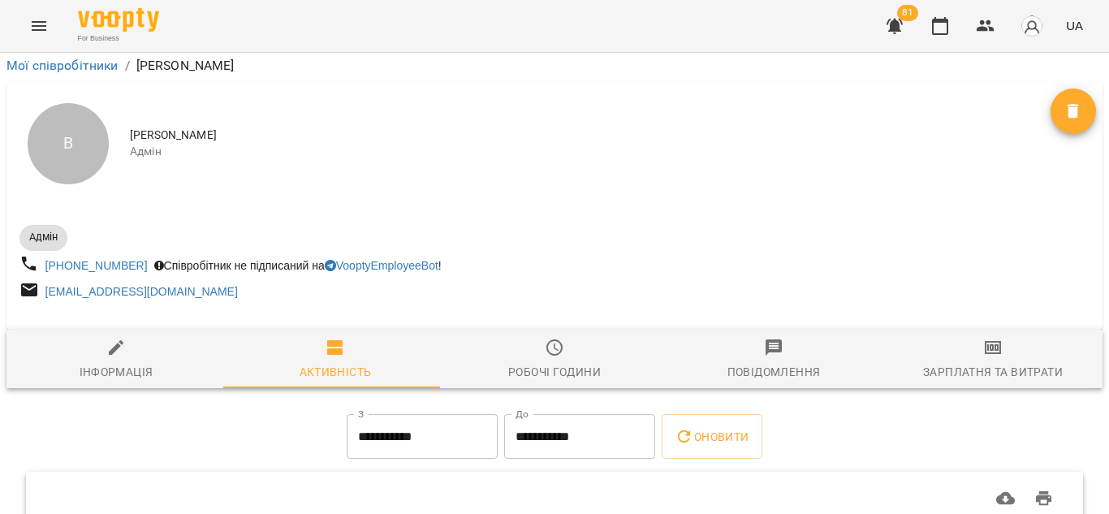
scroll to position [49, 0]
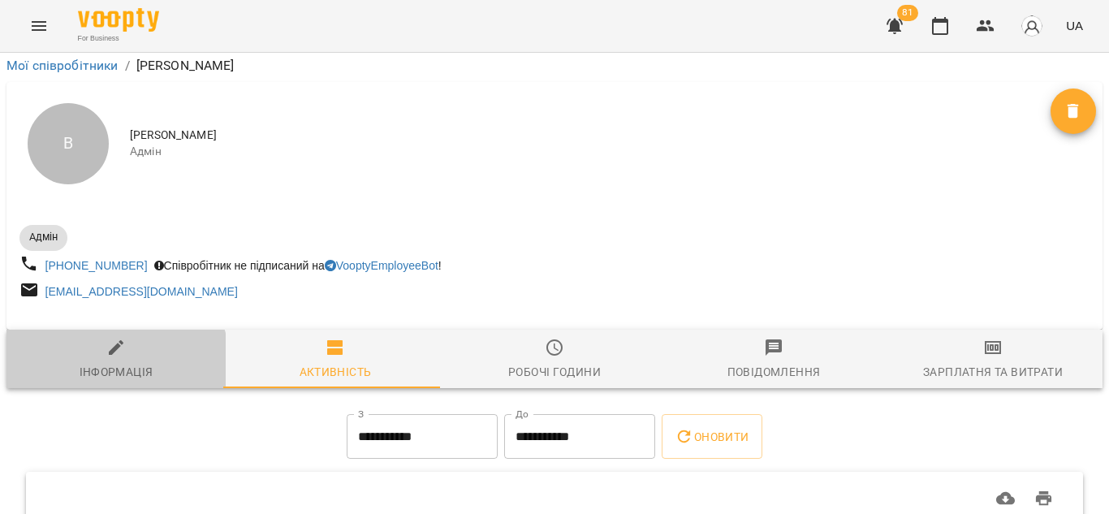
click at [114, 362] on div "Інформація" at bounding box center [117, 371] width 74 height 19
select select "**"
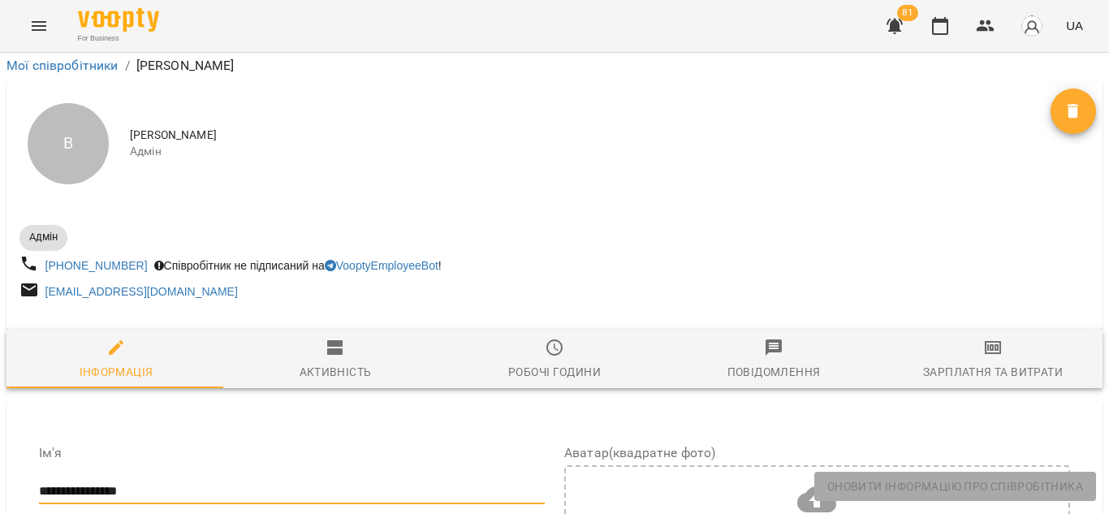
click at [84, 478] on input "**********" at bounding box center [292, 491] width 506 height 26
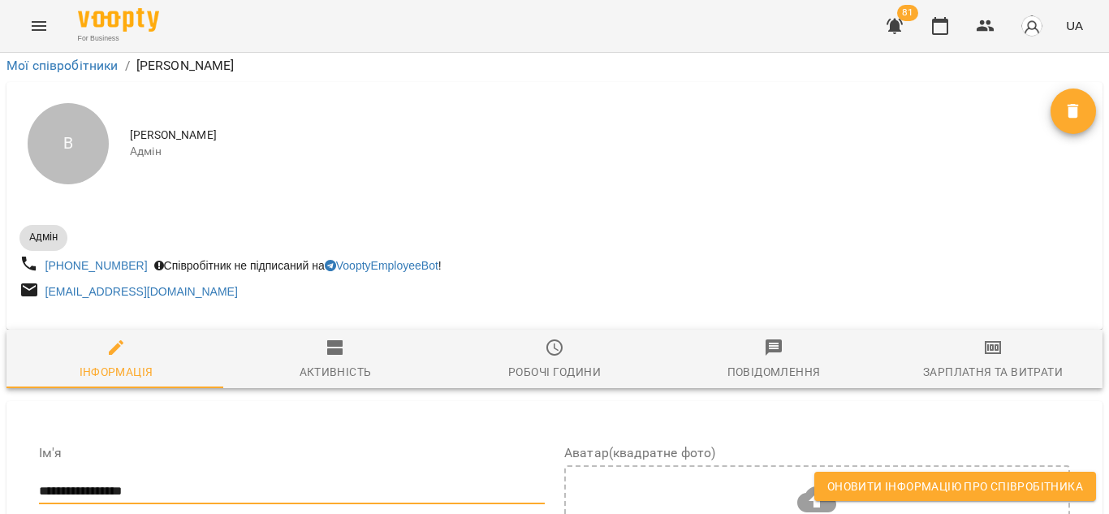
scroll to position [0, 0]
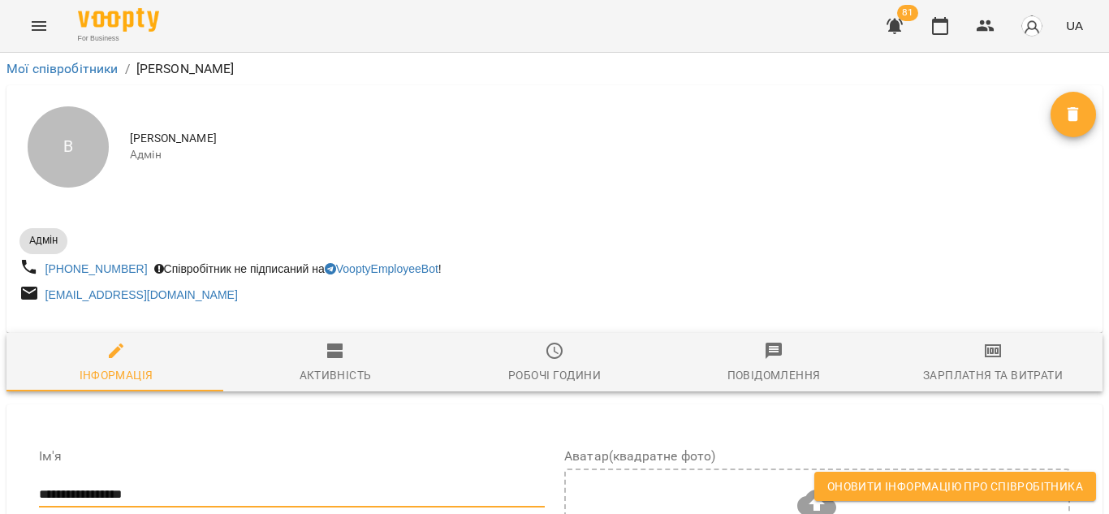
type input "**********"
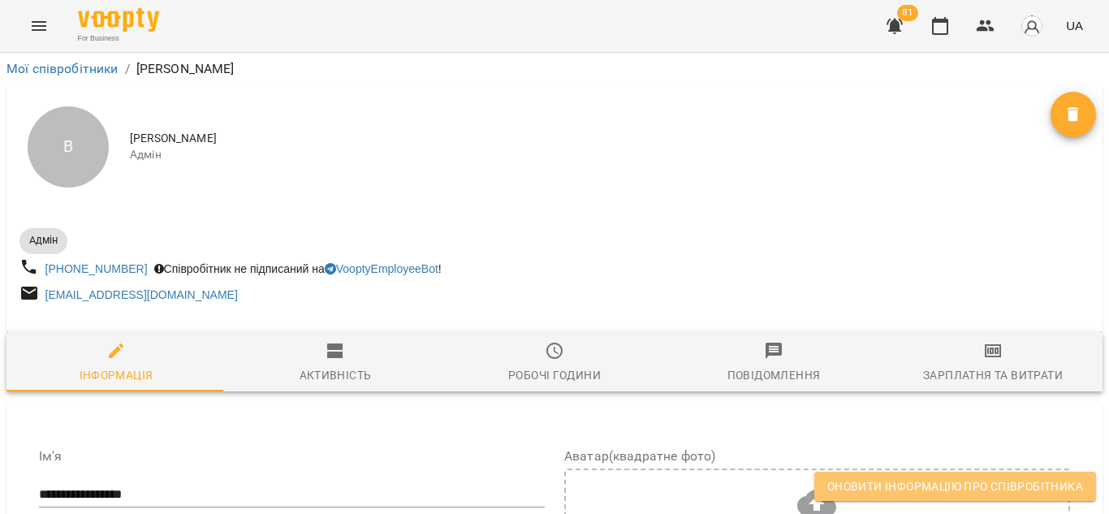
click at [873, 488] on span "Оновити інформацію про співробітника" at bounding box center [955, 485] width 256 height 19
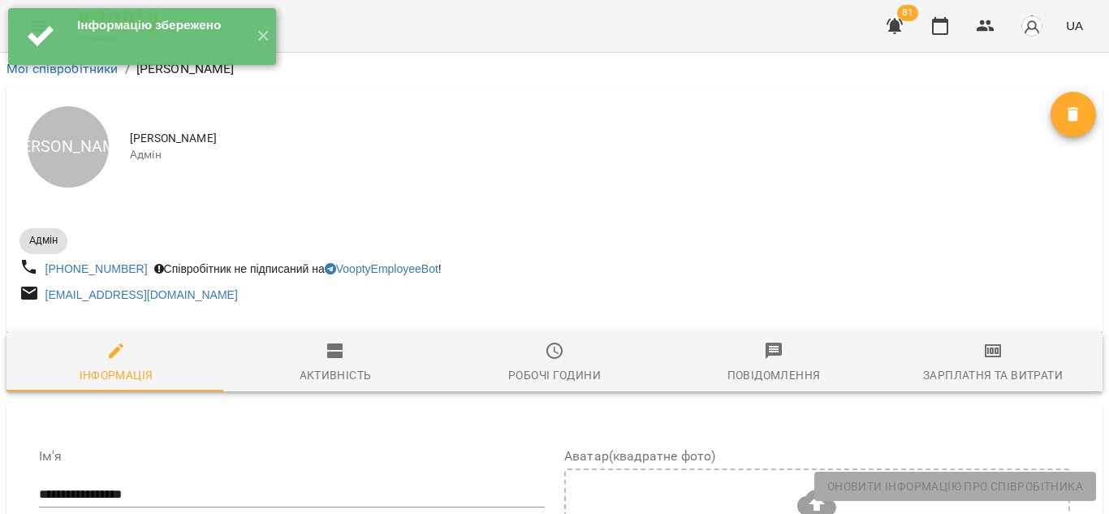
click at [36, 72] on div "Інформацію збережено ✕" at bounding box center [142, 36] width 284 height 73
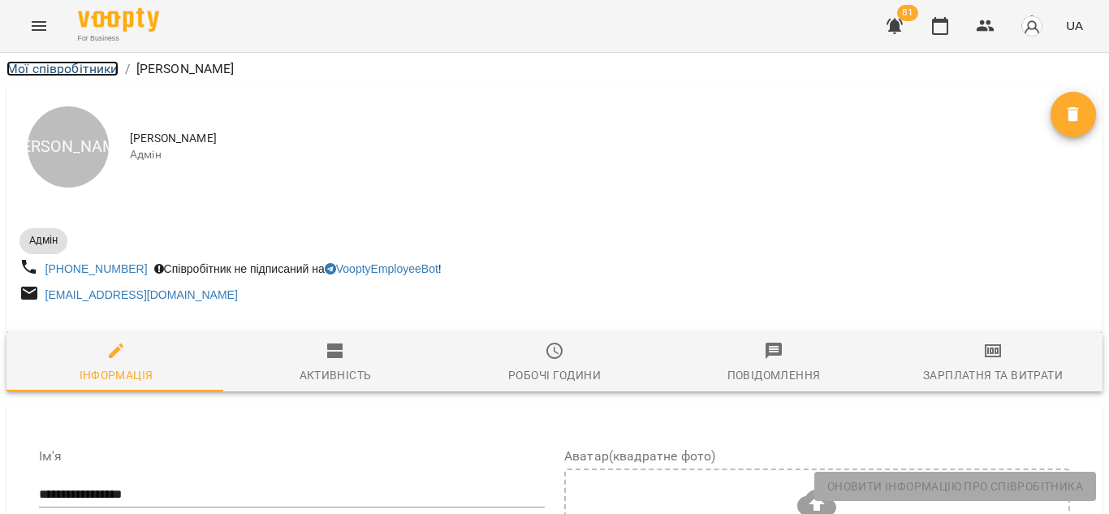
click at [19, 68] on link "Мої співробітники" at bounding box center [62, 68] width 112 height 15
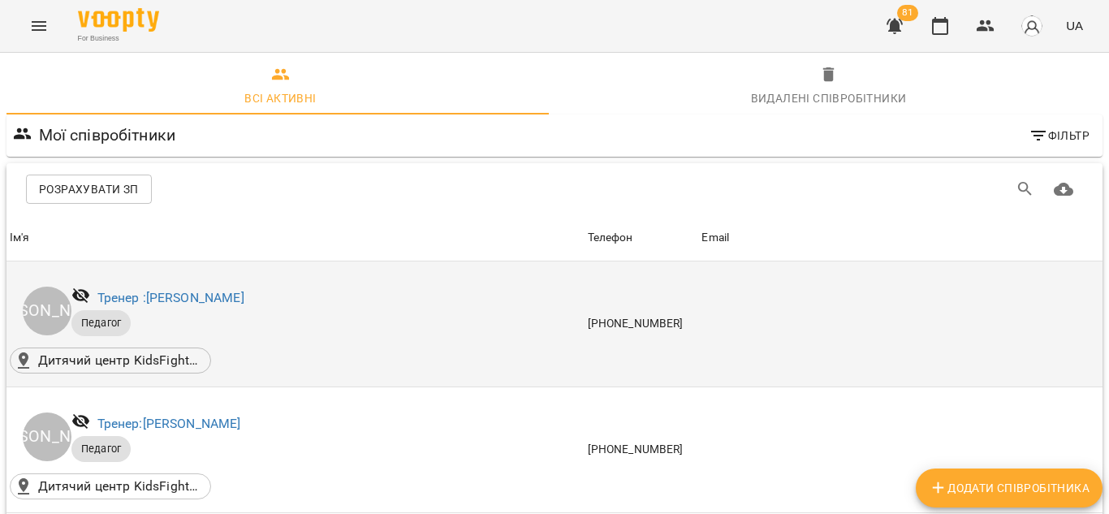
scroll to position [1098, 0]
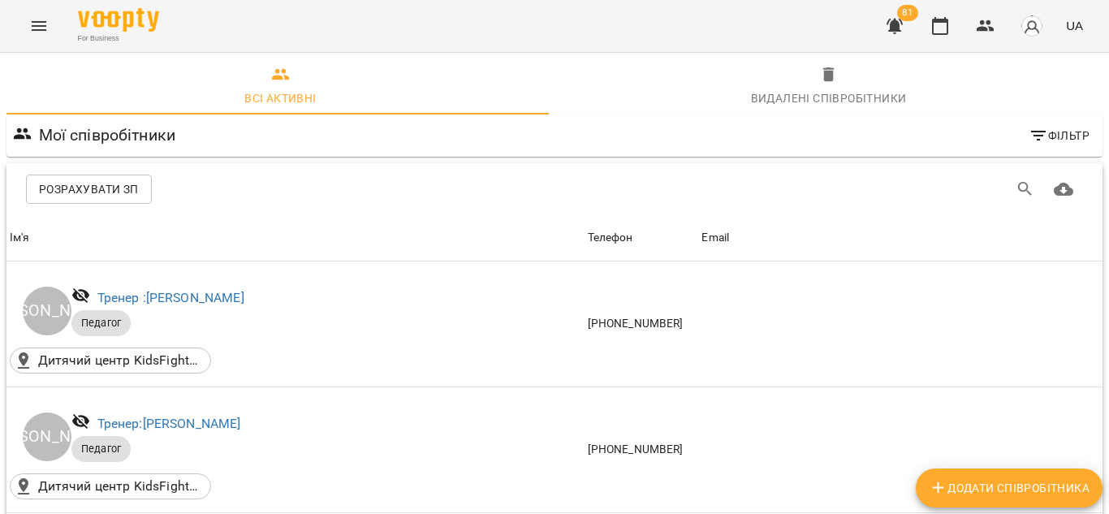
click at [908, 15] on span "81" at bounding box center [907, 13] width 21 height 16
click at [900, 26] on icon "button" at bounding box center [894, 26] width 16 height 15
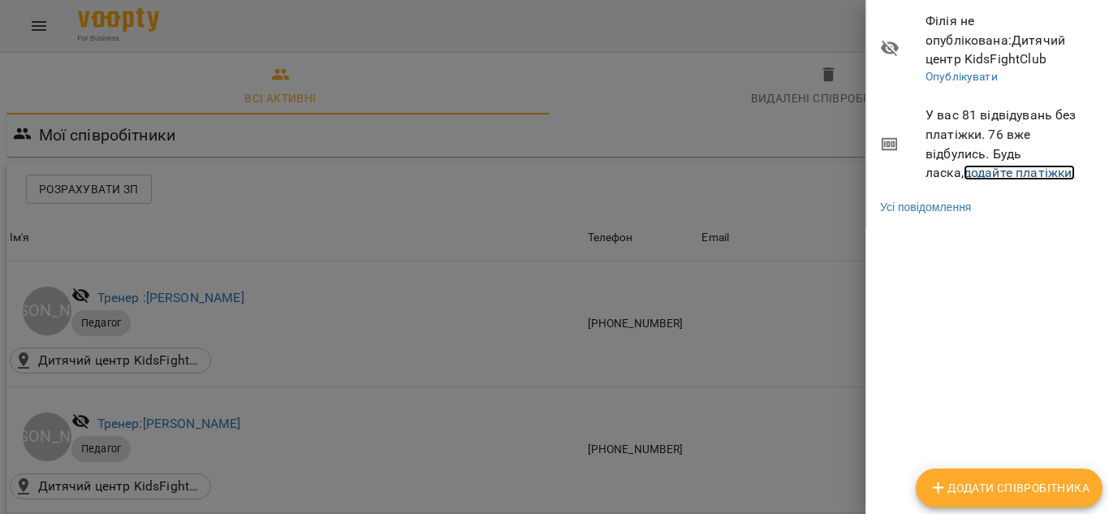
click at [963, 172] on link "додайте платіжки!" at bounding box center [1019, 172] width 112 height 15
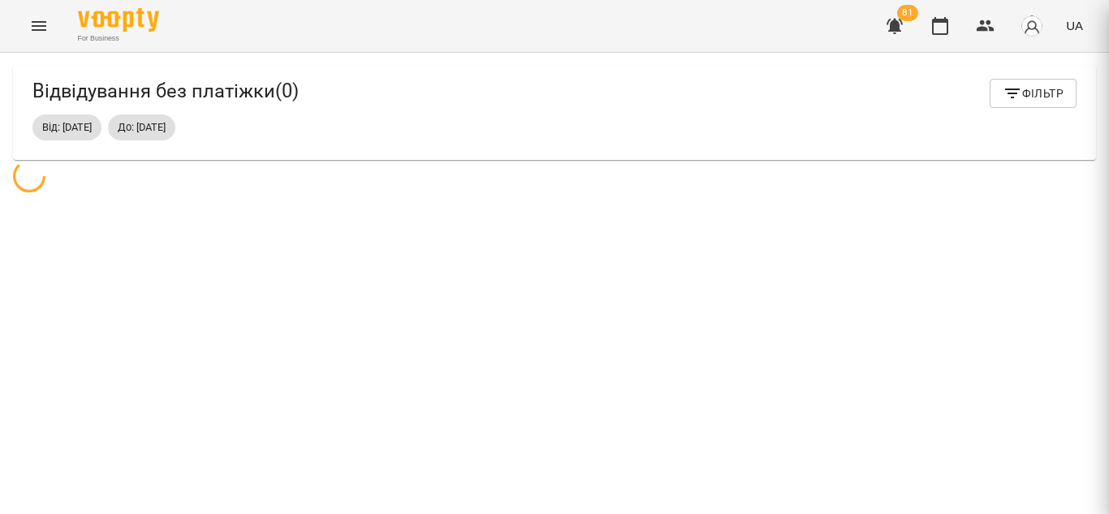
scroll to position [53, 0]
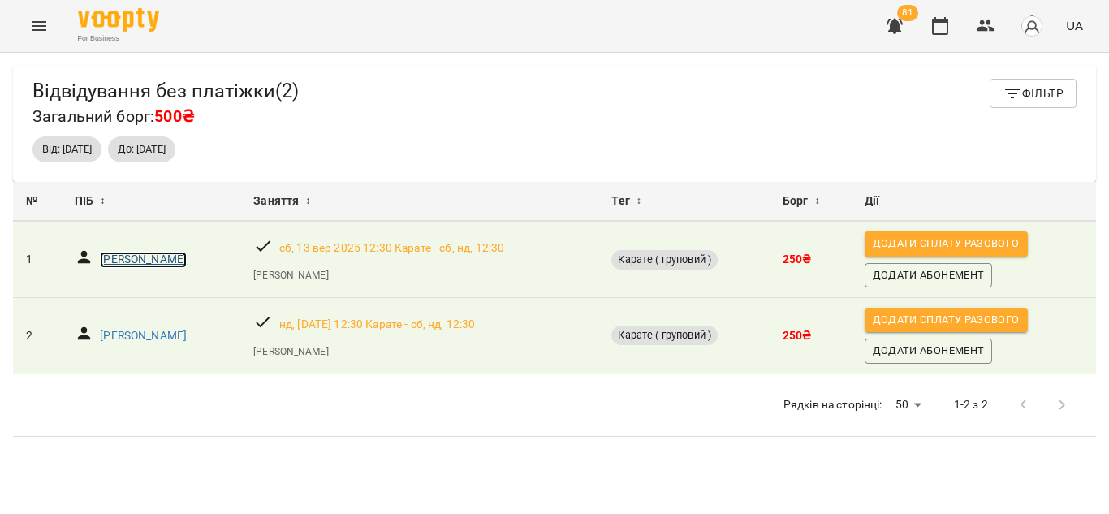
click at [149, 252] on p "Джепа Софія" at bounding box center [143, 260] width 87 height 16
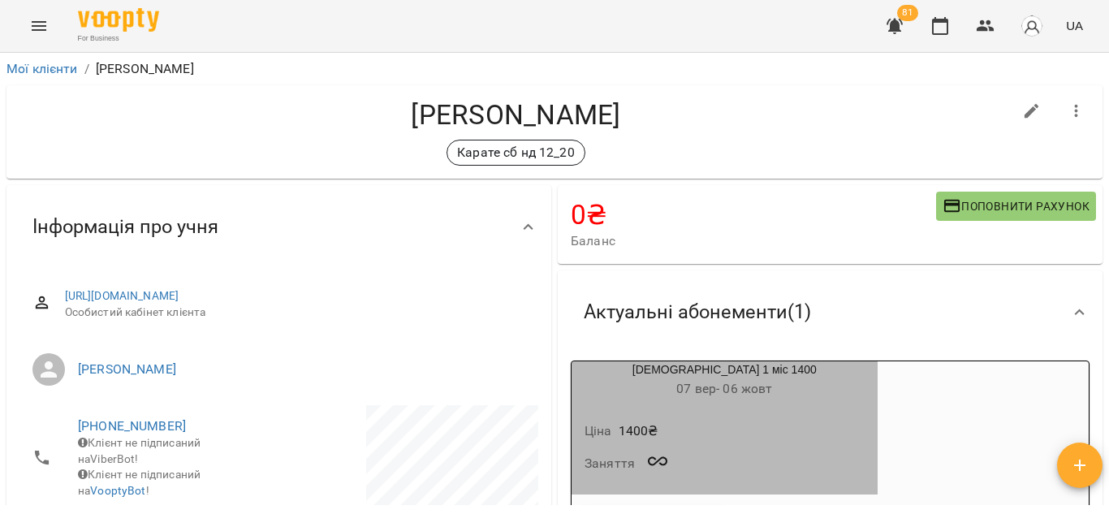
click at [741, 394] on h6 "07 вер - 06 жовт" at bounding box center [724, 388] width 306 height 23
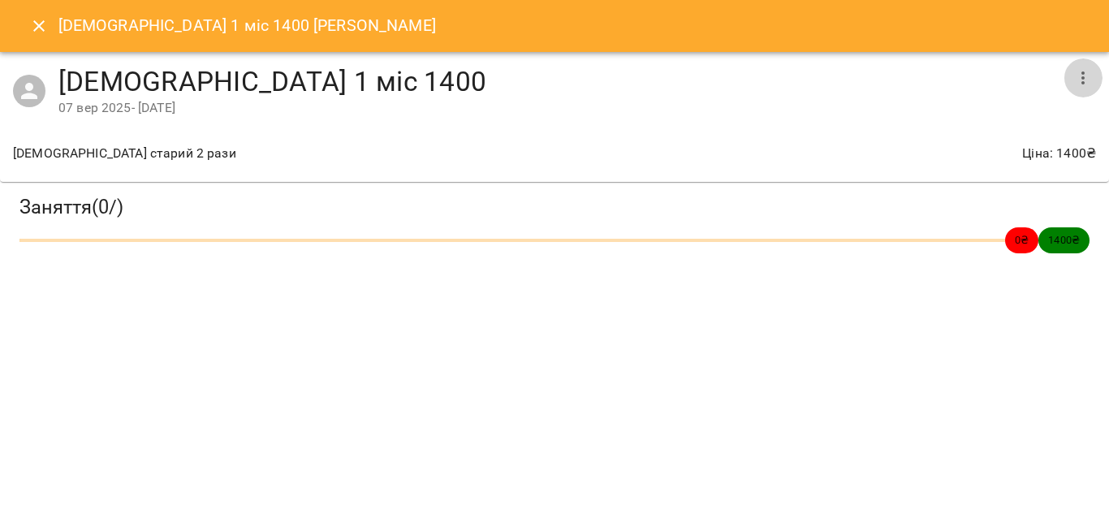
click at [1078, 71] on icon "button" at bounding box center [1082, 77] width 19 height 19
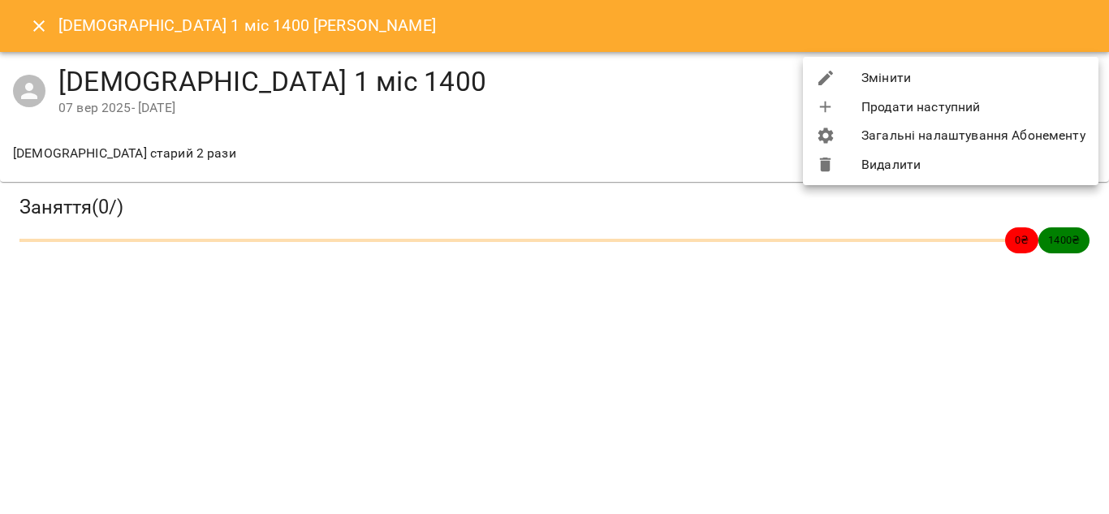
click at [1020, 74] on li "Змінити" at bounding box center [950, 77] width 295 height 29
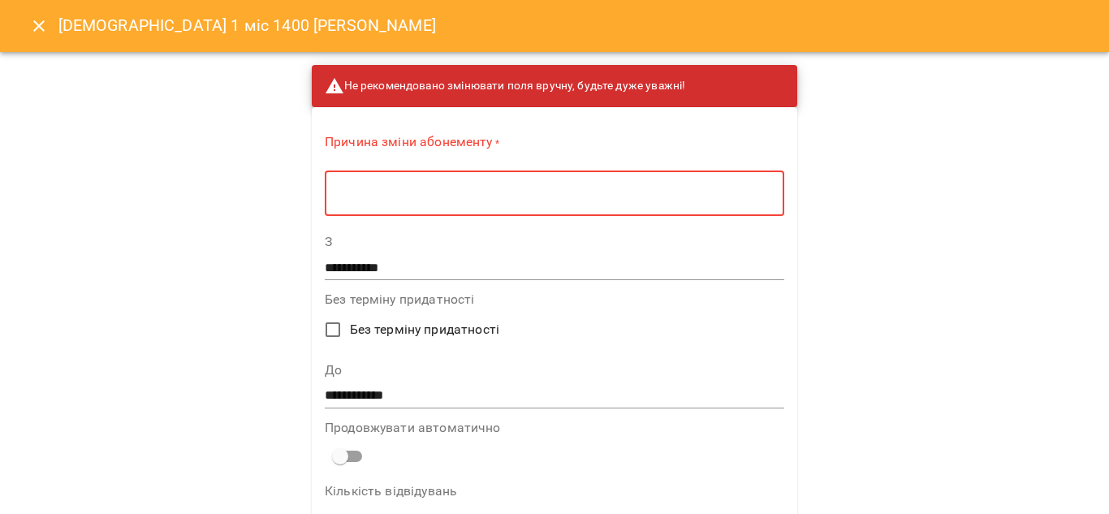
click at [551, 187] on textarea at bounding box center [554, 193] width 437 height 15
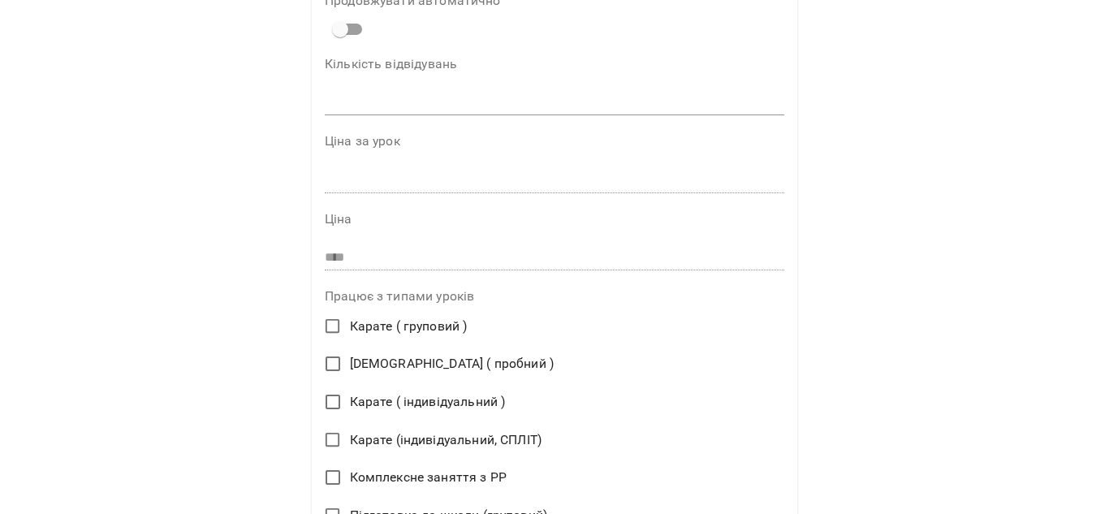
scroll to position [422, 0]
type textarea "**********"
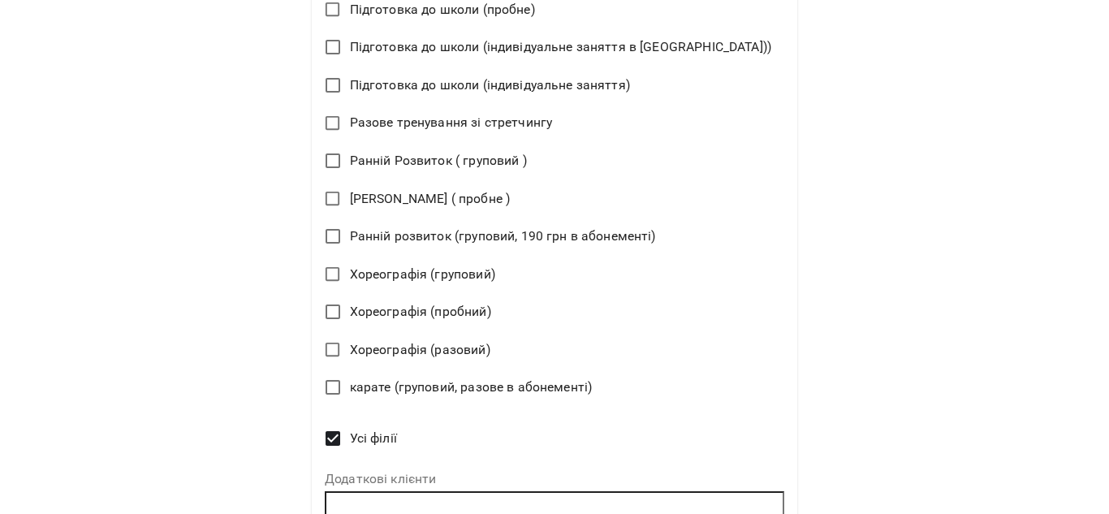
scroll to position [1085, 0]
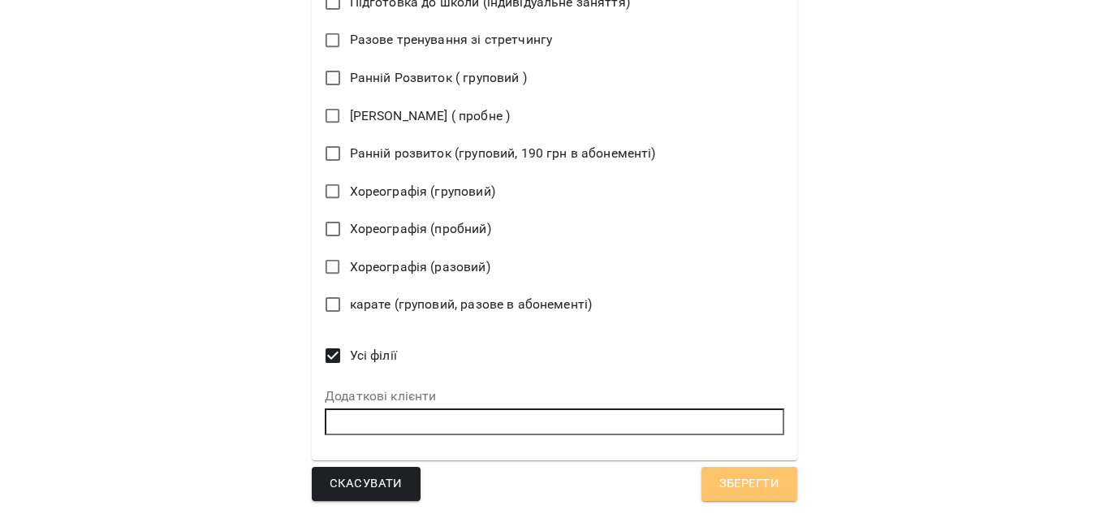
click at [730, 494] on button "Зберегти" at bounding box center [749, 484] width 96 height 34
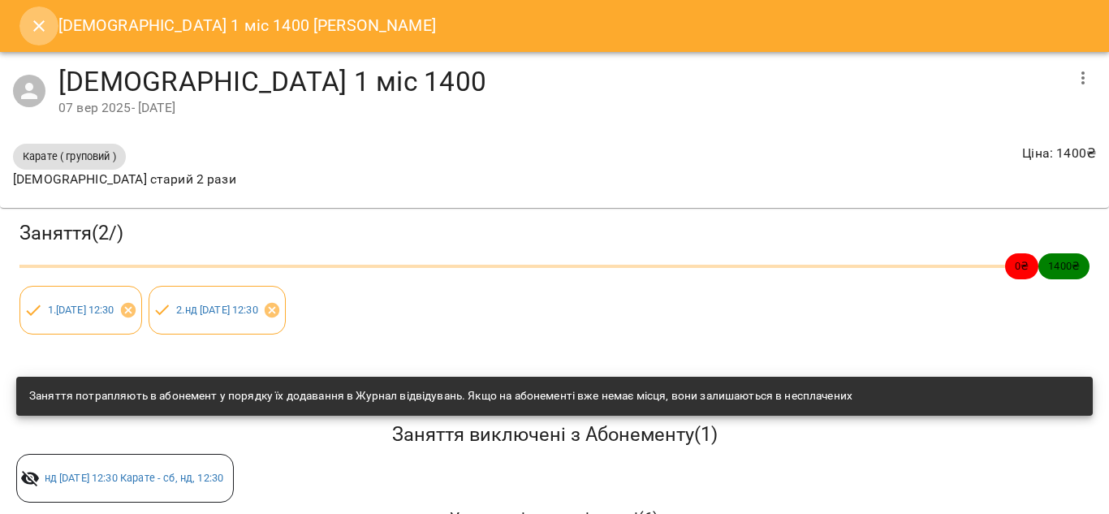
click at [43, 32] on icon "Close" at bounding box center [38, 25] width 19 height 19
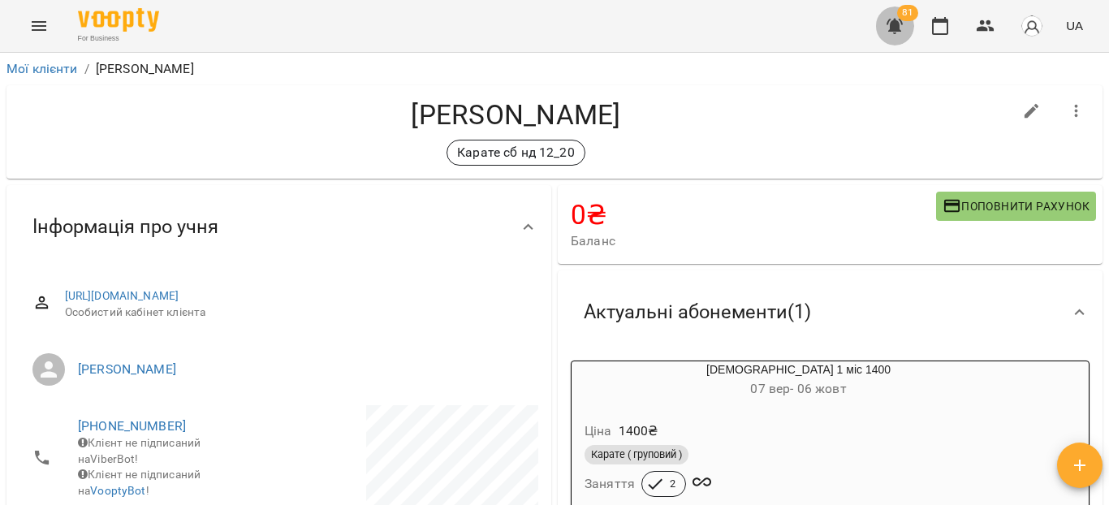
click at [896, 27] on icon "button" at bounding box center [894, 26] width 16 height 15
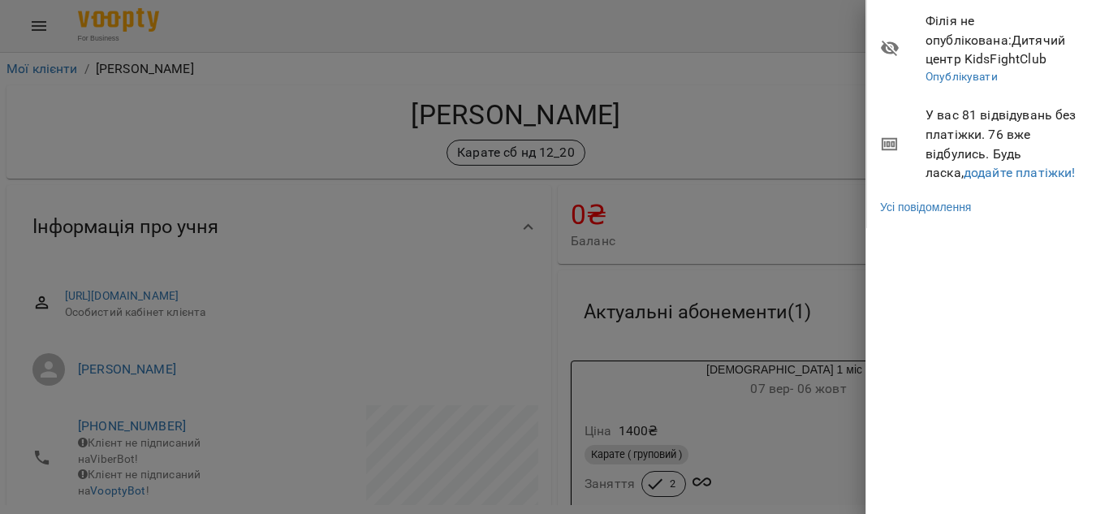
click at [829, 98] on div at bounding box center [554, 257] width 1109 height 514
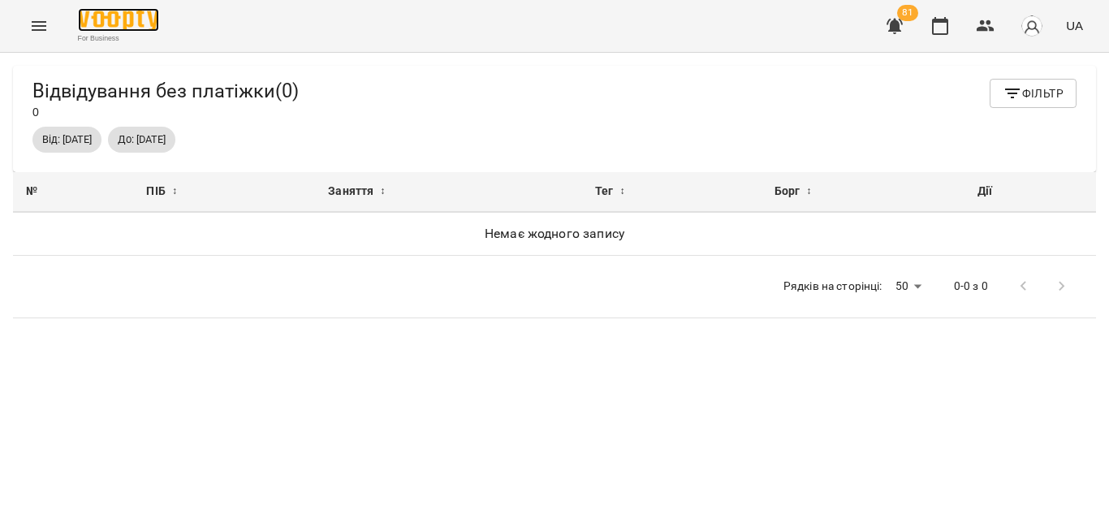
click at [122, 28] on img at bounding box center [118, 20] width 81 height 24
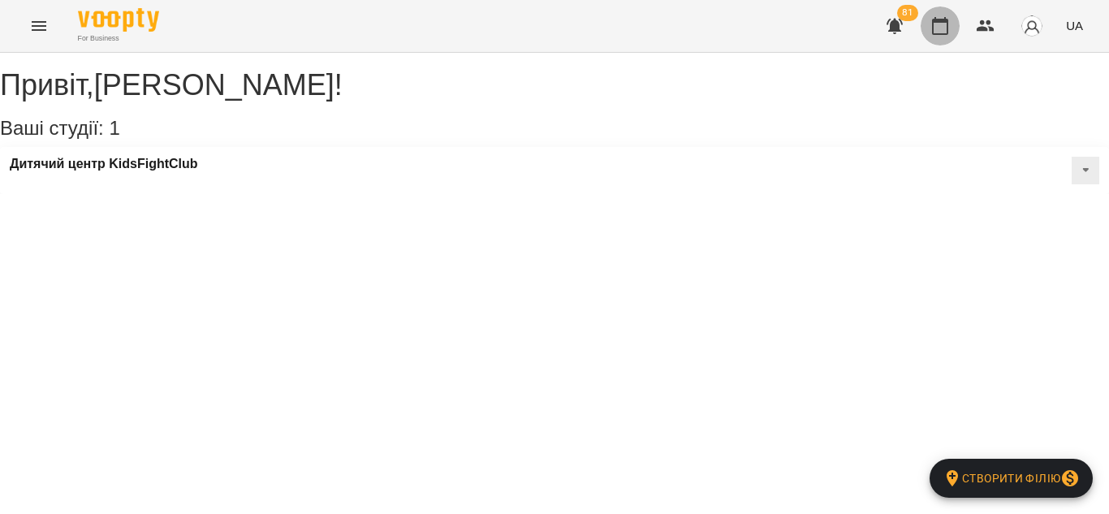
click at [944, 30] on icon "button" at bounding box center [939, 25] width 19 height 19
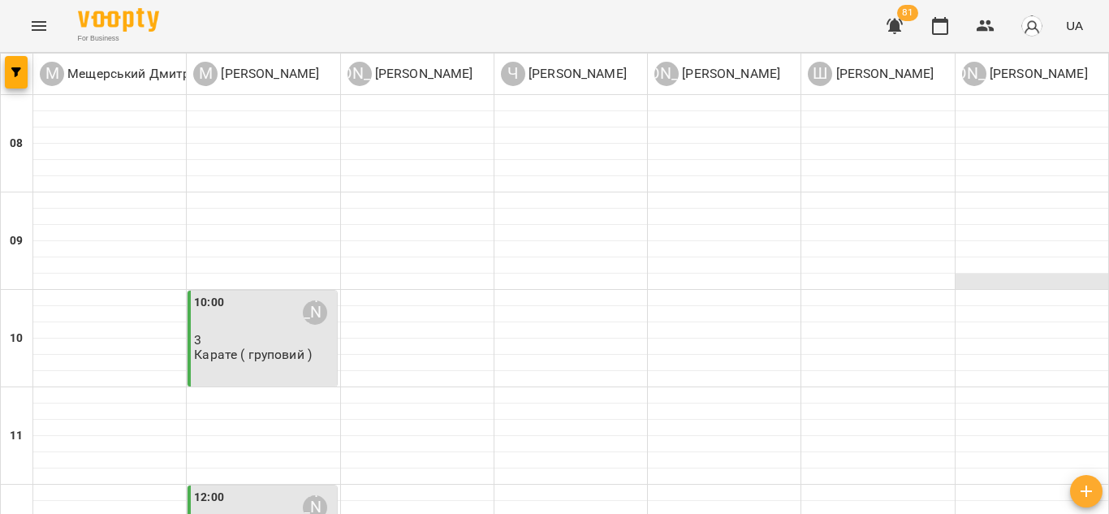
click at [1057, 278] on div at bounding box center [1031, 281] width 153 height 16
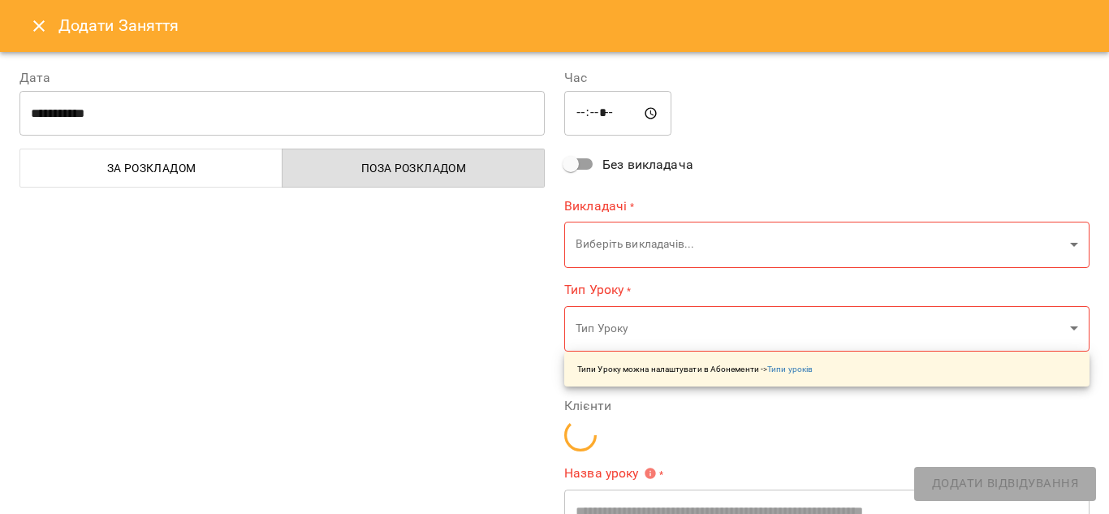
type input "**********"
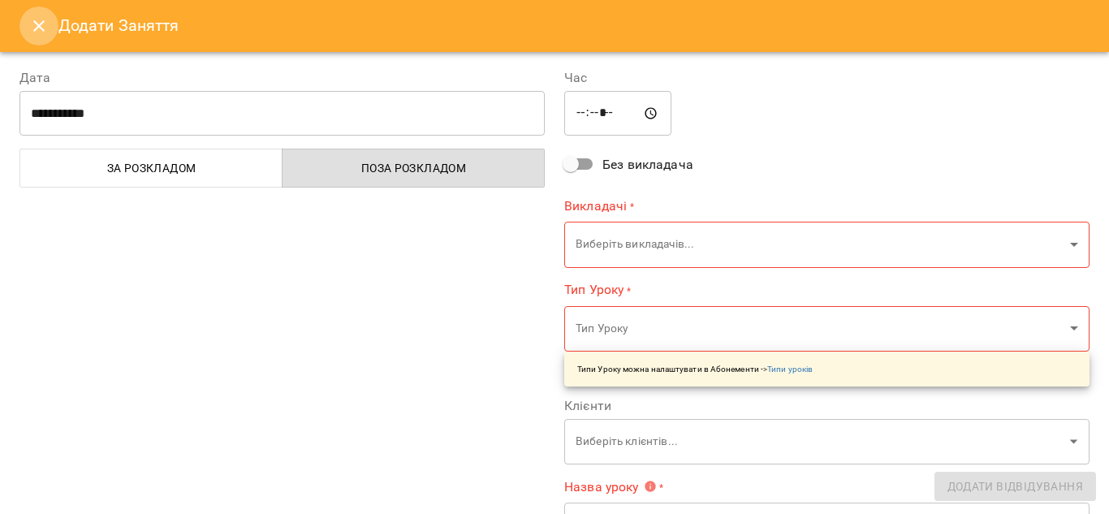
click at [45, 21] on icon "Close" at bounding box center [38, 25] width 19 height 19
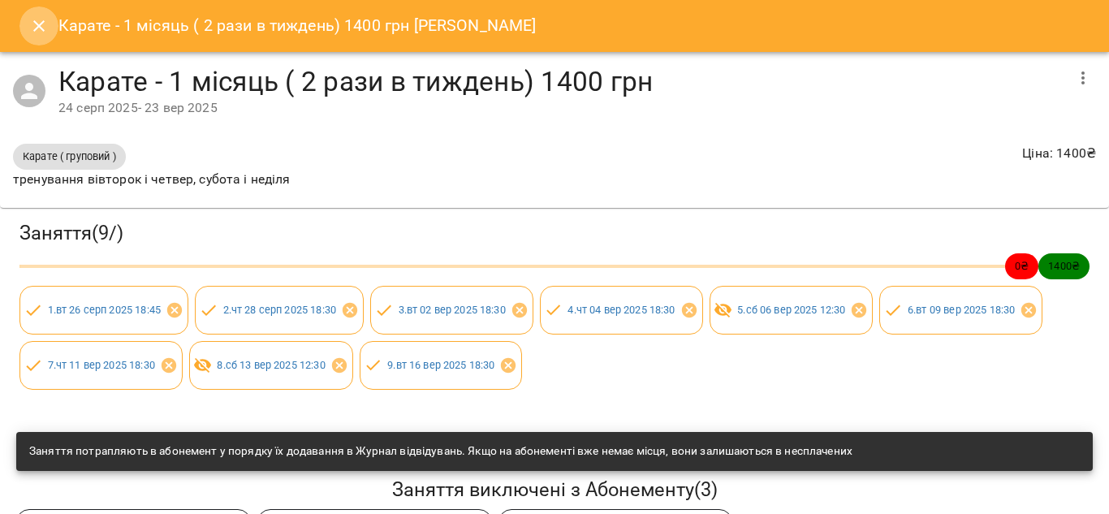
click at [33, 18] on icon "Close" at bounding box center [38, 25] width 19 height 19
click at [37, 32] on icon "Close" at bounding box center [38, 25] width 19 height 19
